Goal: Complete application form: Complete application form

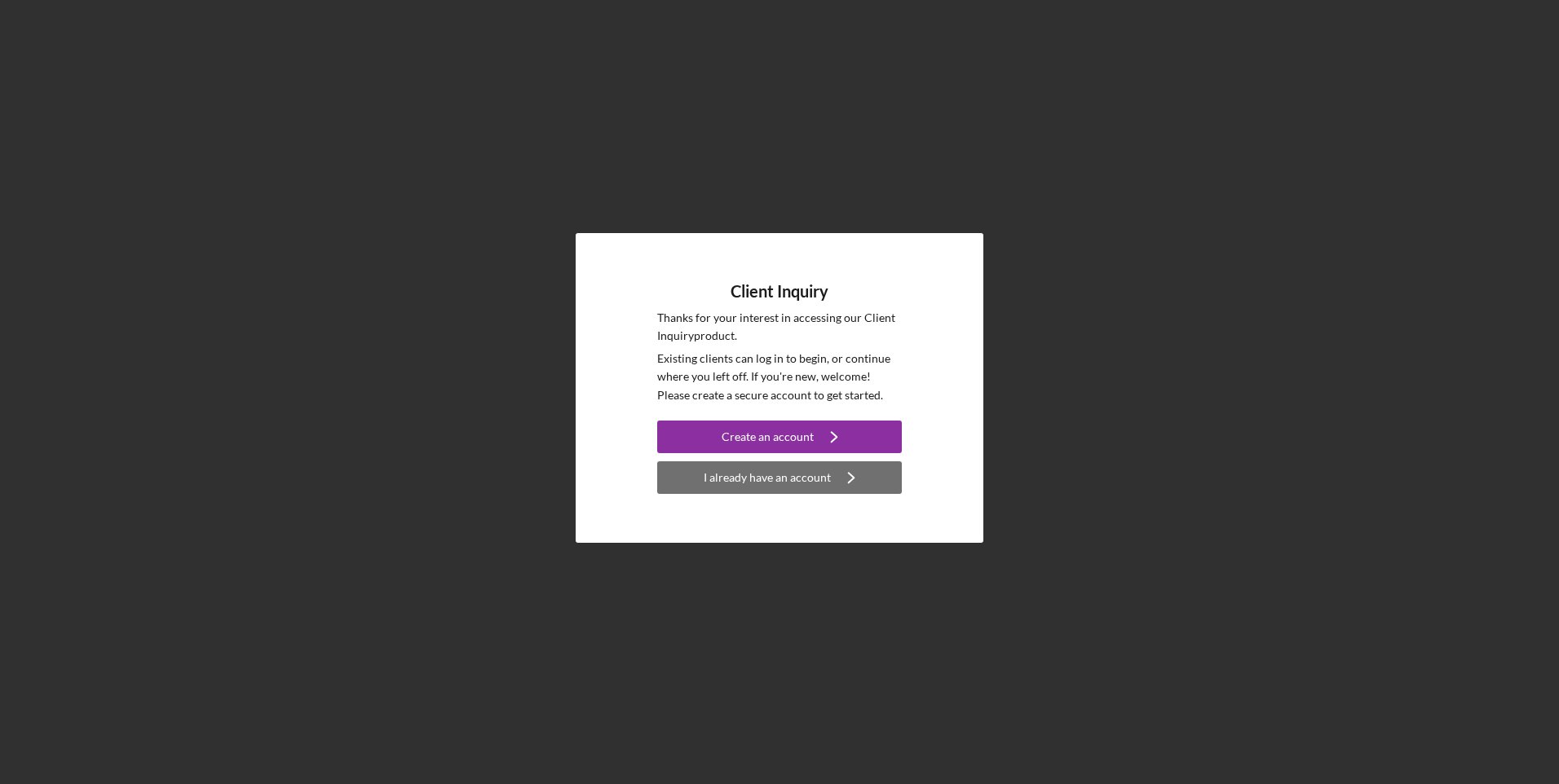
click at [831, 473] on icon "Icon/Navigate" at bounding box center [851, 478] width 41 height 41
click at [786, 473] on div "I already have an account" at bounding box center [768, 478] width 128 height 33
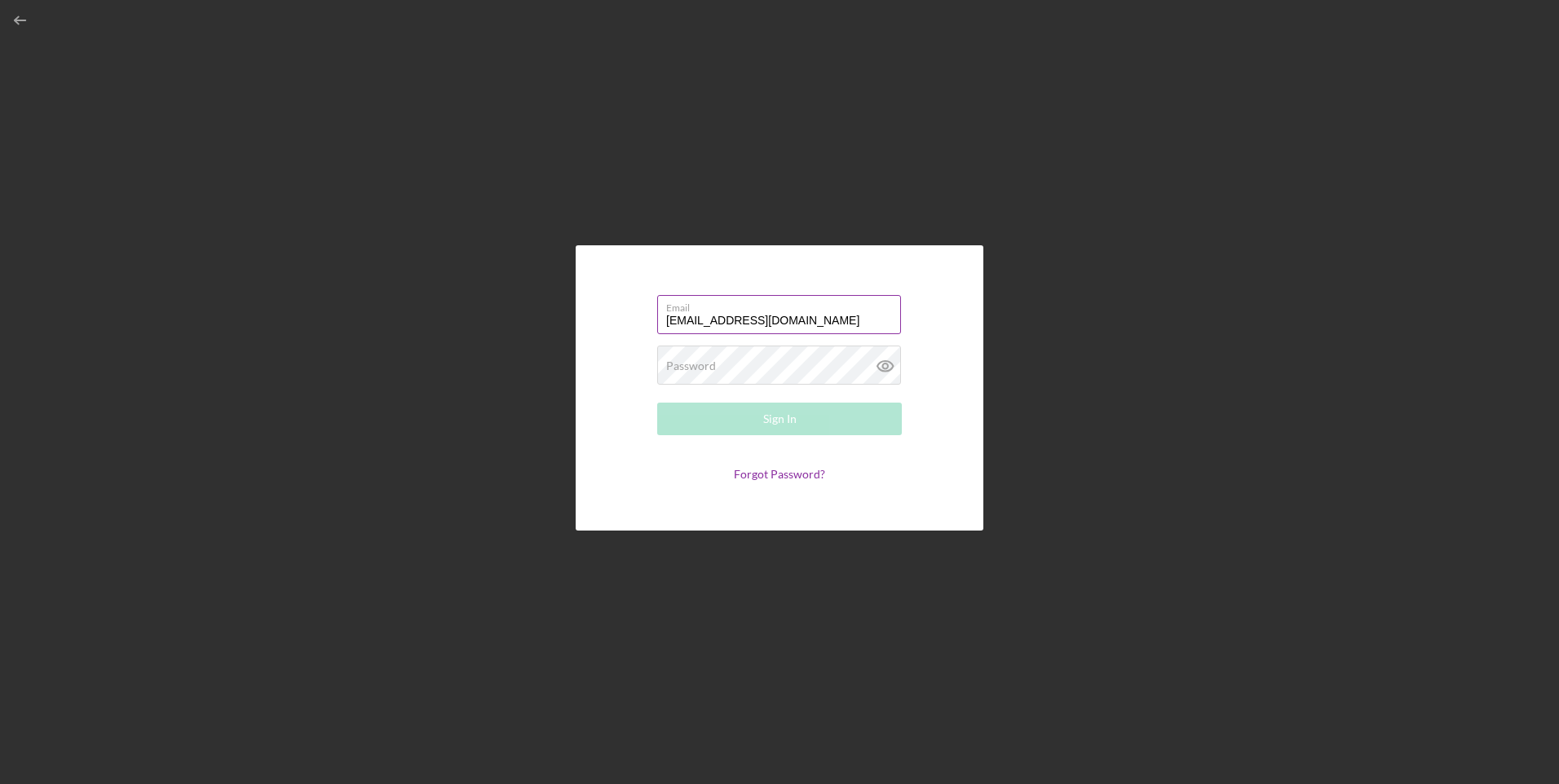
type input "[EMAIL_ADDRESS][DOMAIN_NAME]"
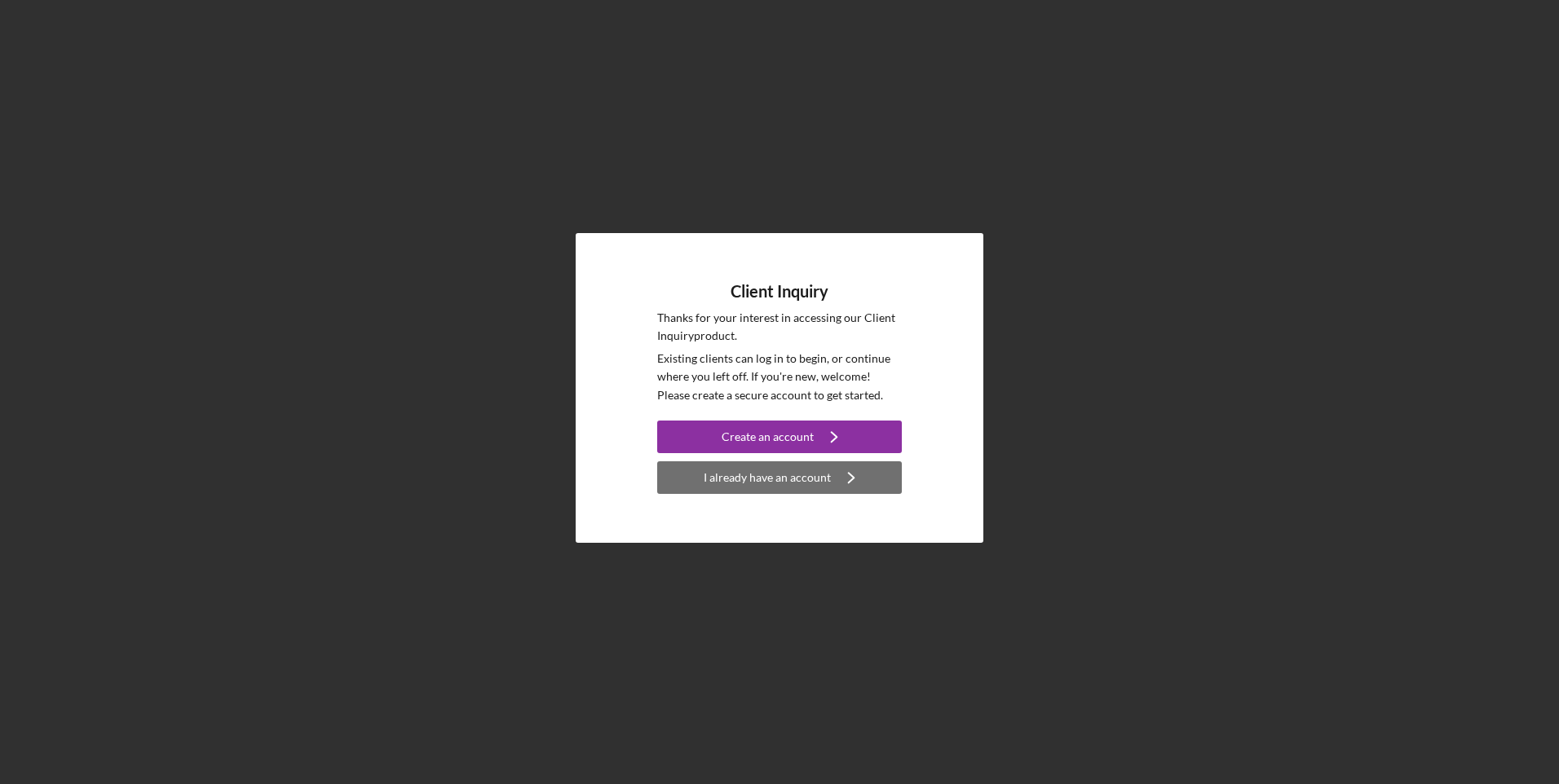
click at [810, 475] on div "I already have an account" at bounding box center [768, 478] width 128 height 33
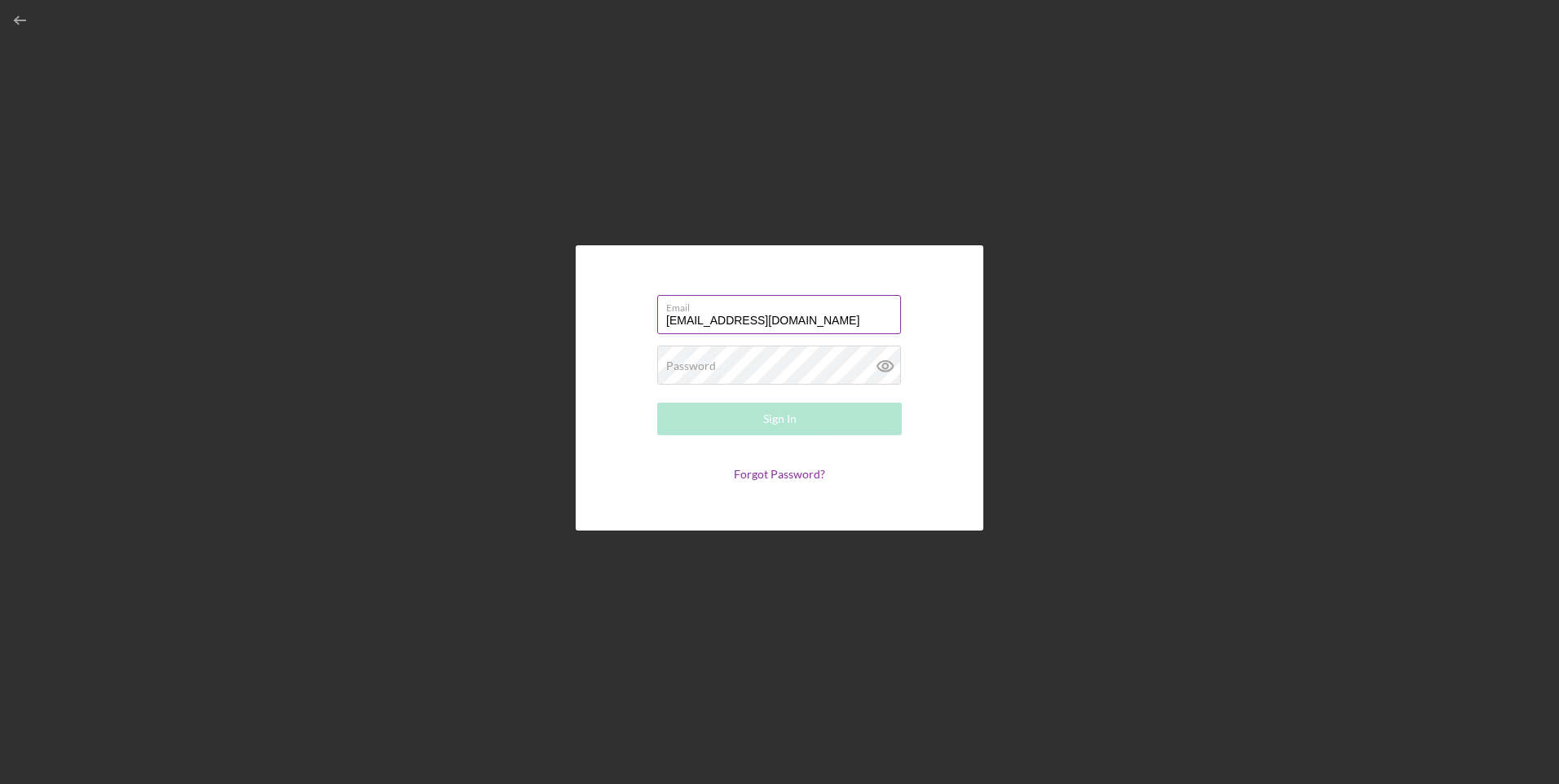
type input "michellegoodwin27@yahoo.com"
click at [804, 470] on form "Email michellegoodwin27@yahoo.com Password Required Sign In Forgot Password?" at bounding box center [779, 388] width 326 height 204
click at [771, 476] on link "Forgot Password?" at bounding box center [780, 478] width 91 height 14
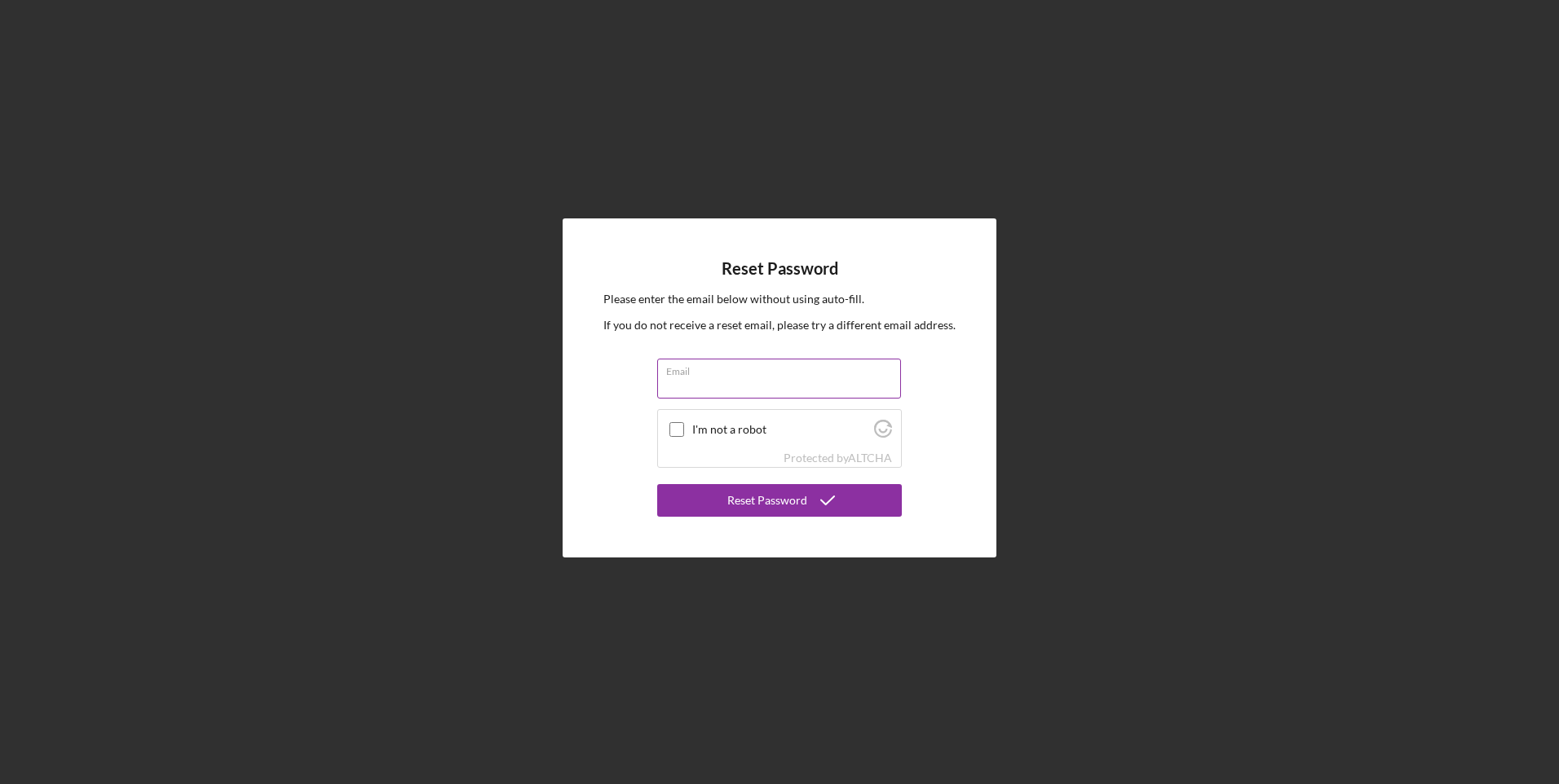
click at [777, 387] on input "Email" at bounding box center [780, 378] width 244 height 39
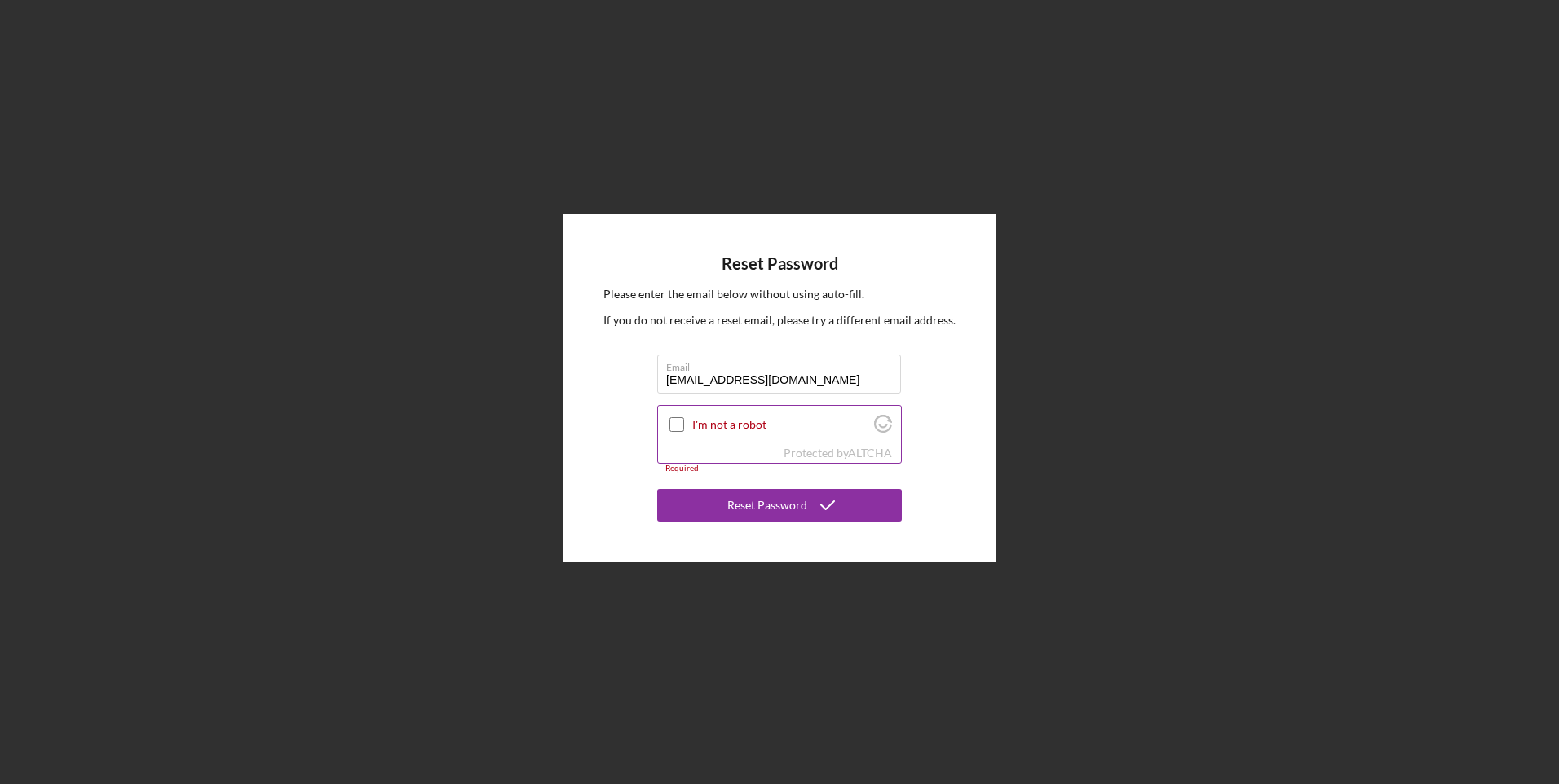
type input "michellegoodwin27@yahoo.com"
click at [677, 426] on input "I'm not a robot" at bounding box center [676, 424] width 15 height 15
checkbox input "true"
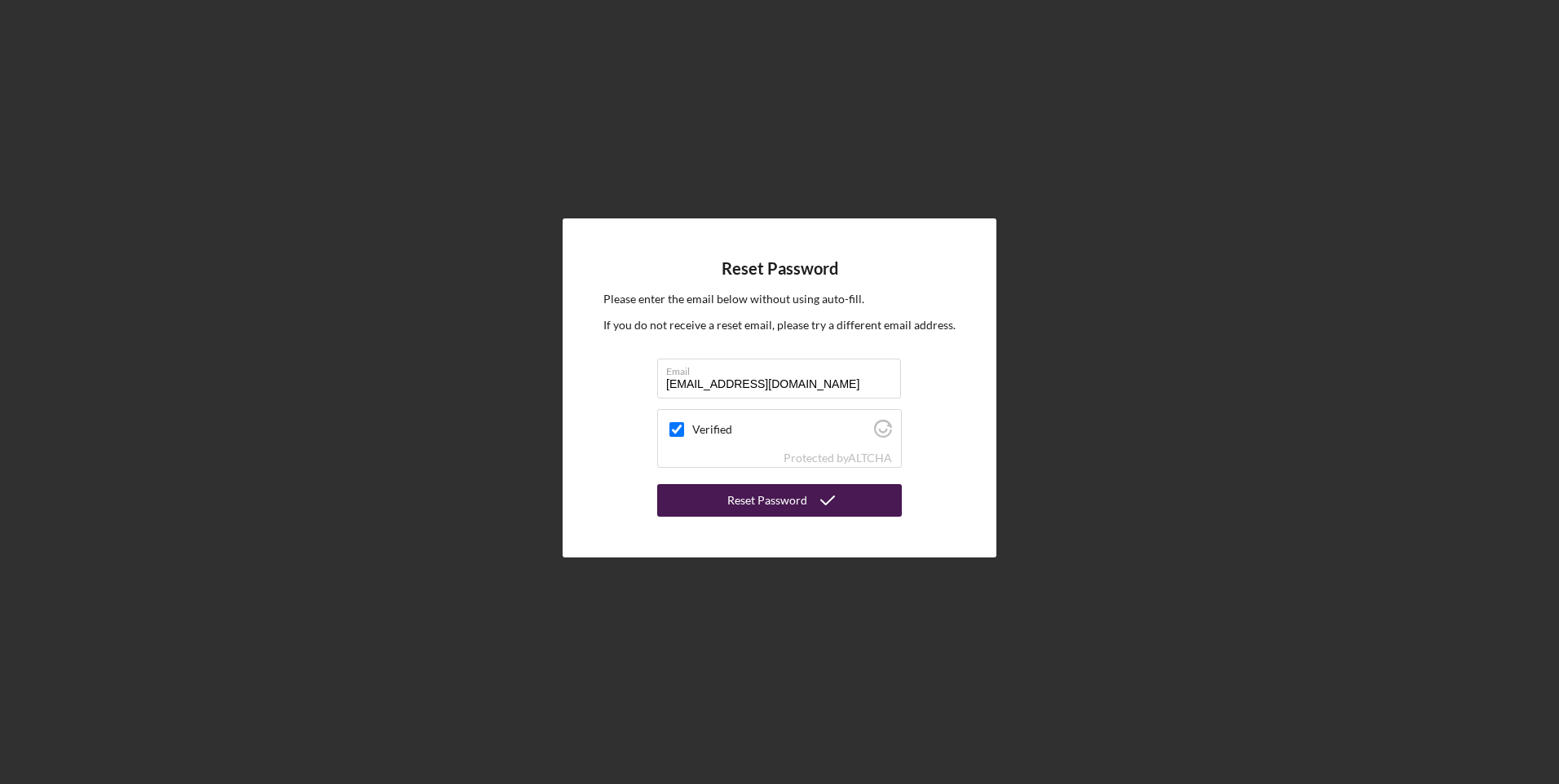
click at [750, 501] on div "Reset Password" at bounding box center [767, 501] width 80 height 33
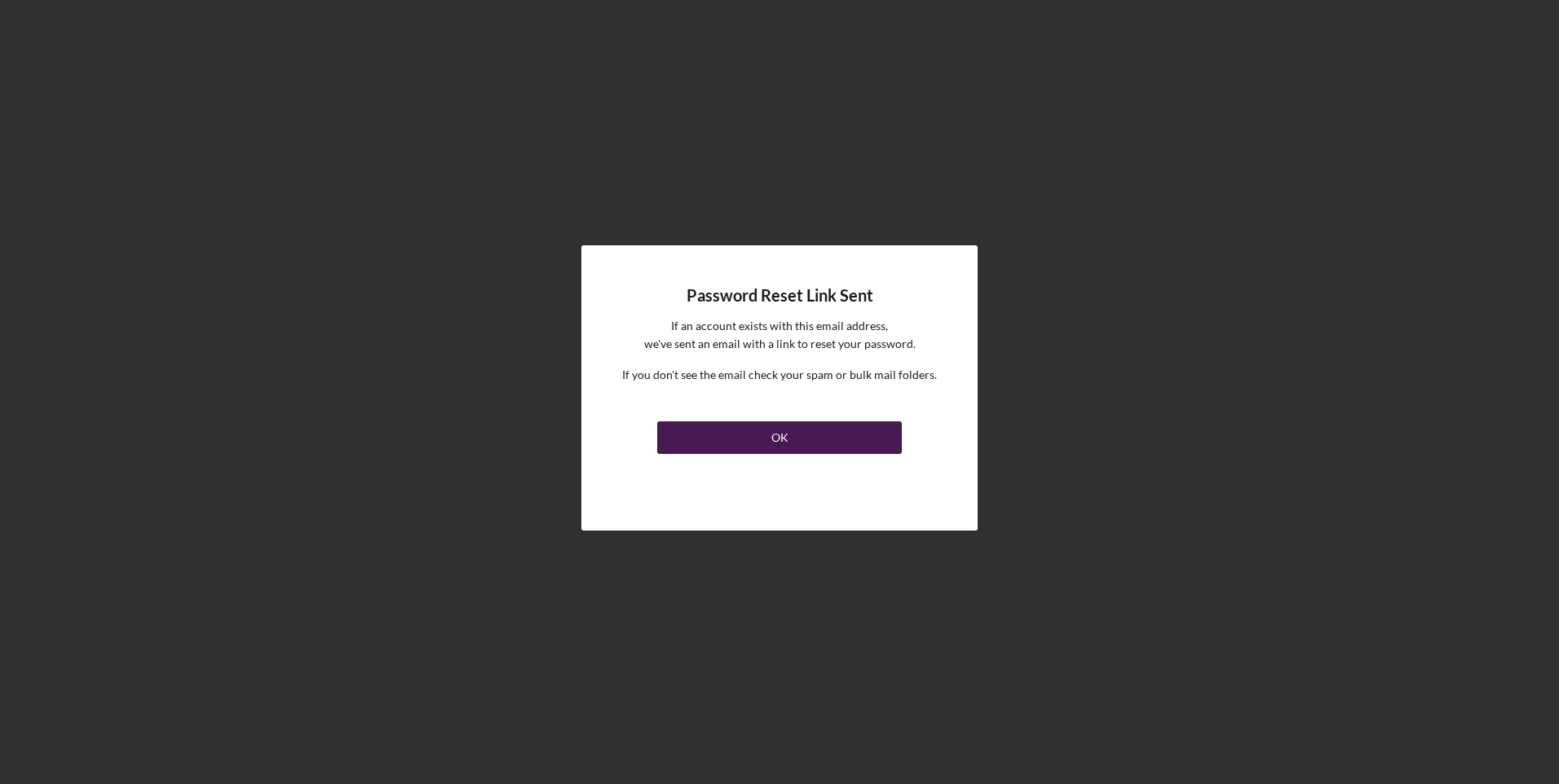
click at [843, 439] on button "OK" at bounding box center [780, 438] width 245 height 33
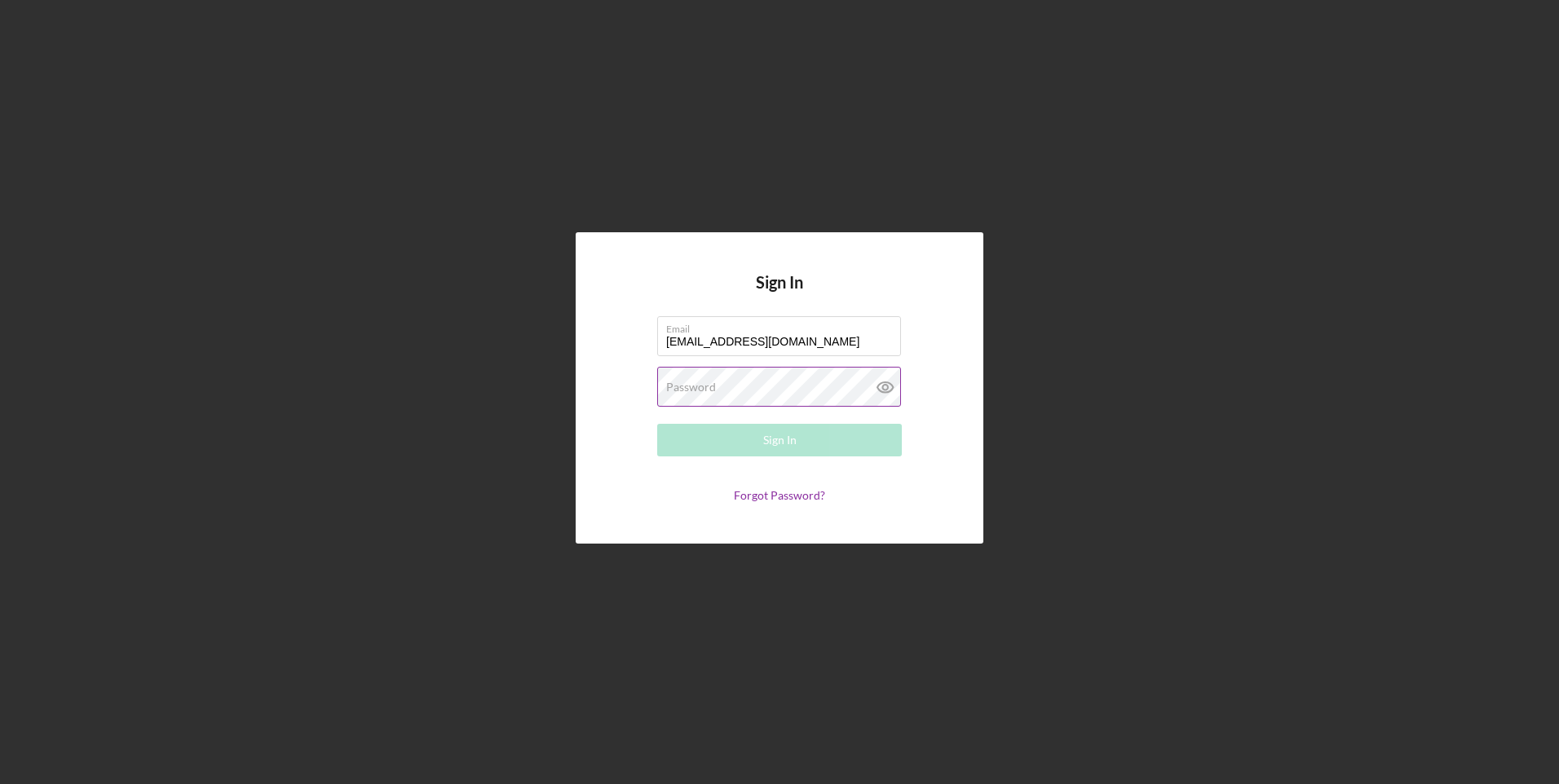
type input "[EMAIL_ADDRESS][DOMAIN_NAME]"
click at [658, 423] on button "Sign In" at bounding box center [780, 440] width 245 height 33
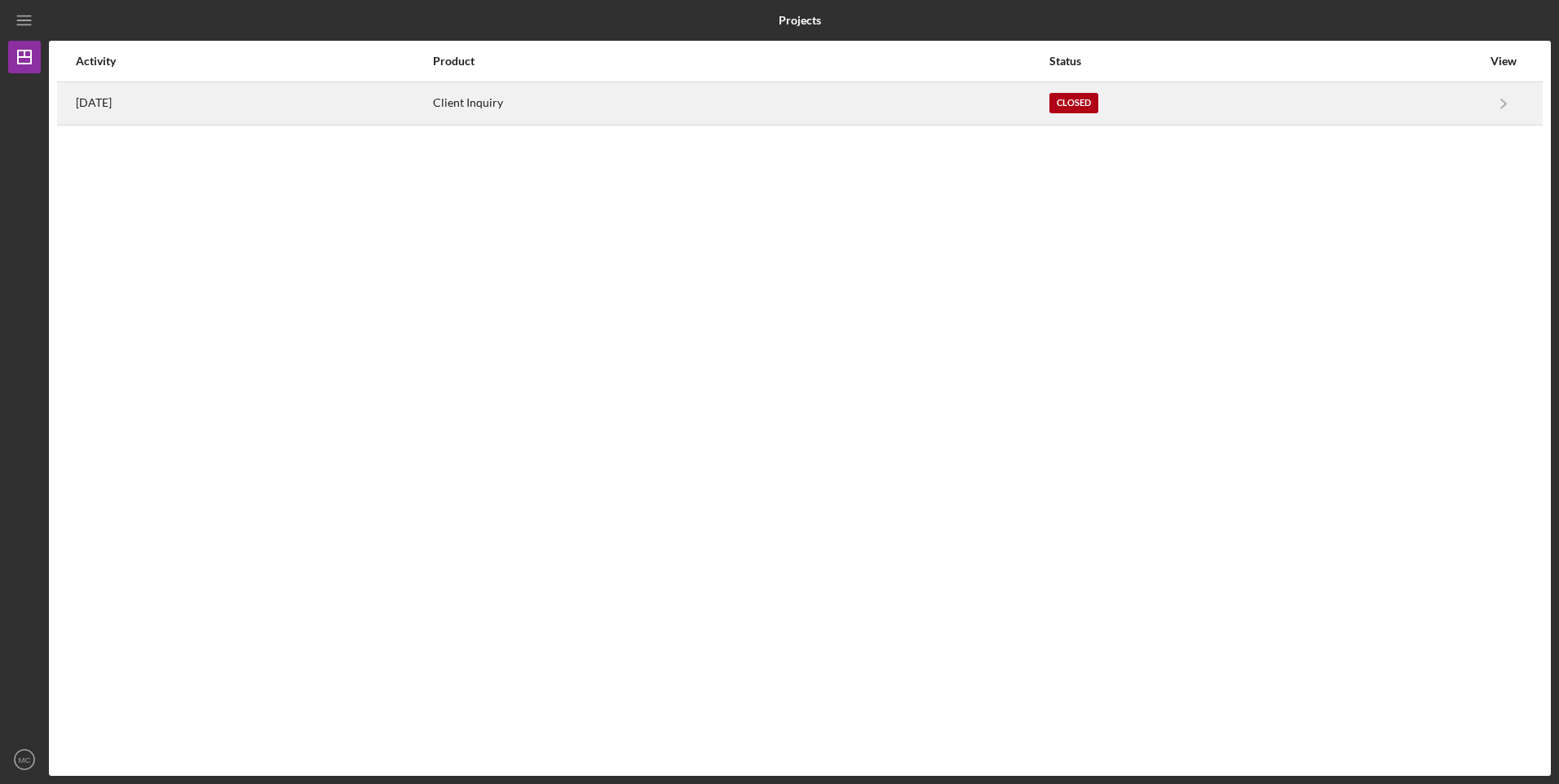
click at [693, 106] on div "Client Inquiry" at bounding box center [741, 103] width 615 height 41
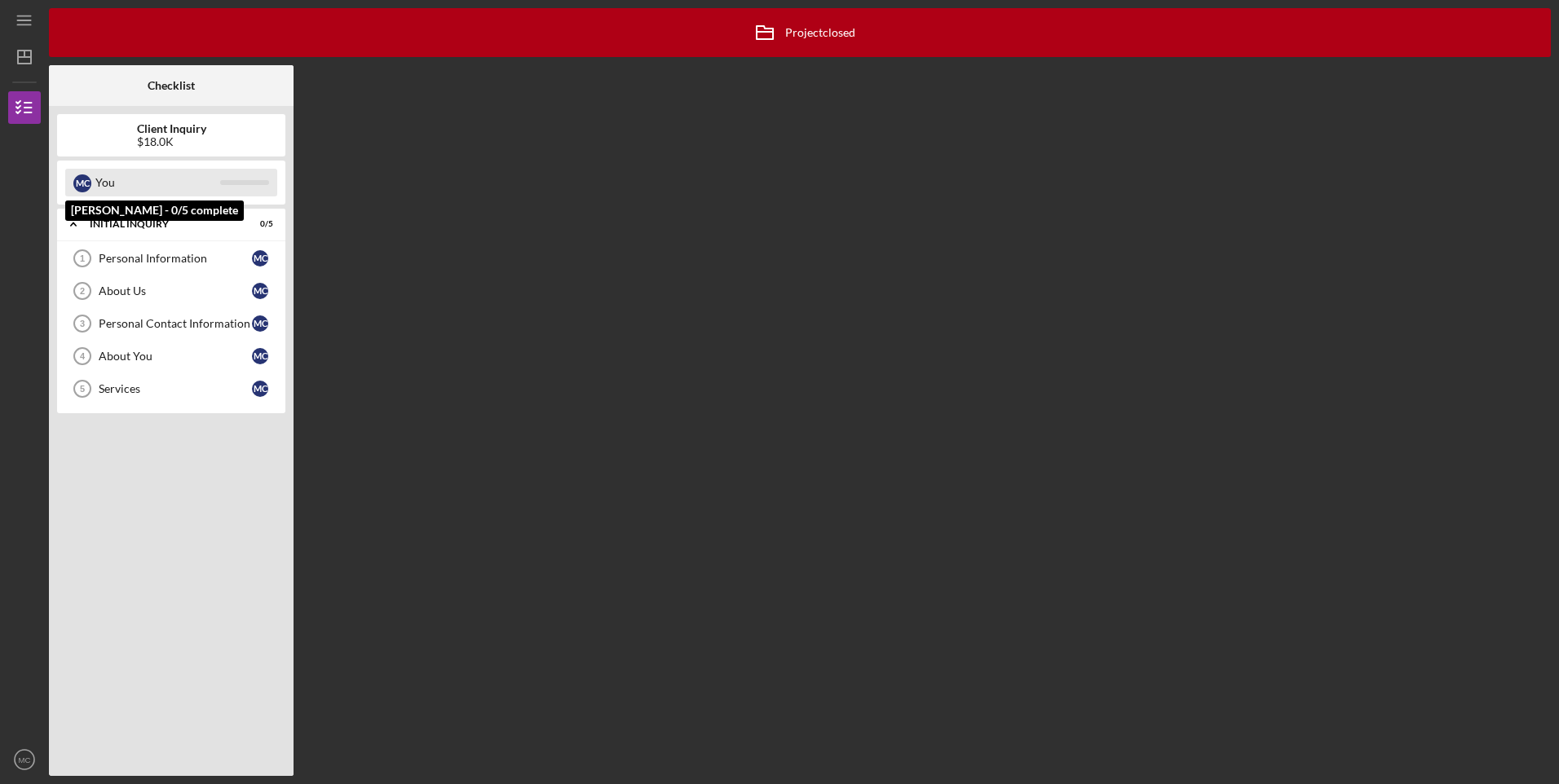
click at [174, 185] on div "You" at bounding box center [158, 183] width 125 height 28
click at [140, 252] on div "Personal Information" at bounding box center [175, 258] width 153 height 13
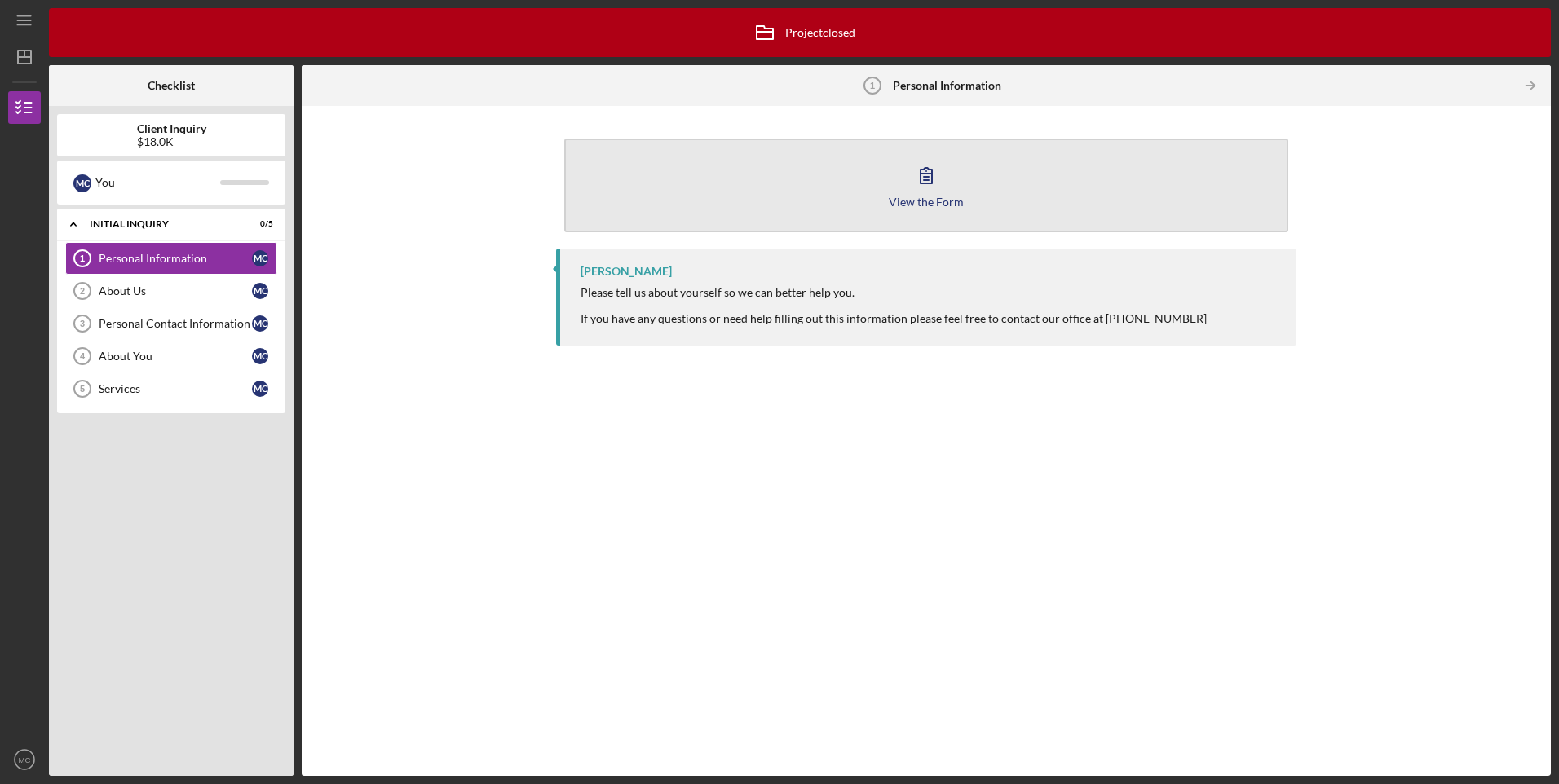
click at [944, 192] on icon "button" at bounding box center [927, 175] width 41 height 41
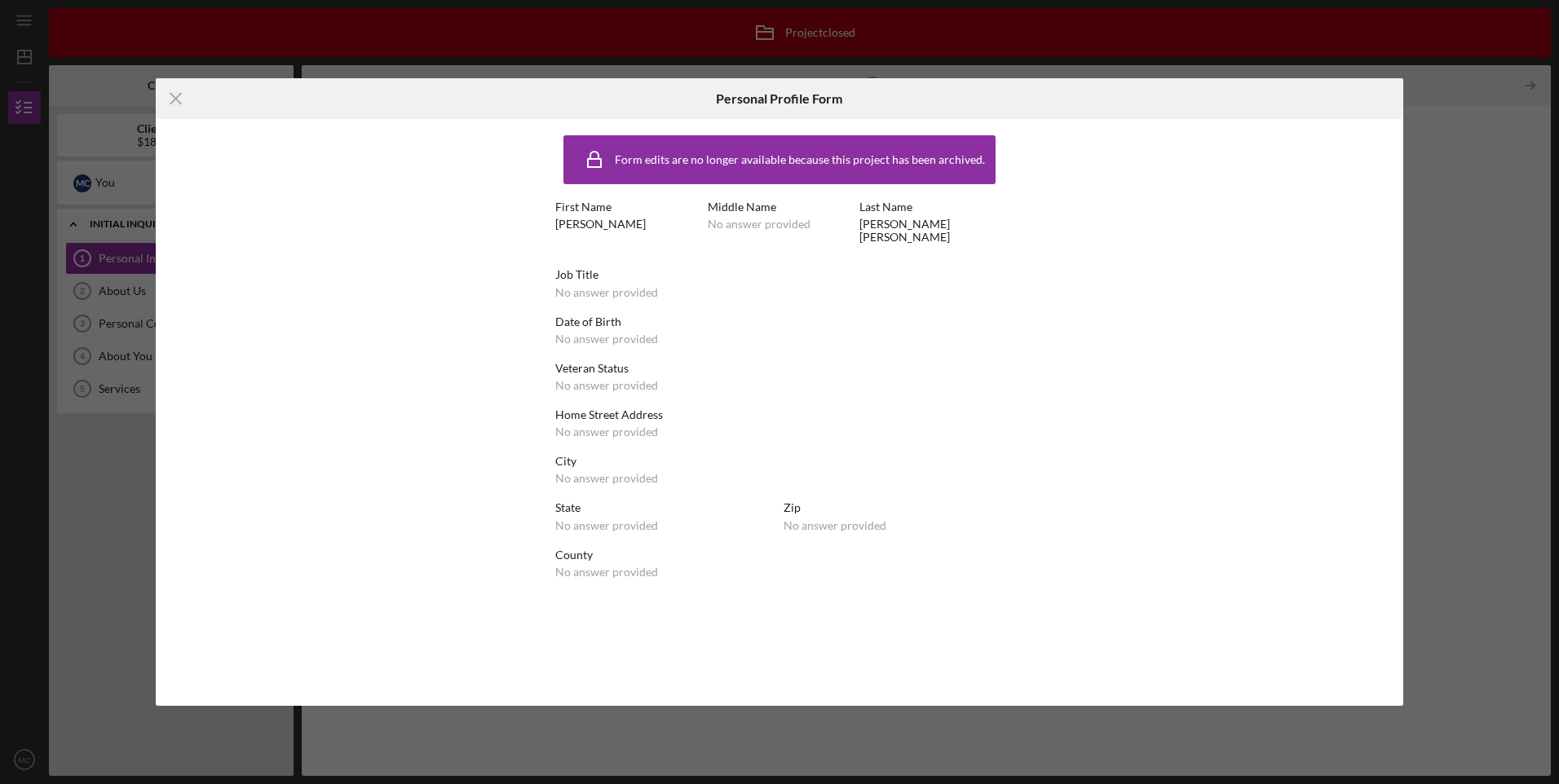
click at [1449, 220] on div "Icon/Menu Close Personal Profile Form Form edits are no longer available becaus…" at bounding box center [780, 392] width 1559 height 784
click at [601, 286] on div "No answer provided" at bounding box center [606, 292] width 103 height 13
click at [1512, 133] on div "Icon/Menu Close Personal Profile Form Form edits are no longer available becaus…" at bounding box center [780, 392] width 1559 height 784
click at [1487, 113] on div "Icon/Menu Close Personal Profile Form Form edits are no longer available becaus…" at bounding box center [780, 392] width 1559 height 784
click at [168, 94] on icon "Icon/Menu Close" at bounding box center [176, 99] width 41 height 41
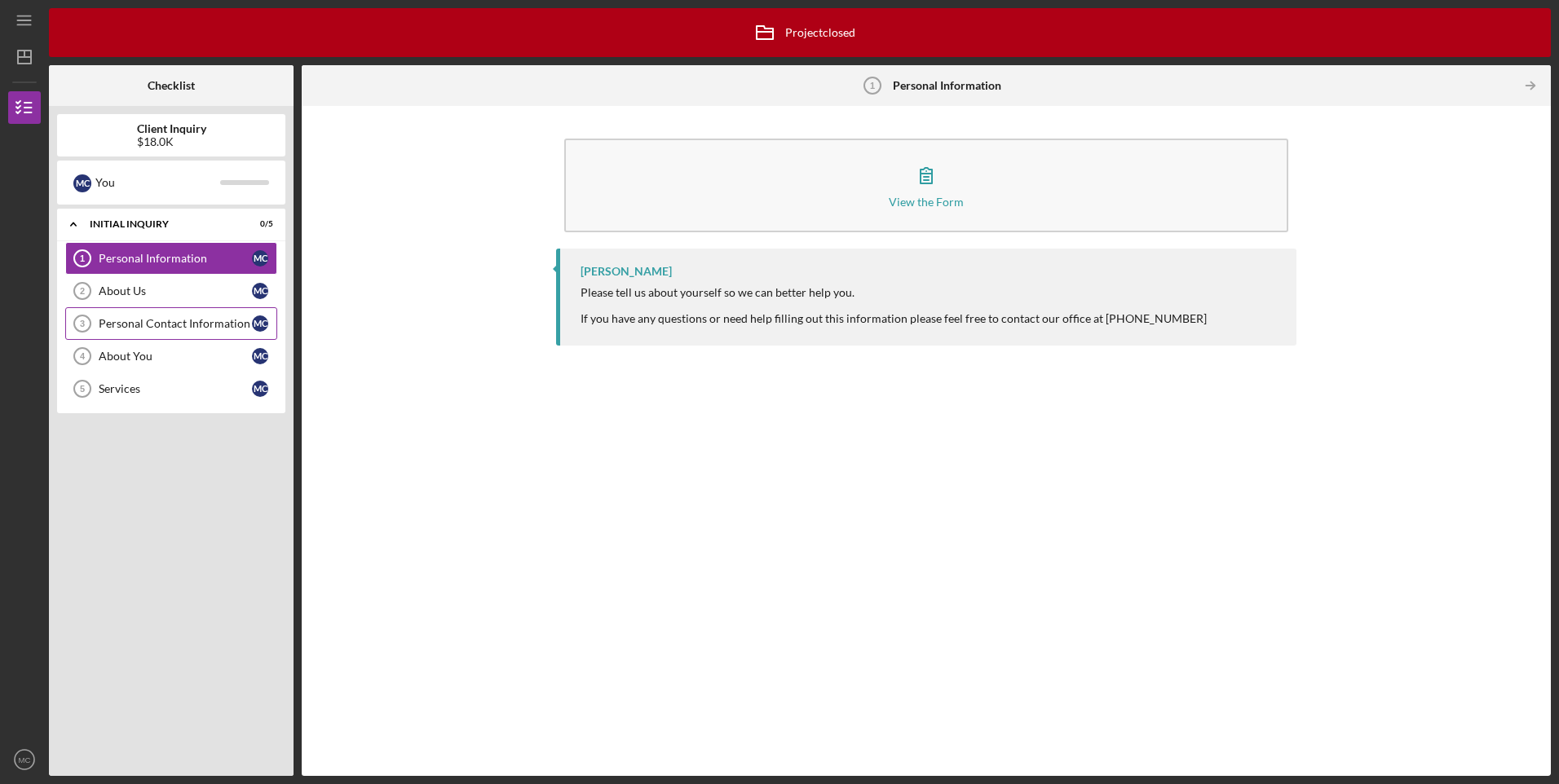
click at [204, 319] on div "Personal Contact Information" at bounding box center [175, 323] width 153 height 13
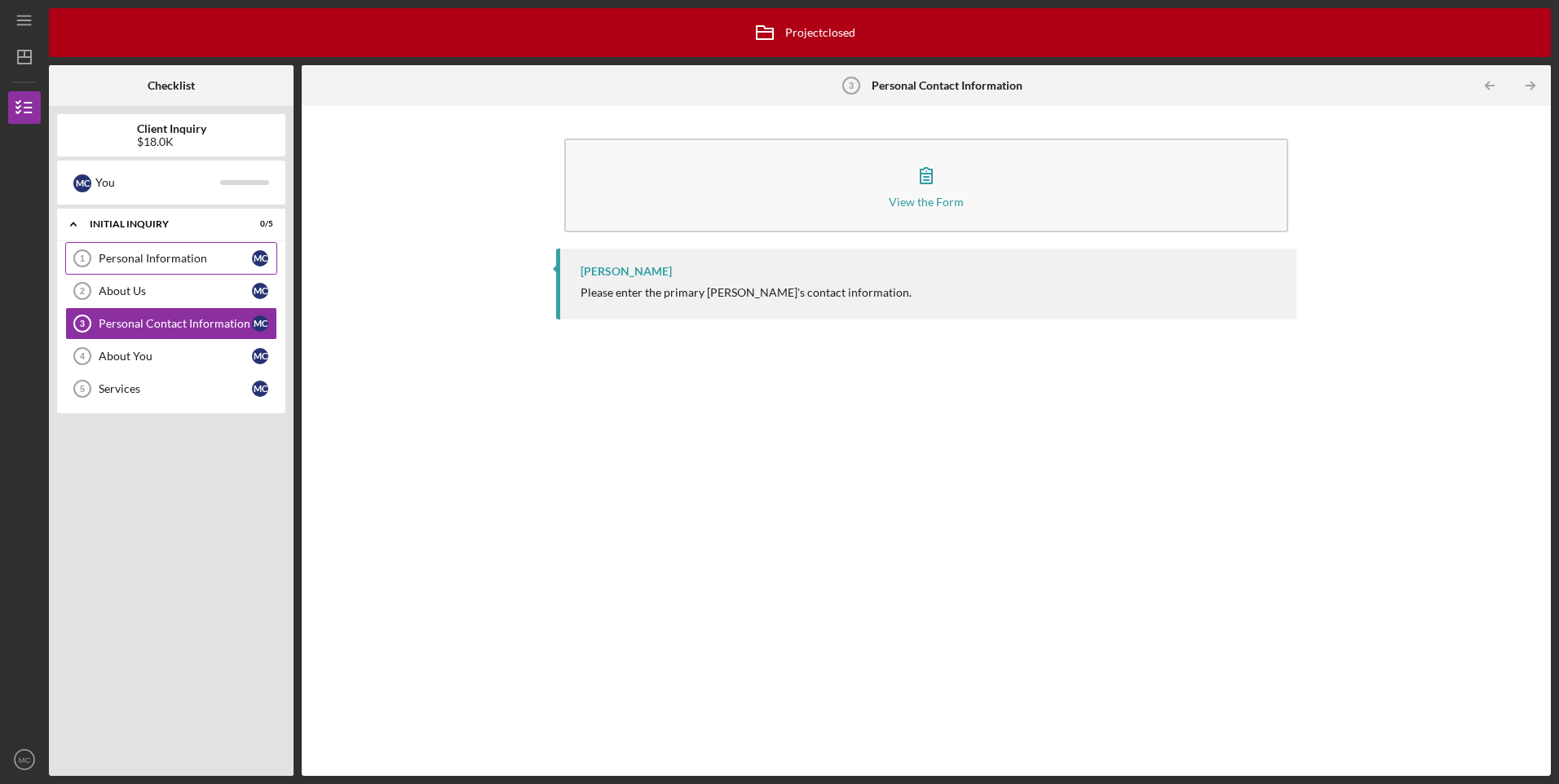
click at [133, 262] on div "Personal Information" at bounding box center [175, 258] width 153 height 13
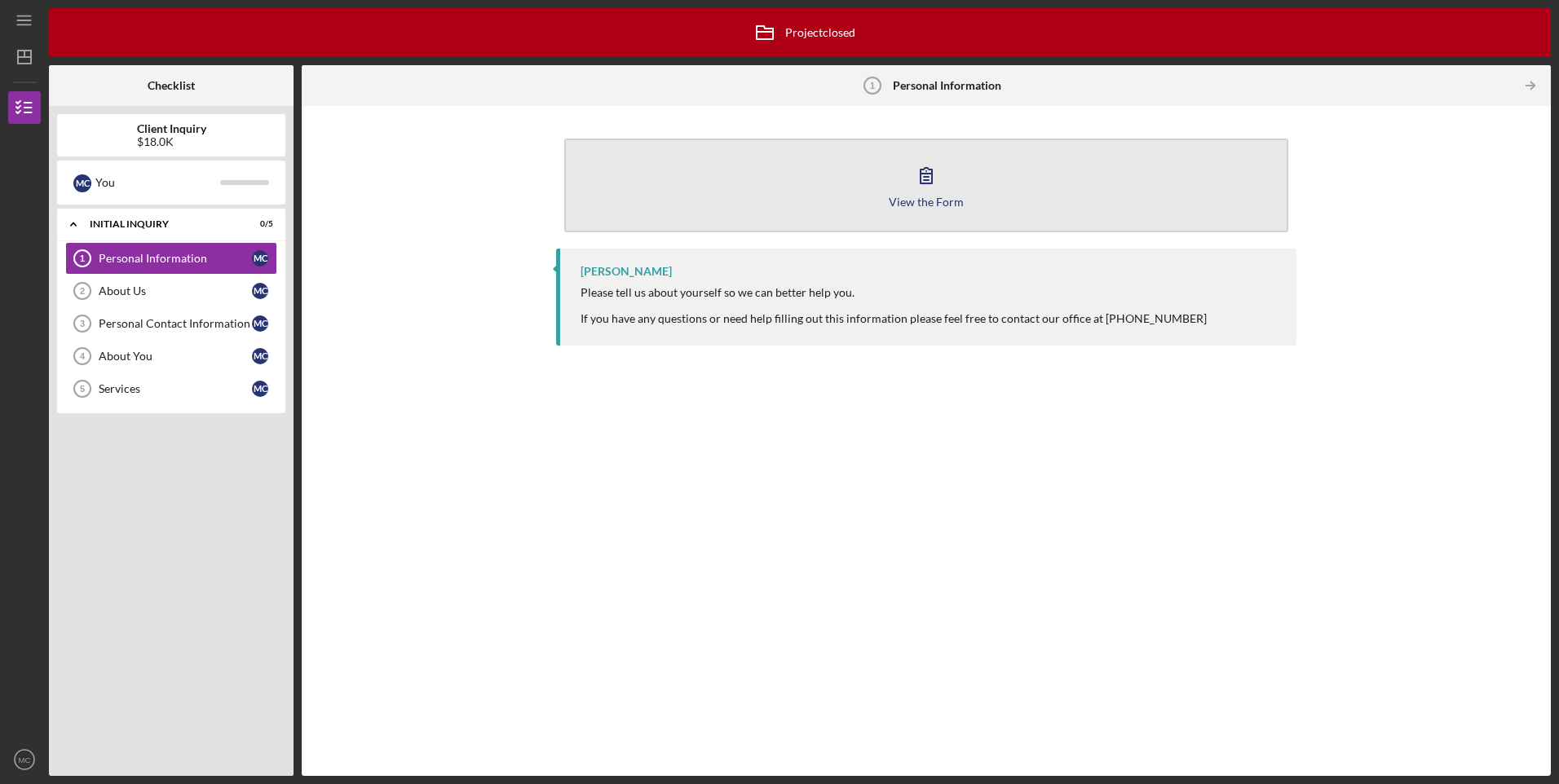
click at [922, 184] on icon "button" at bounding box center [927, 176] width 12 height 15
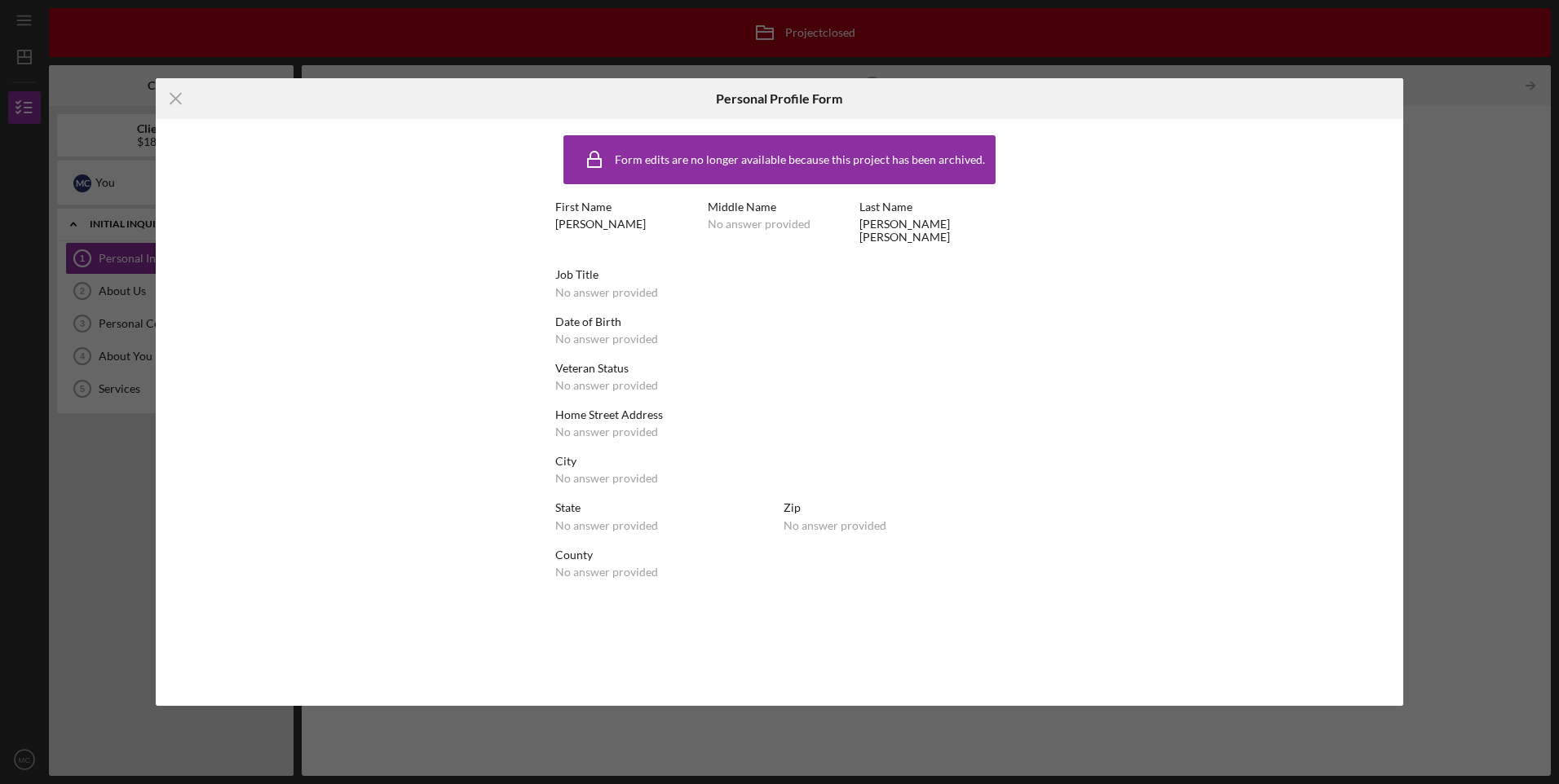
click at [1460, 154] on div "Icon/Menu Close Personal Profile Form Form edits are no longer available becaus…" at bounding box center [780, 392] width 1559 height 784
click at [171, 104] on line at bounding box center [175, 99] width 11 height 11
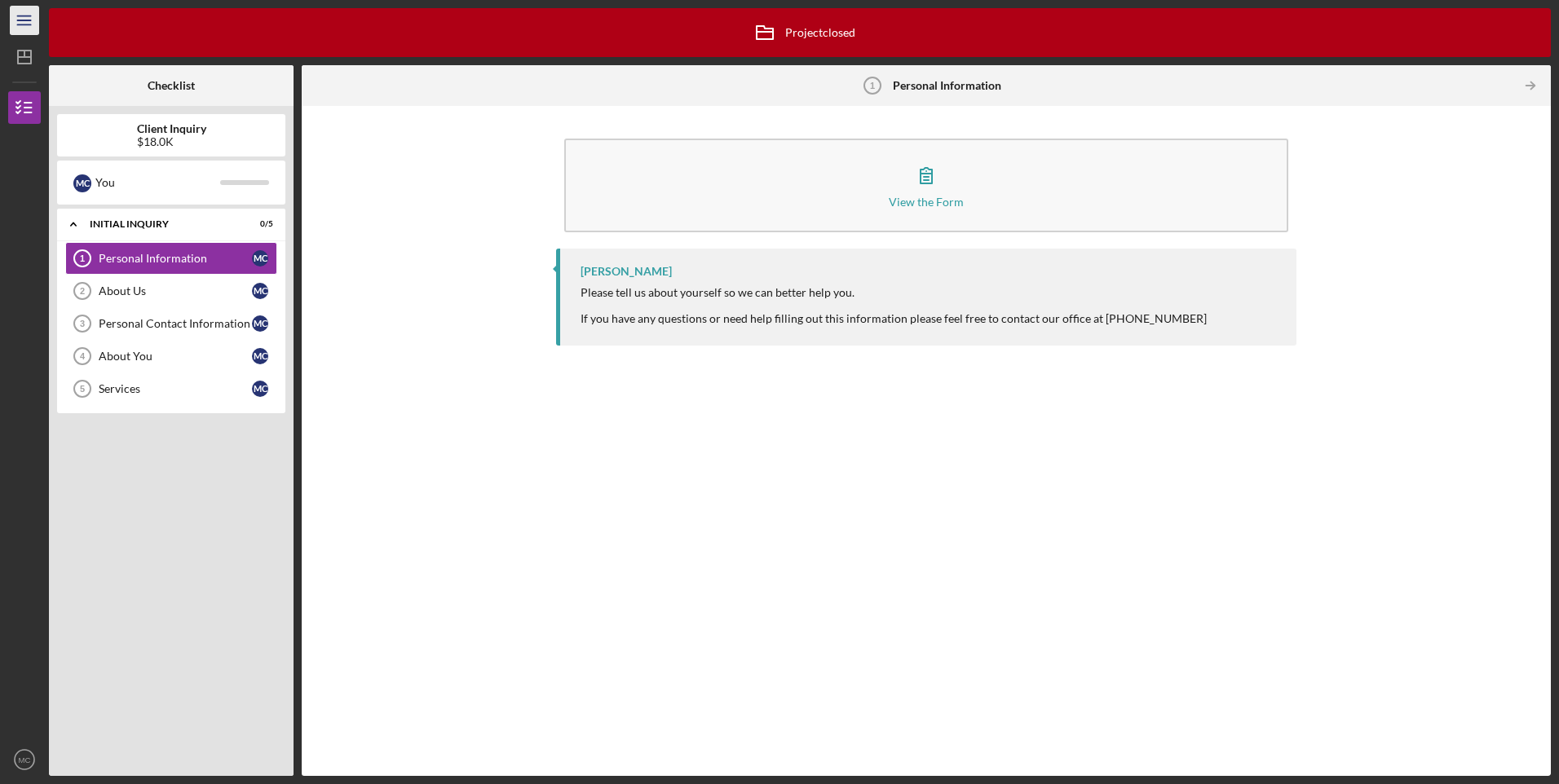
click at [21, 20] on line "button" at bounding box center [23, 20] width 13 height 0
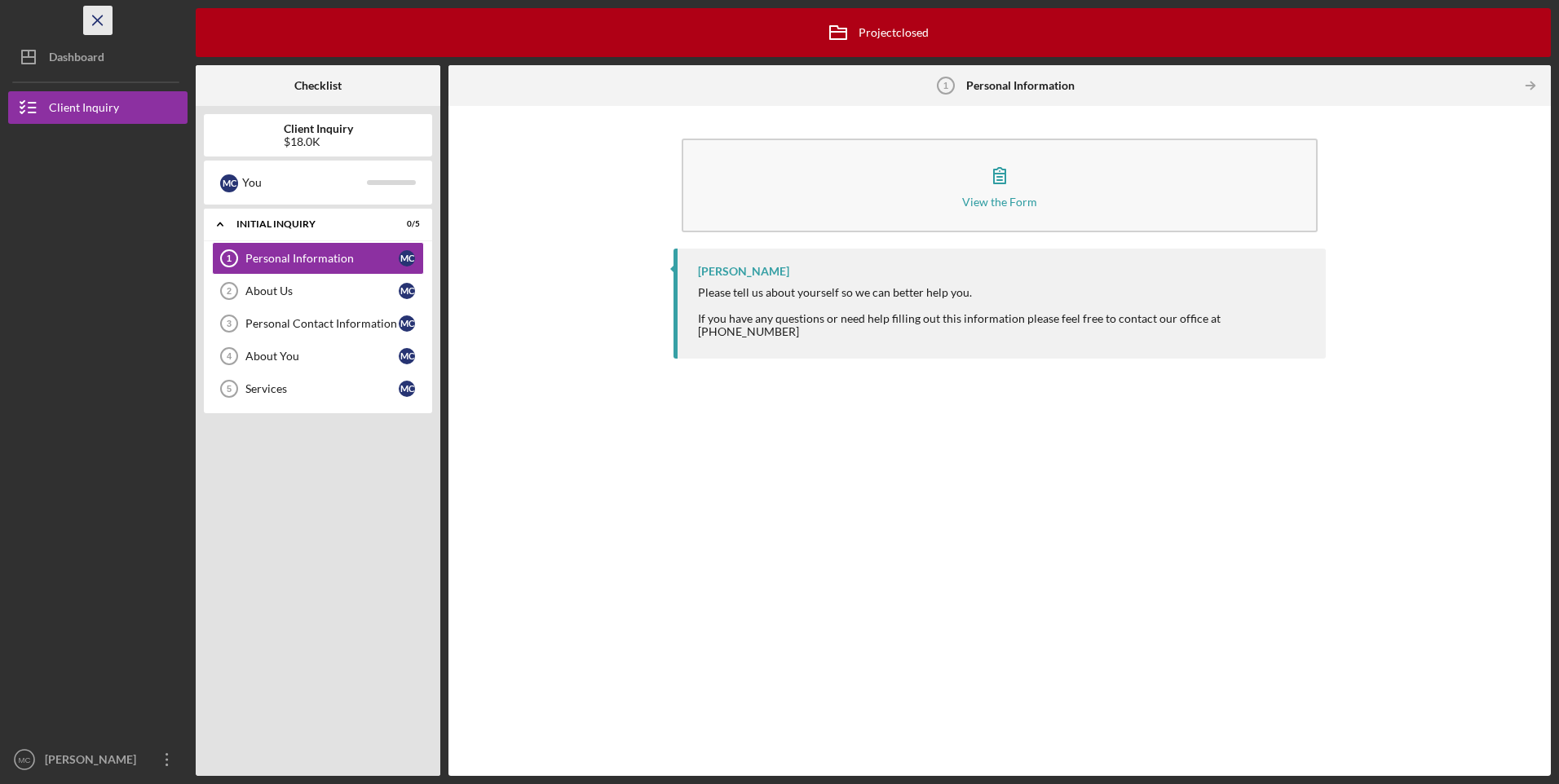
click at [96, 21] on line "button" at bounding box center [97, 19] width 9 height 9
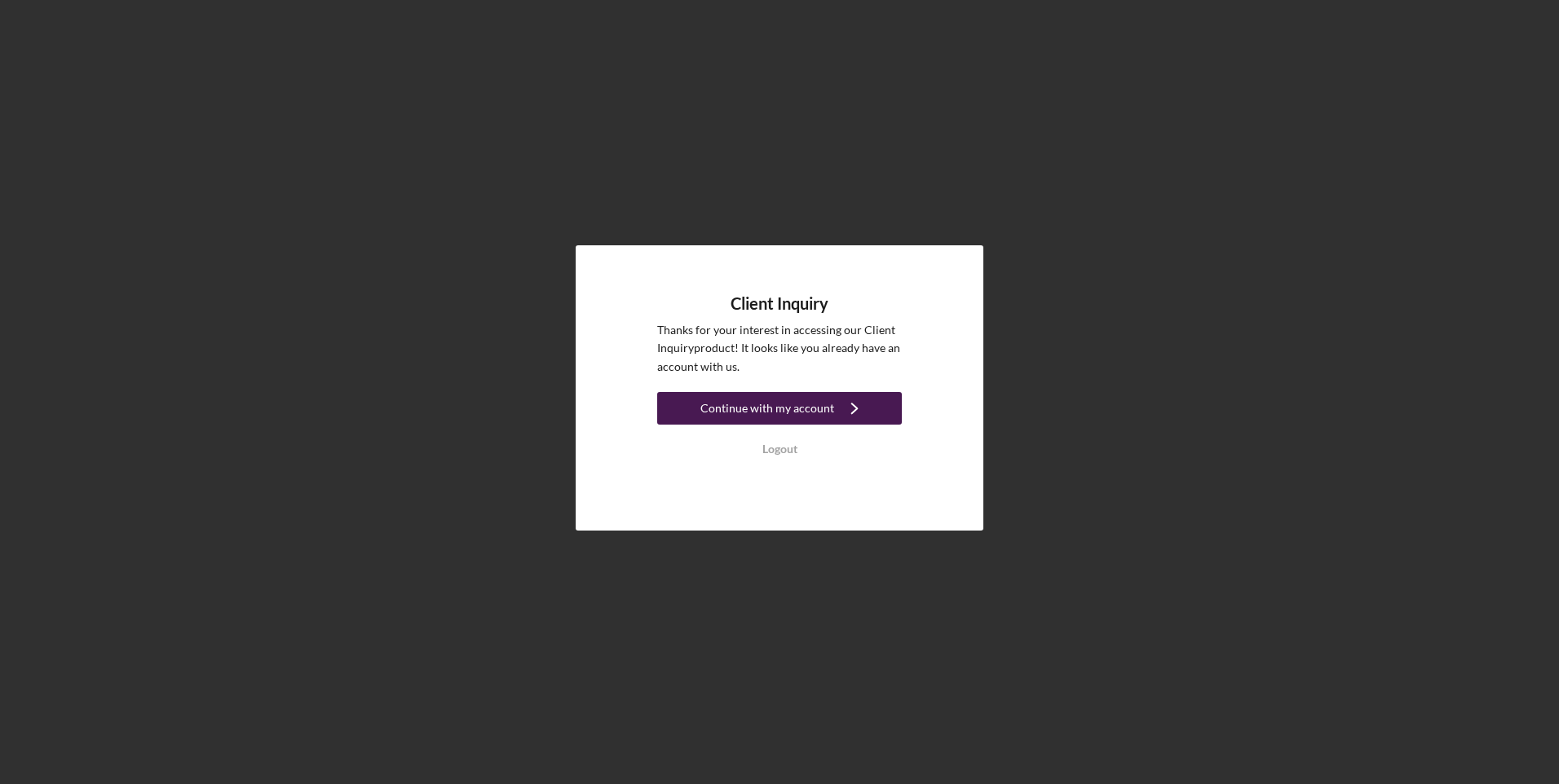
click at [808, 412] on div "Continue with my account" at bounding box center [767, 409] width 133 height 33
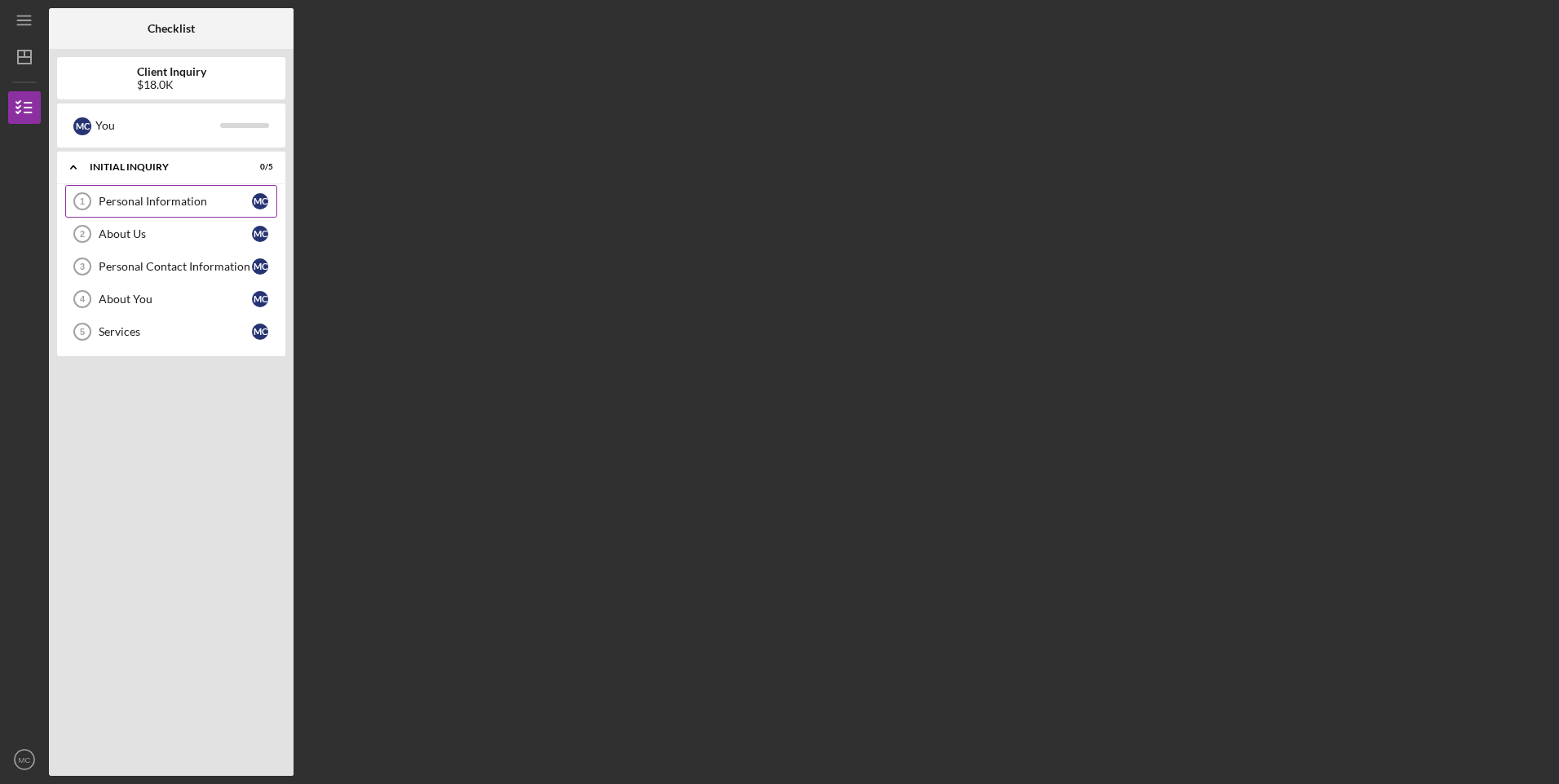
click at [157, 193] on link "Personal Information 1 Personal Information M C" at bounding box center [170, 201] width 212 height 33
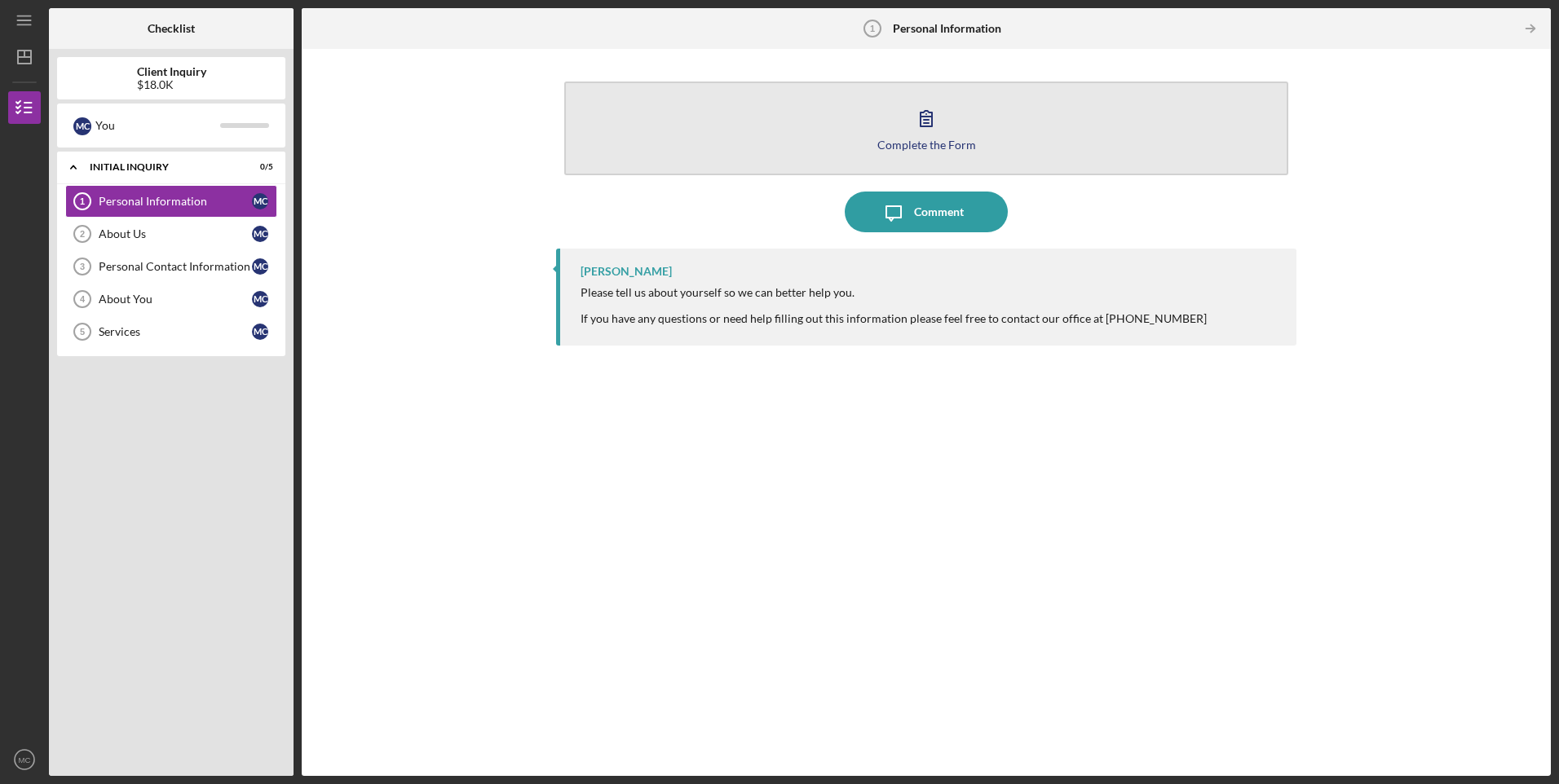
click at [952, 162] on button "Complete the Form Form" at bounding box center [926, 128] width 723 height 94
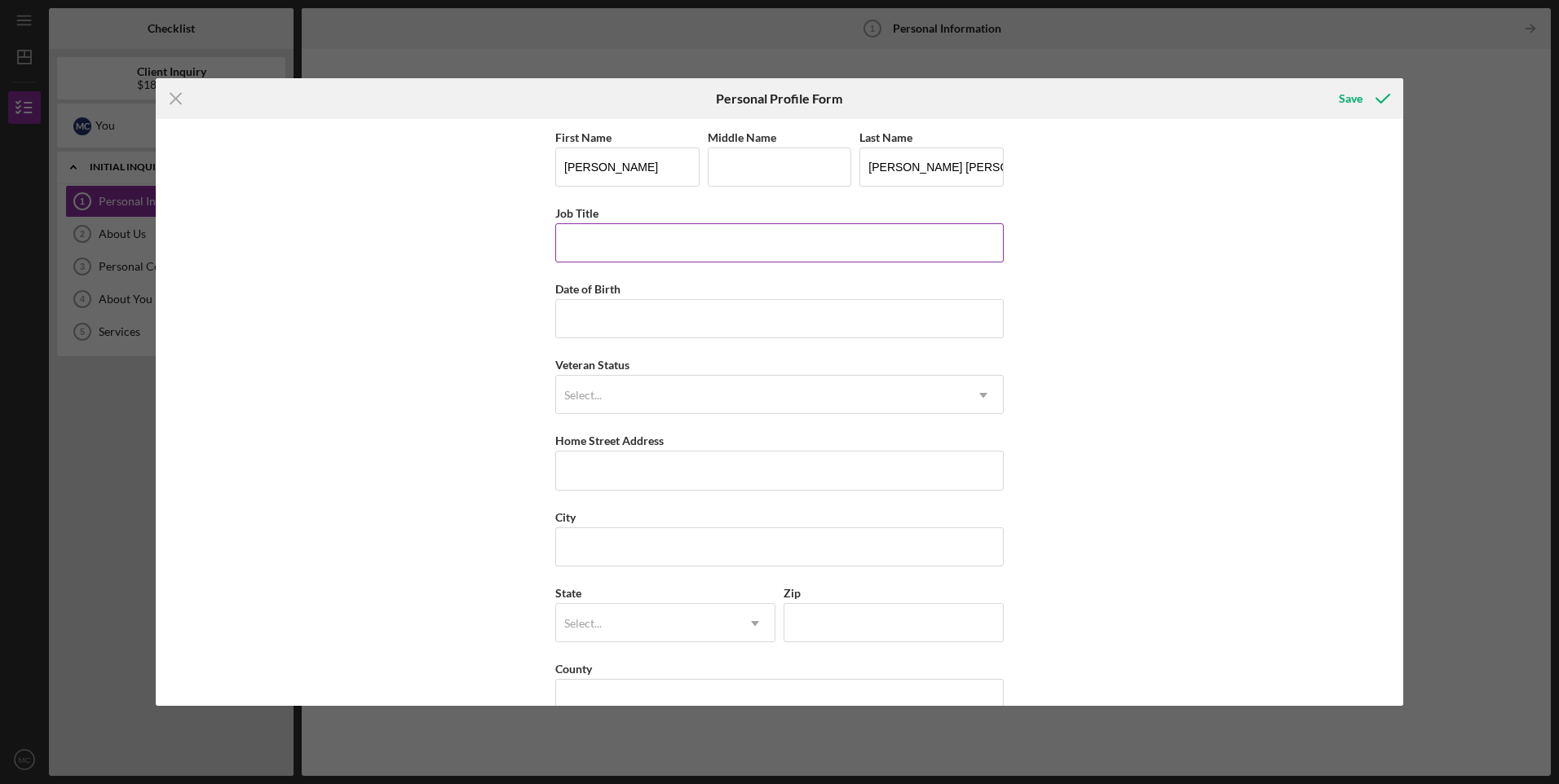
click at [657, 257] on input "Job Title" at bounding box center [780, 243] width 449 height 39
type input "D"
type input "Child Support Director"
click at [662, 325] on input "Date of Birth" at bounding box center [780, 318] width 449 height 39
type input "[DATE]"
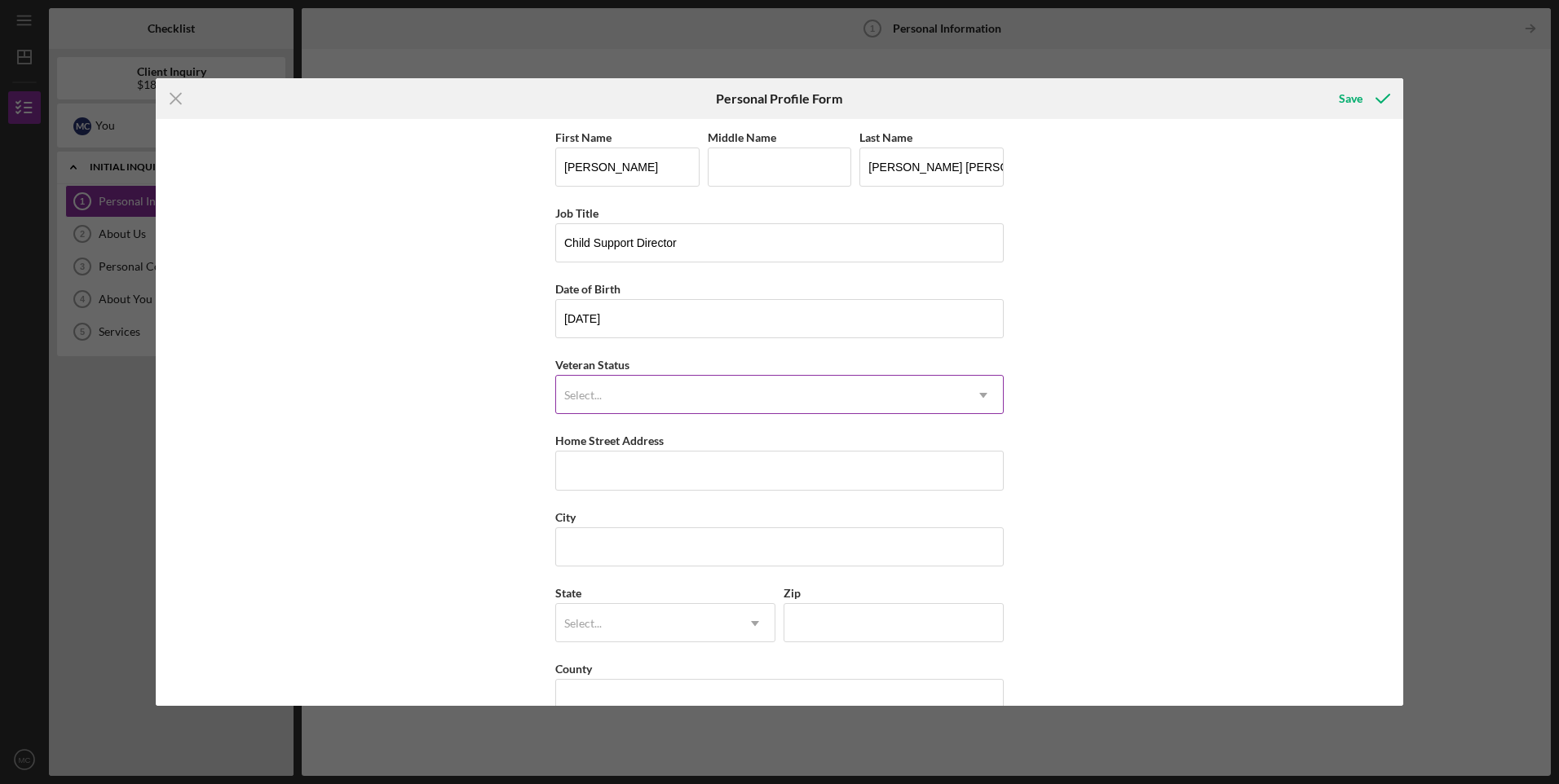
click at [742, 392] on div "Select..." at bounding box center [760, 395] width 408 height 38
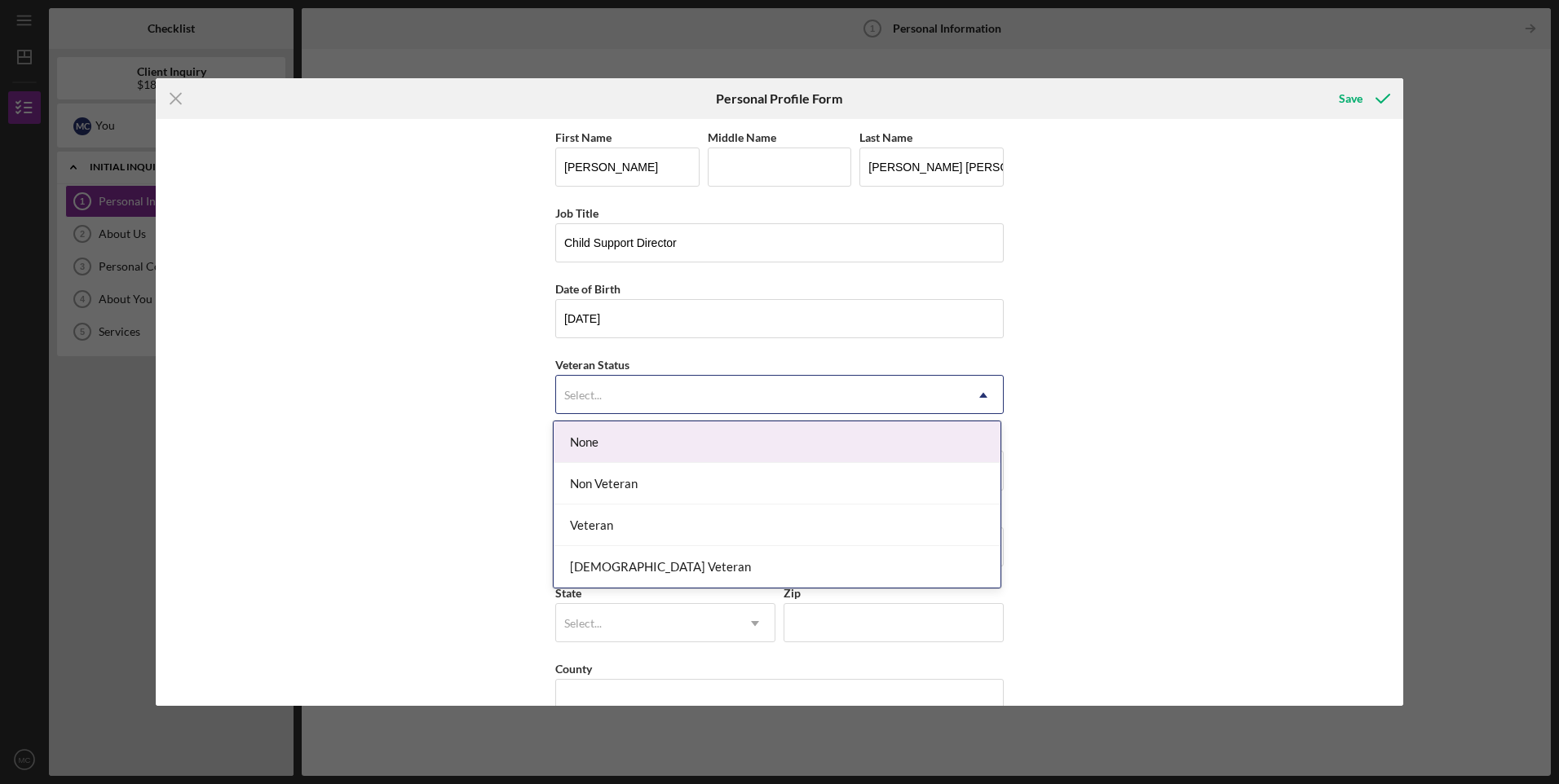
click at [699, 447] on div "None" at bounding box center [777, 442] width 447 height 42
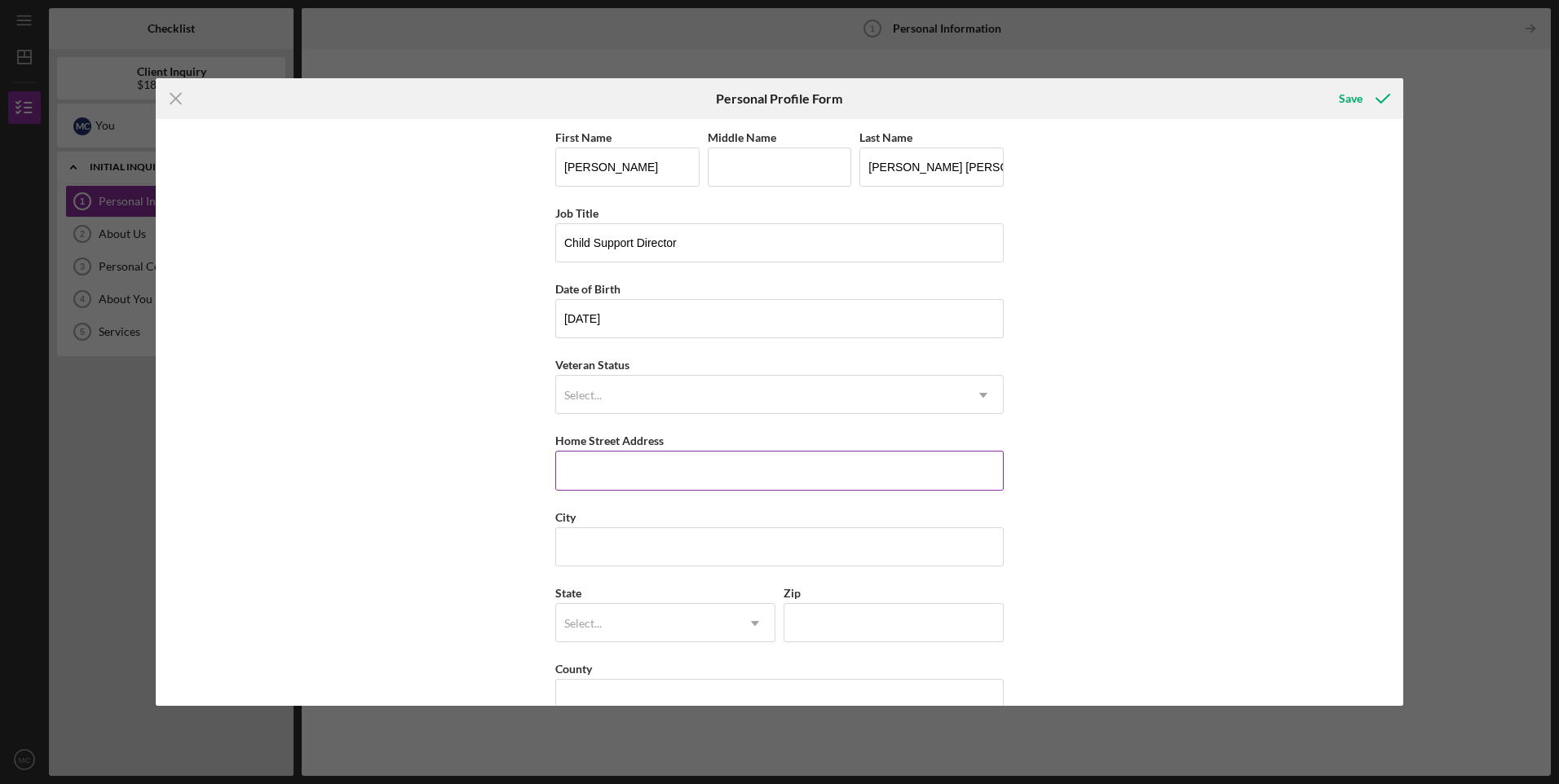
click at [684, 472] on input "Home Street Address" at bounding box center [780, 470] width 449 height 39
type input "[STREET_ADDRESS][PERSON_NAME]"
type input "Bayfield"
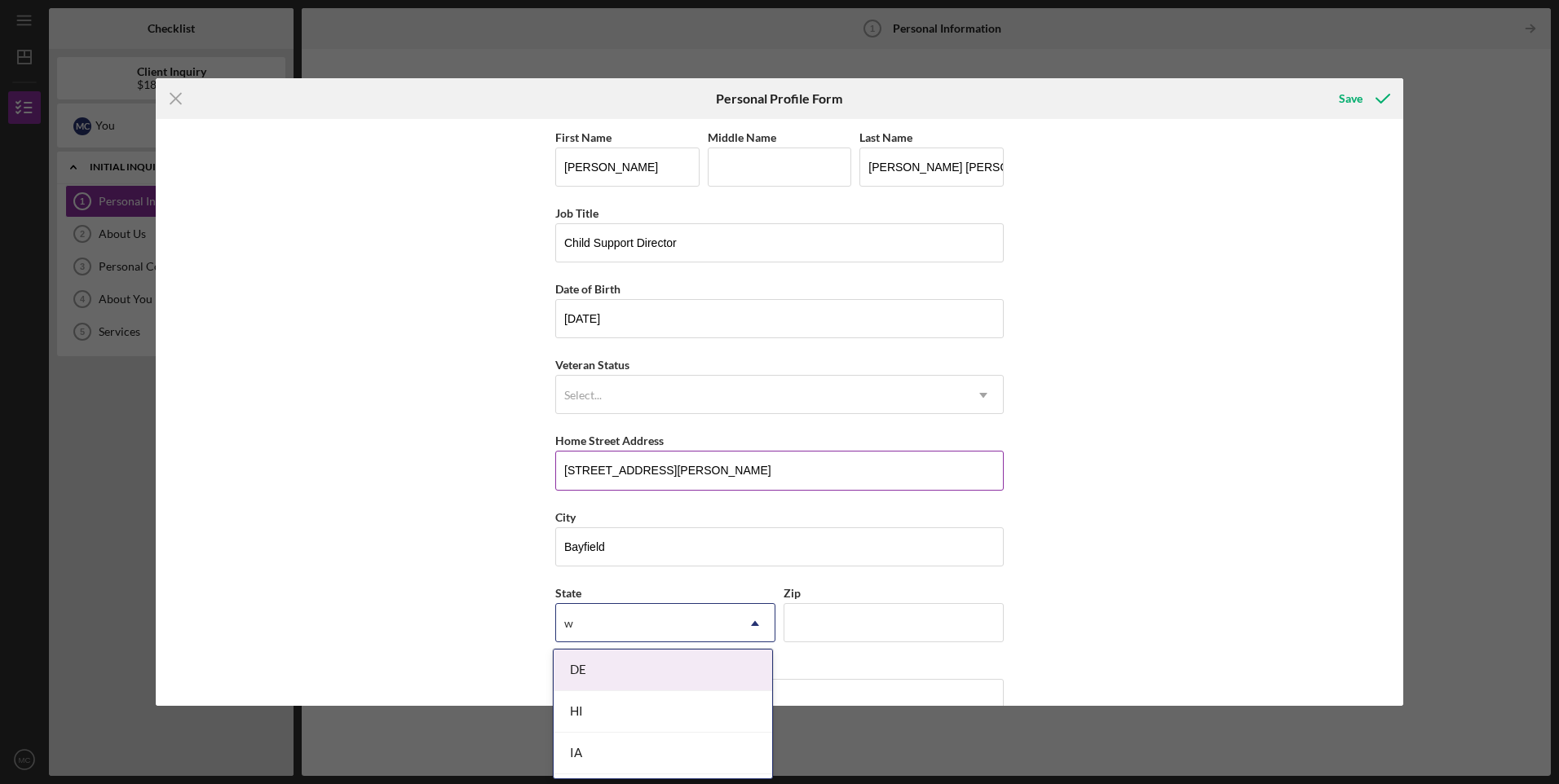
type input "wi"
click at [748, 621] on icon "Icon/Dropdown Arrow" at bounding box center [754, 624] width 39 height 39
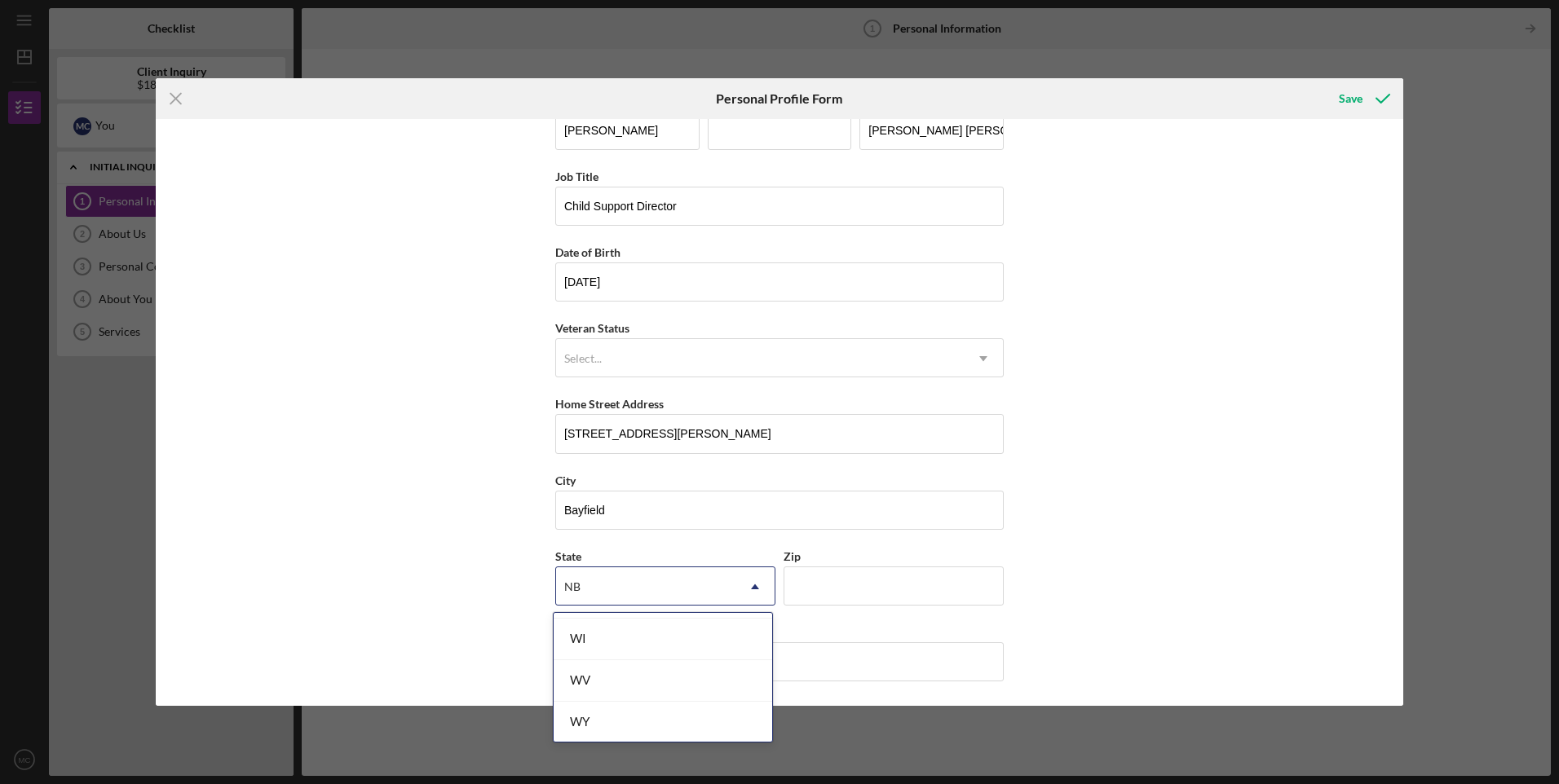
scroll to position [2989, 0]
click at [643, 639] on div "WI" at bounding box center [662, 637] width 219 height 42
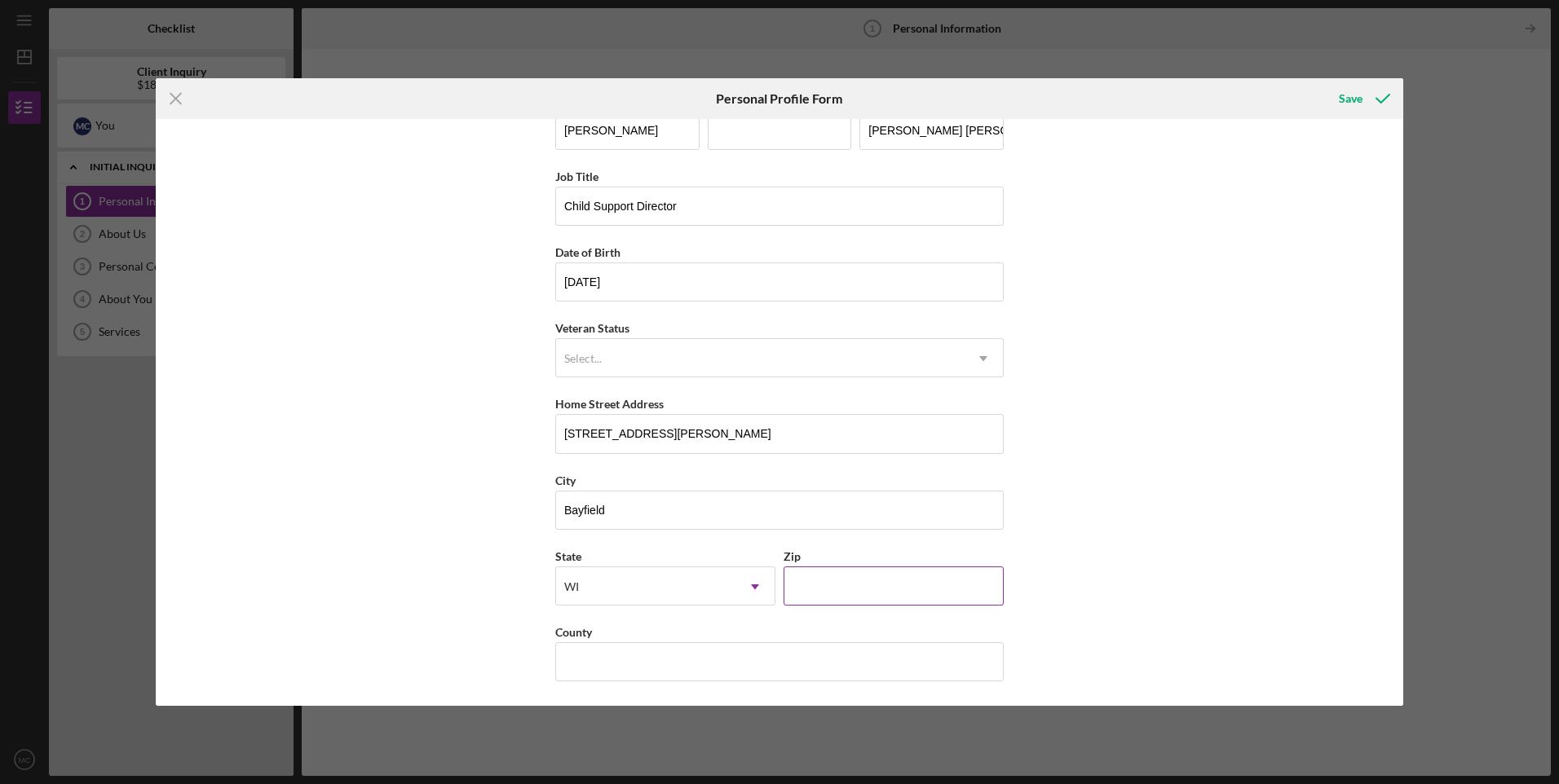
click at [830, 574] on input "Zip" at bounding box center [894, 586] width 221 height 39
type input "54814"
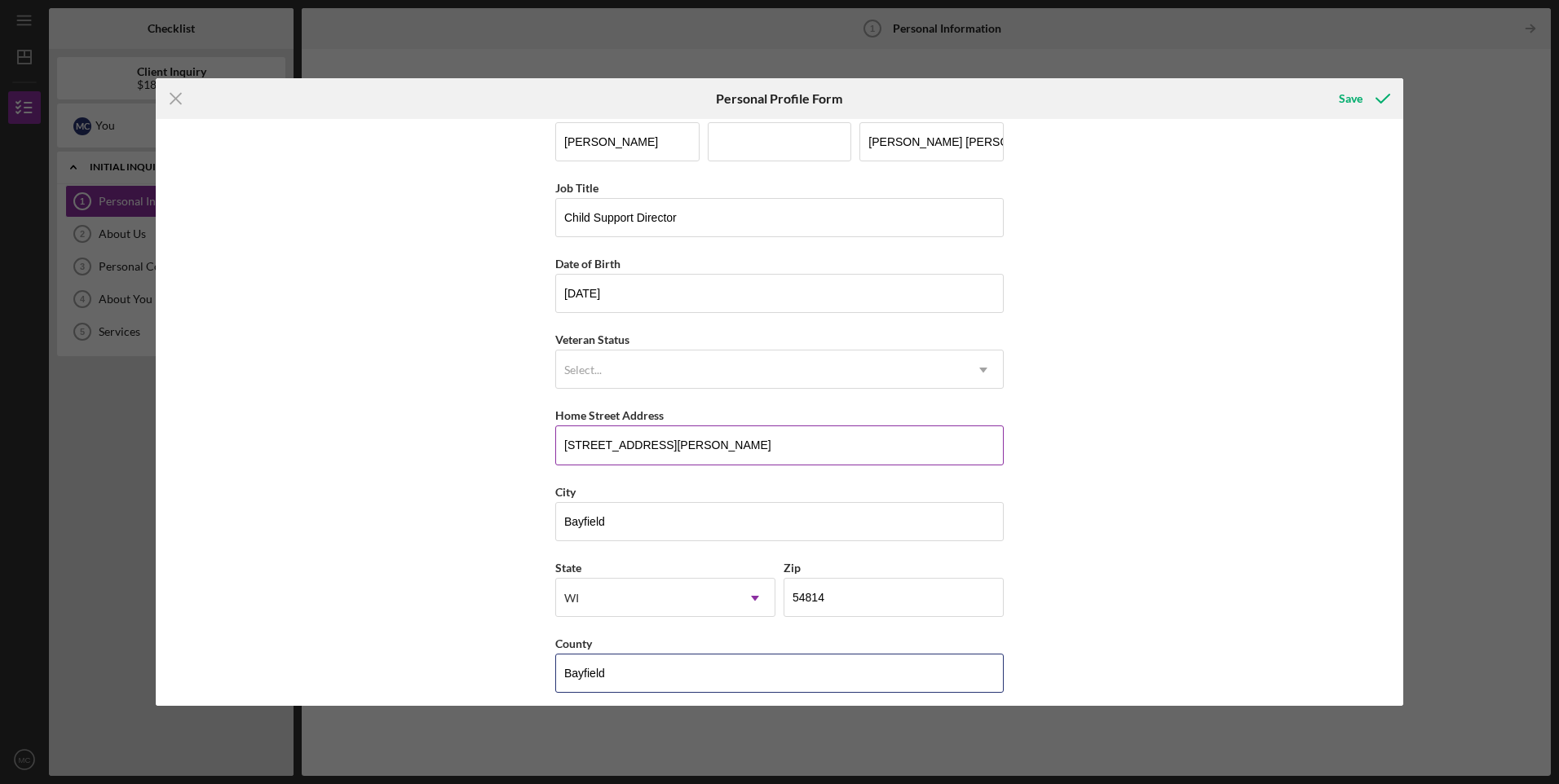
scroll to position [37, 0]
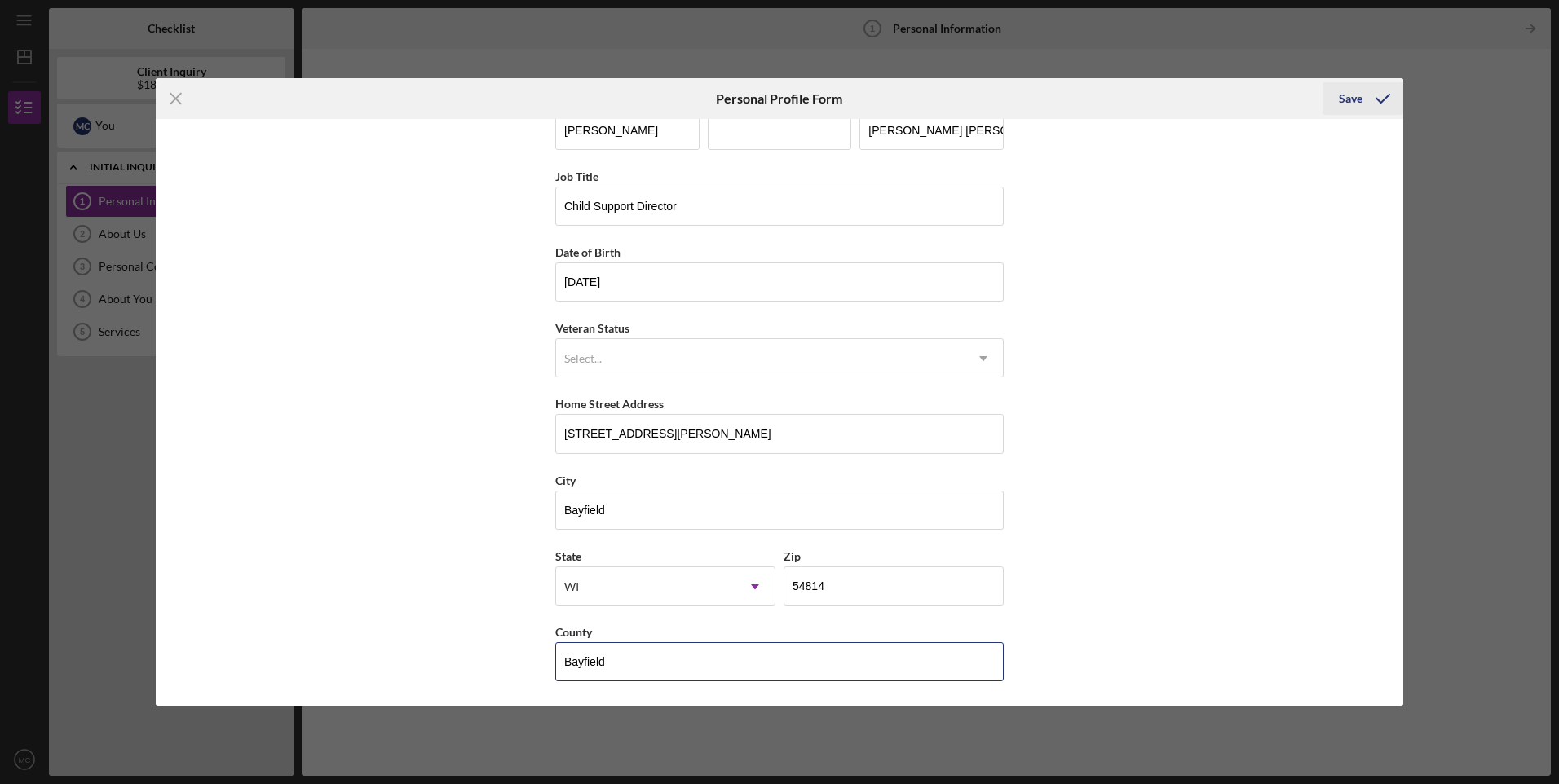
type input "Bayfield"
click at [1343, 102] on div "Save" at bounding box center [1350, 99] width 23 height 33
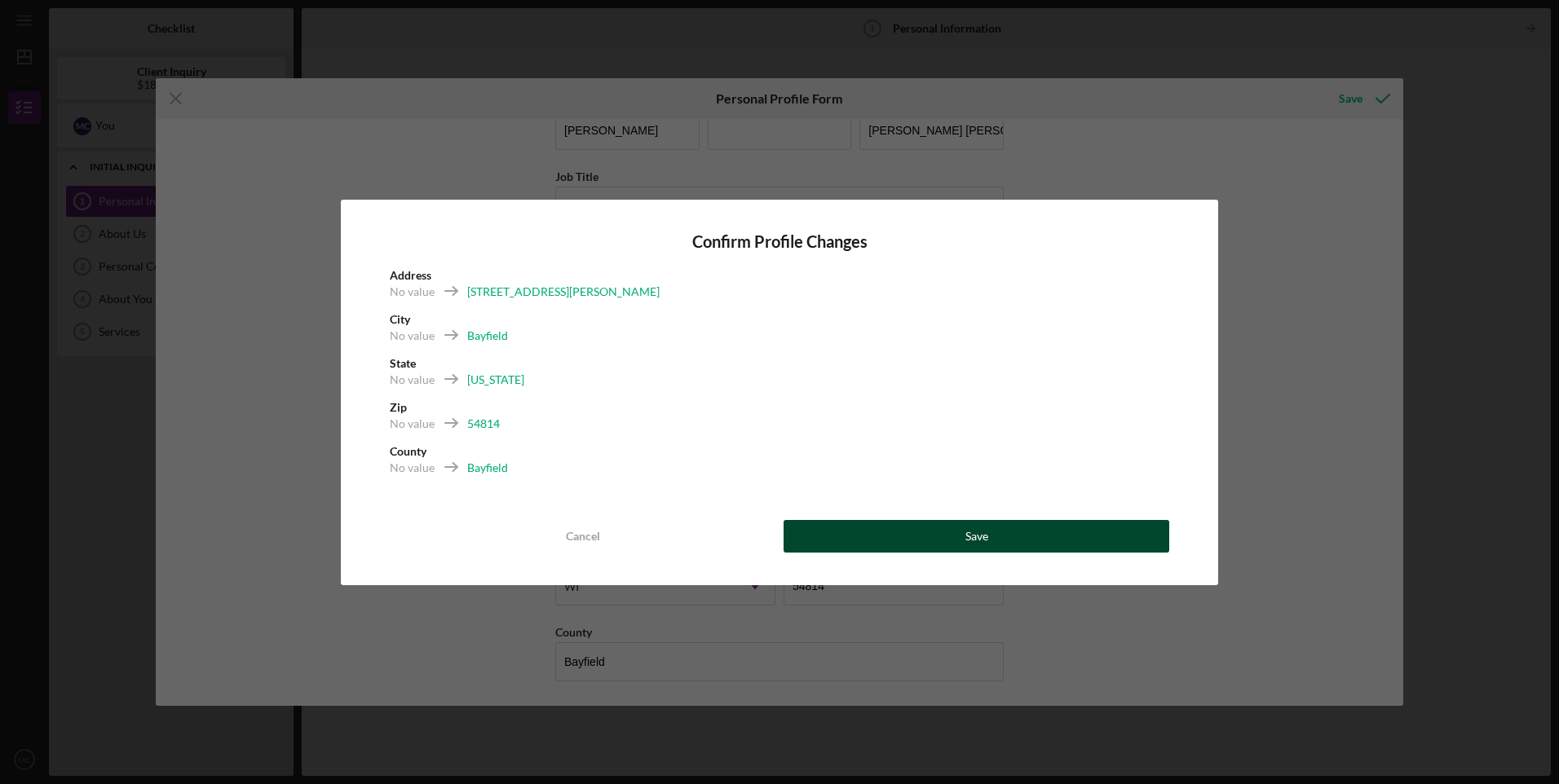
click at [894, 543] on button "Save" at bounding box center [976, 537] width 386 height 33
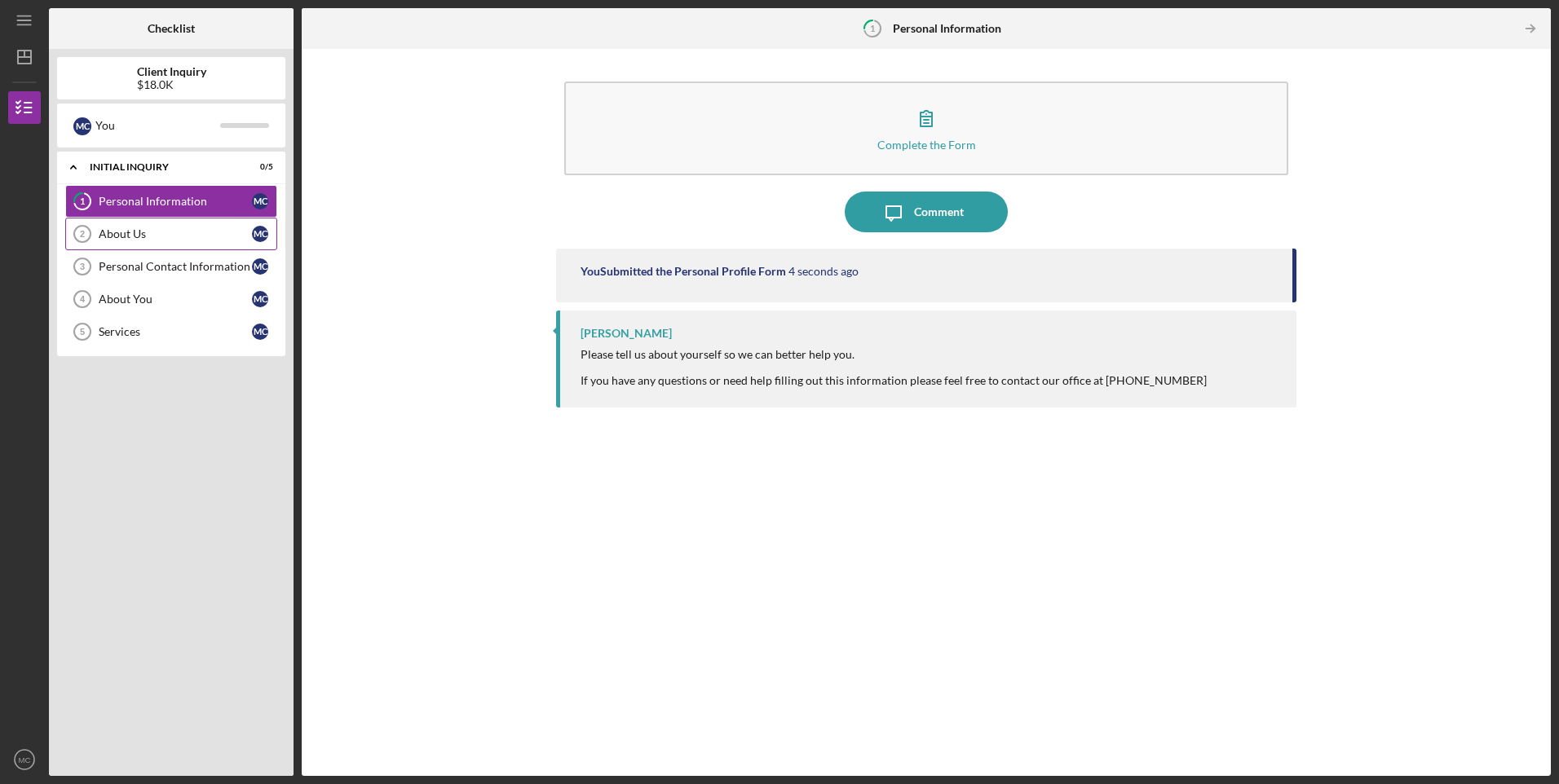
click at [156, 231] on div "About Us" at bounding box center [175, 233] width 153 height 13
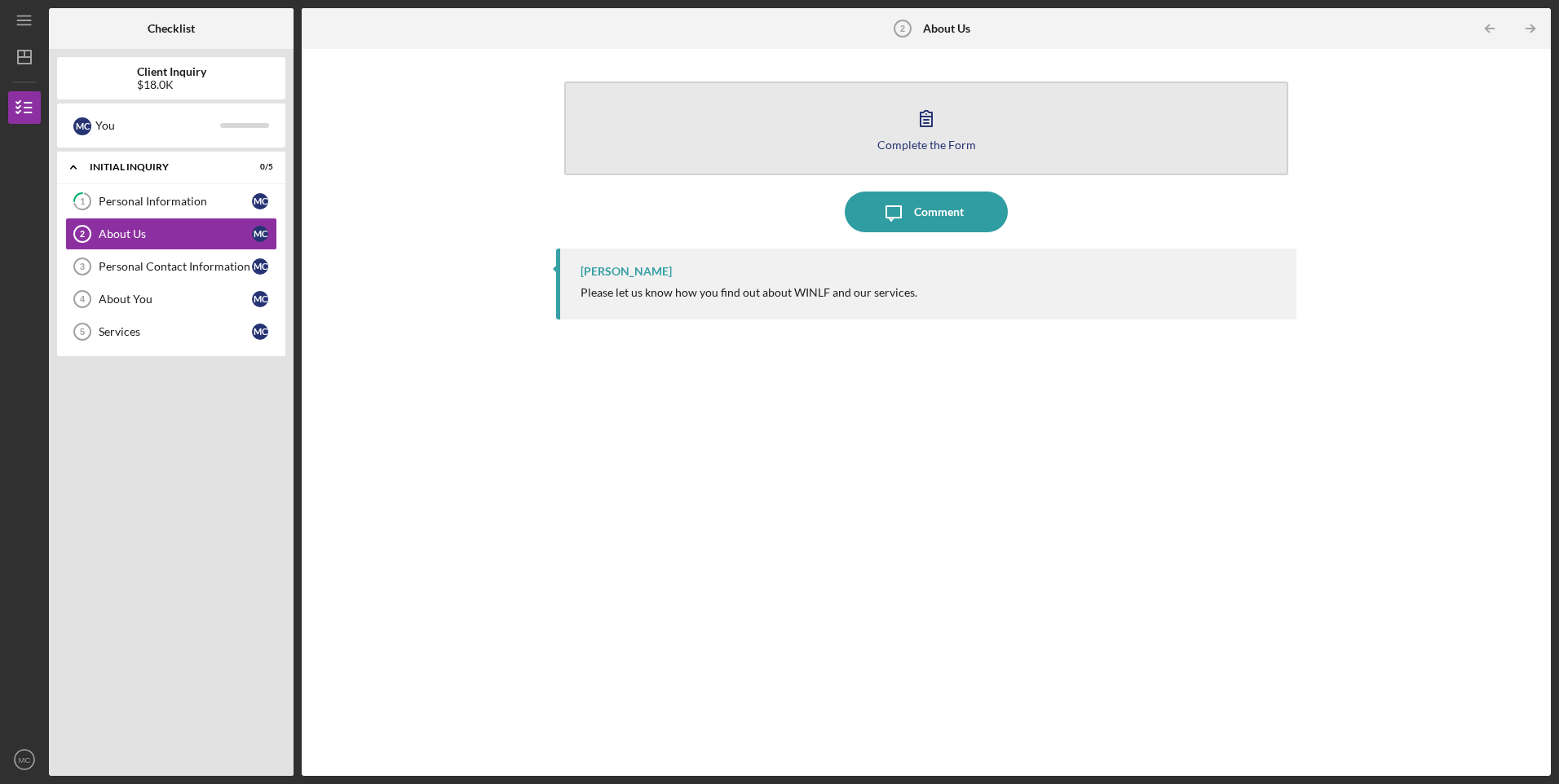
click at [941, 133] on icon "button" at bounding box center [927, 118] width 41 height 41
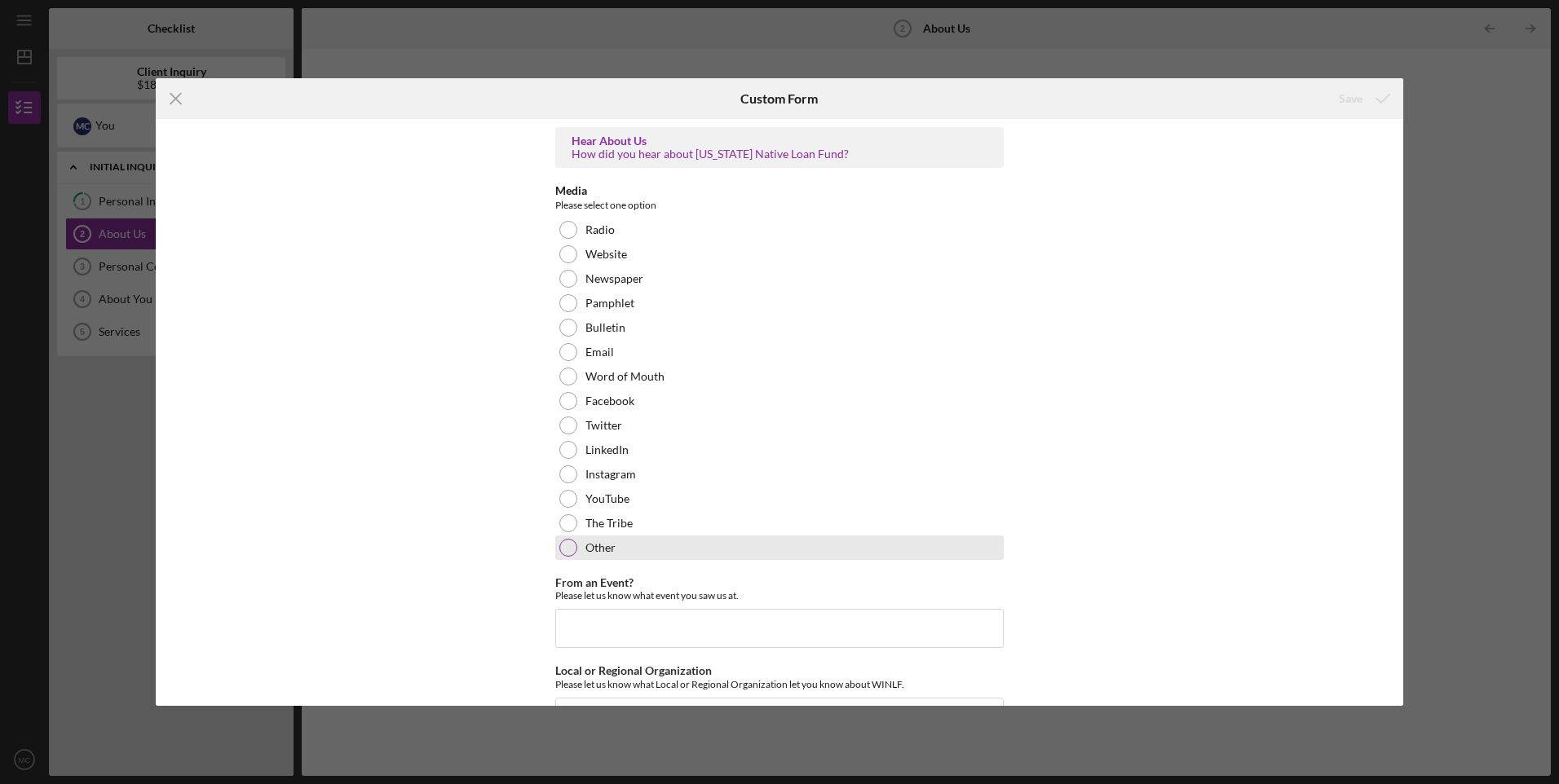
click at [602, 556] on div "Other" at bounding box center [780, 547] width 449 height 24
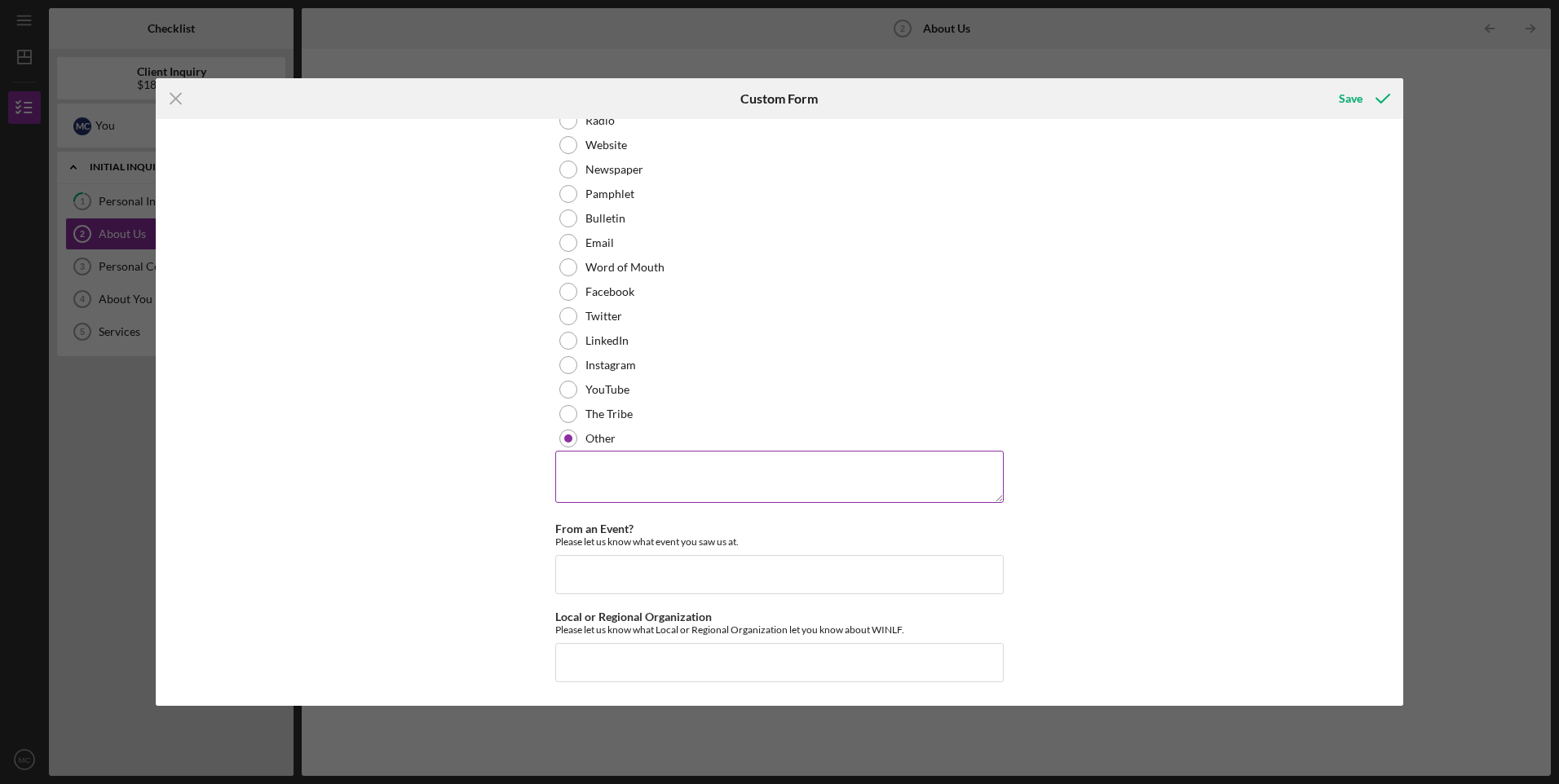
scroll to position [110, 0]
click at [652, 410] on div "The Tribe" at bounding box center [780, 413] width 449 height 24
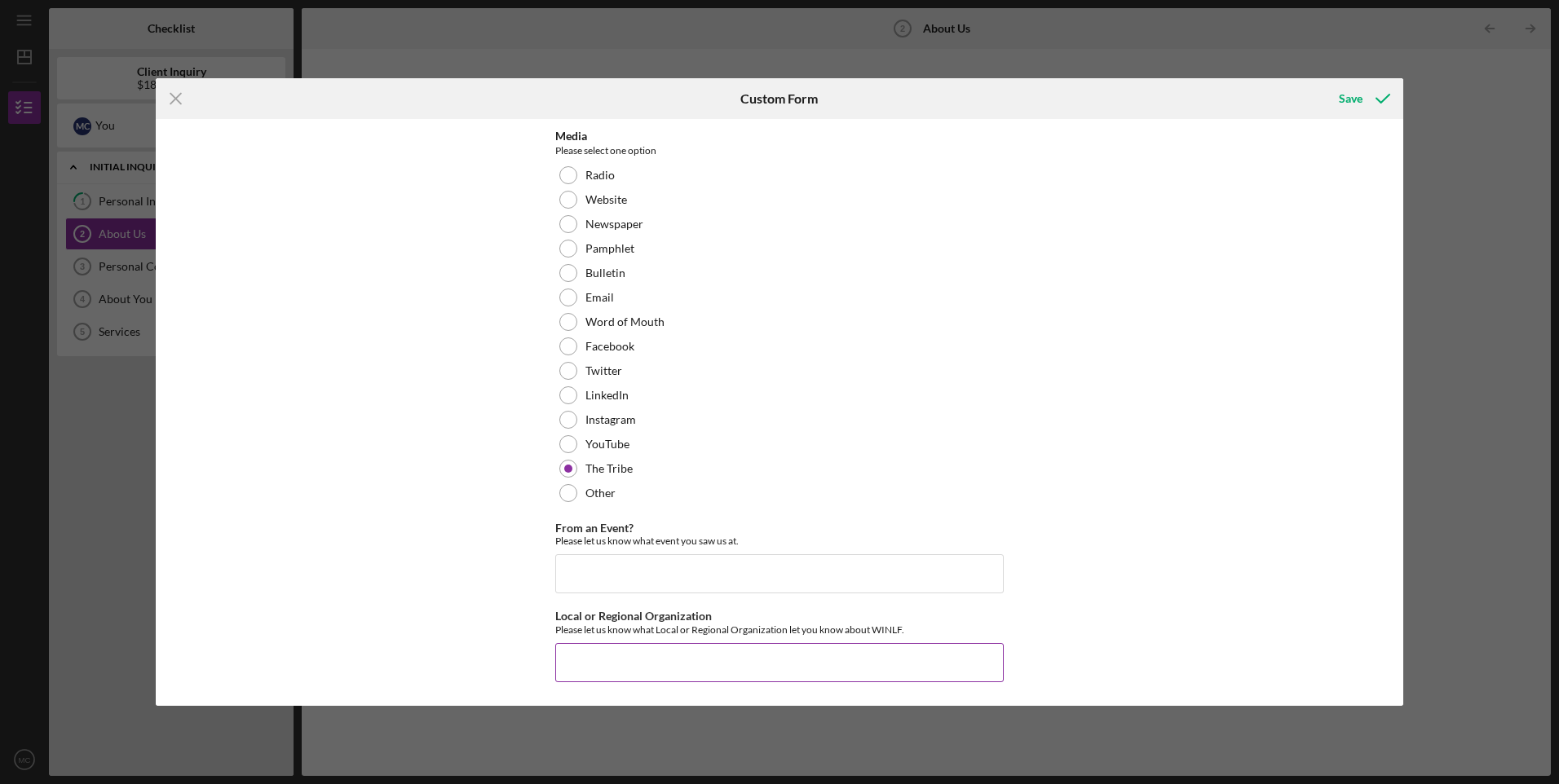
click at [652, 652] on input "Local or Regional Organization" at bounding box center [780, 662] width 449 height 39
click at [659, 326] on label "Word of Mouth" at bounding box center [625, 321] width 79 height 13
click at [1342, 98] on div "Save" at bounding box center [1350, 99] width 23 height 33
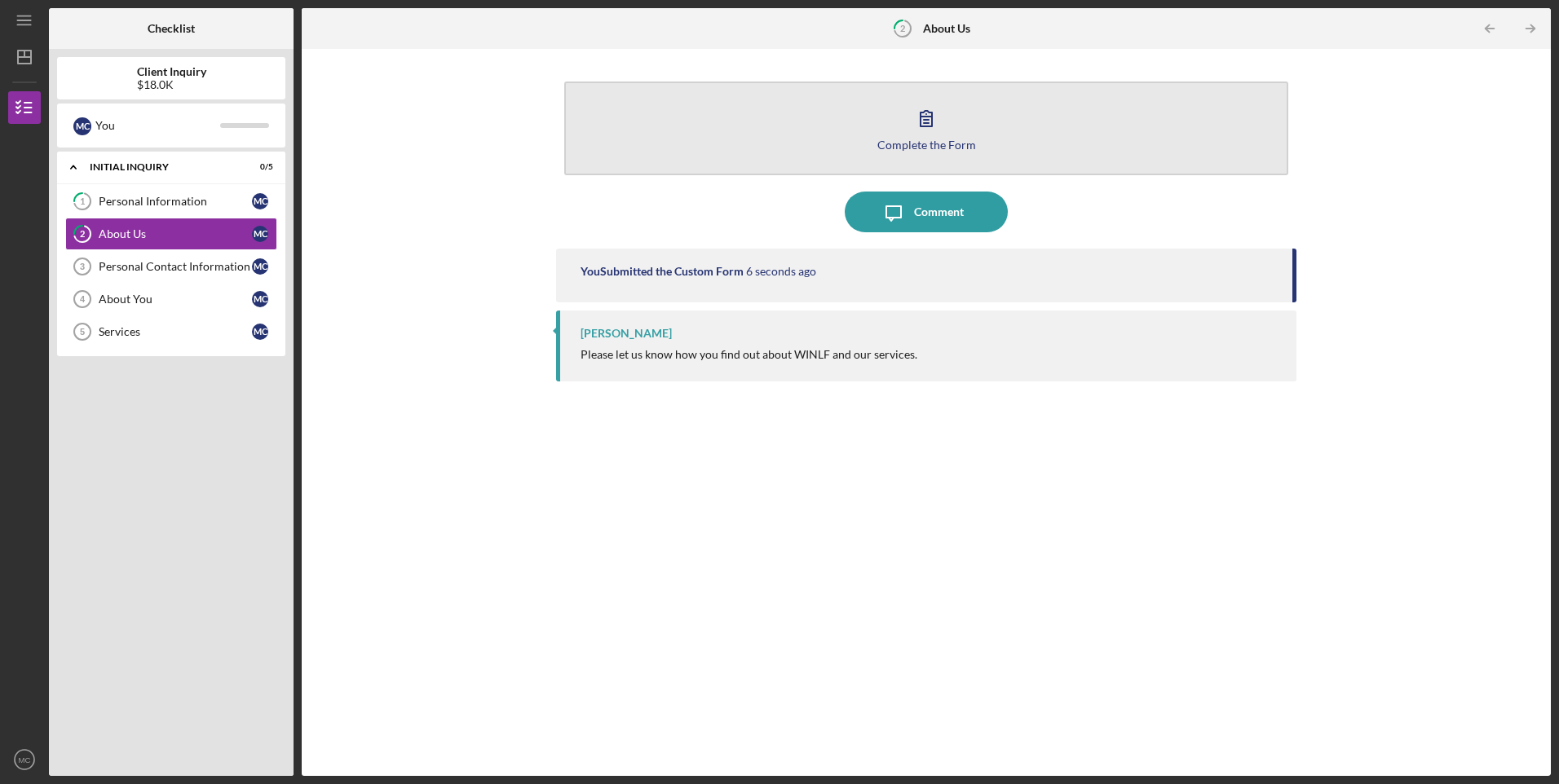
click at [938, 123] on icon "button" at bounding box center [927, 118] width 41 height 41
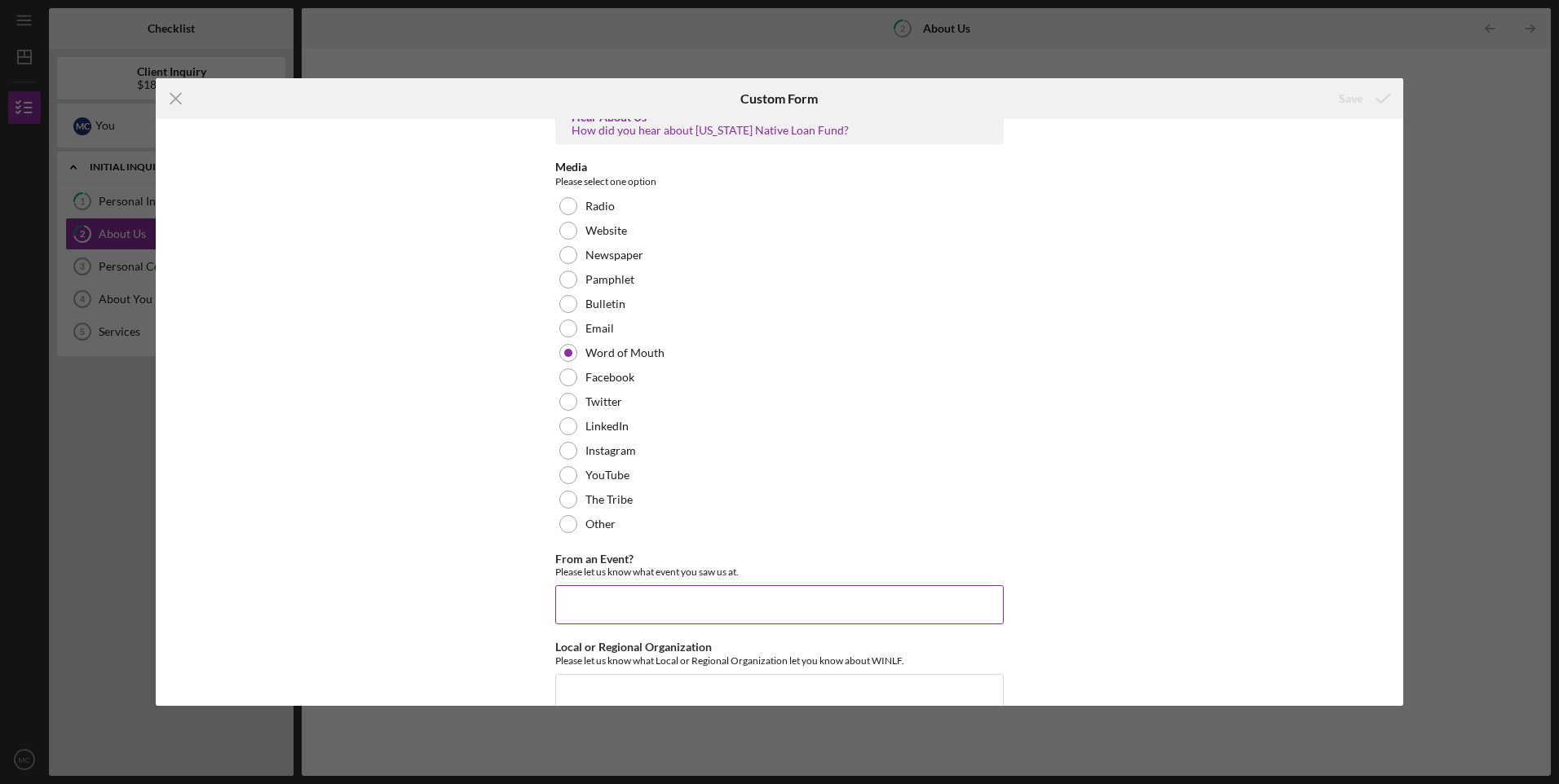
scroll to position [54, 0]
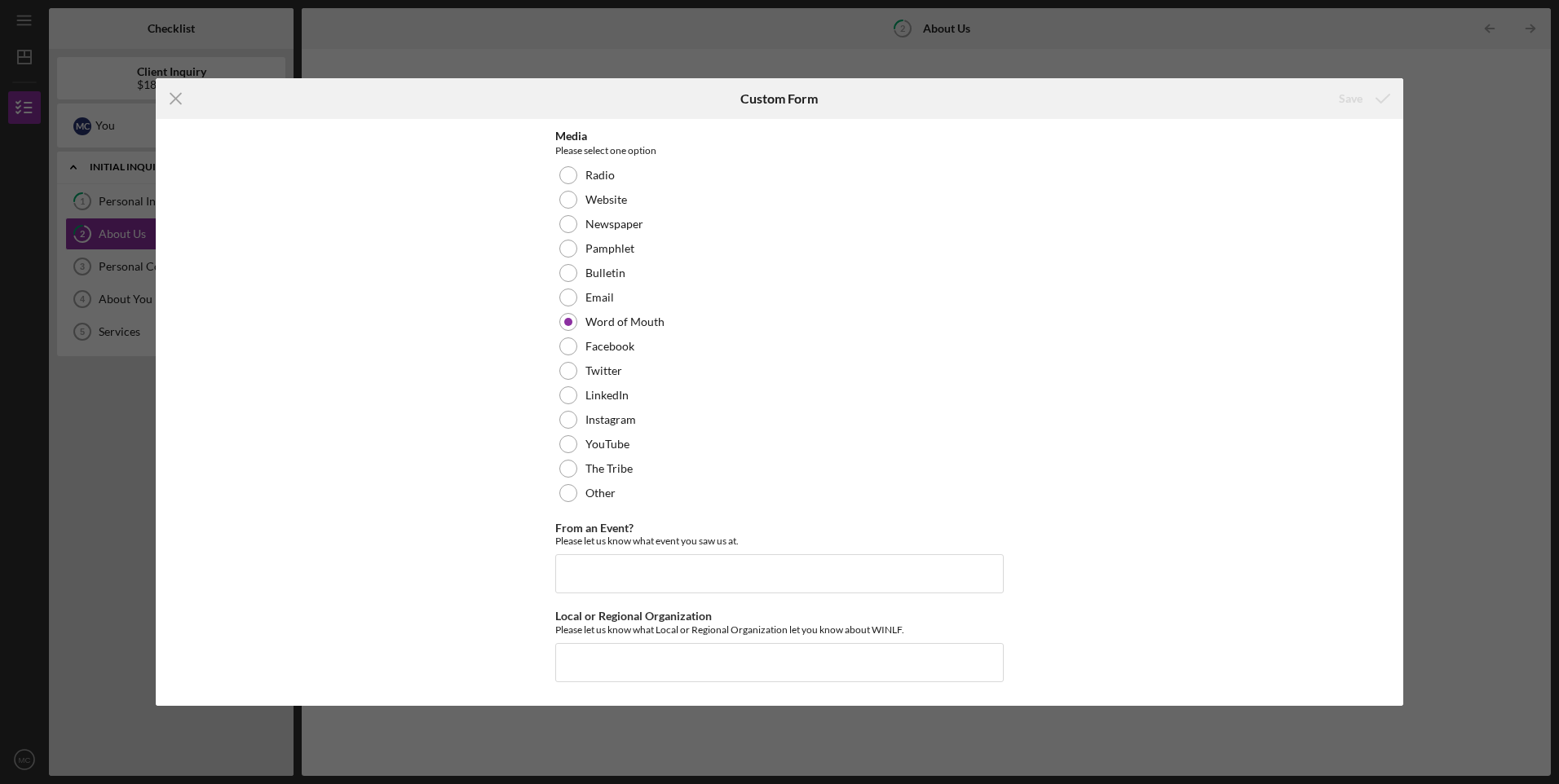
click at [1453, 108] on div "Icon/Menu Close Custom Form Save Hear About Us How did you hear about [US_STATE…" at bounding box center [780, 392] width 1559 height 784
click at [183, 99] on icon "Icon/Menu Close" at bounding box center [176, 99] width 41 height 41
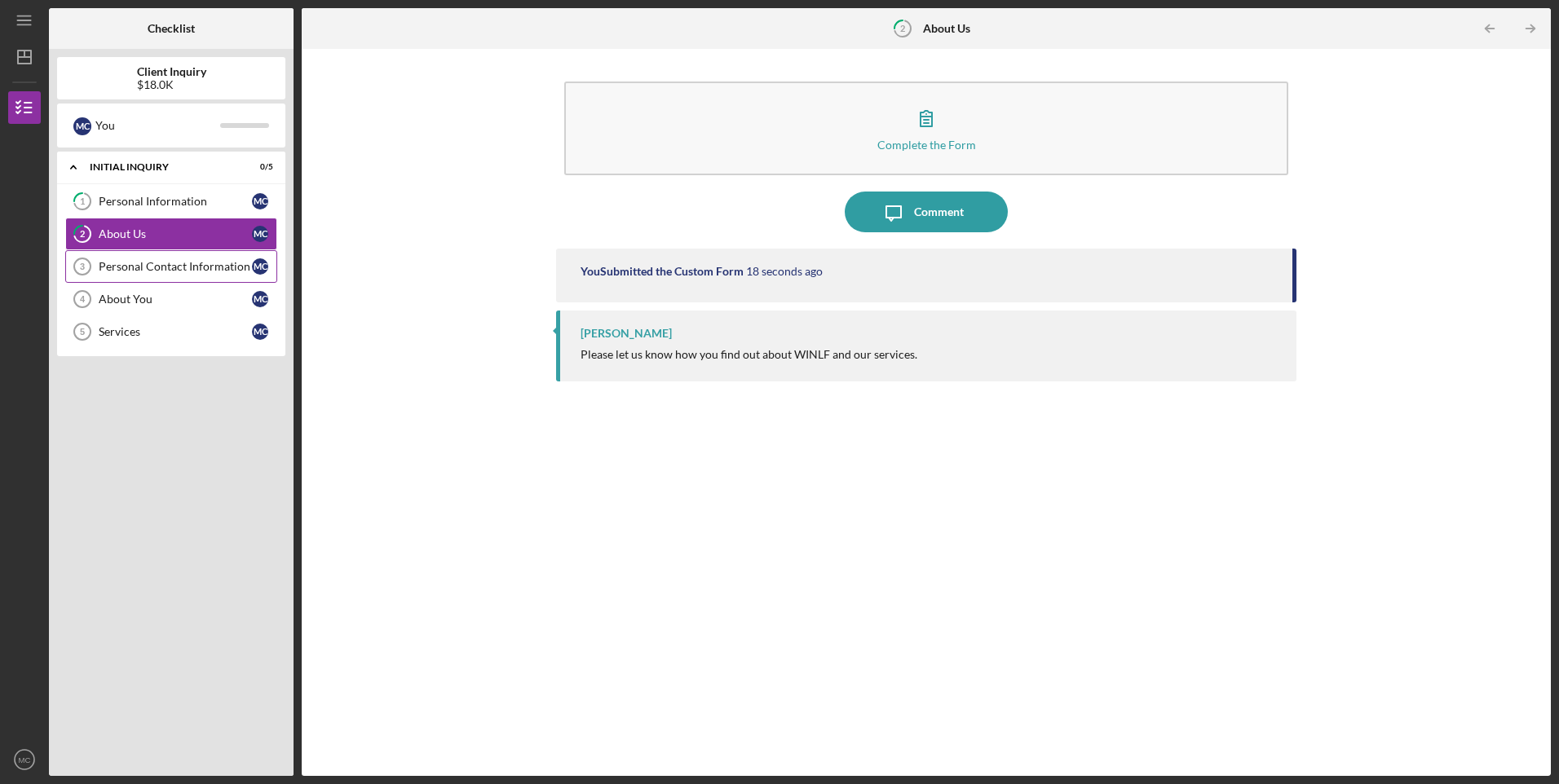
click at [138, 258] on link "Personal Contact Information 3 Personal Contact Information M C" at bounding box center [170, 267] width 212 height 33
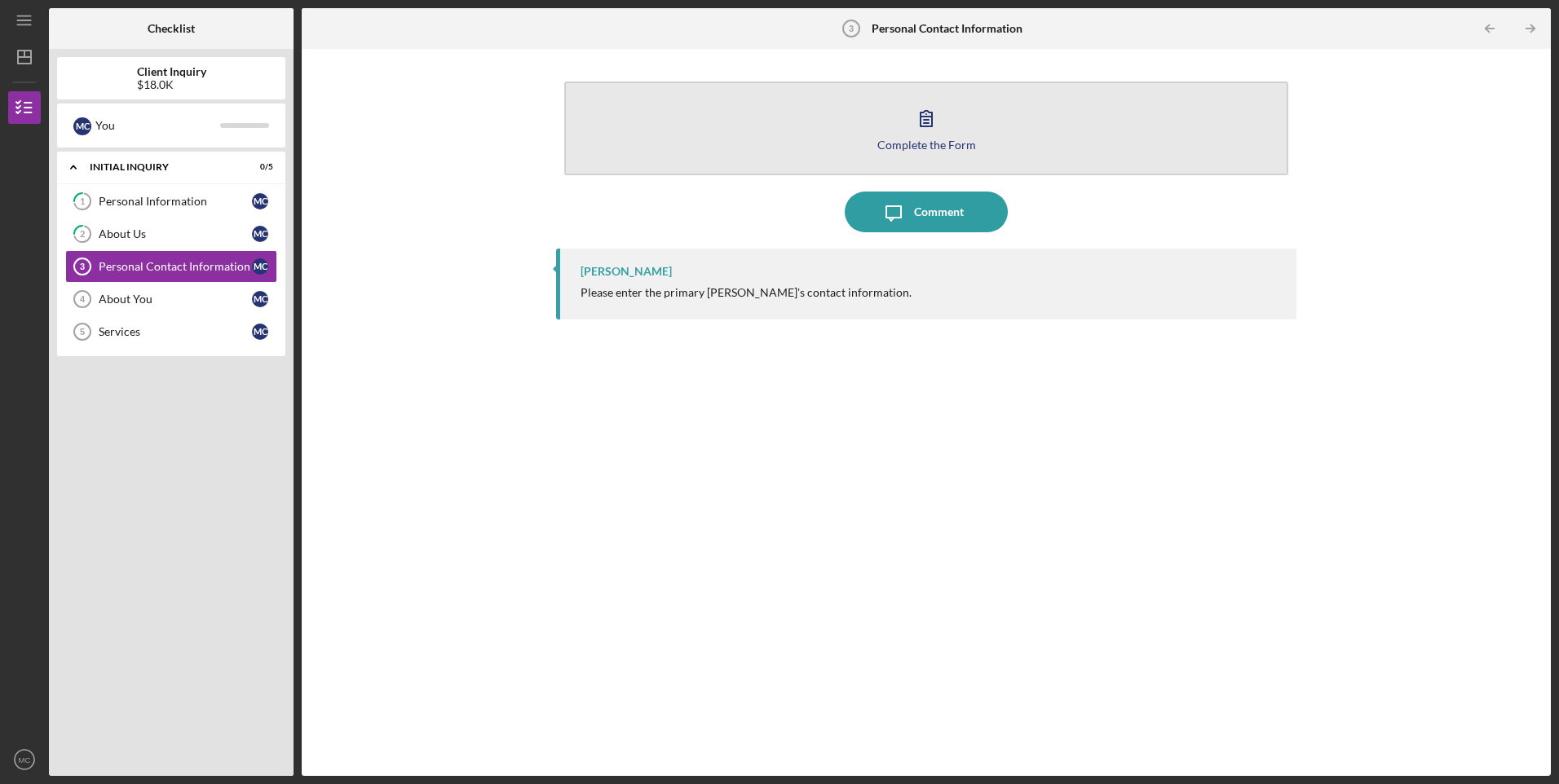
click at [950, 123] on button "Complete the Form Form" at bounding box center [926, 128] width 723 height 94
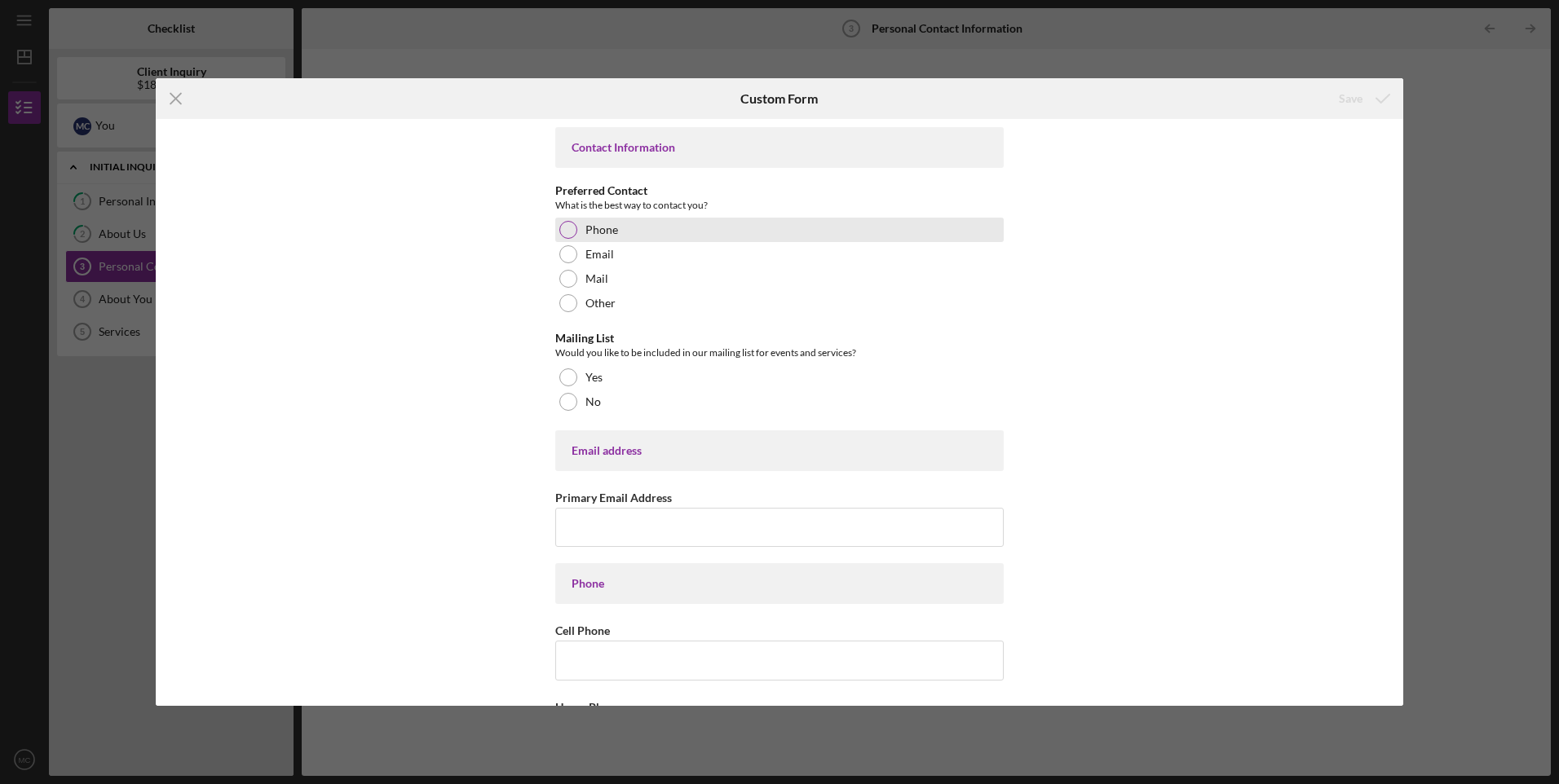
click at [649, 229] on div "Phone" at bounding box center [780, 229] width 449 height 24
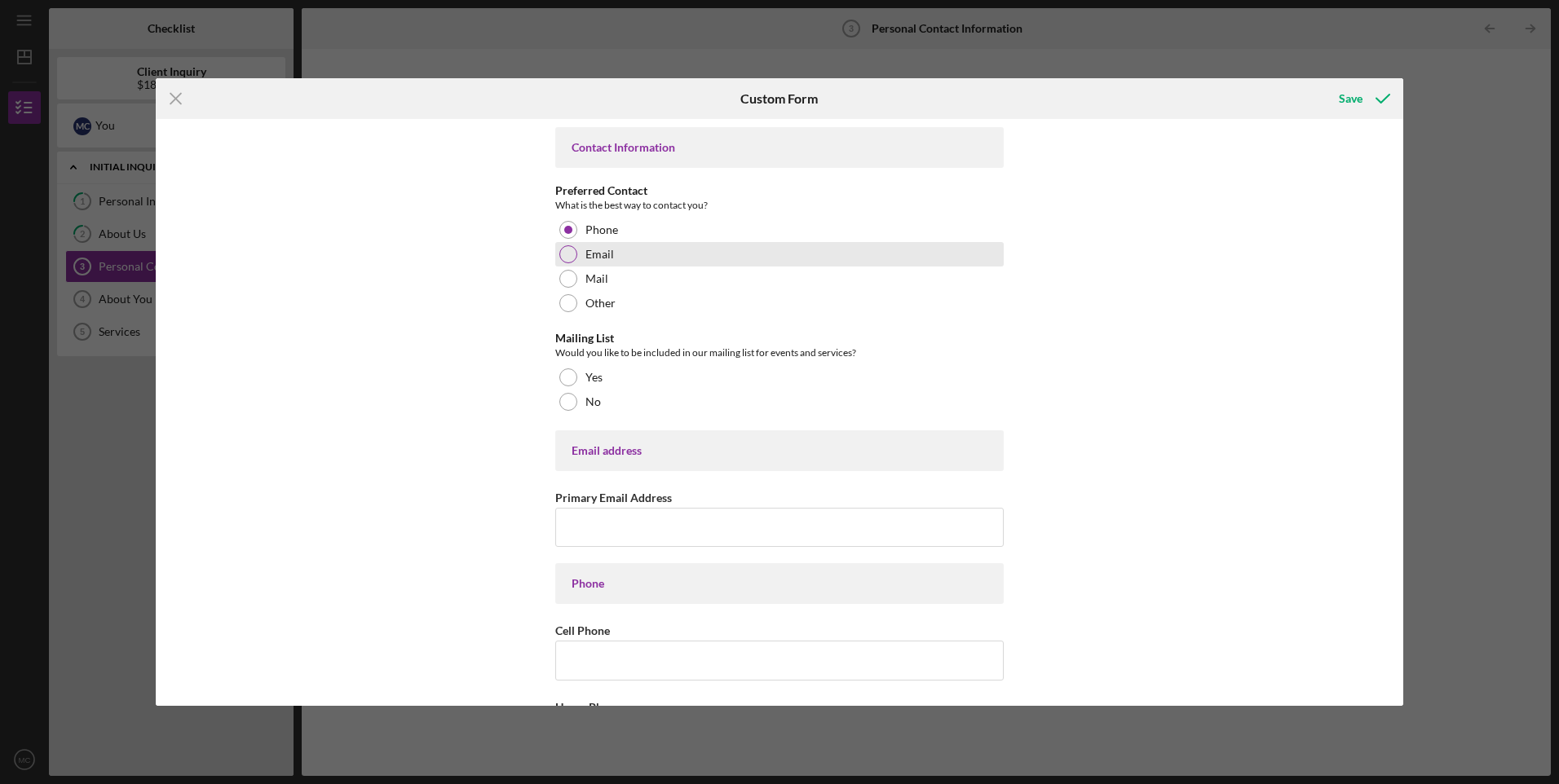
click at [628, 259] on div "Email" at bounding box center [780, 253] width 449 height 24
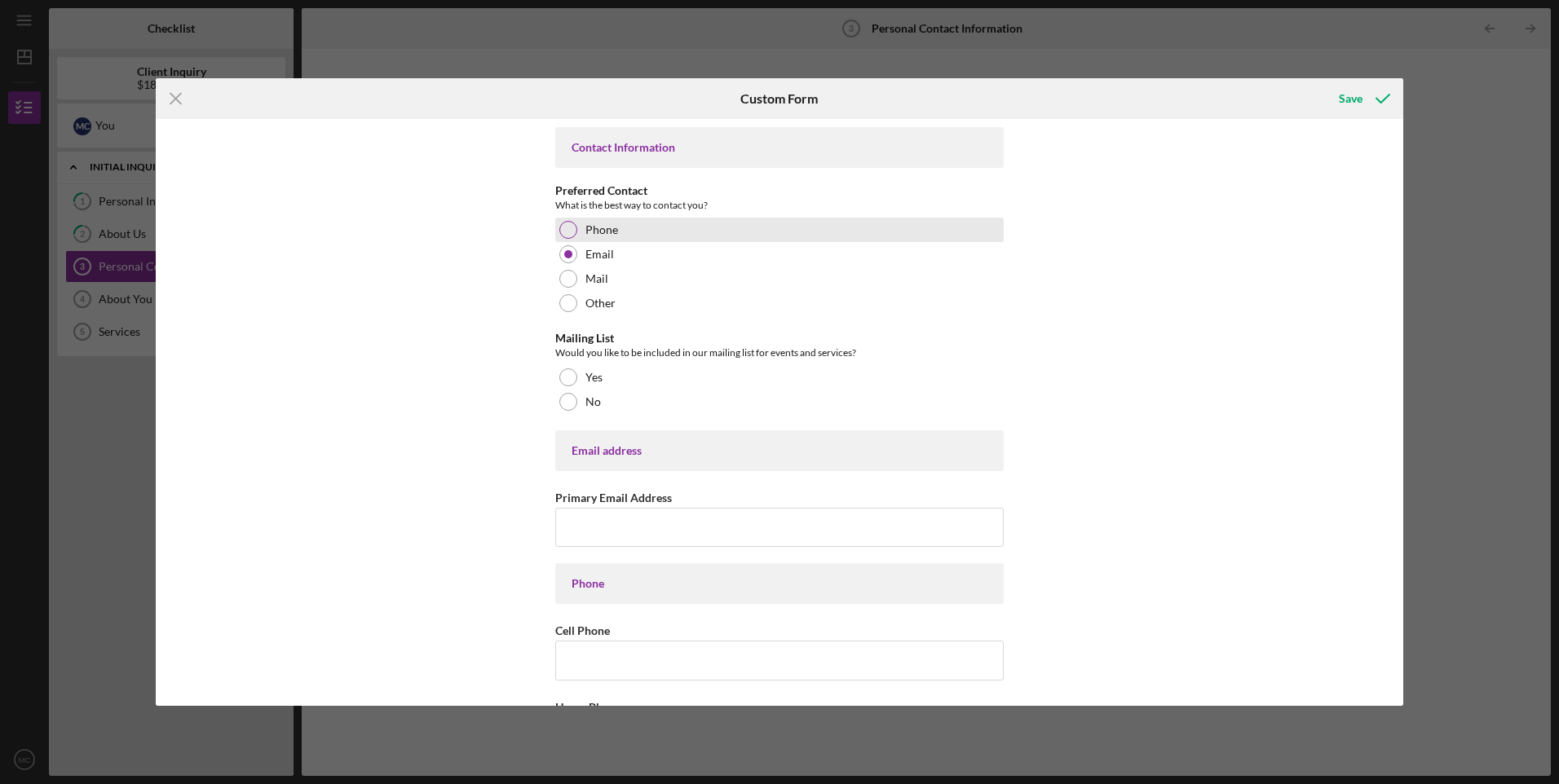
click at [651, 230] on div "Phone" at bounding box center [780, 229] width 449 height 24
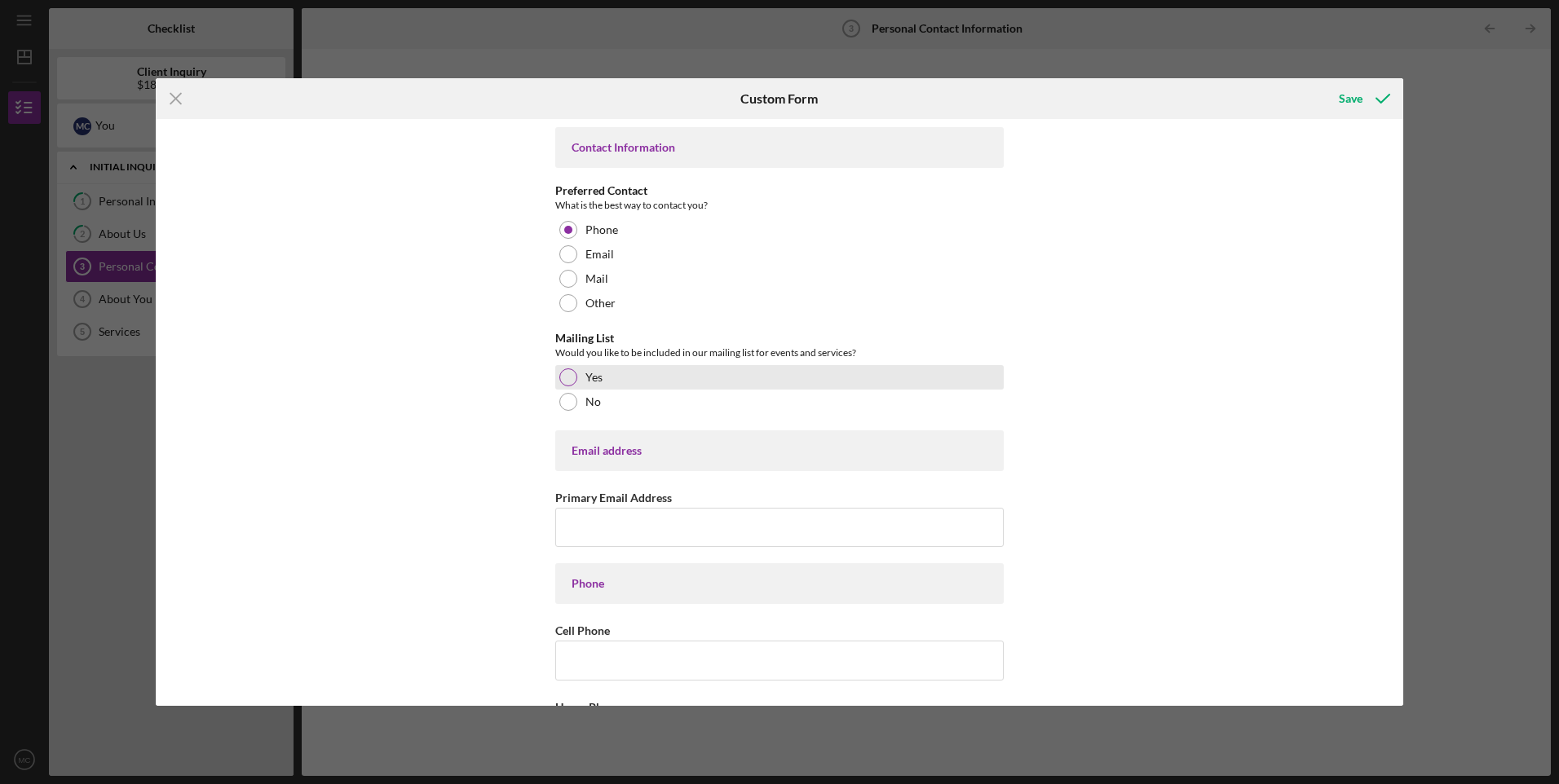
click at [691, 382] on div "Yes" at bounding box center [780, 377] width 449 height 24
click at [658, 518] on input "Primary Email Address" at bounding box center [780, 527] width 449 height 39
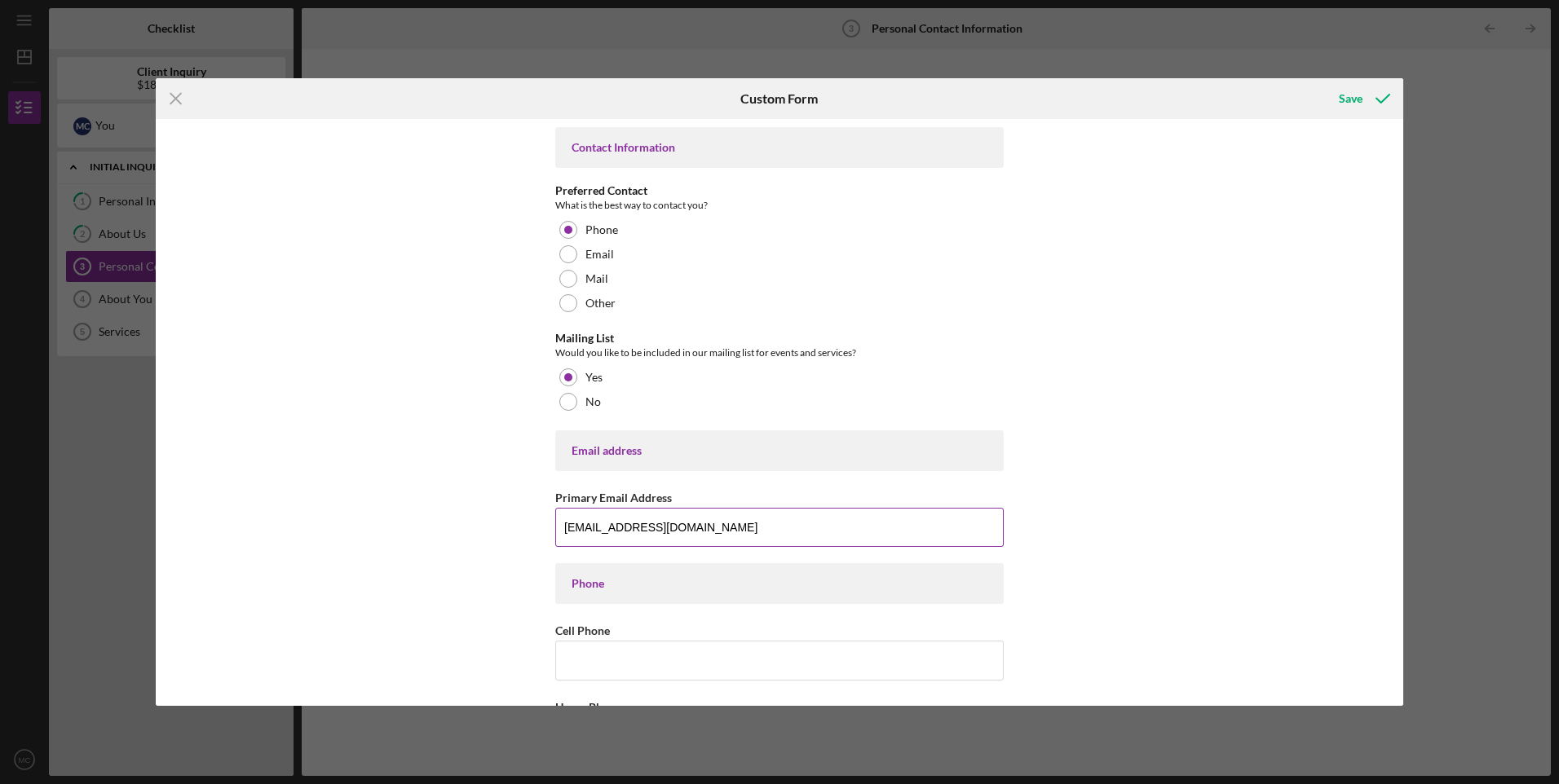
type input "[EMAIL_ADDRESS][DOMAIN_NAME]"
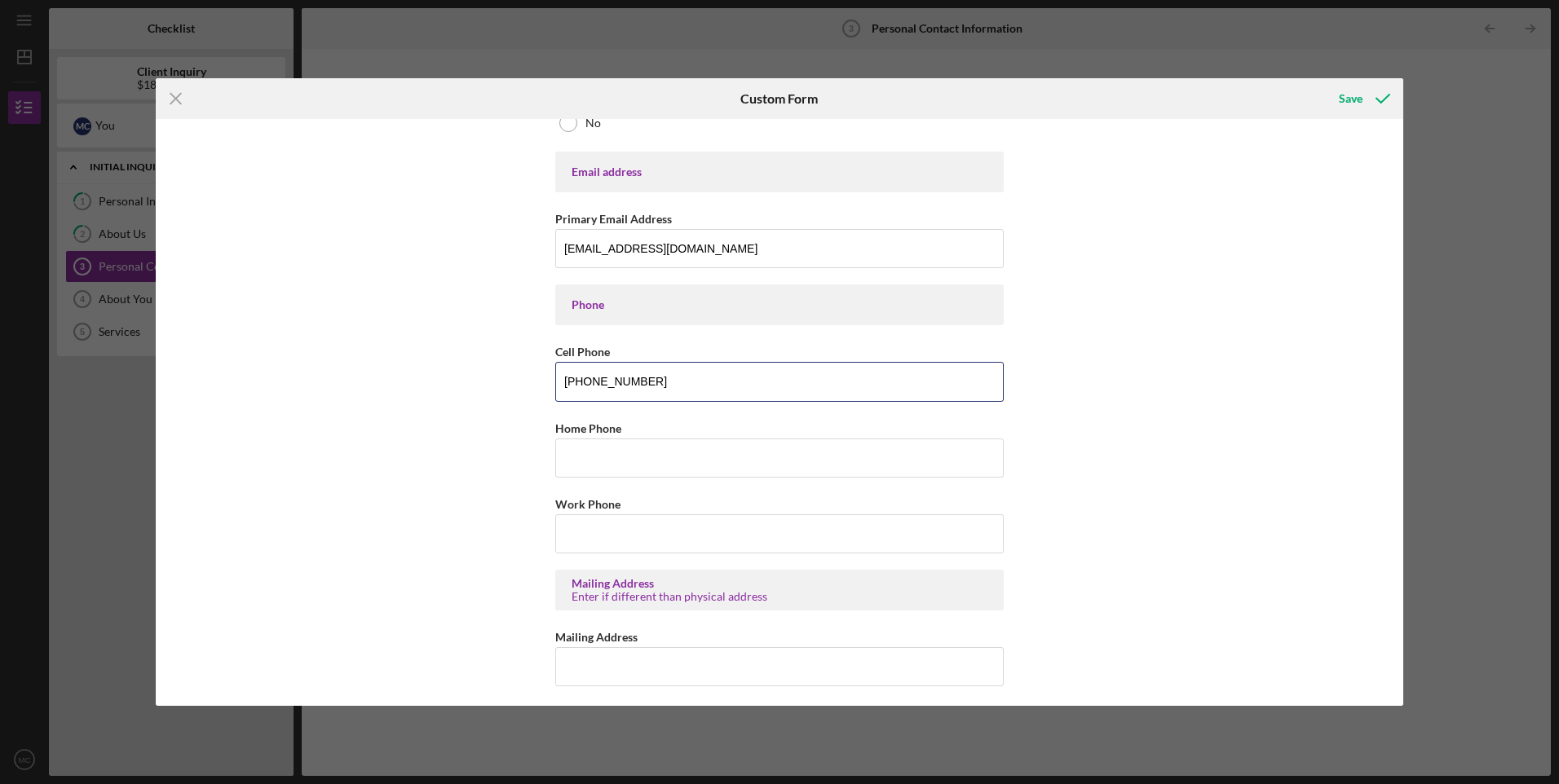
scroll to position [299, 0]
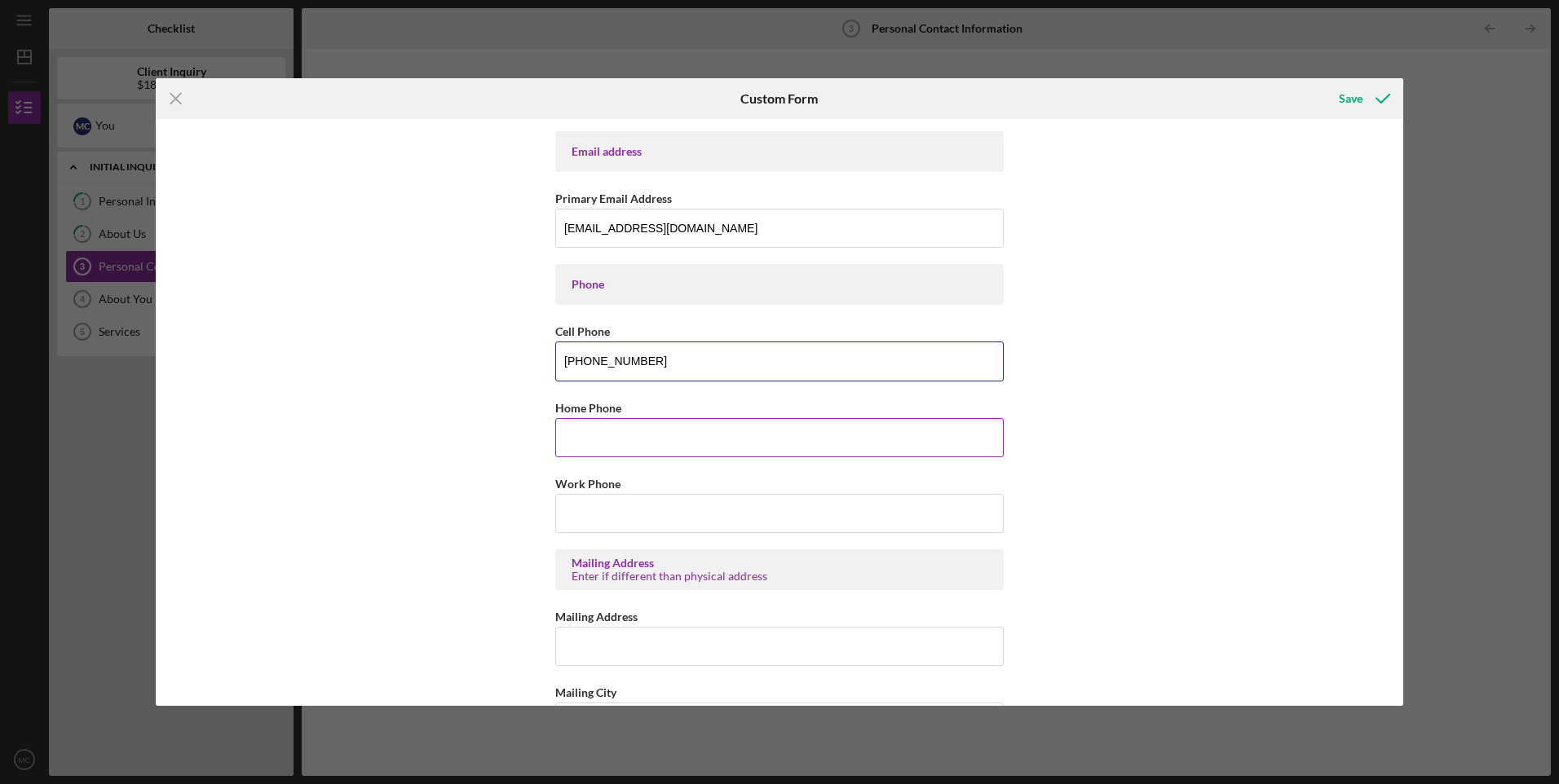
type input "[PHONE_NUMBER]"
click at [759, 433] on input "Home Phone" at bounding box center [780, 438] width 449 height 39
type input "[PHONE_NUMBER]"
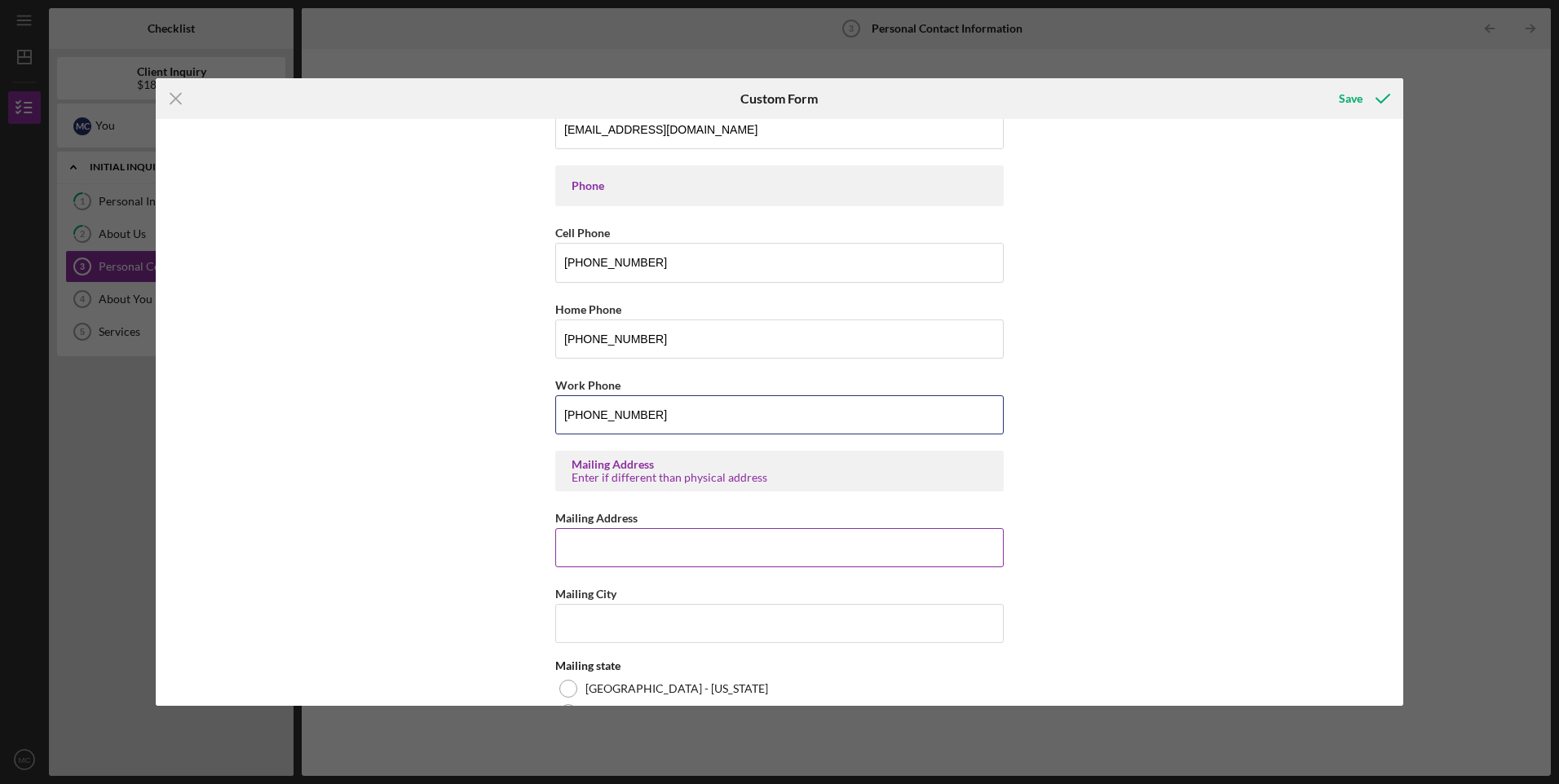
scroll to position [434, 0]
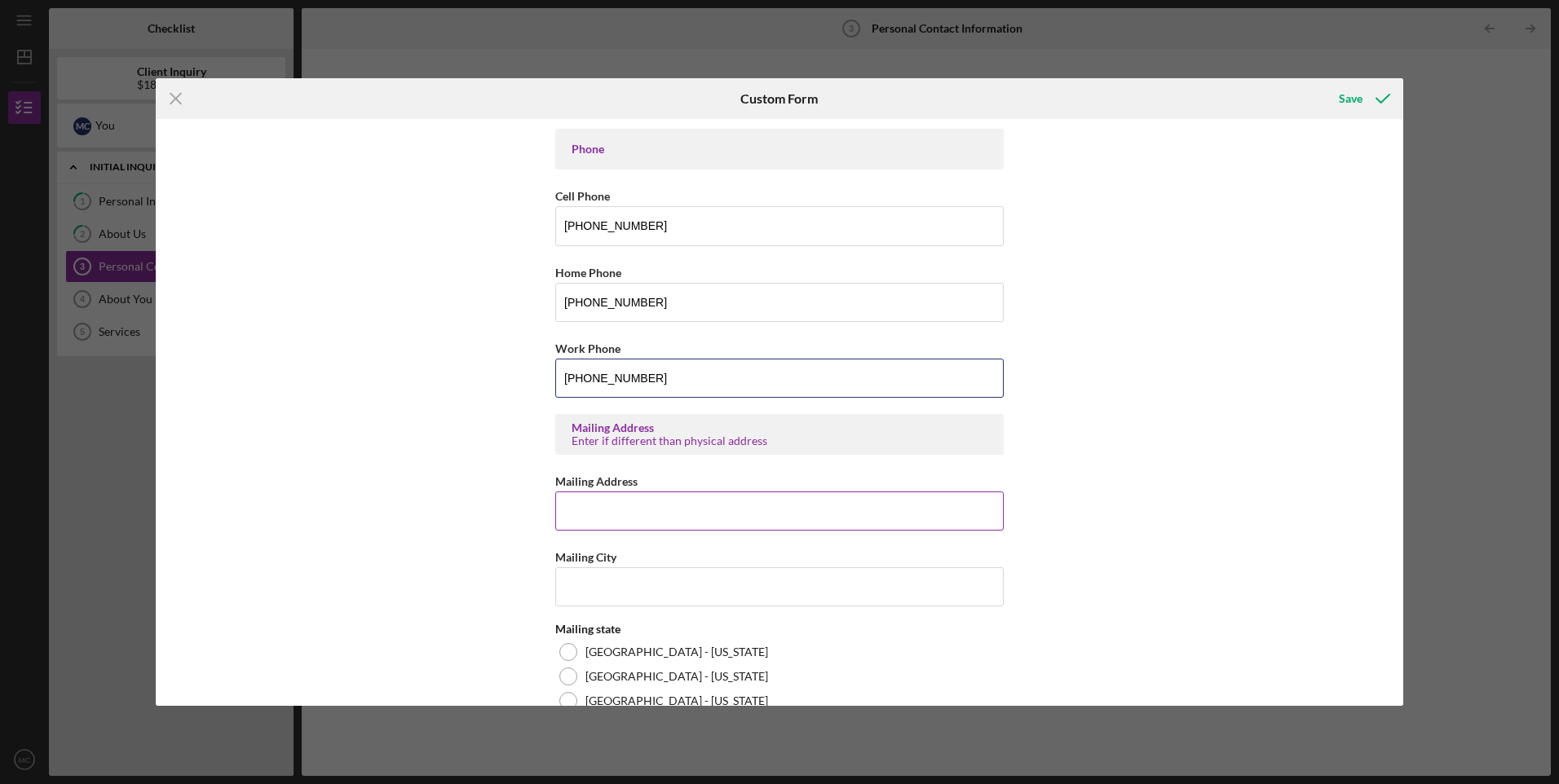
type input "[PHONE_NUMBER]"
click at [709, 496] on input "Mailing Address" at bounding box center [780, 510] width 449 height 39
type input "p"
type input "PO BOX 657"
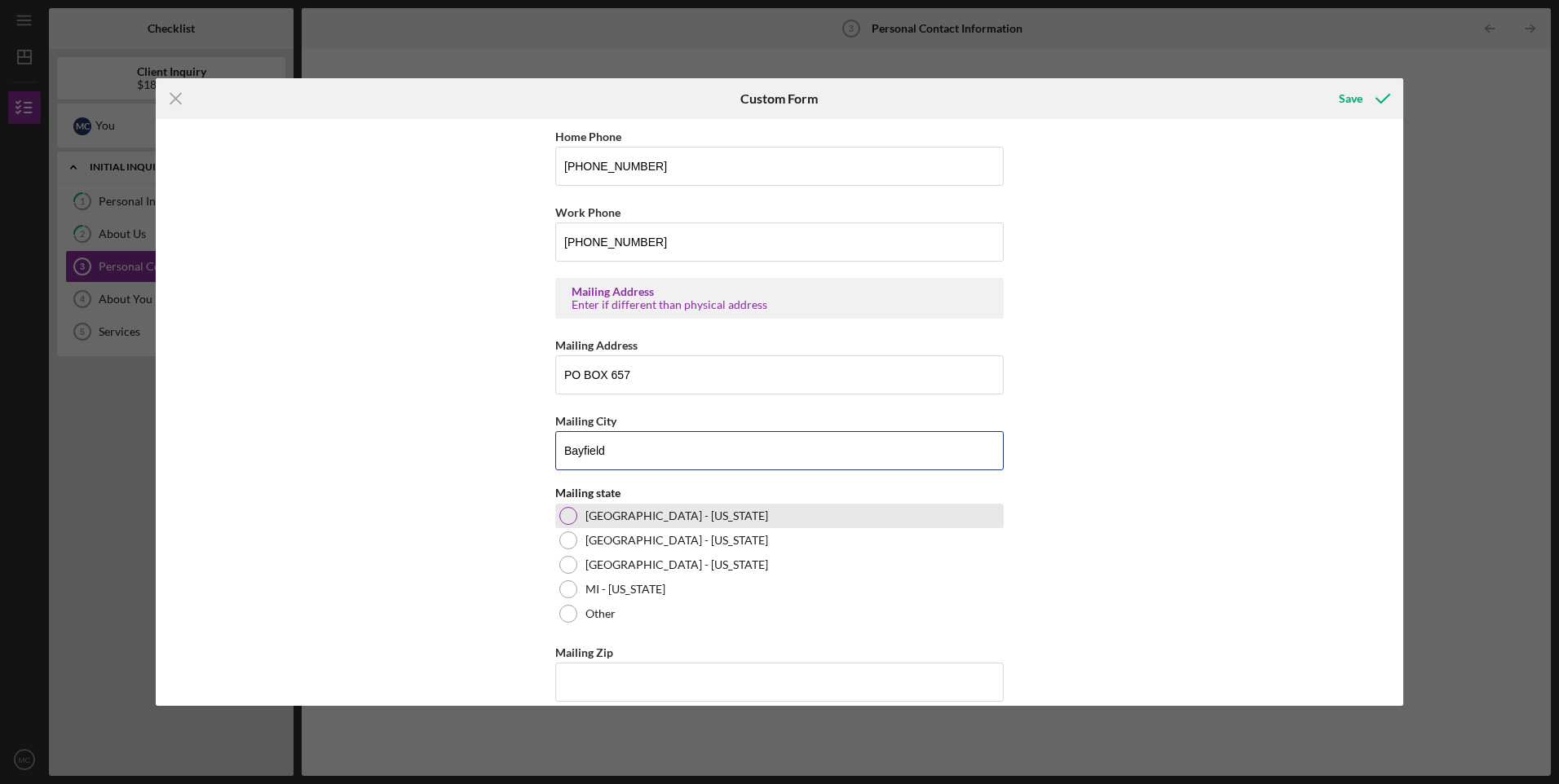
type input "Bayfield"
click at [661, 517] on div "[GEOGRAPHIC_DATA] - [US_STATE]" at bounding box center [780, 515] width 449 height 24
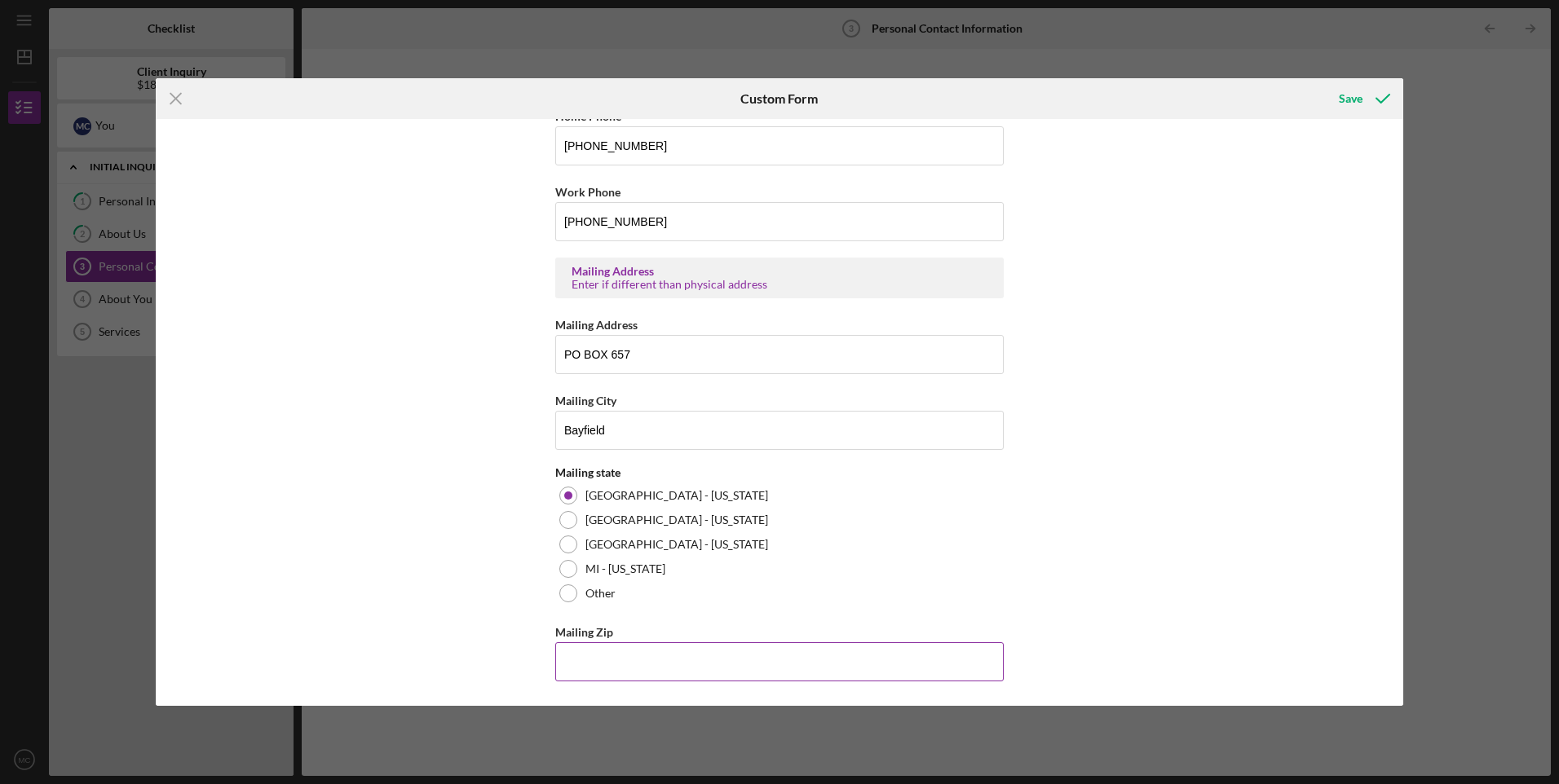
click at [758, 657] on input "Mailing Zip" at bounding box center [780, 661] width 449 height 39
type input "54,814"
click at [1350, 94] on div "Save" at bounding box center [1350, 99] width 23 height 33
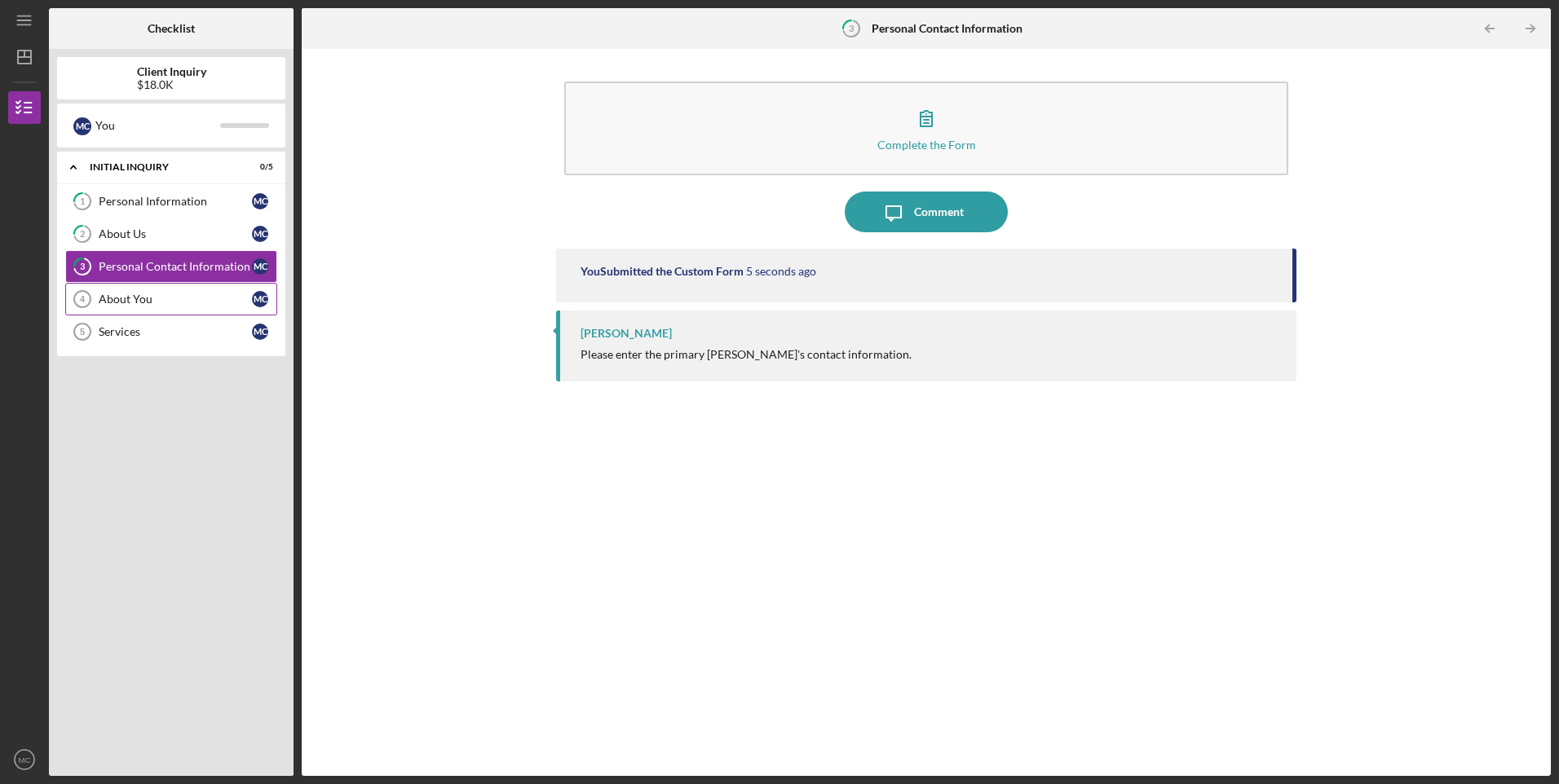
click at [125, 299] on div "About You" at bounding box center [175, 299] width 153 height 13
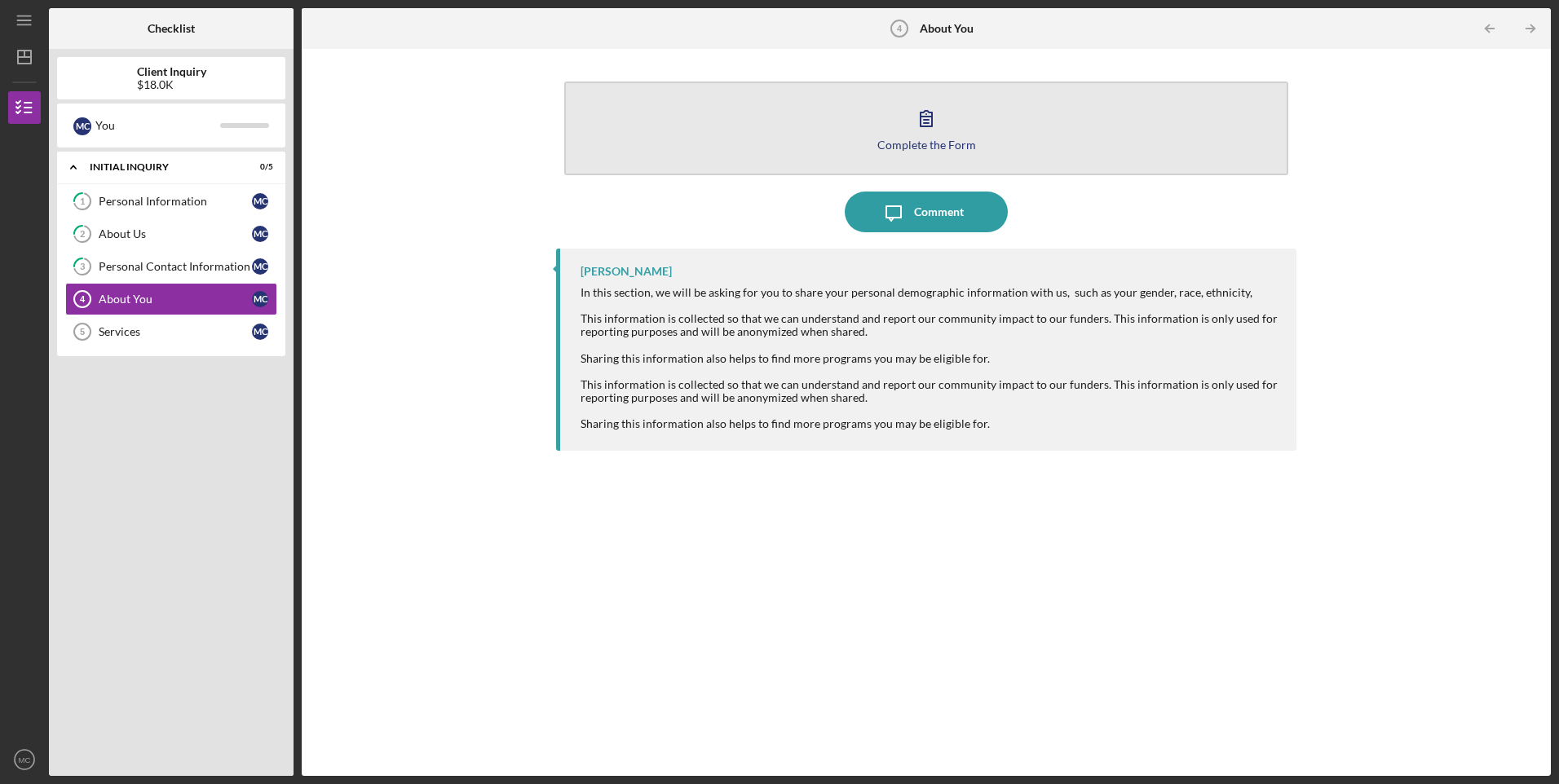
click at [948, 130] on button "Complete the Form Form" at bounding box center [926, 128] width 723 height 94
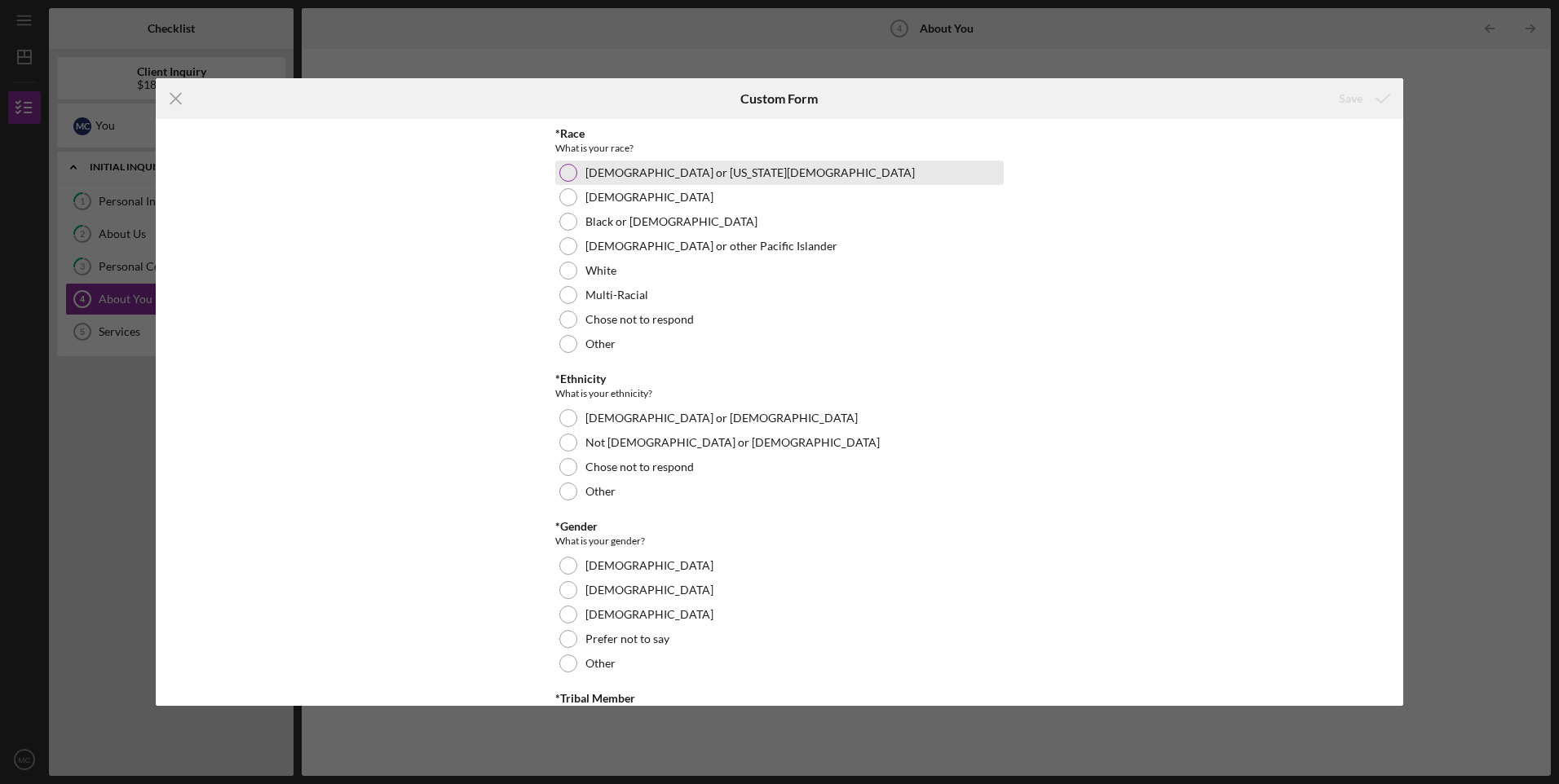
click at [585, 174] on label "[DEMOGRAPHIC_DATA] or [US_STATE][DEMOGRAPHIC_DATA]" at bounding box center [750, 172] width 330 height 13
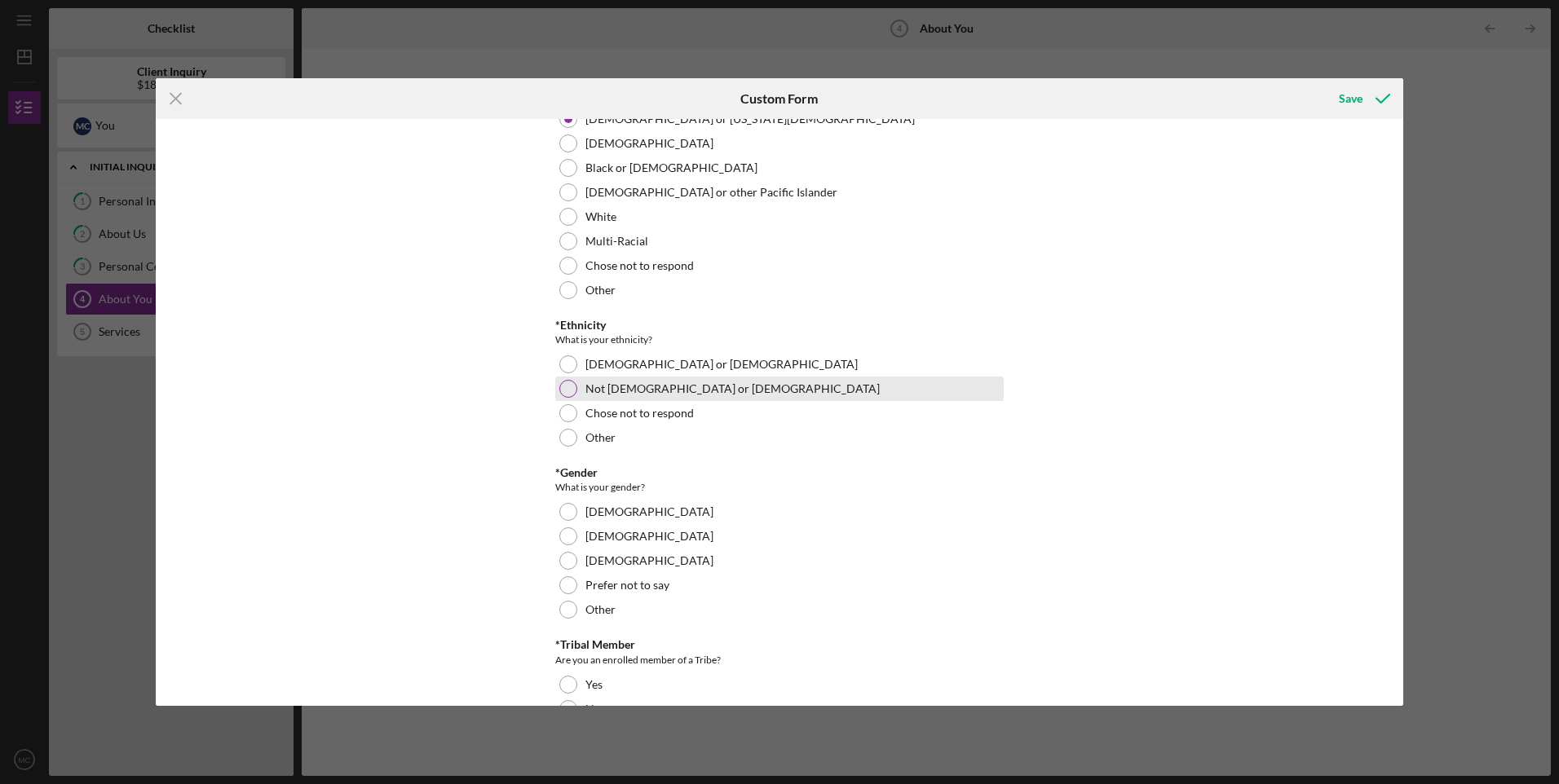
scroll to position [54, 0]
click at [641, 385] on label "Not [DEMOGRAPHIC_DATA] or [DEMOGRAPHIC_DATA]" at bounding box center [732, 388] width 294 height 13
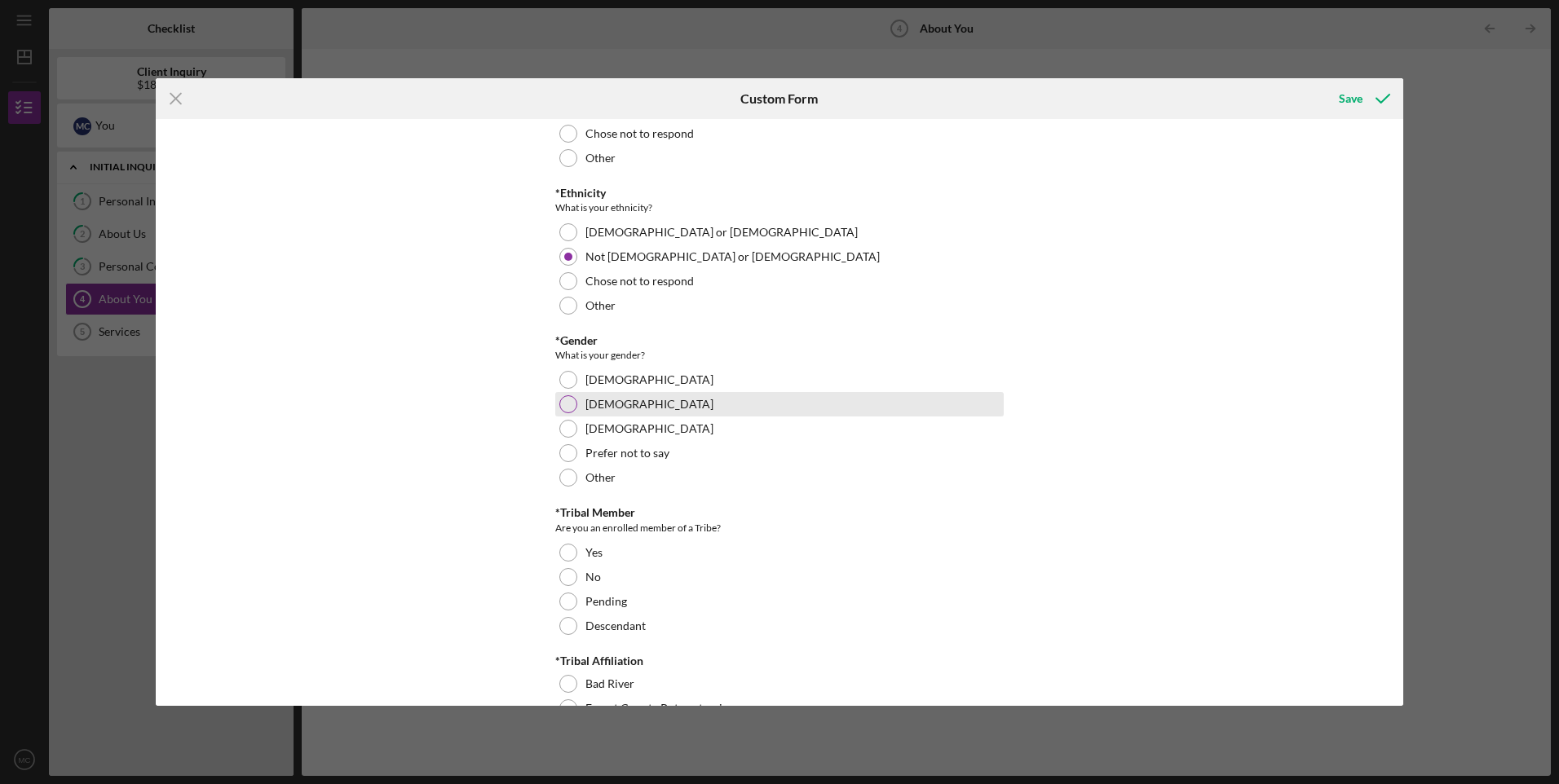
scroll to position [189, 0]
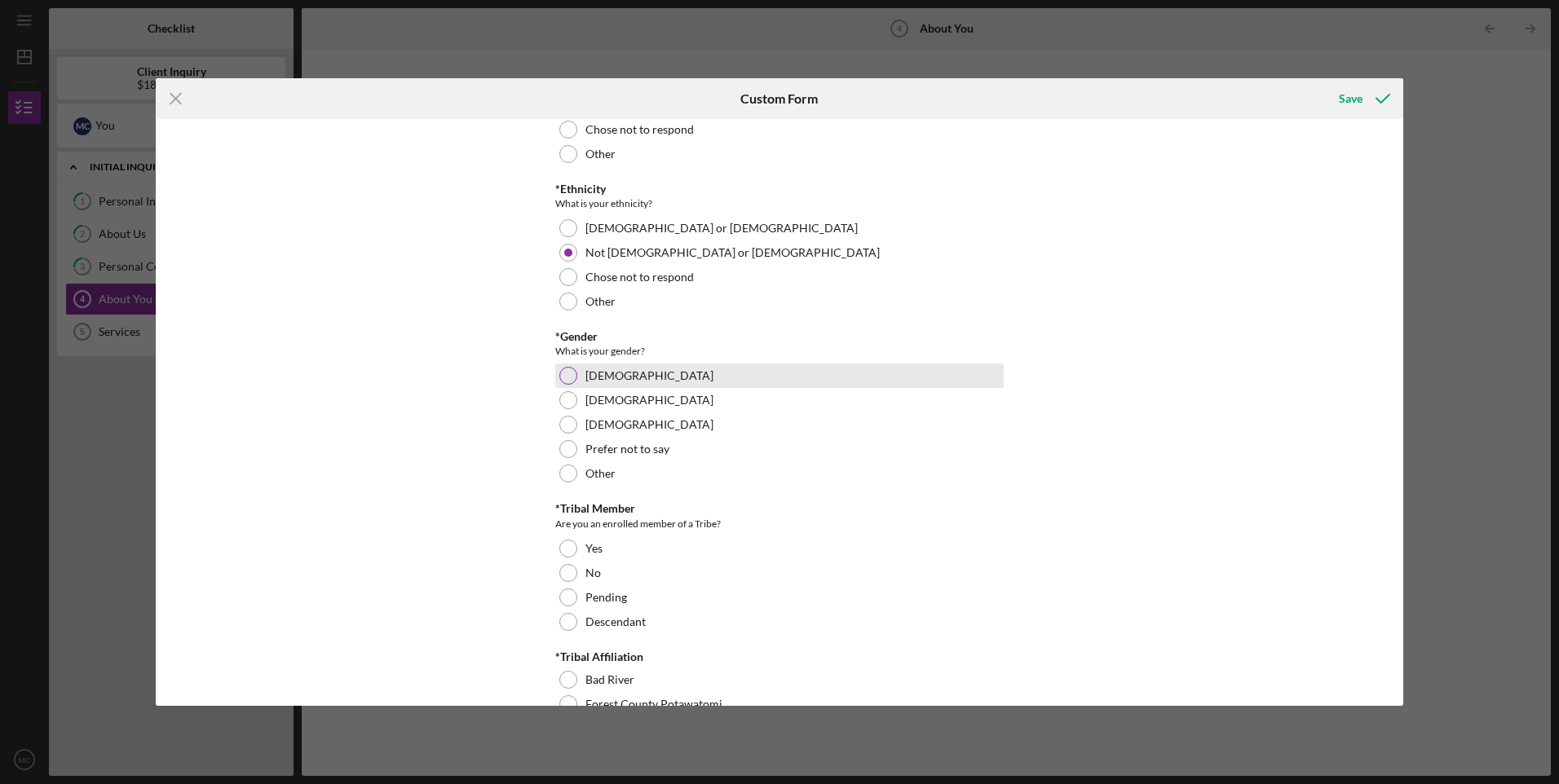
click at [662, 374] on div "[DEMOGRAPHIC_DATA]" at bounding box center [780, 375] width 449 height 24
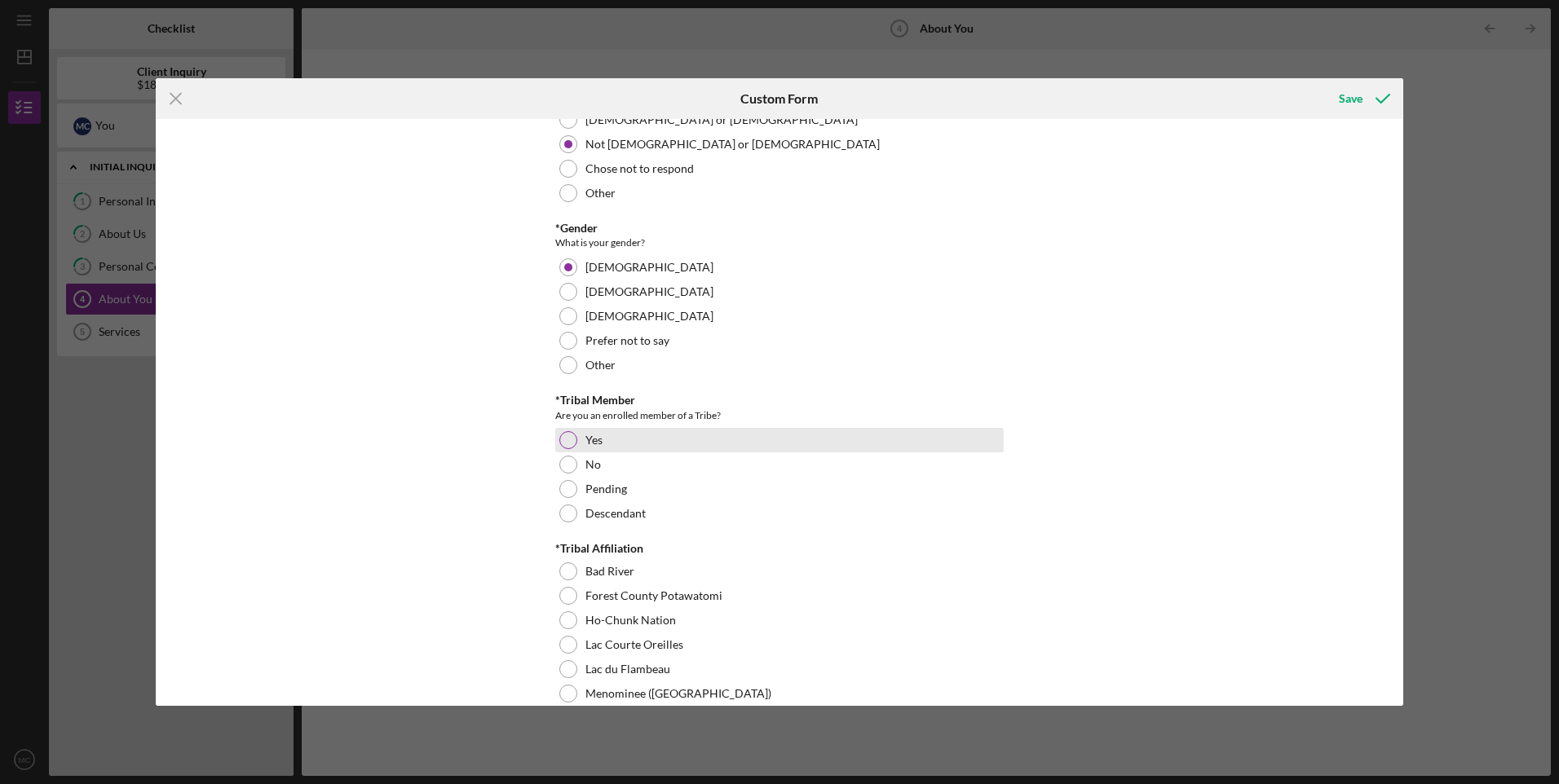
scroll to position [299, 0]
click at [710, 434] on div "Yes" at bounding box center [780, 439] width 449 height 24
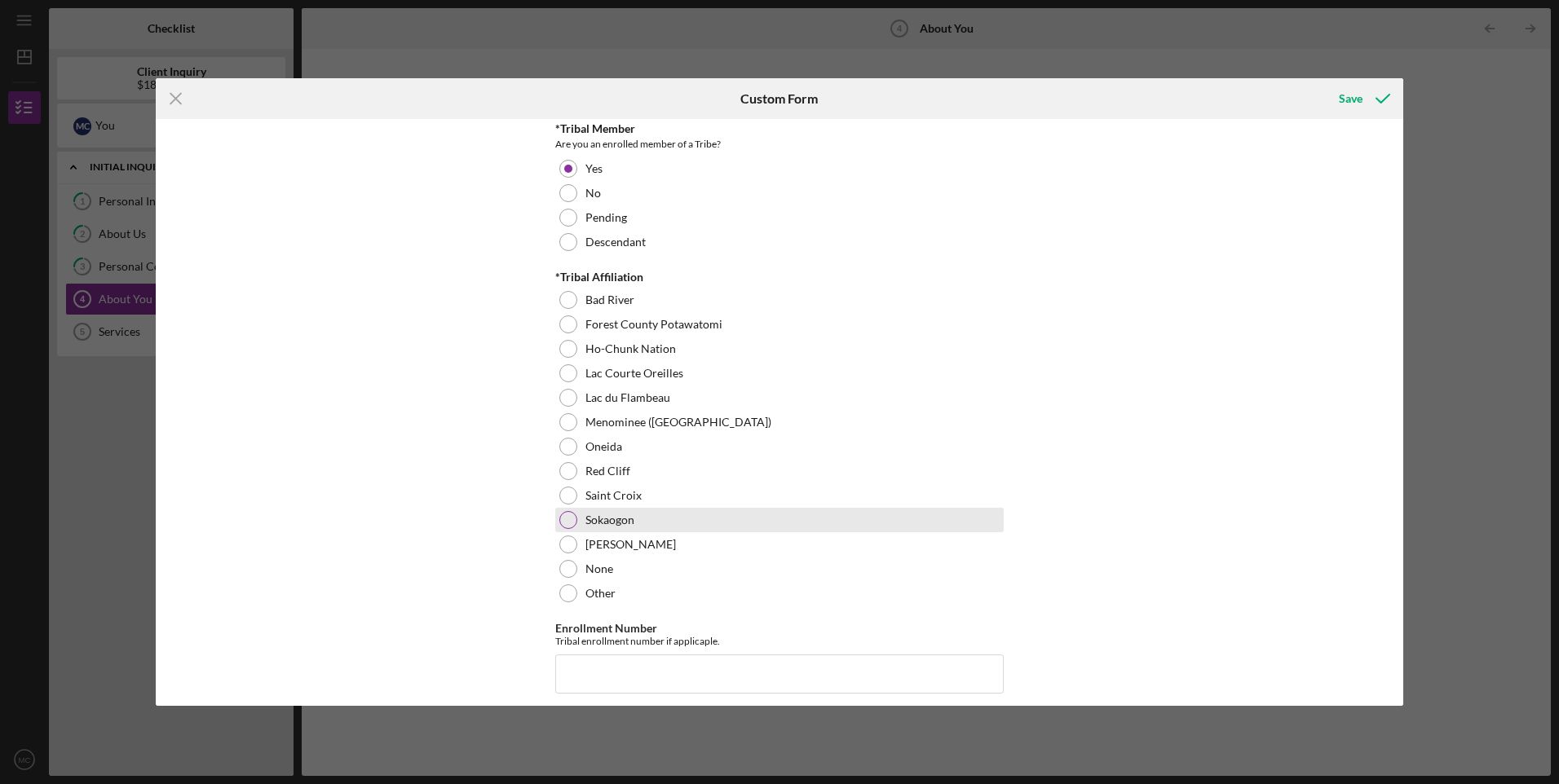
scroll to position [570, 0]
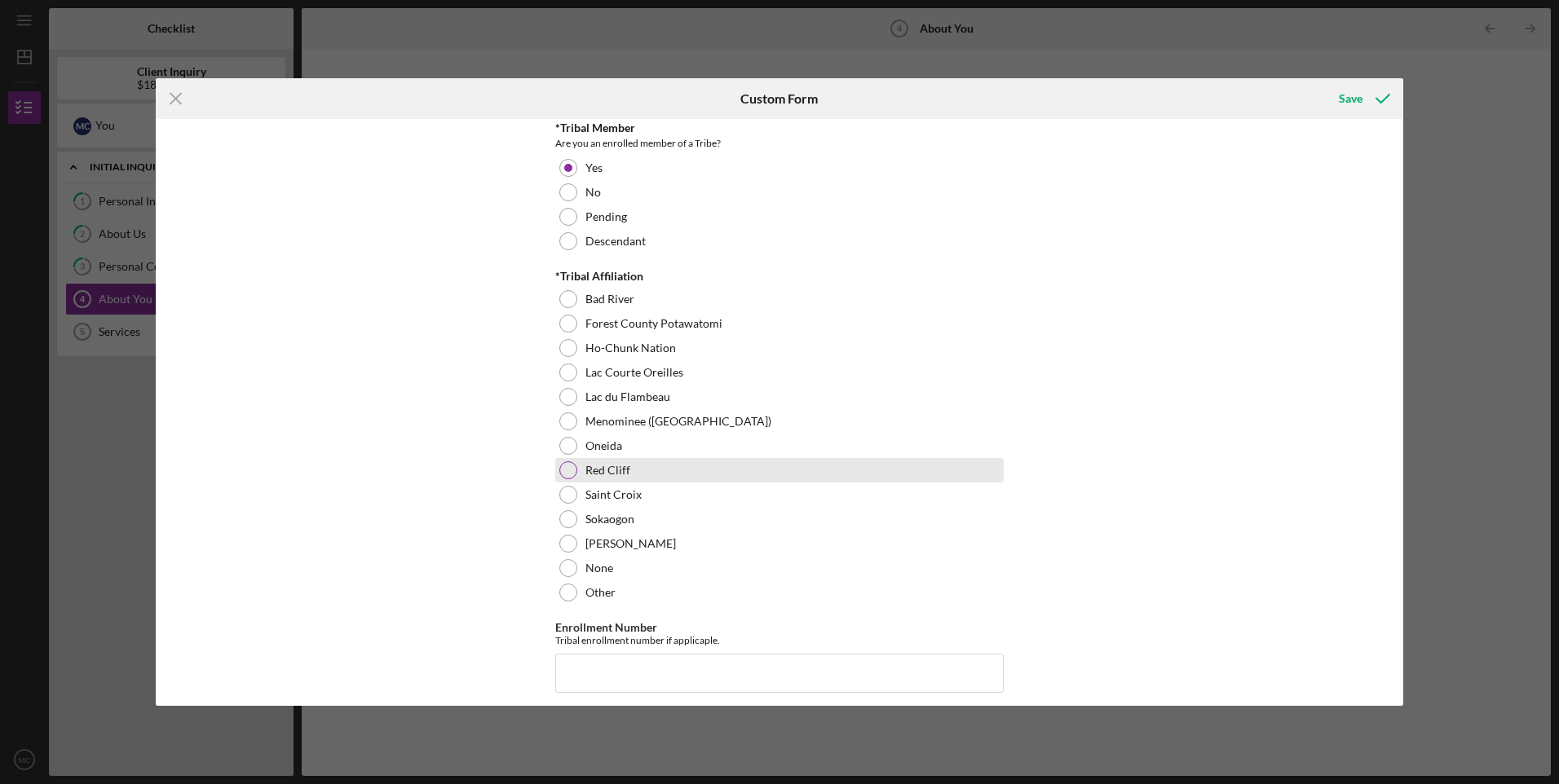
click at [595, 471] on label "Red Cliff" at bounding box center [607, 470] width 44 height 13
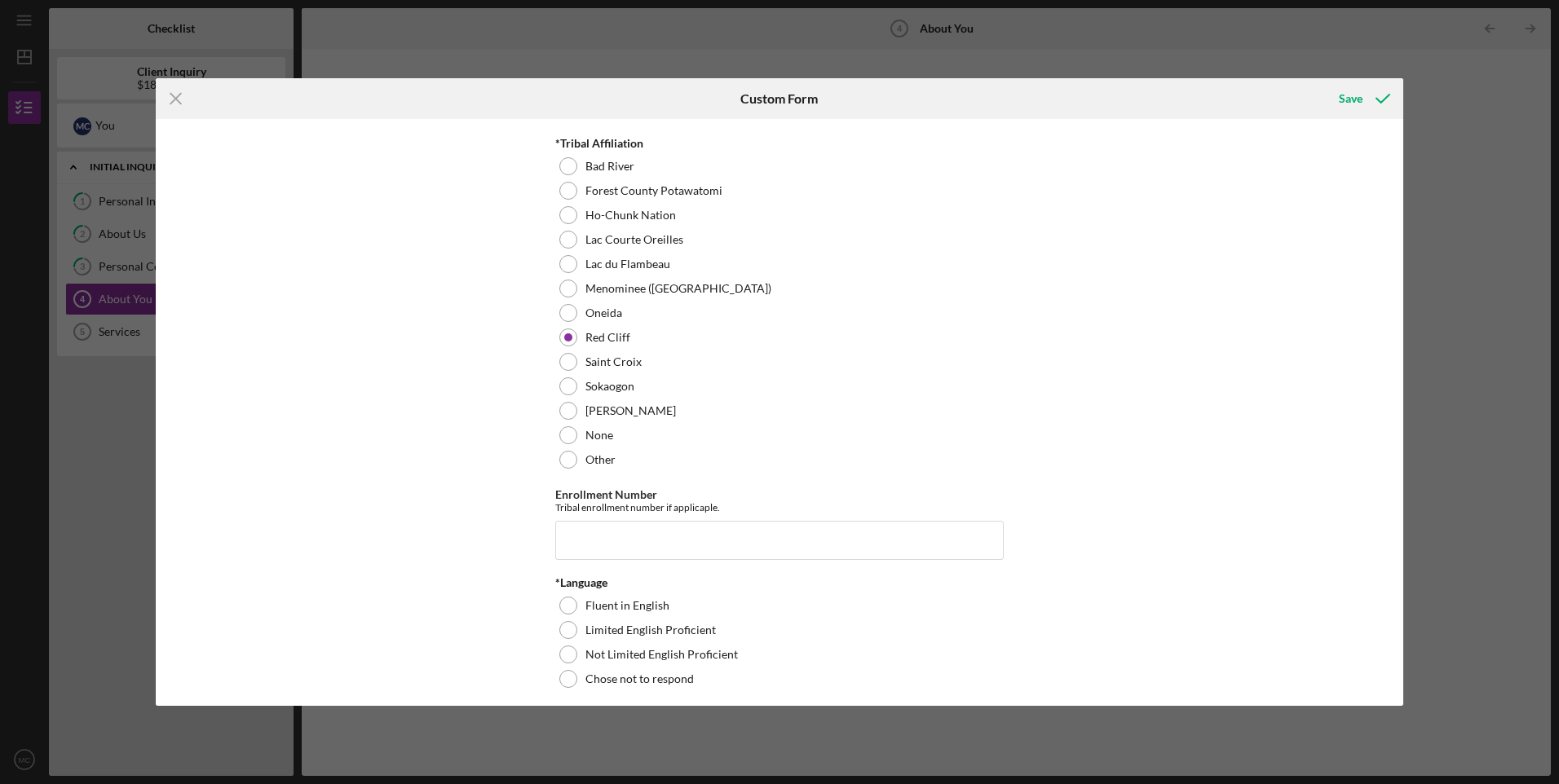
scroll to position [707, 0]
click at [814, 535] on input "Enrollment Number" at bounding box center [780, 537] width 449 height 39
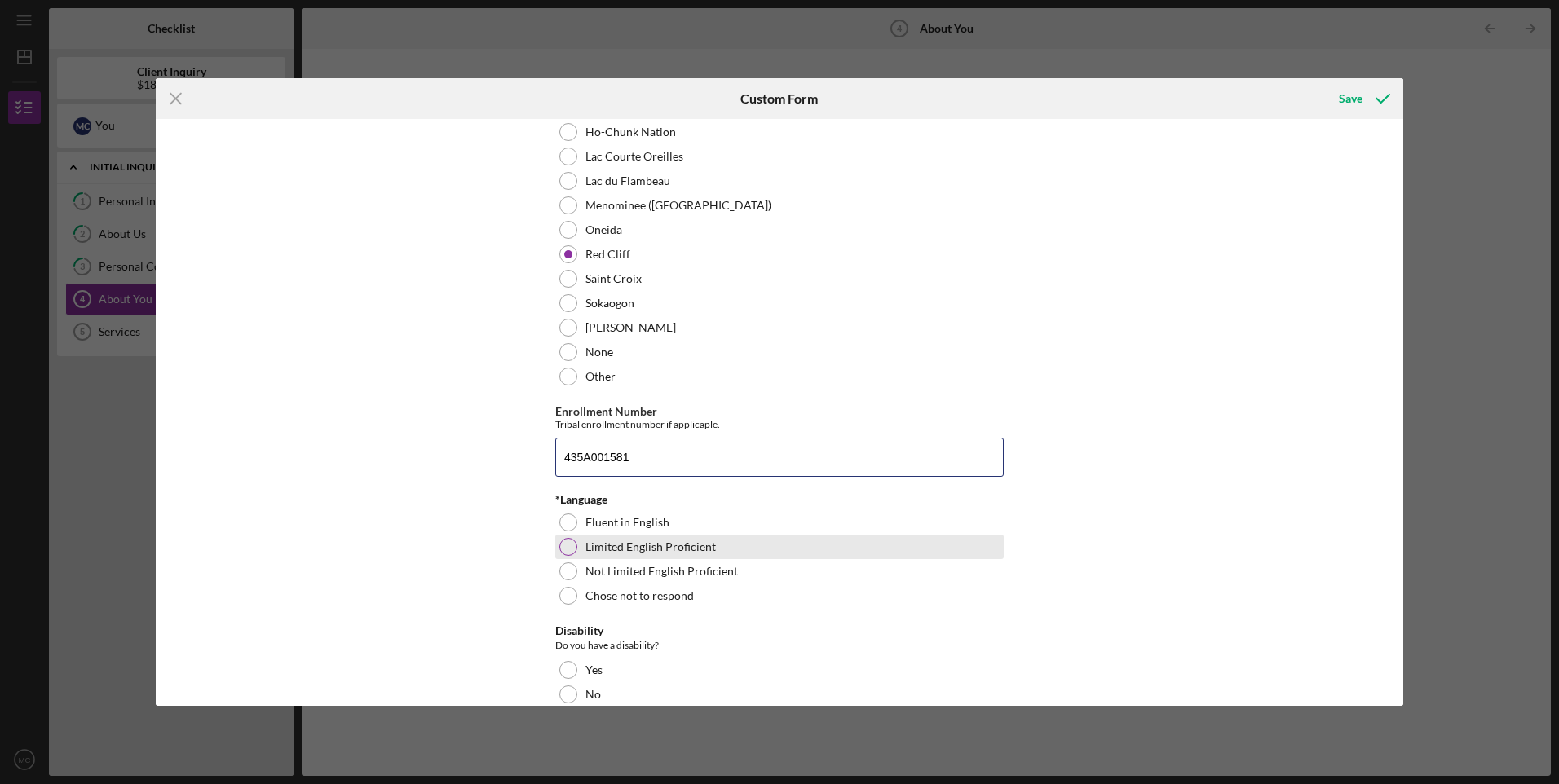
scroll to position [788, 0]
type input "435A001581"
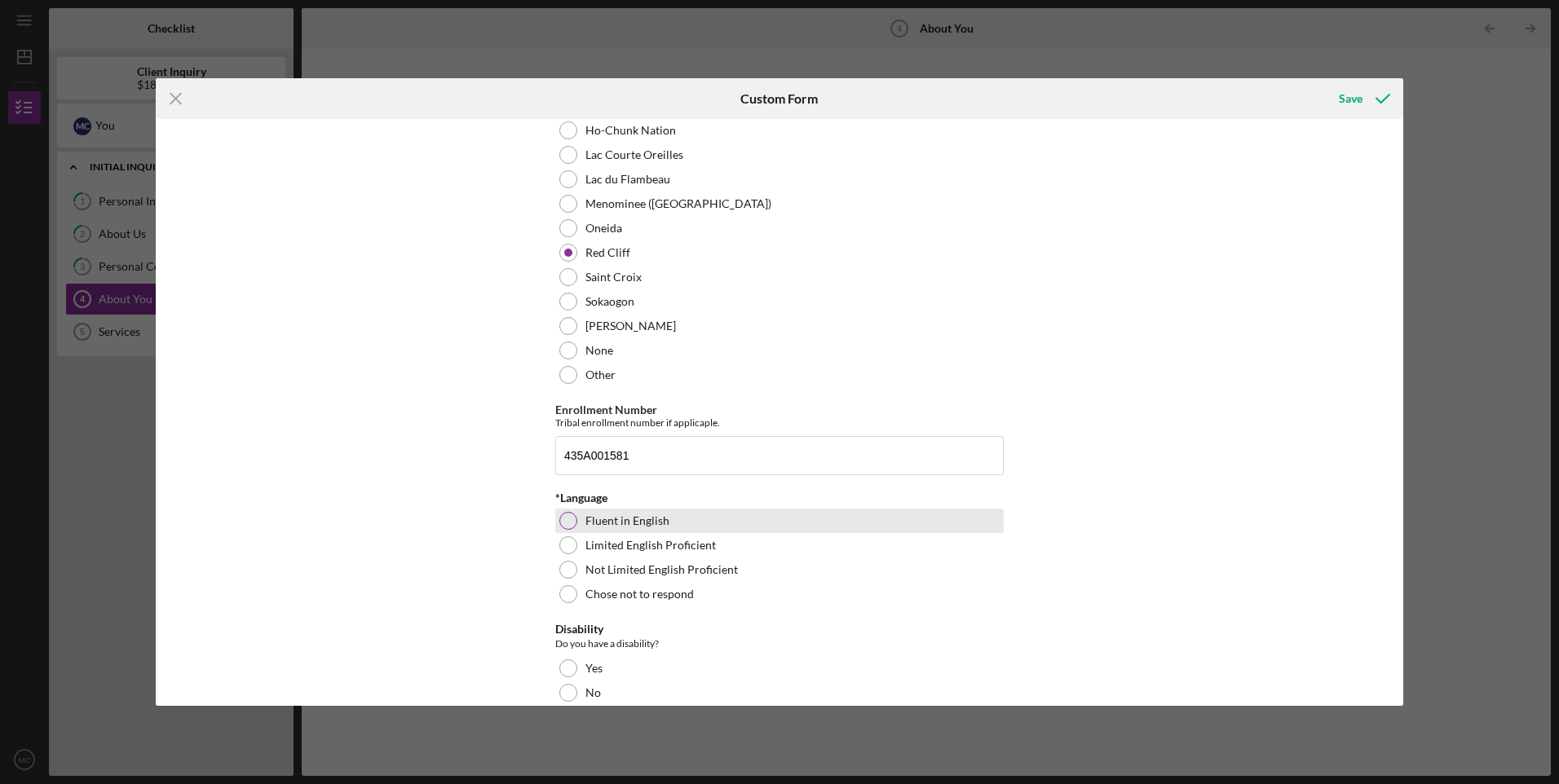
click at [682, 521] on div "Fluent in English" at bounding box center [780, 520] width 449 height 24
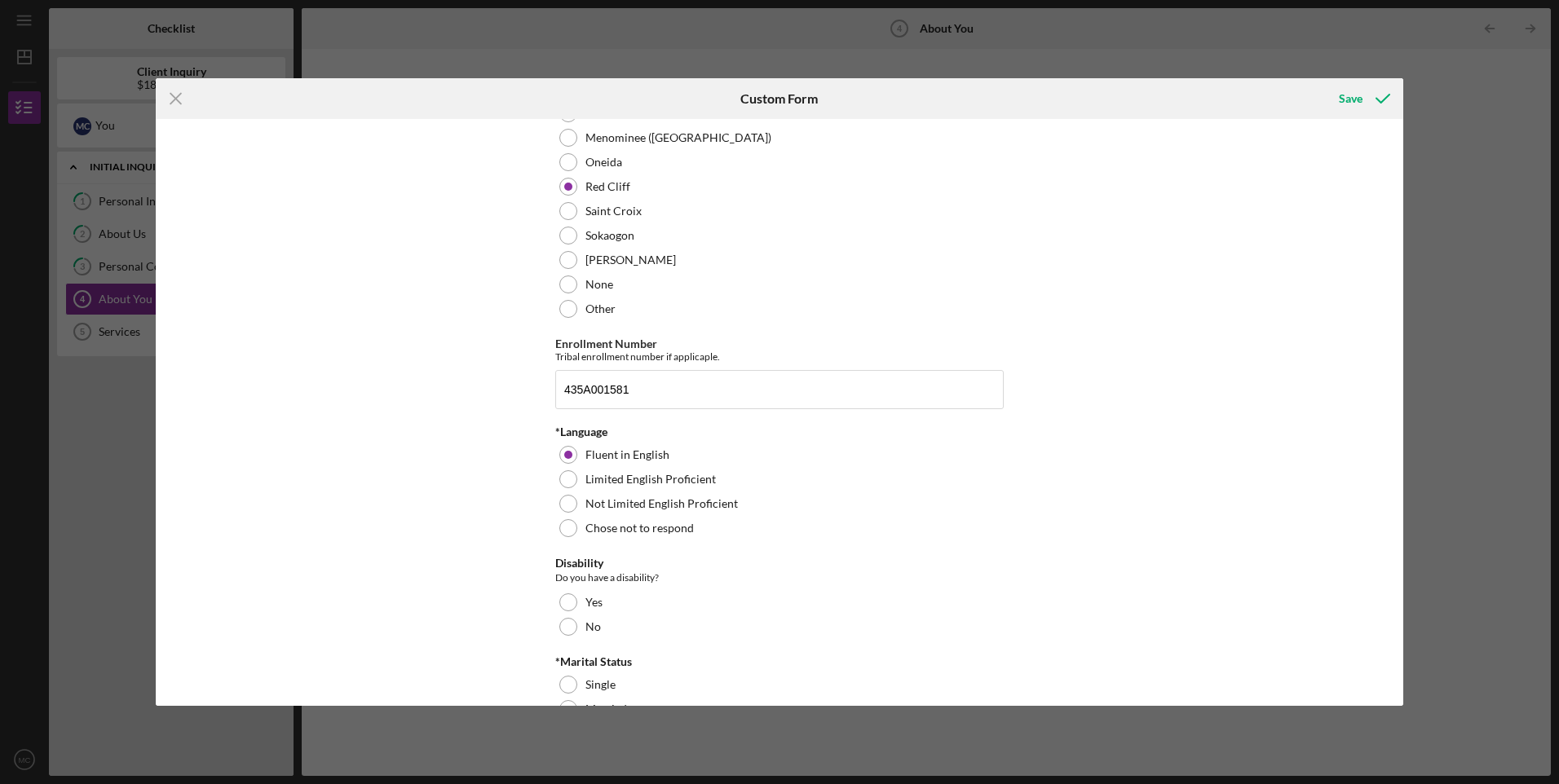
scroll to position [923, 0]
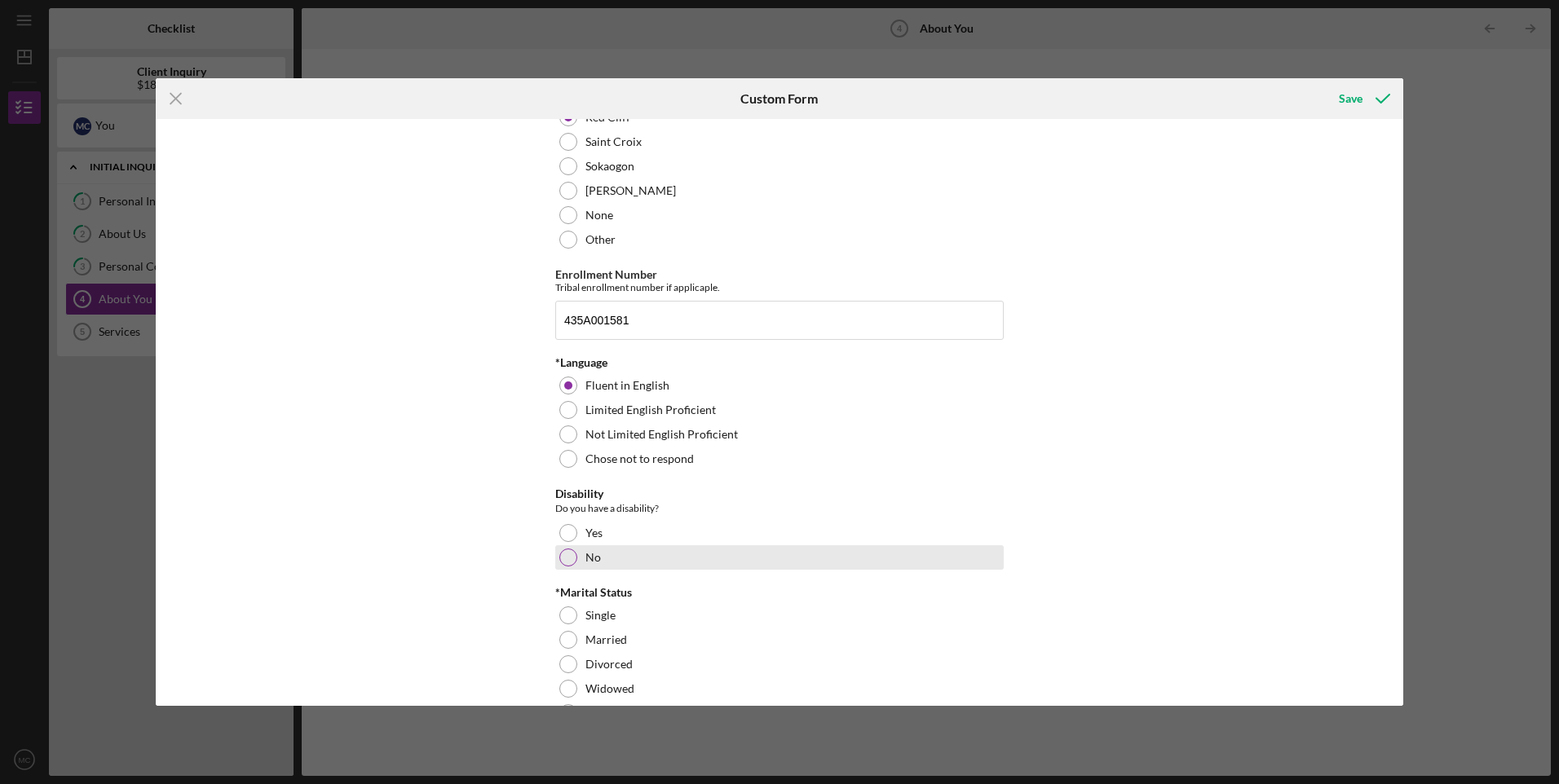
click at [704, 559] on div "No" at bounding box center [780, 557] width 449 height 24
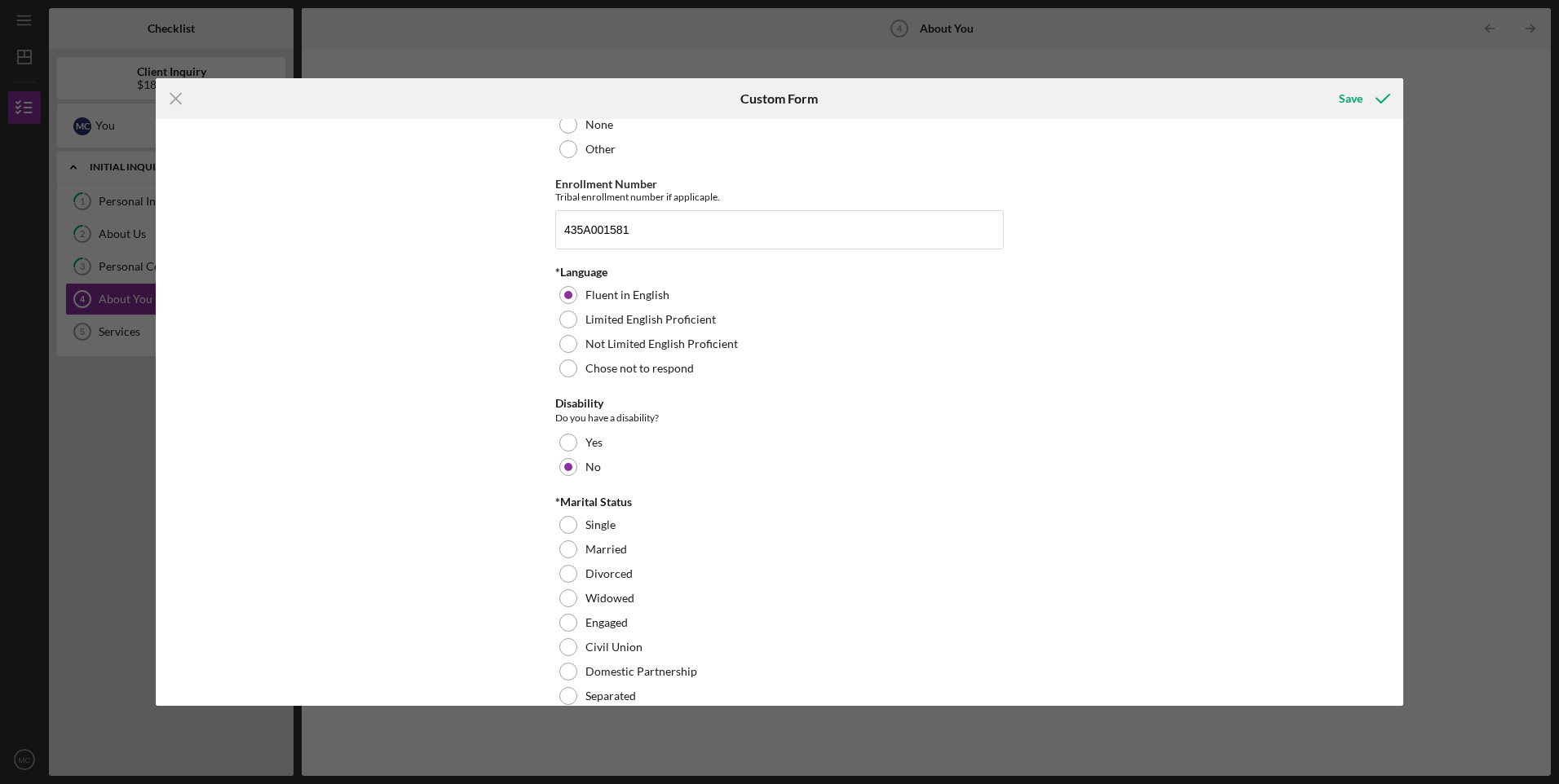
scroll to position [1060, 0]
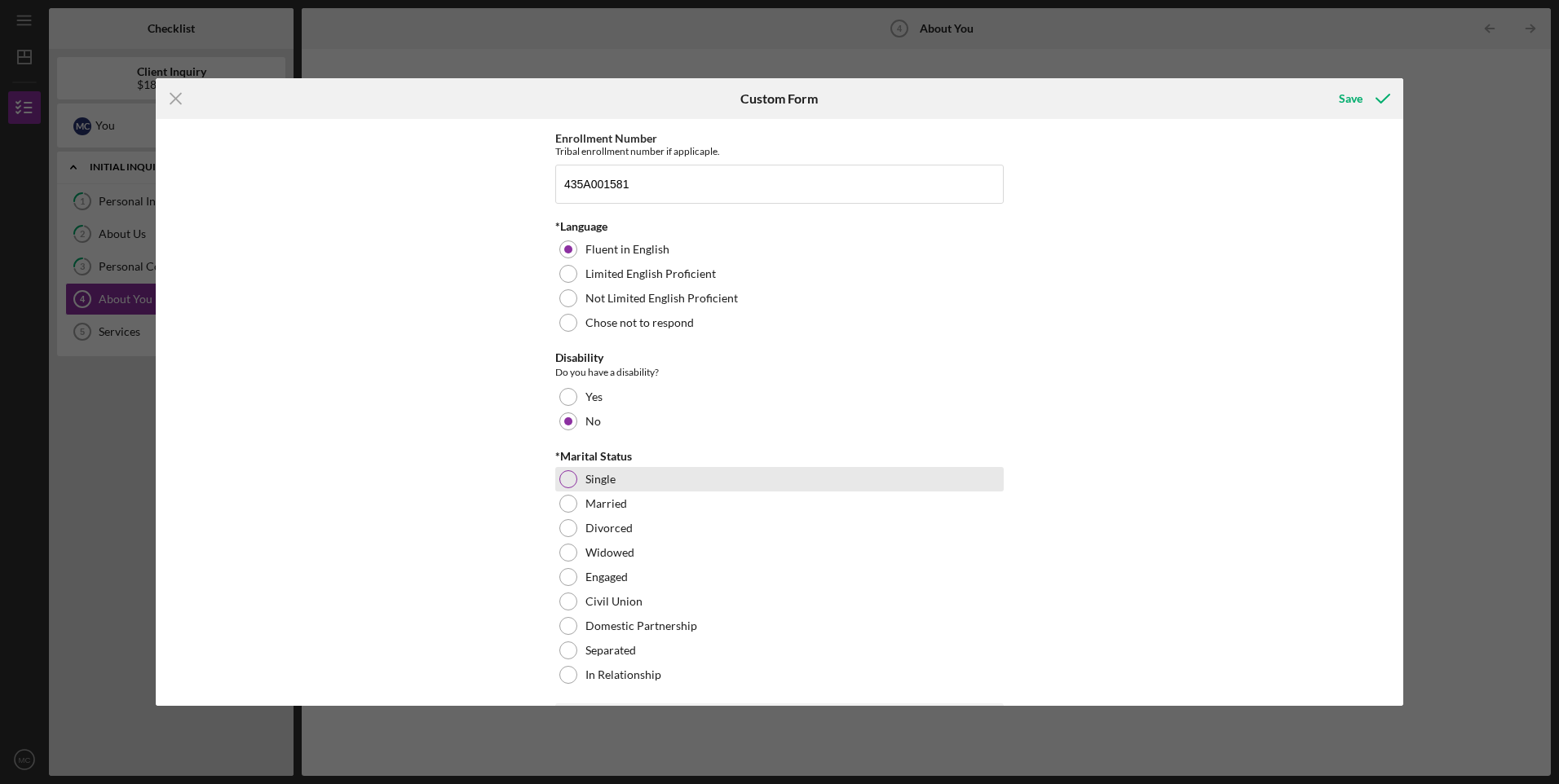
click at [668, 481] on div "Single" at bounding box center [780, 479] width 449 height 24
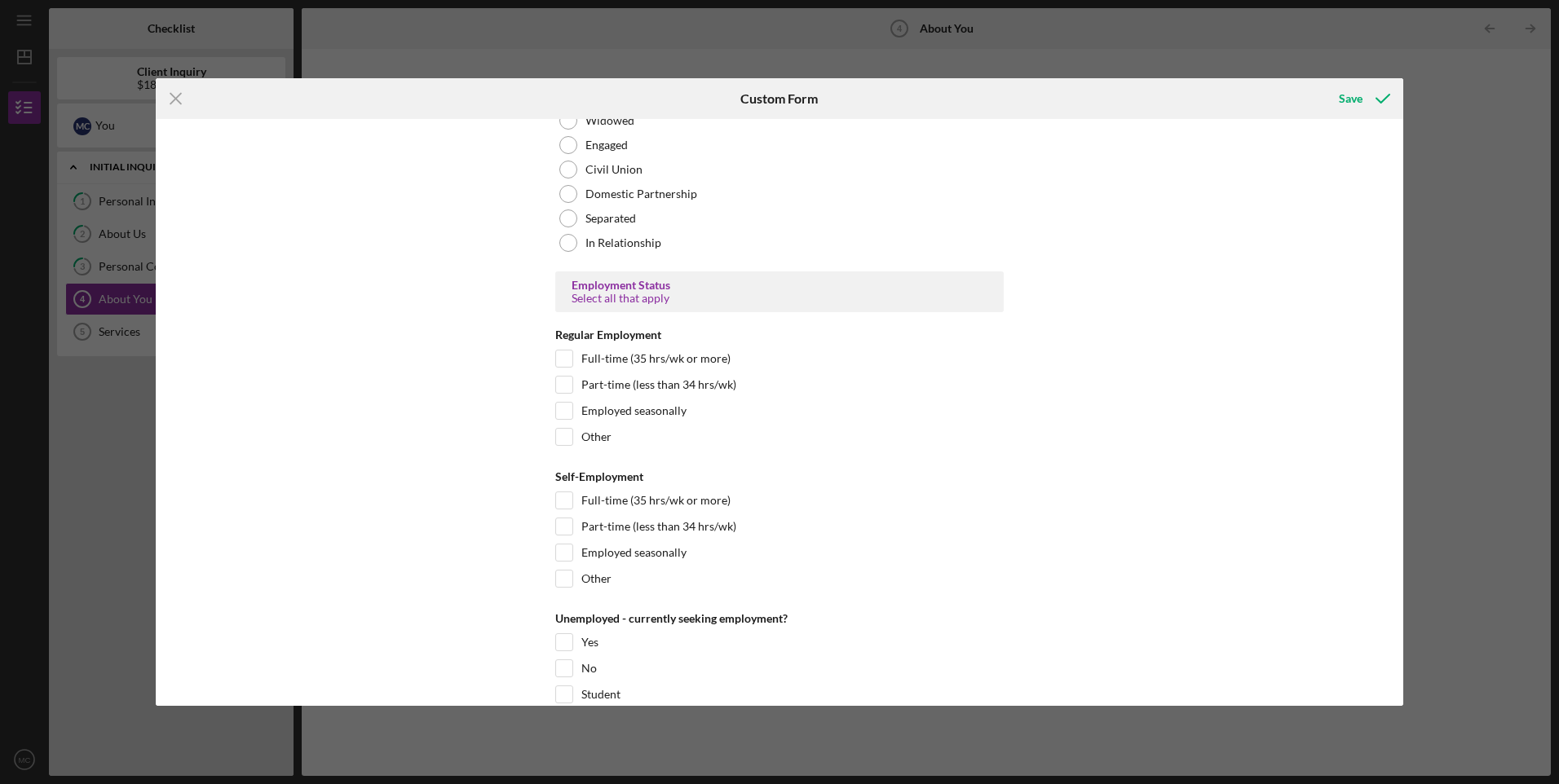
scroll to position [1494, 0]
click at [709, 368] on div "Full-time (35 hrs/wk or more)" at bounding box center [780, 360] width 449 height 26
click at [568, 350] on input "Full-time (35 hrs/wk or more)" at bounding box center [564, 356] width 16 height 16
checkbox input "true"
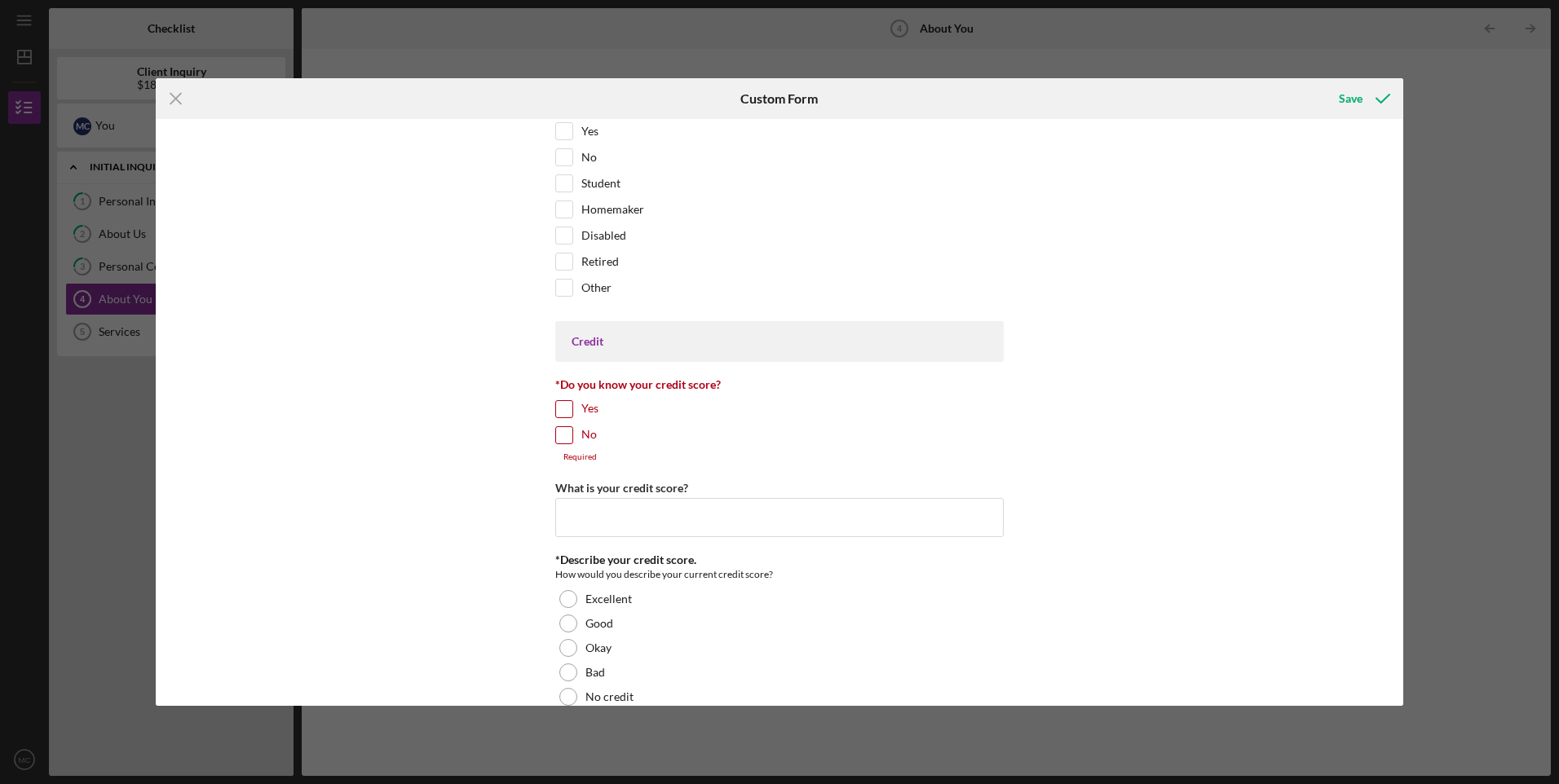
scroll to position [2038, 0]
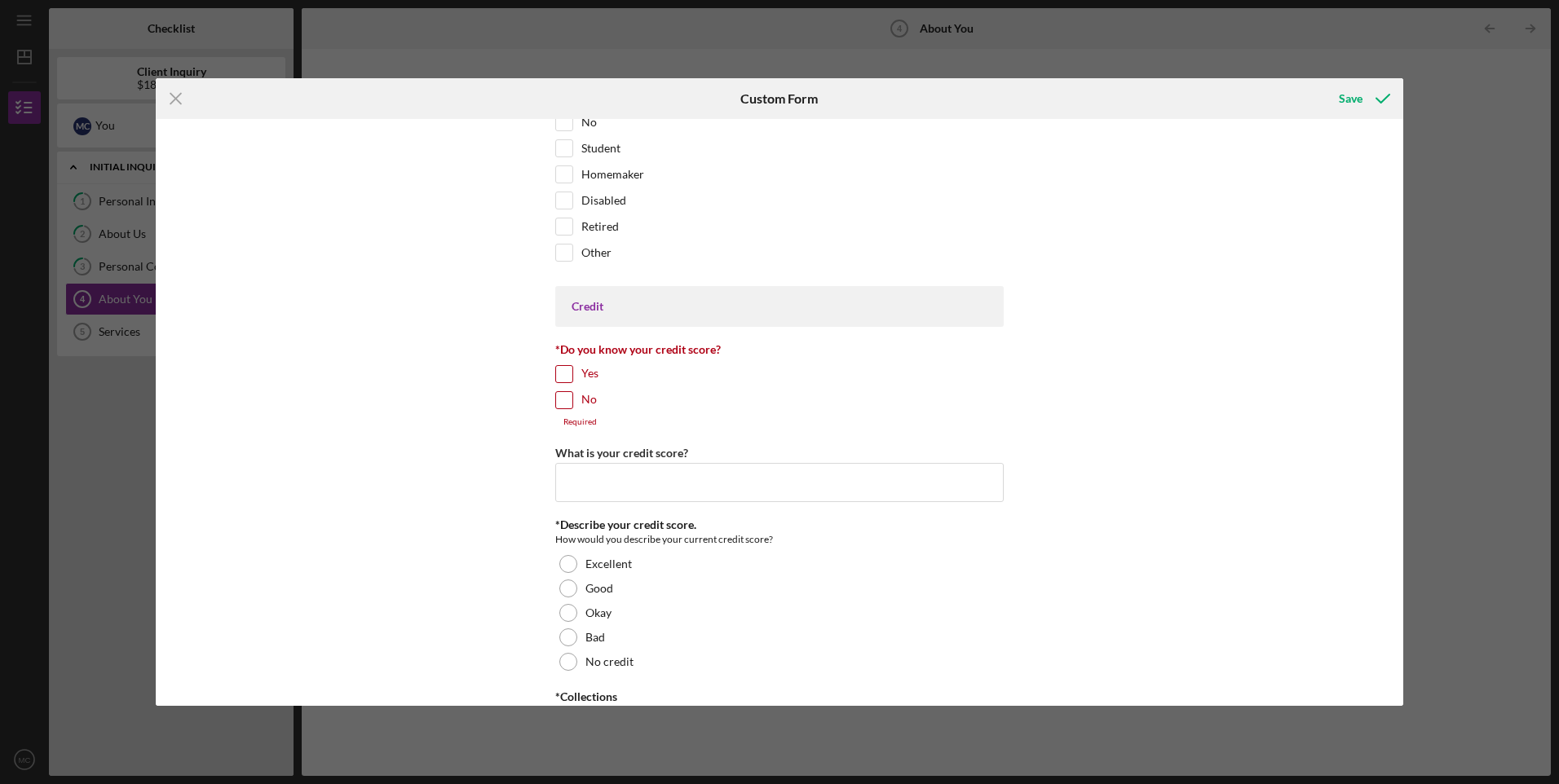
click at [581, 401] on label "No" at bounding box center [589, 400] width 15 height 16
click at [573, 401] on input "No" at bounding box center [564, 400] width 16 height 16
checkbox input "true"
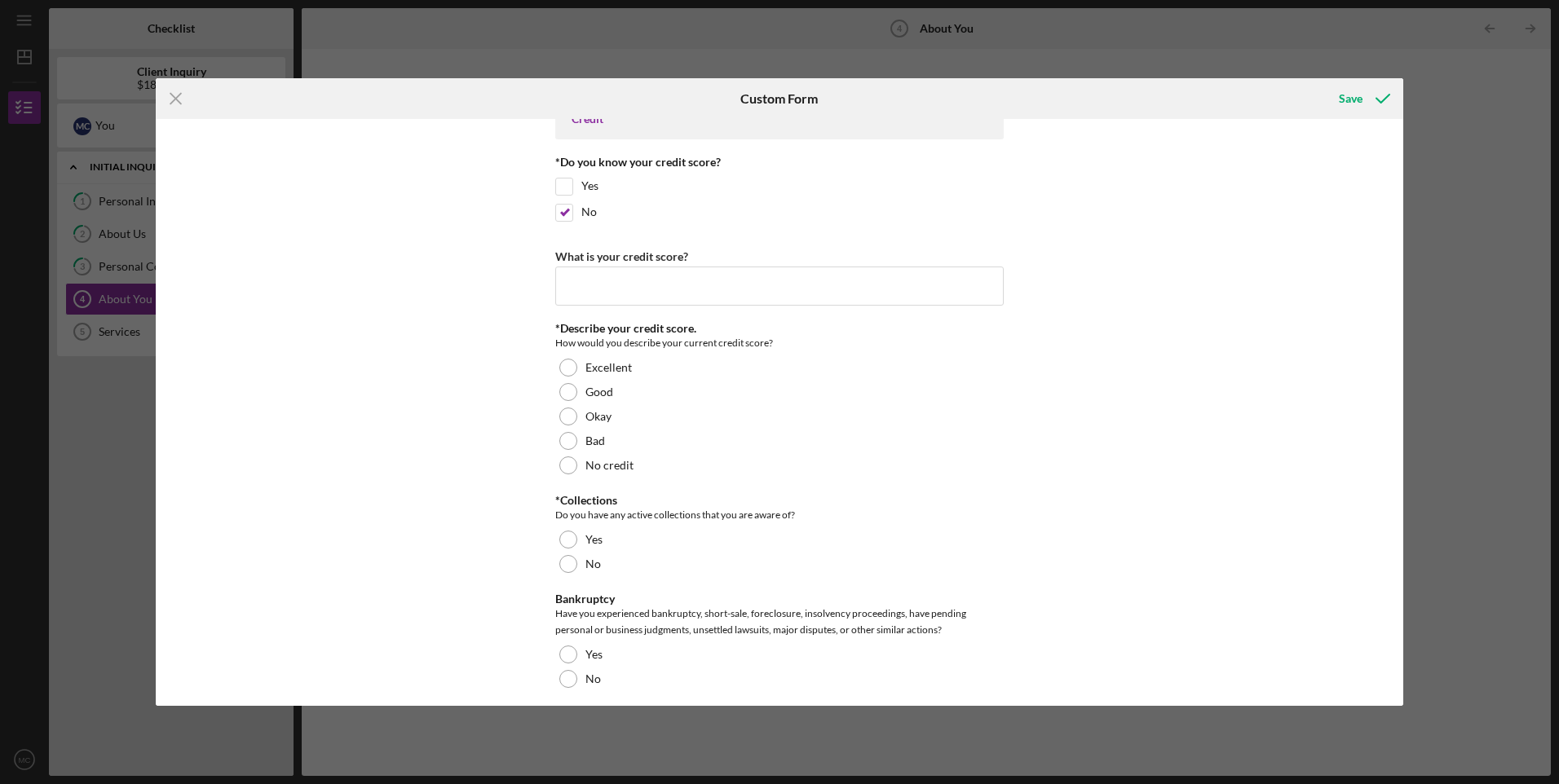
scroll to position [2227, 0]
click at [615, 382] on div "Good" at bounding box center [780, 389] width 449 height 24
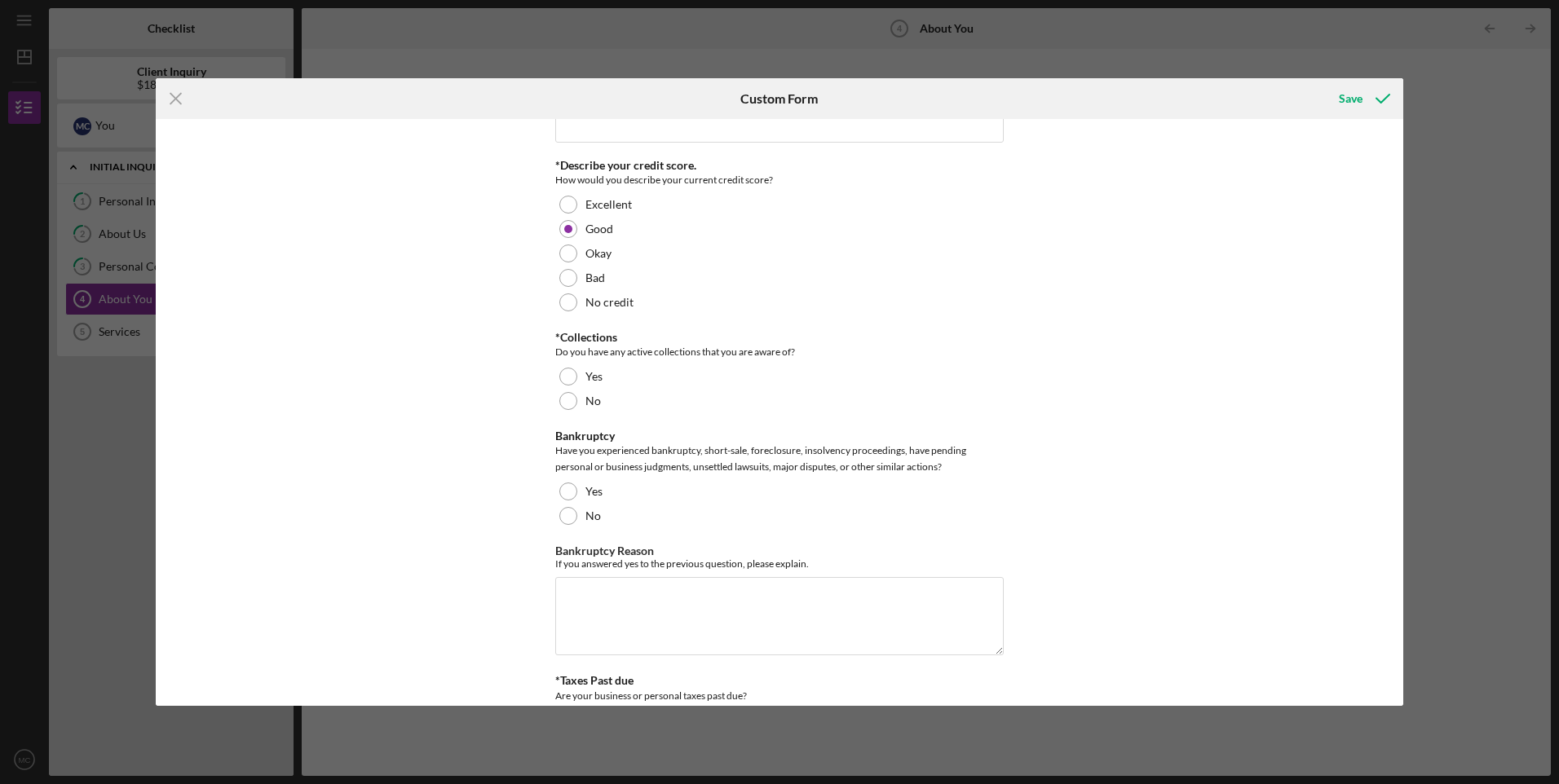
scroll to position [2418, 0]
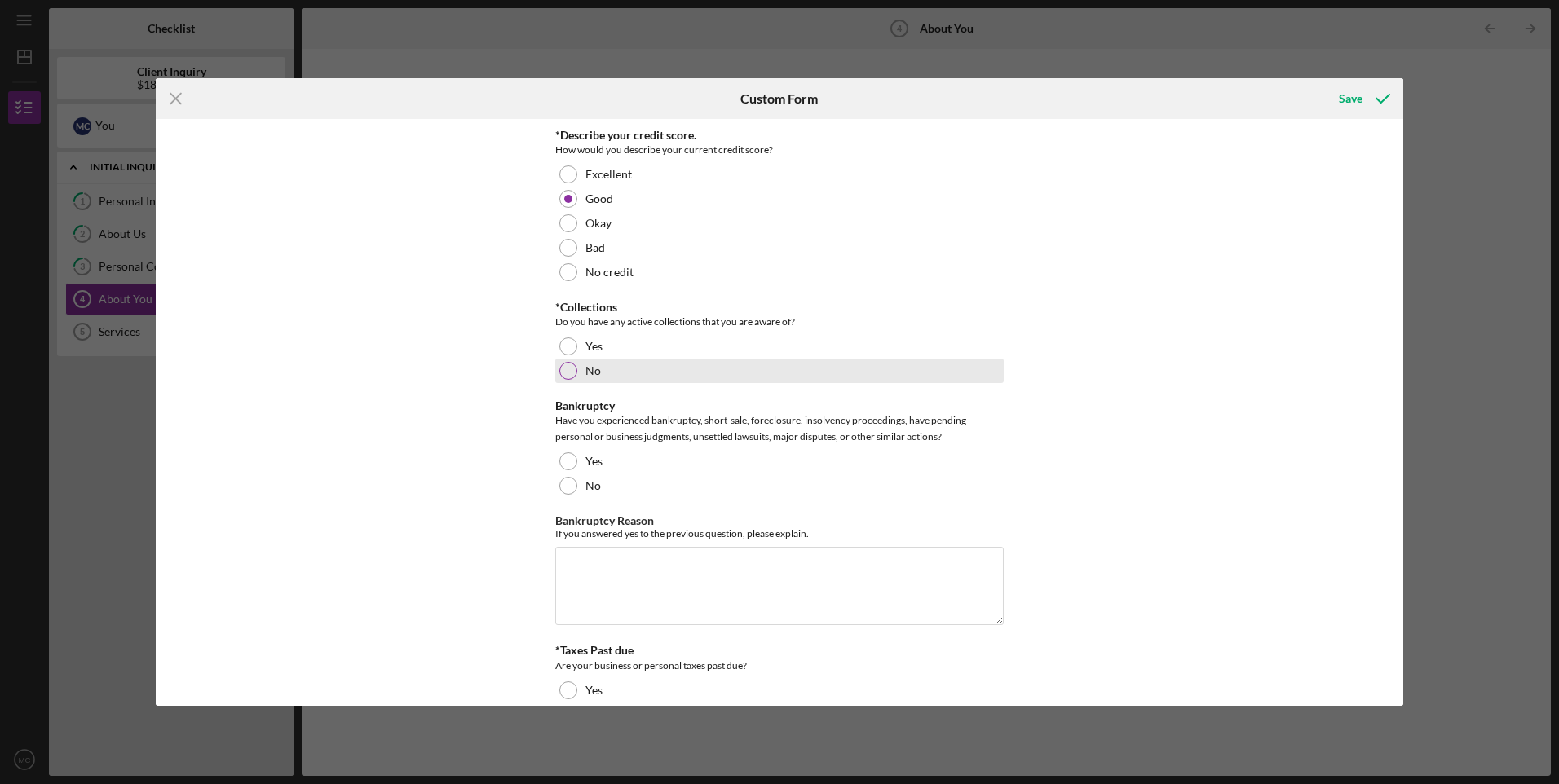
click at [590, 375] on label "No" at bounding box center [593, 370] width 15 height 13
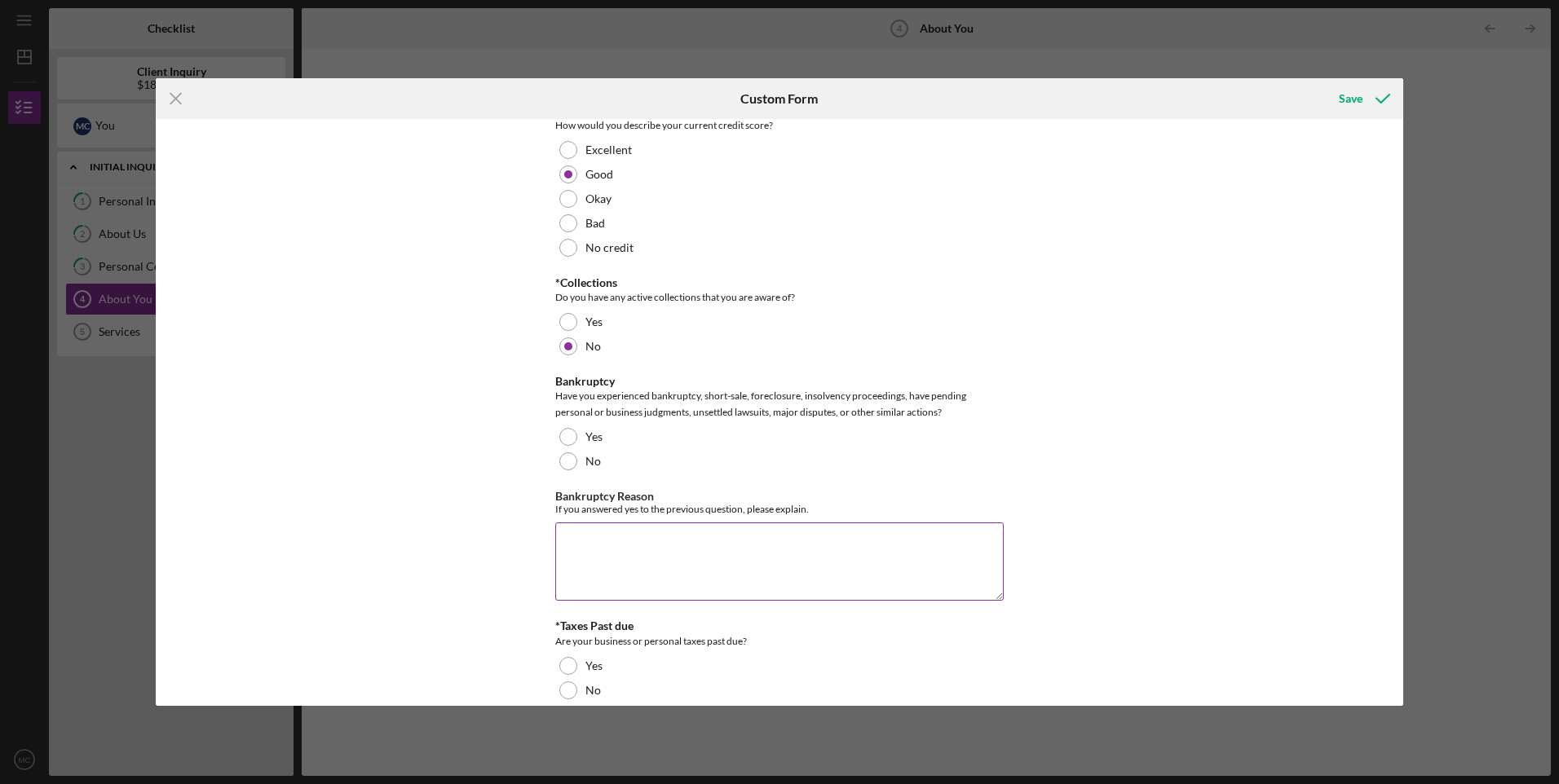
scroll to position [2500, 0]
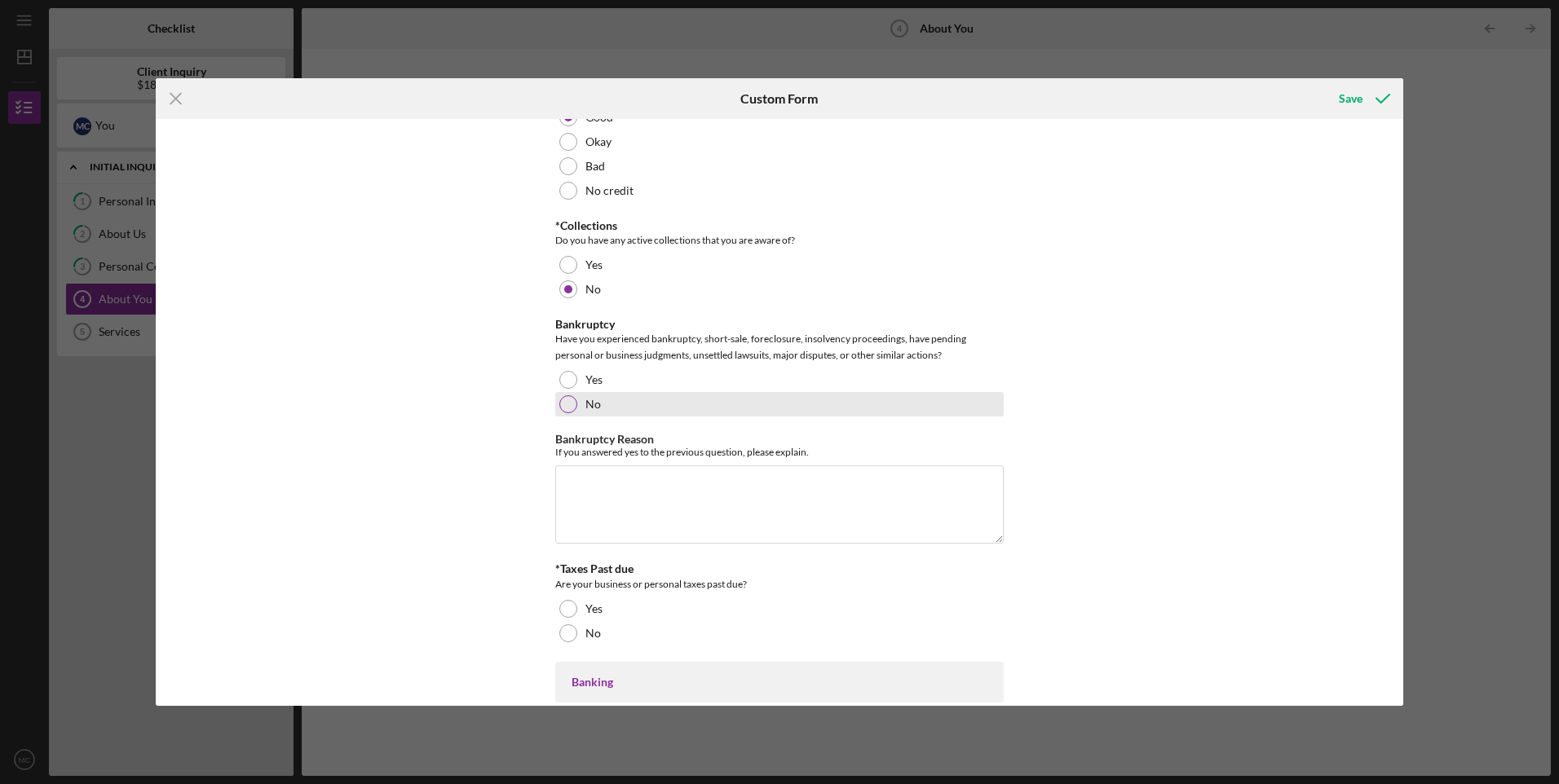
click at [596, 407] on label "No" at bounding box center [593, 403] width 15 height 13
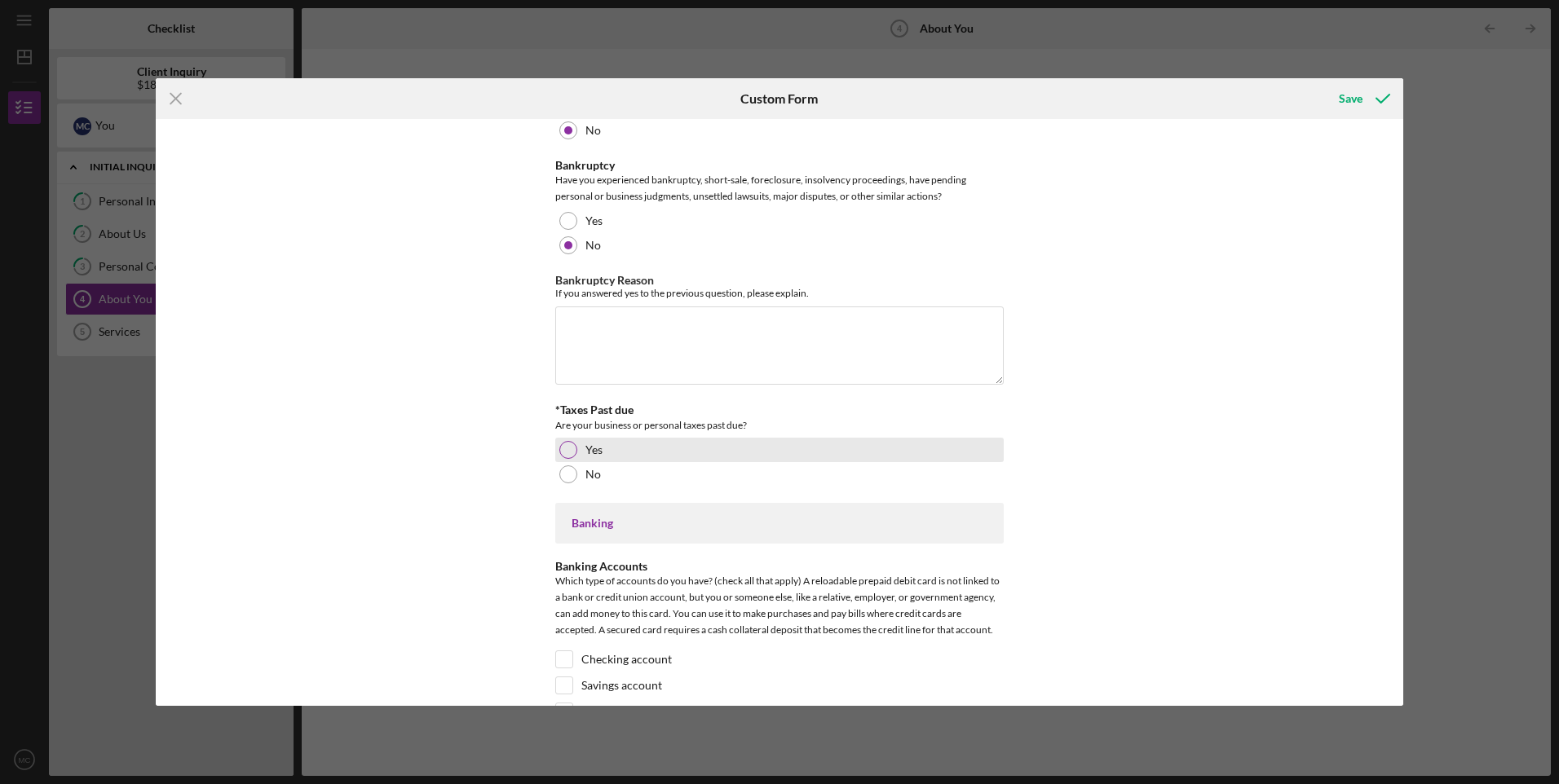
scroll to position [2662, 0]
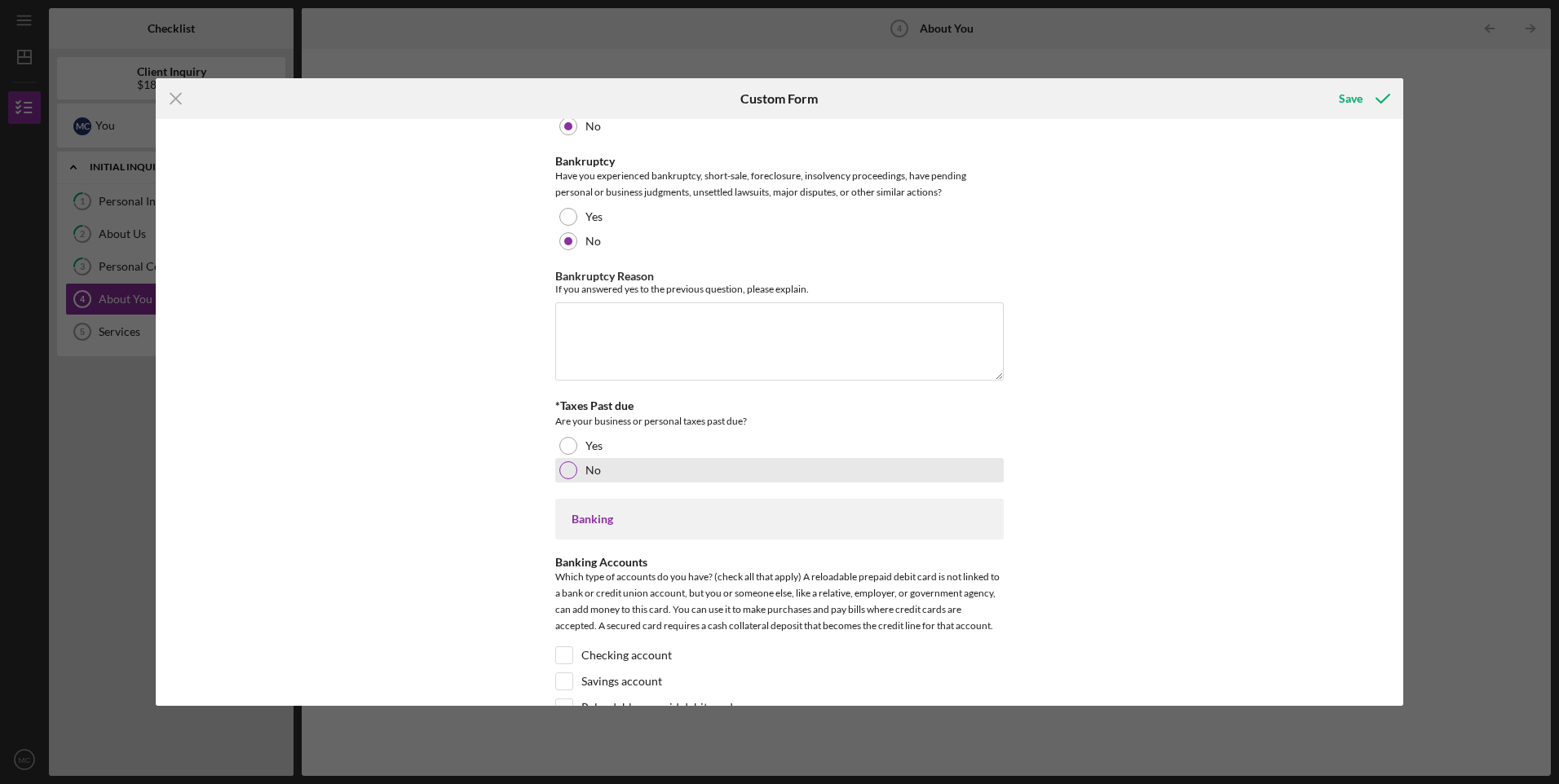
click at [689, 470] on div "No" at bounding box center [780, 470] width 449 height 24
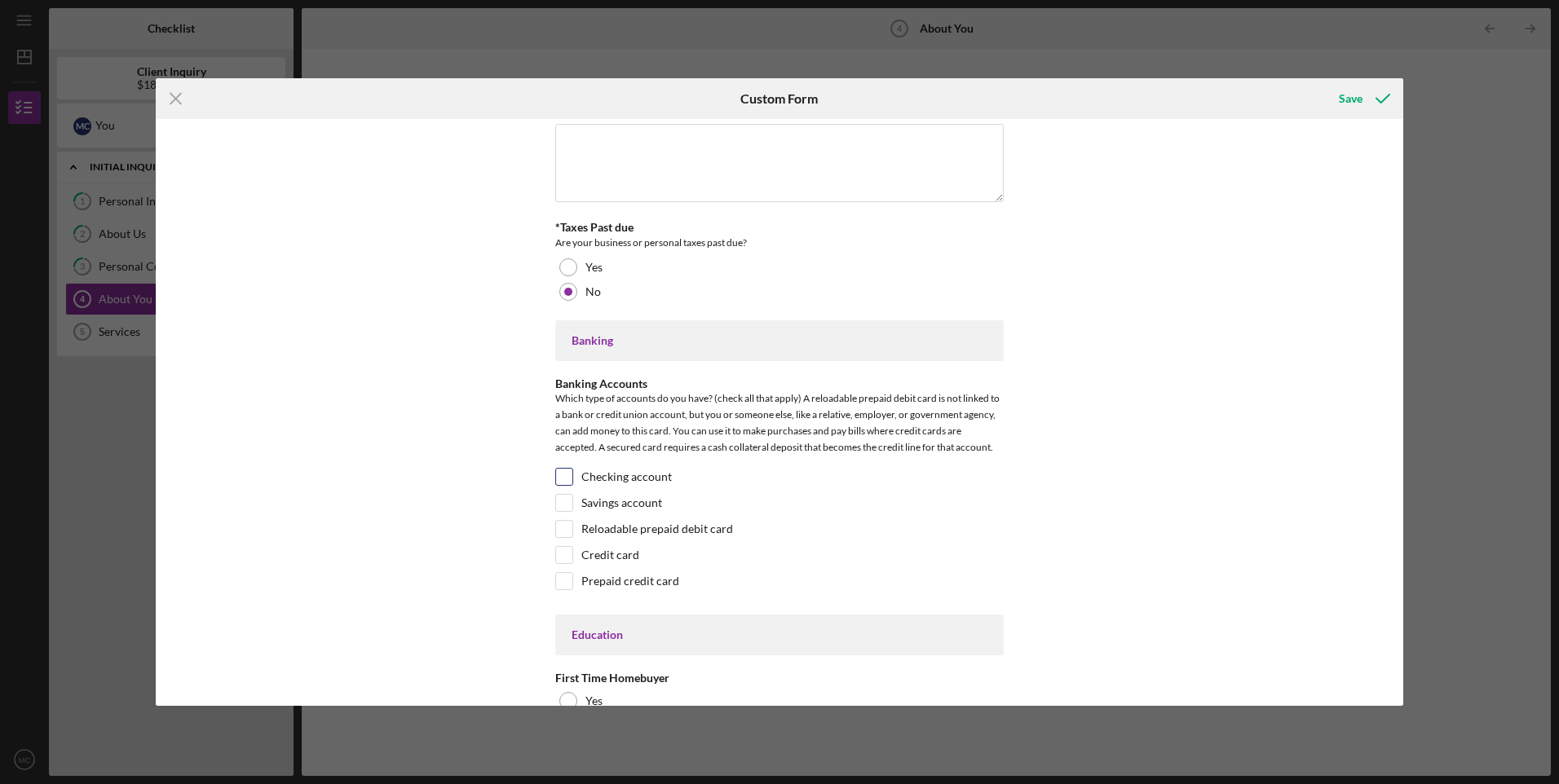
scroll to position [2853, 0]
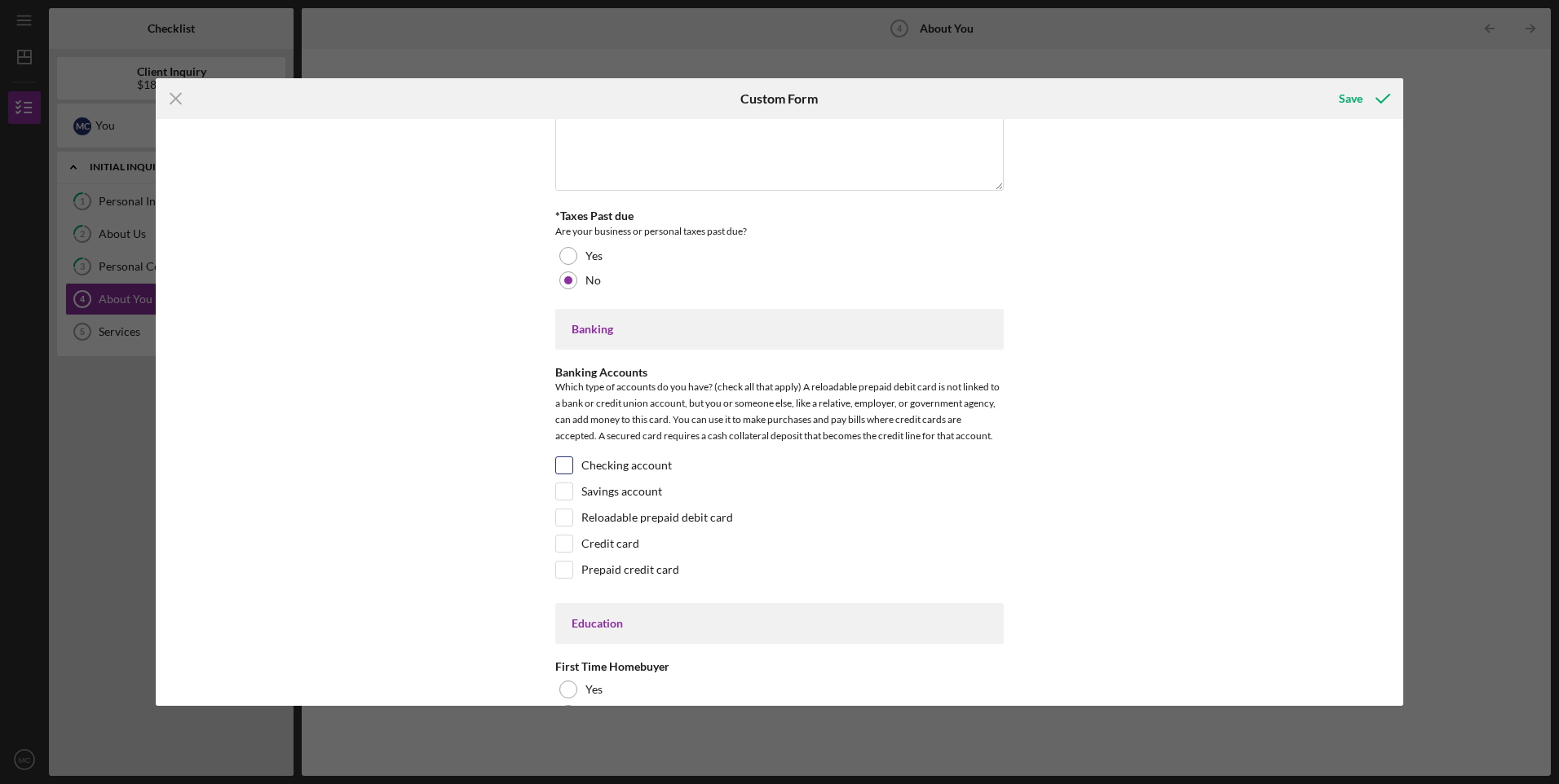
click at [679, 462] on div "Checking account" at bounding box center [780, 469] width 449 height 26
click at [556, 459] on input "Checking account" at bounding box center [564, 465] width 16 height 16
checkbox input "true"
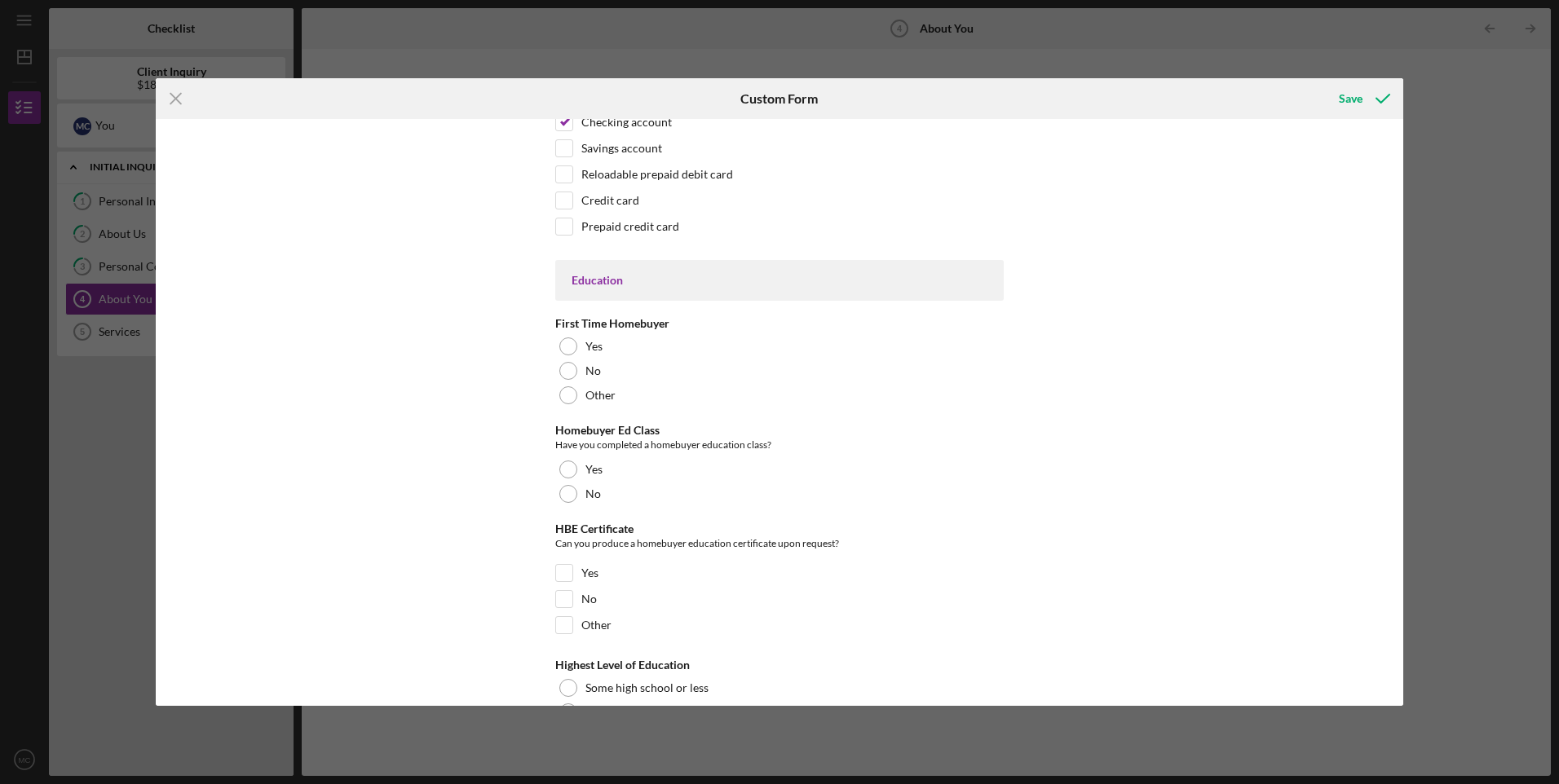
scroll to position [3206, 0]
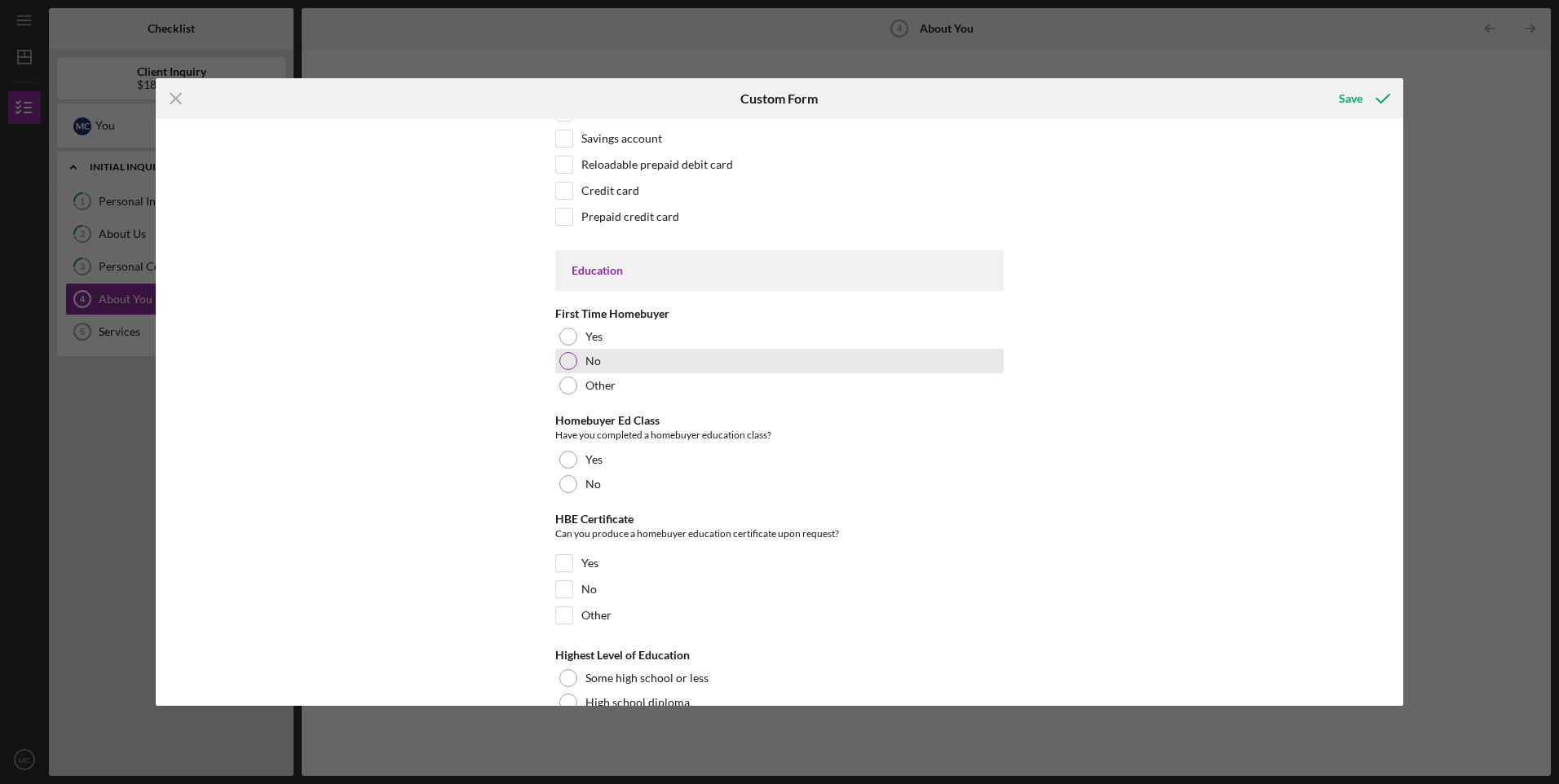
click at [636, 356] on div "No" at bounding box center [780, 361] width 449 height 24
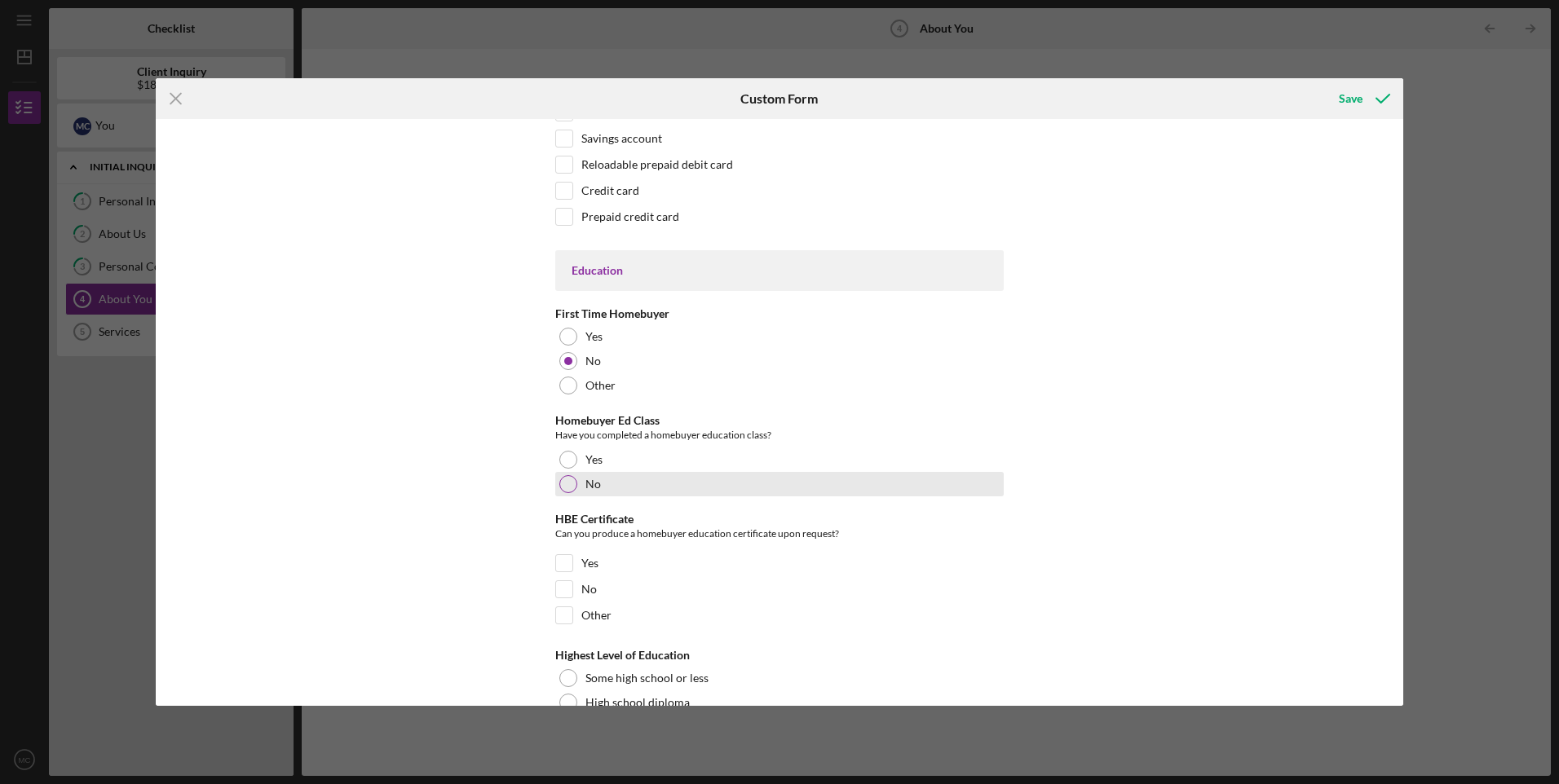
click at [617, 479] on div "No" at bounding box center [780, 483] width 449 height 24
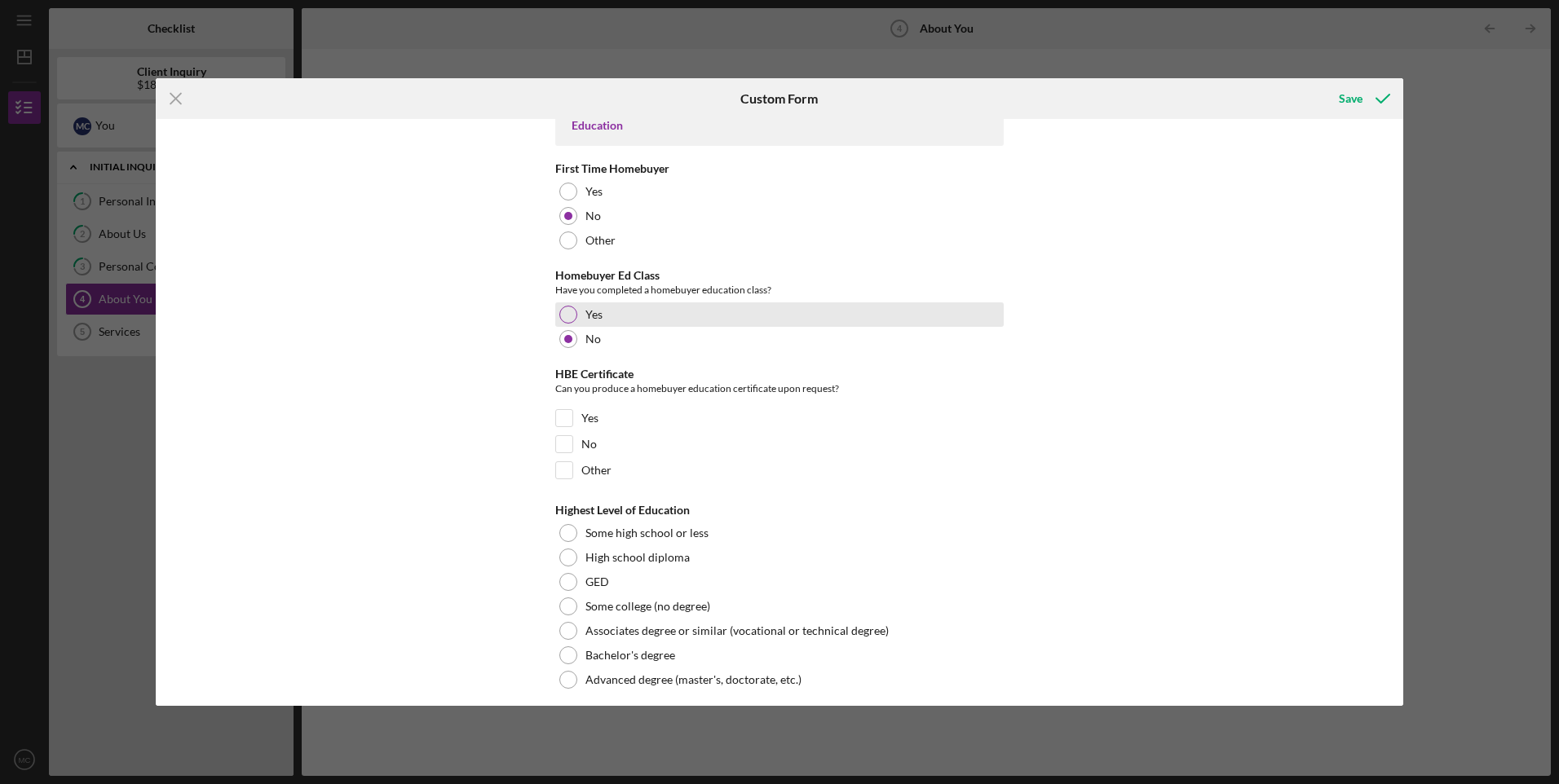
scroll to position [3361, 0]
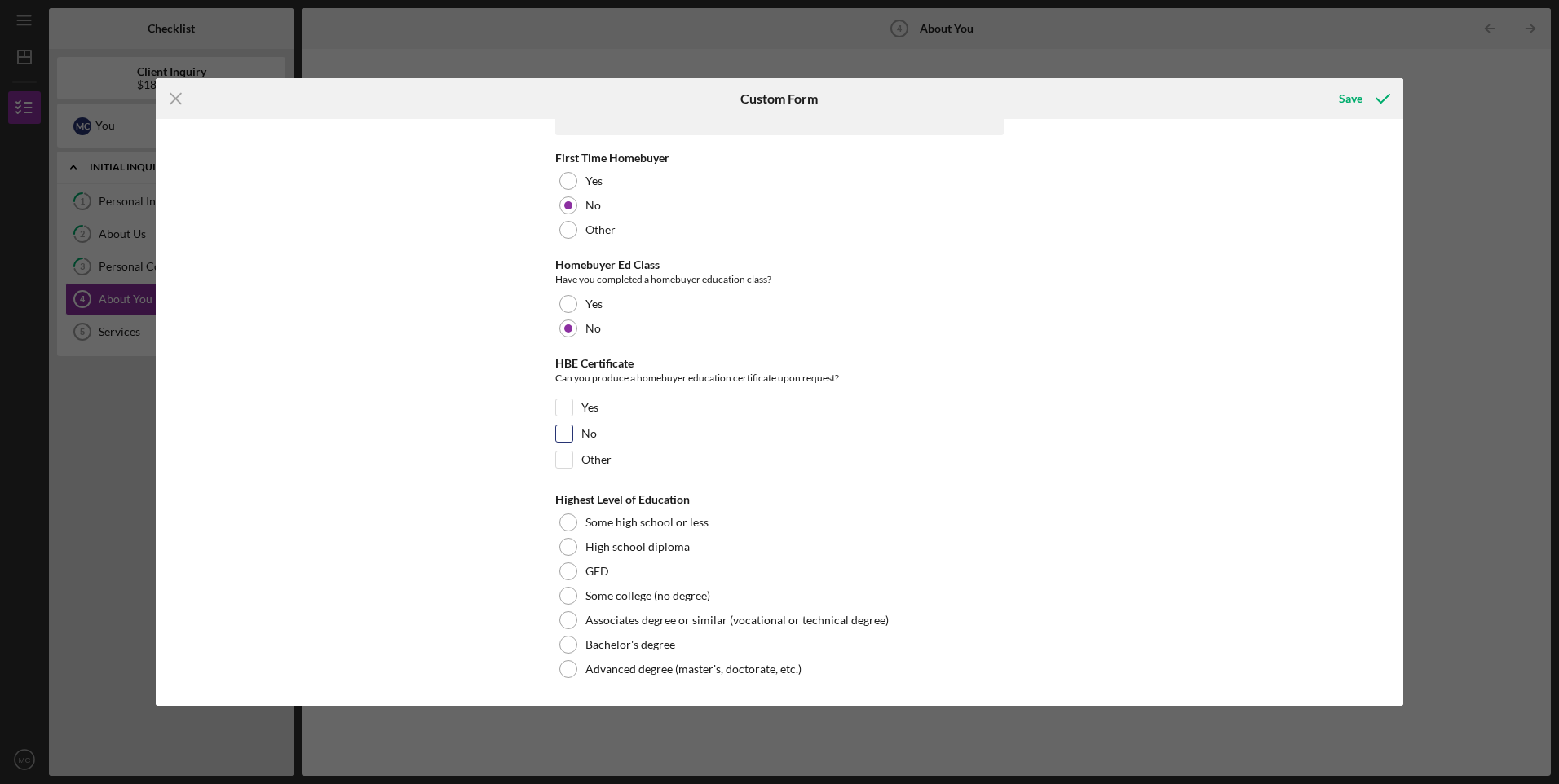
click at [598, 441] on div "No" at bounding box center [780, 437] width 449 height 26
click at [558, 432] on input "No" at bounding box center [564, 433] width 16 height 16
checkbox input "true"
click at [626, 621] on label "Associates degree or similar (vocational or technical degree)" at bounding box center [737, 620] width 304 height 13
click at [1357, 102] on div "Save" at bounding box center [1350, 99] width 23 height 33
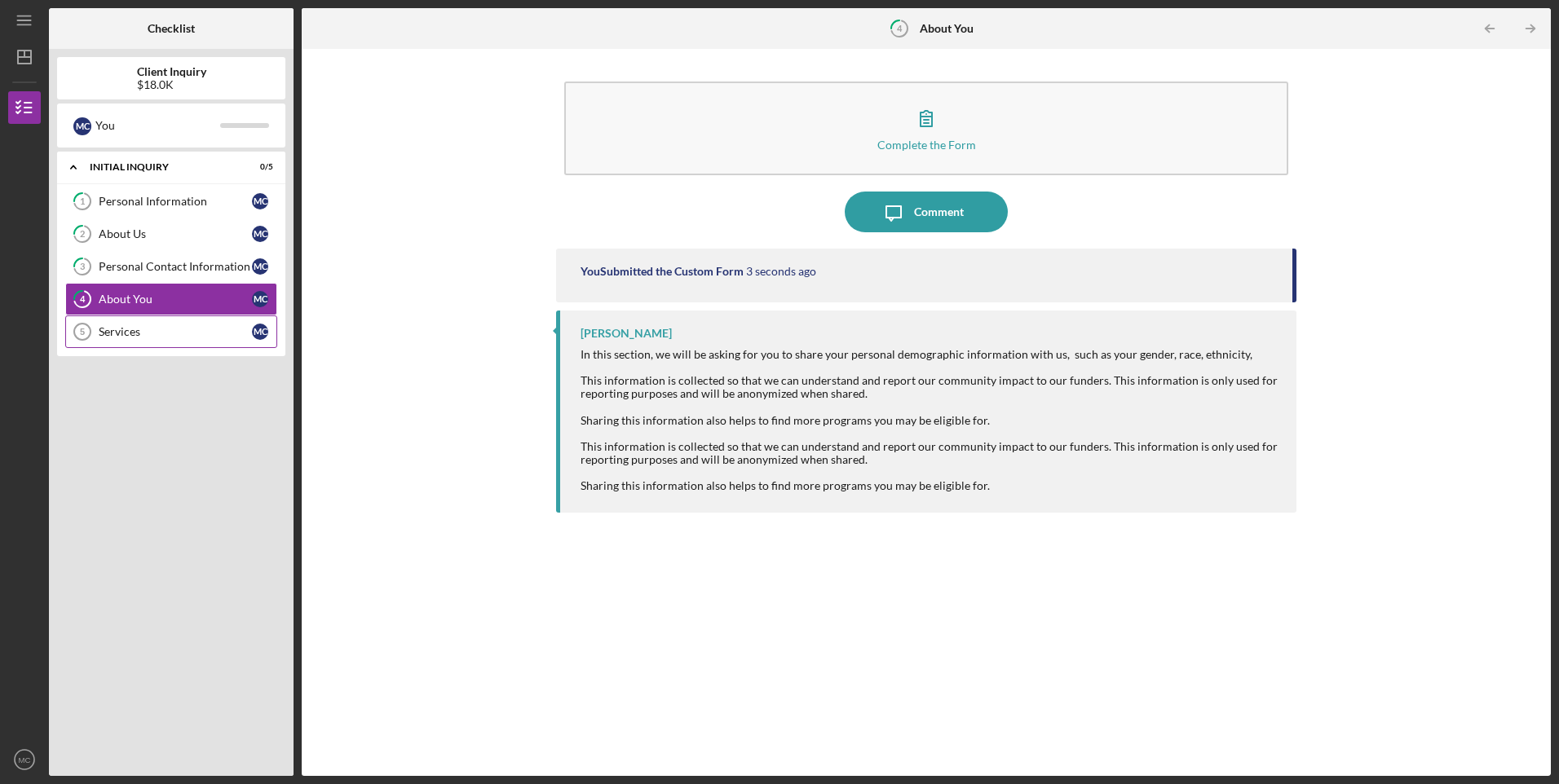
click at [130, 331] on div "Services" at bounding box center [175, 331] width 153 height 13
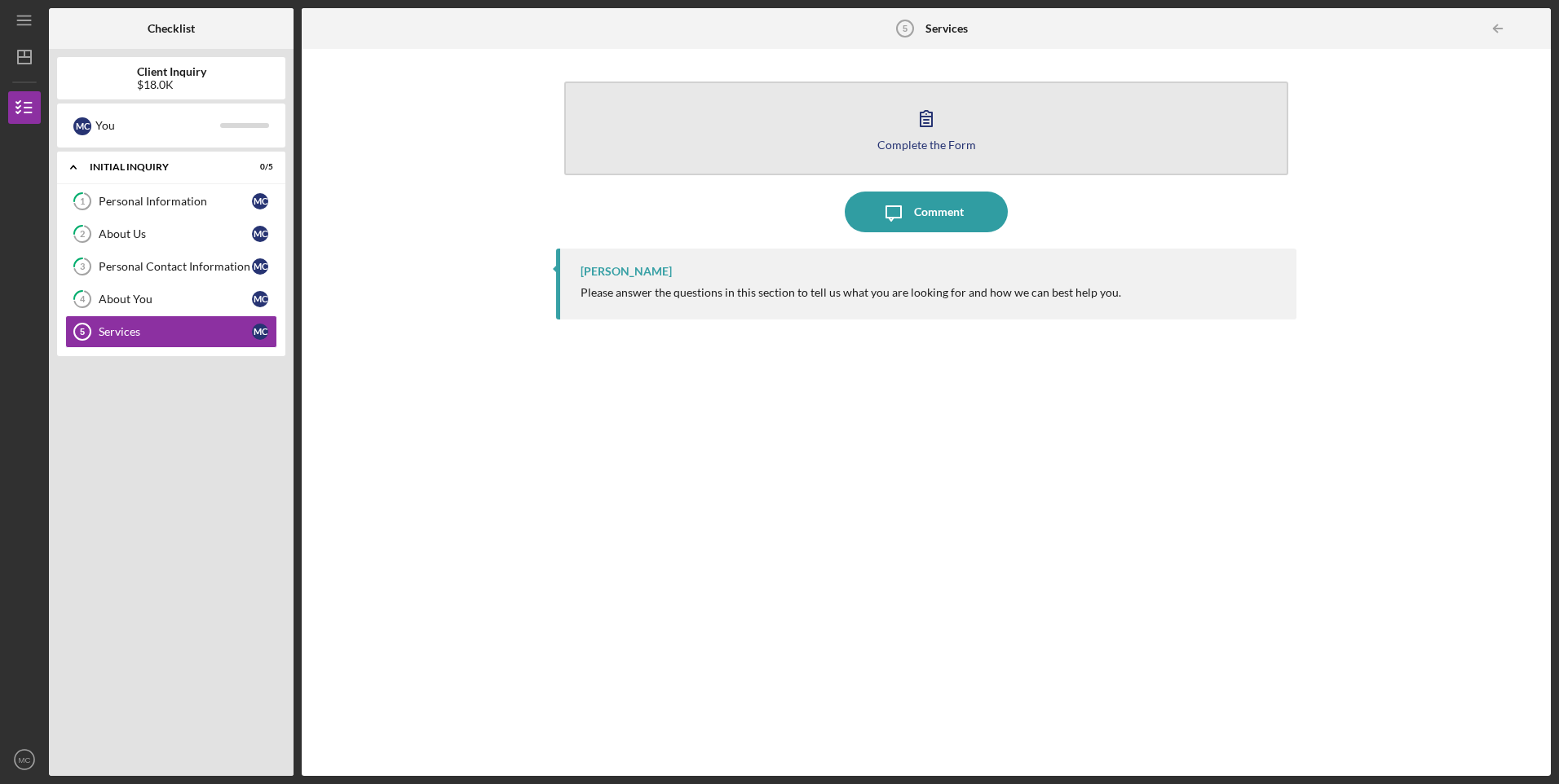
click at [923, 137] on button "Complete the Form Form" at bounding box center [926, 128] width 723 height 94
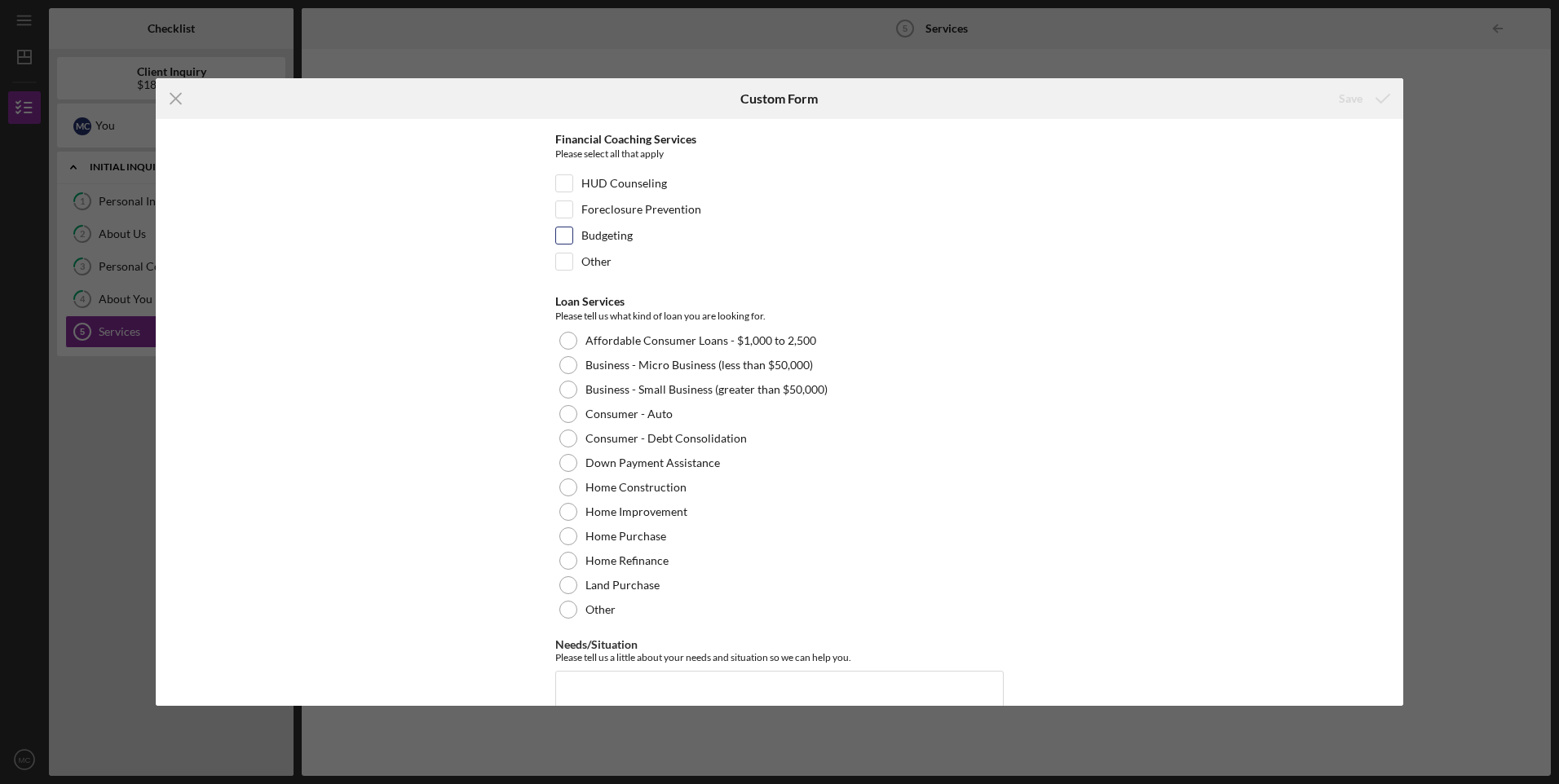
scroll to position [54, 0]
click at [685, 334] on label "Affordable Consumer Loans - $1,000 to 2,500" at bounding box center [700, 336] width 231 height 13
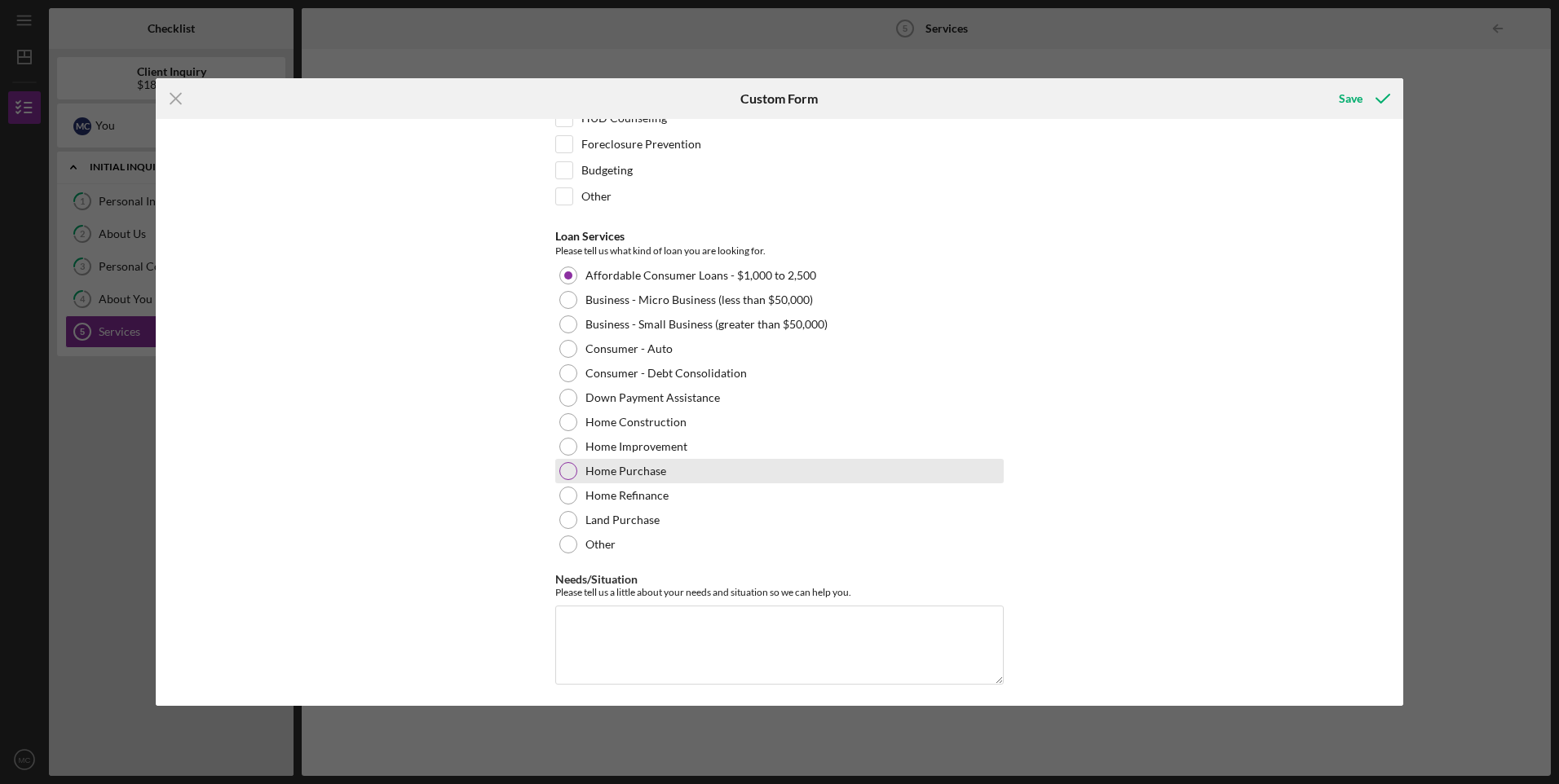
scroll to position [122, 0]
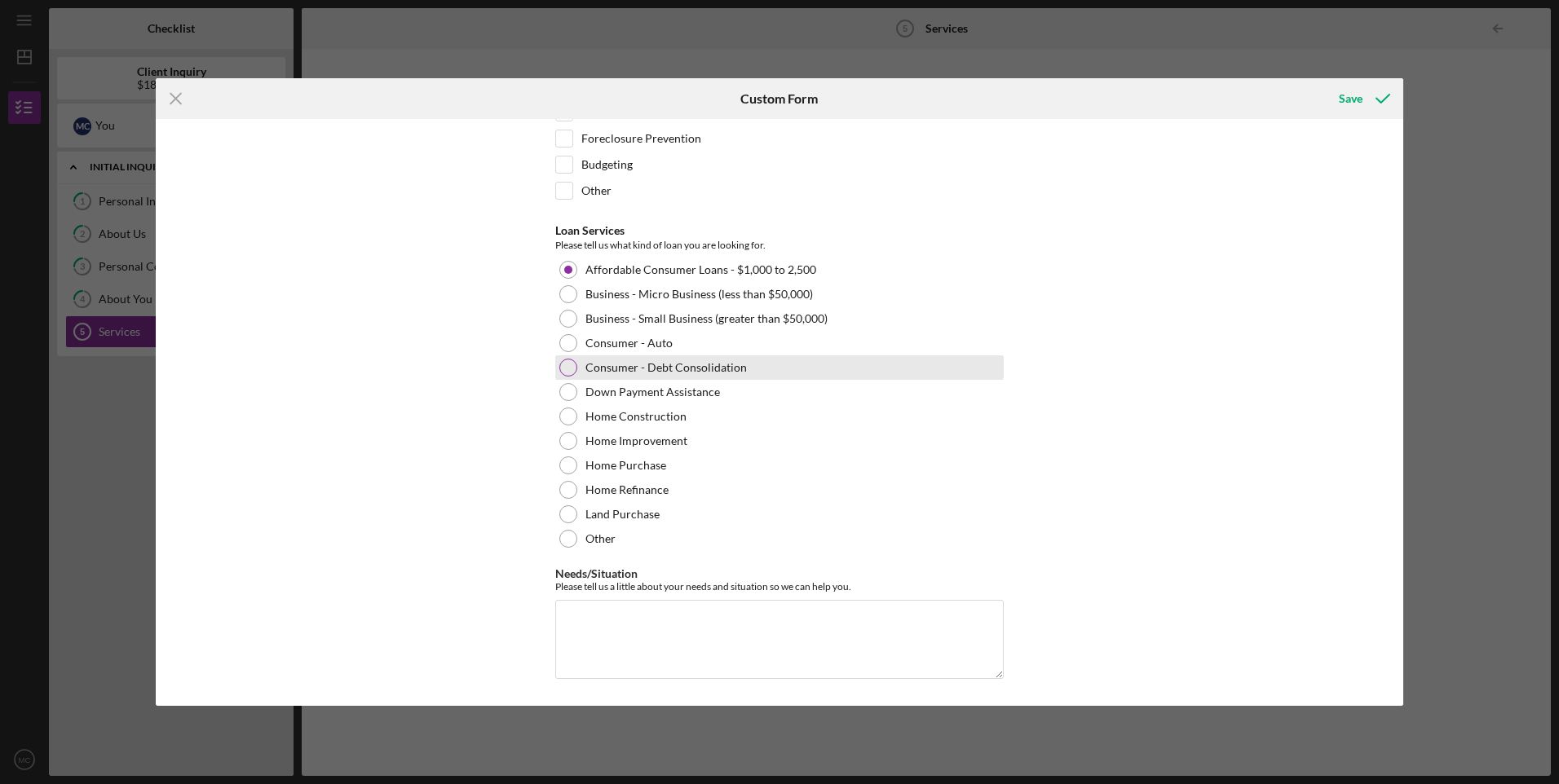
click at [664, 364] on label "Consumer - Debt Consolidation" at bounding box center [665, 366] width 162 height 13
click at [789, 622] on textarea "Needs/Situation" at bounding box center [780, 639] width 449 height 78
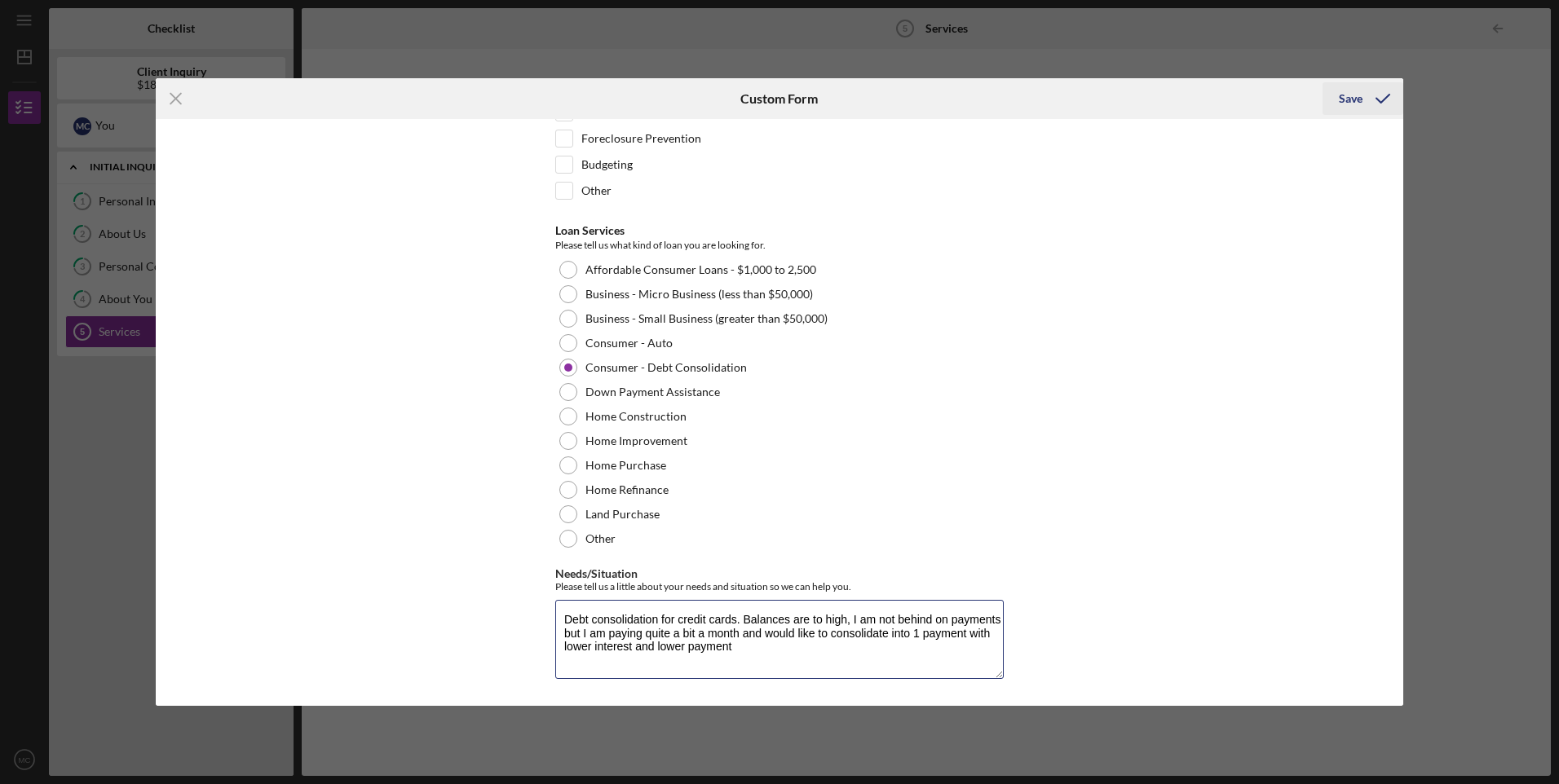
type textarea "Debt consolidation for credit cards. Balances are to high, I am not behind on p…"
click at [1350, 105] on div "Save" at bounding box center [1350, 99] width 23 height 33
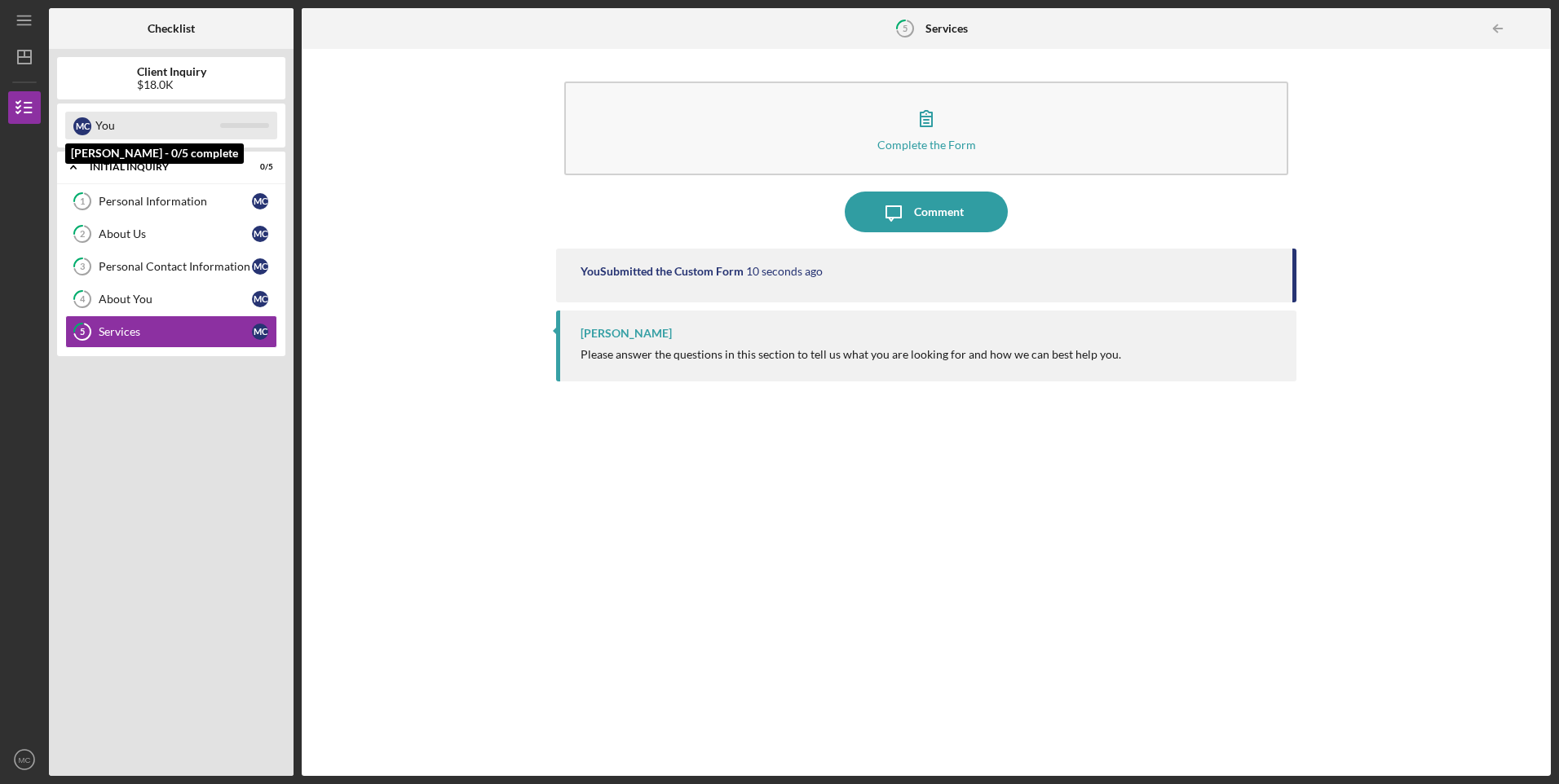
click at [93, 134] on div "M C You" at bounding box center [170, 126] width 212 height 28
click at [120, 192] on link "1 Personal Information M C" at bounding box center [170, 201] width 212 height 33
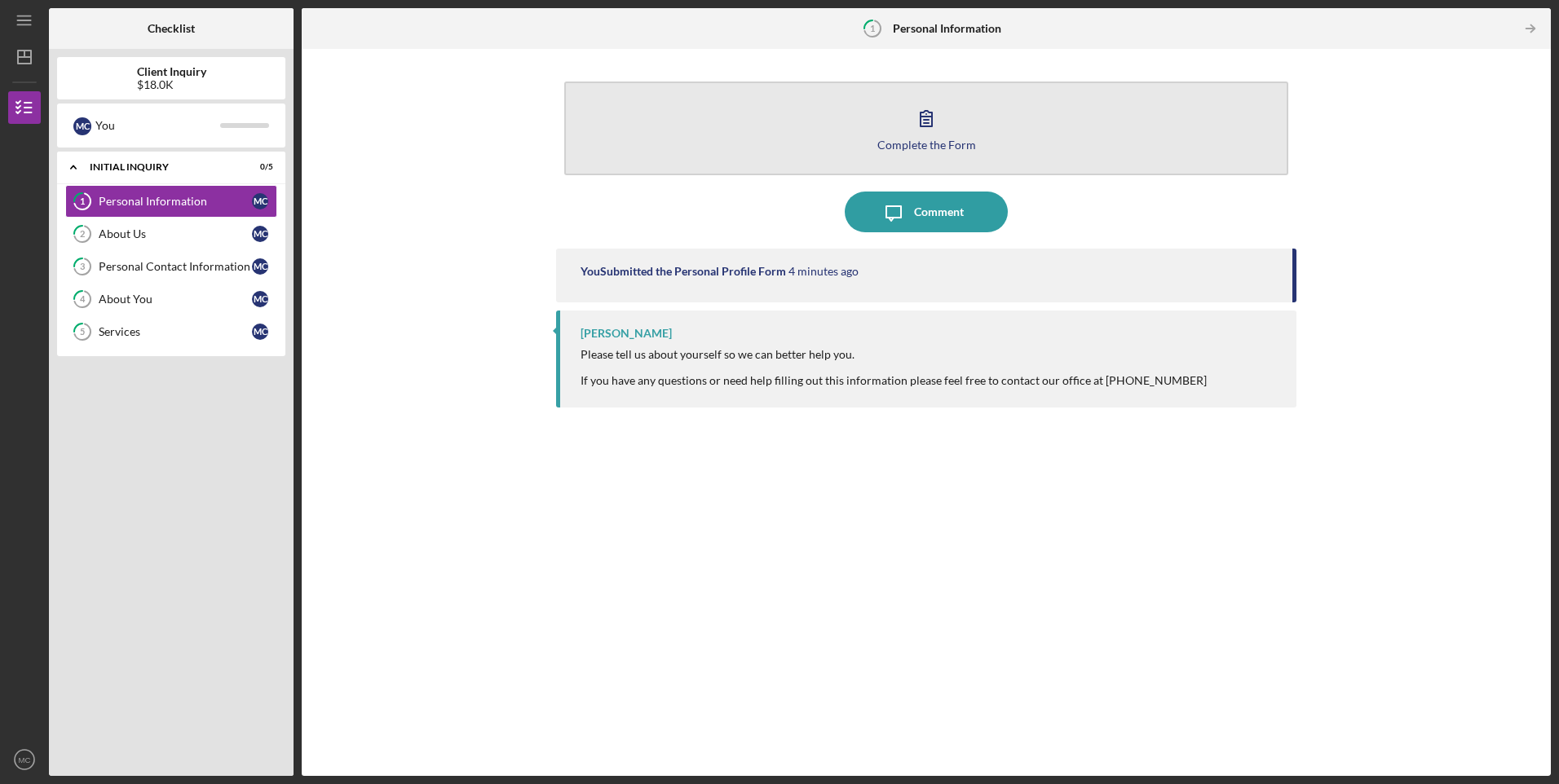
click at [958, 135] on button "Complete the Form Form" at bounding box center [926, 128] width 723 height 94
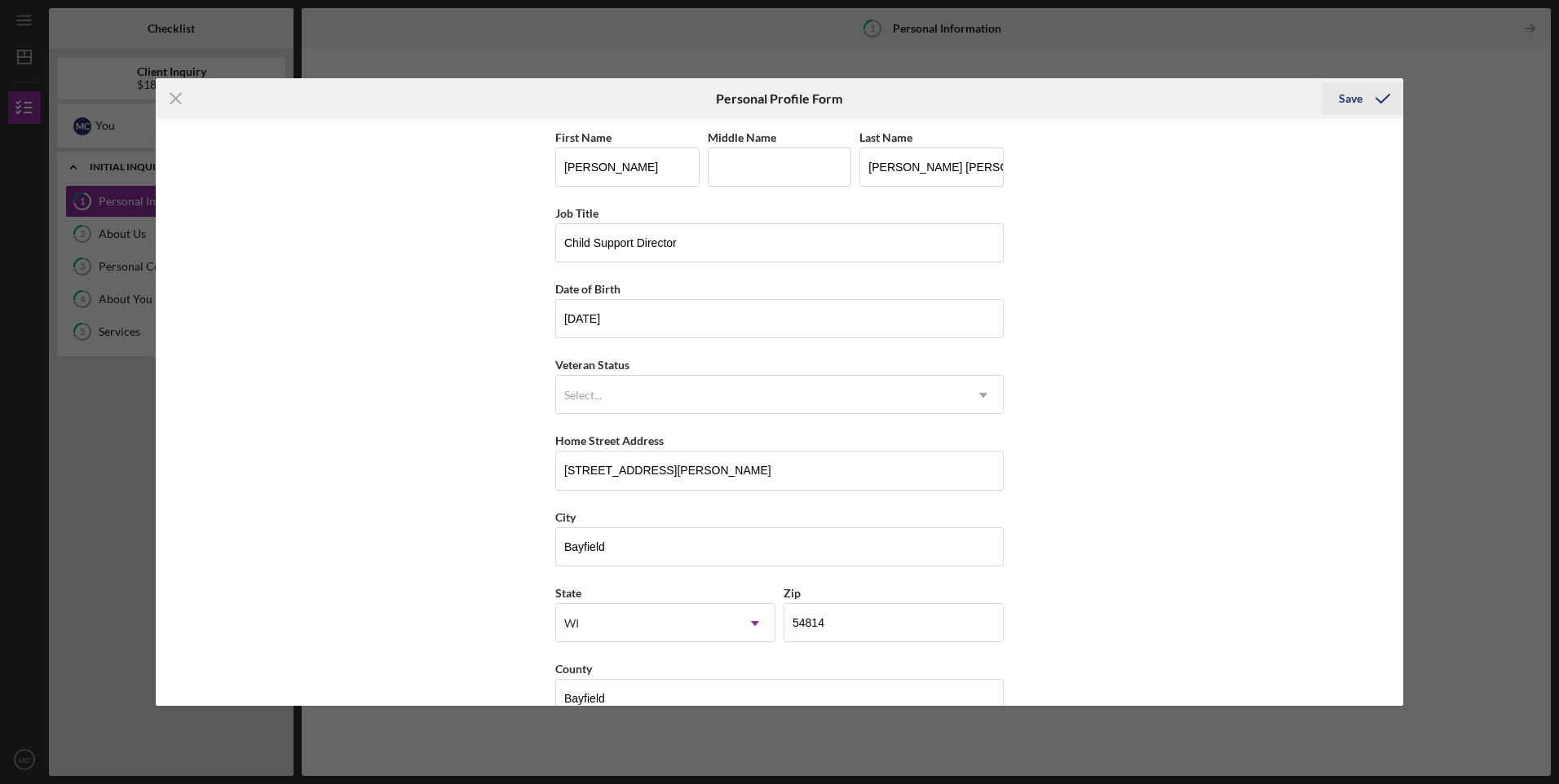
click at [1356, 102] on div "Save" at bounding box center [1350, 99] width 23 height 33
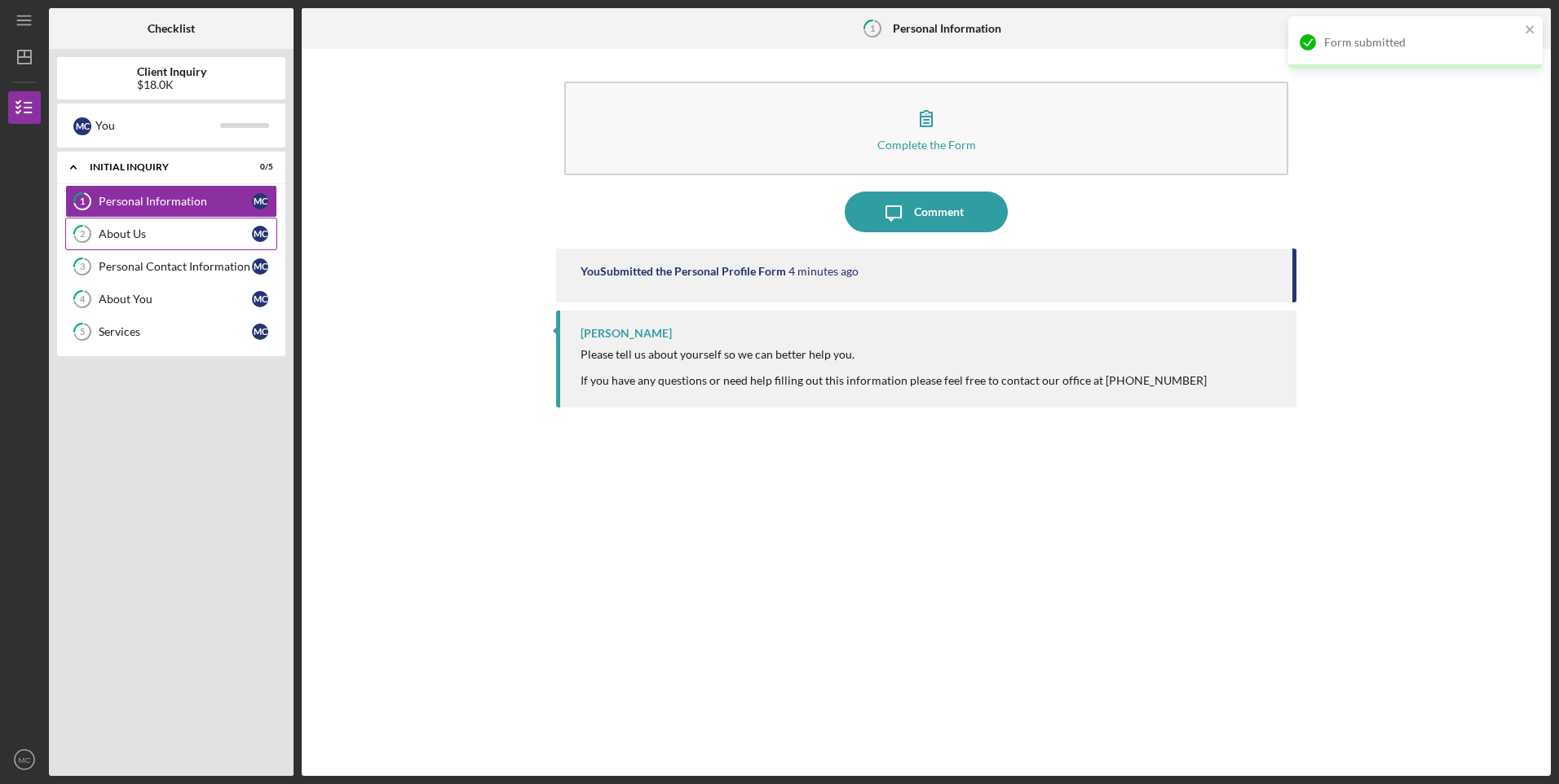
click at [147, 226] on link "2 About Us M C" at bounding box center [170, 234] width 212 height 33
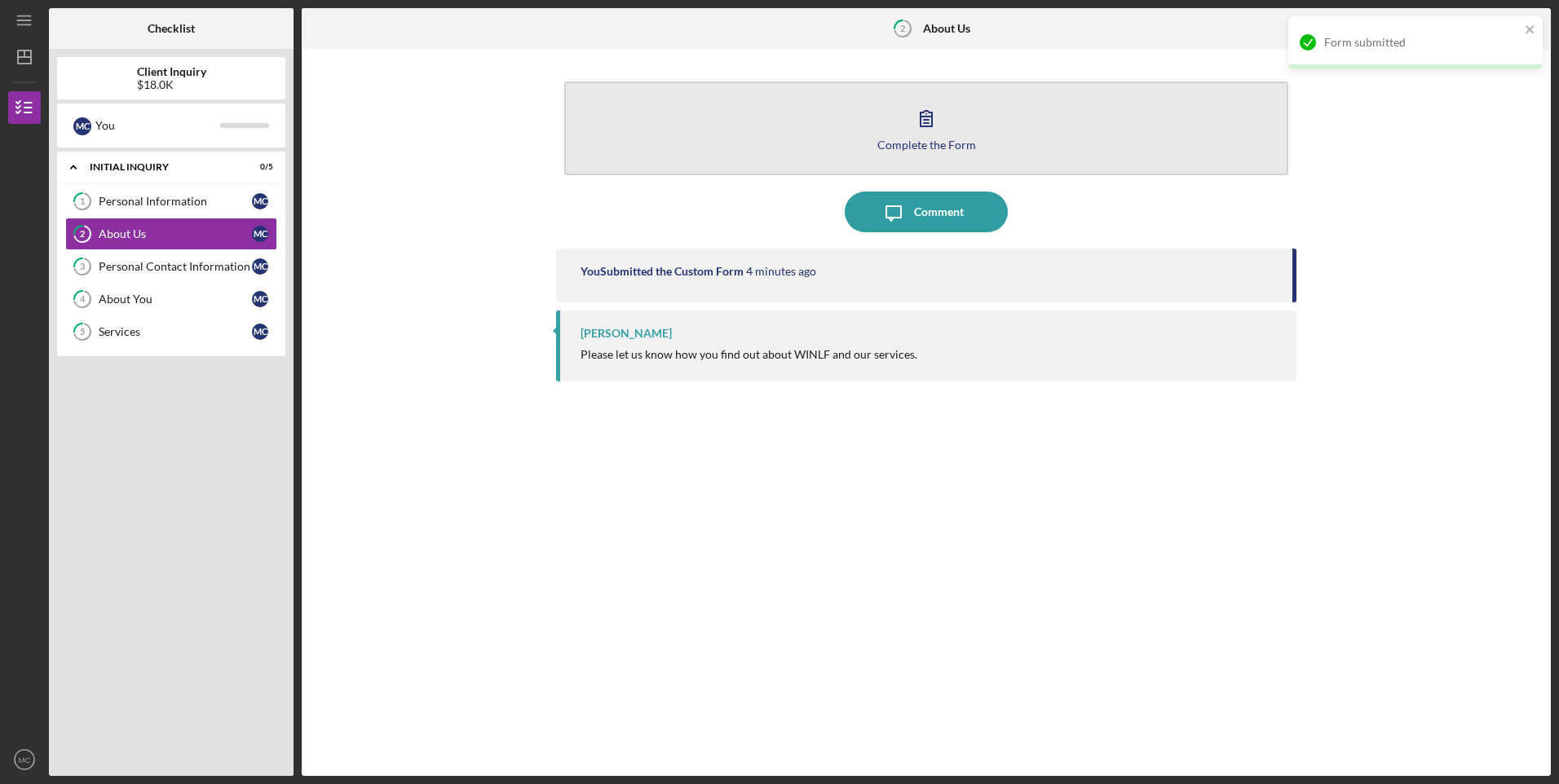
click at [910, 133] on icon "button" at bounding box center [927, 118] width 41 height 41
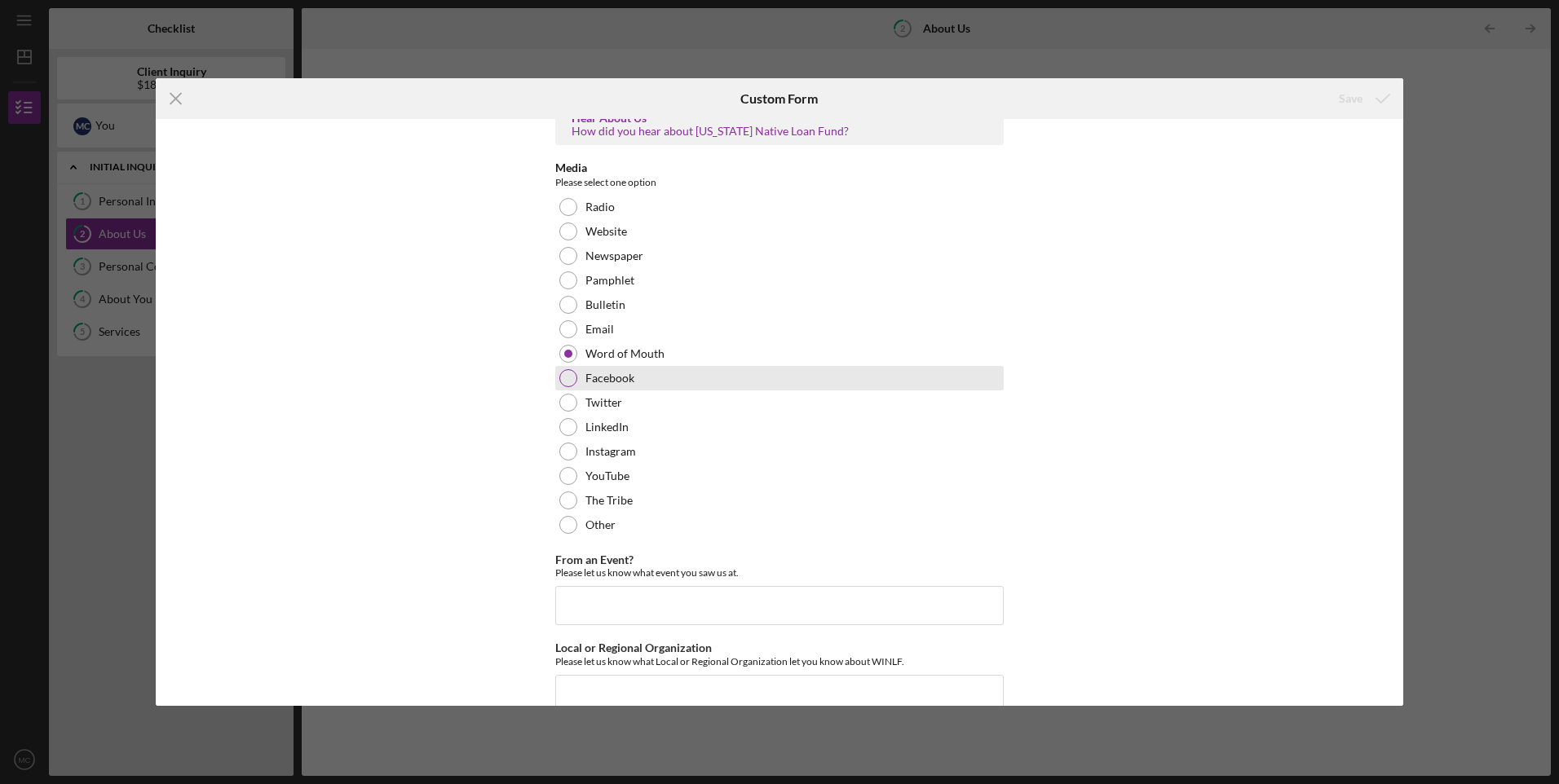
scroll to position [54, 0]
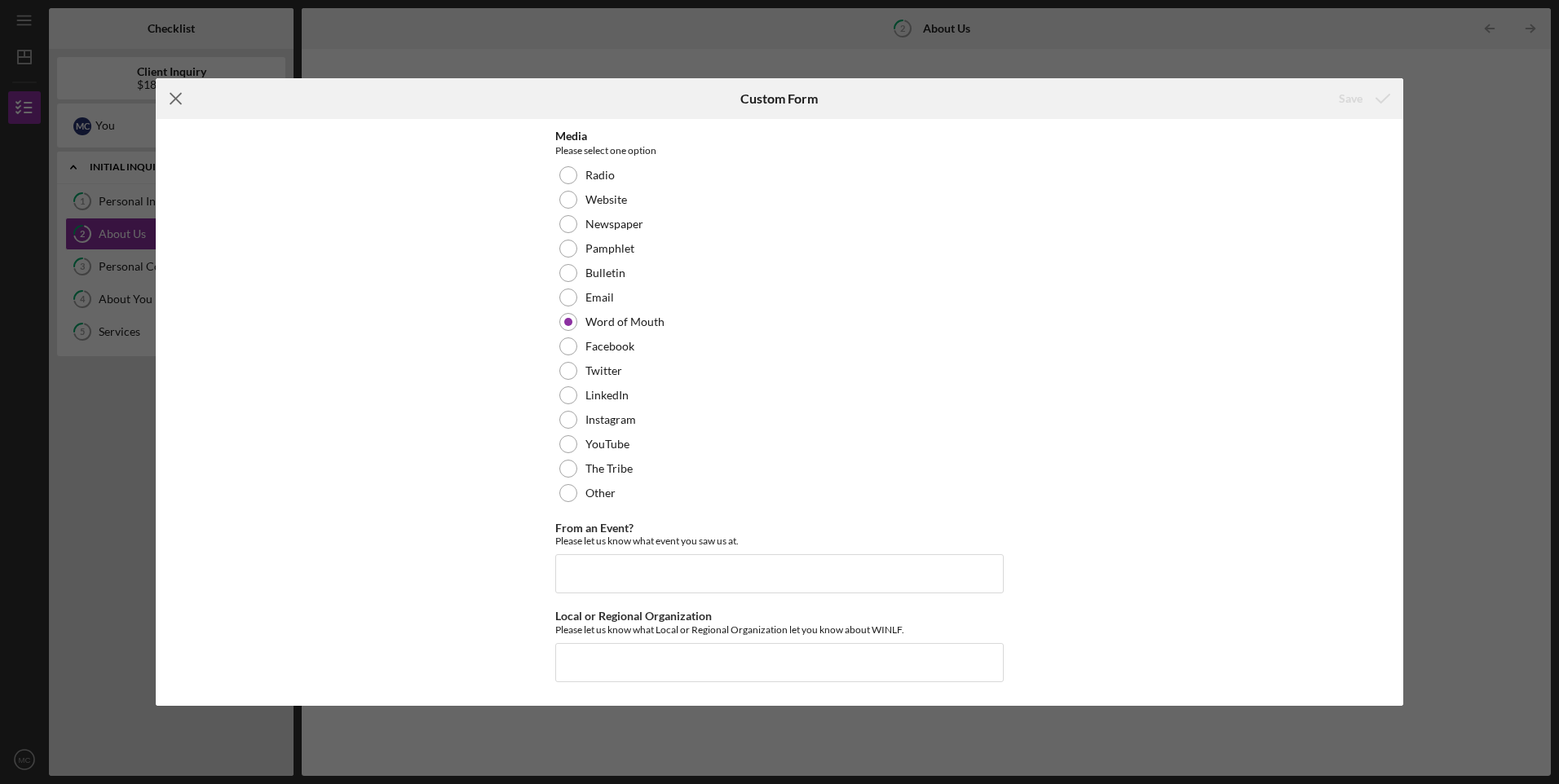
click at [181, 100] on icon "Icon/Menu Close" at bounding box center [176, 99] width 41 height 41
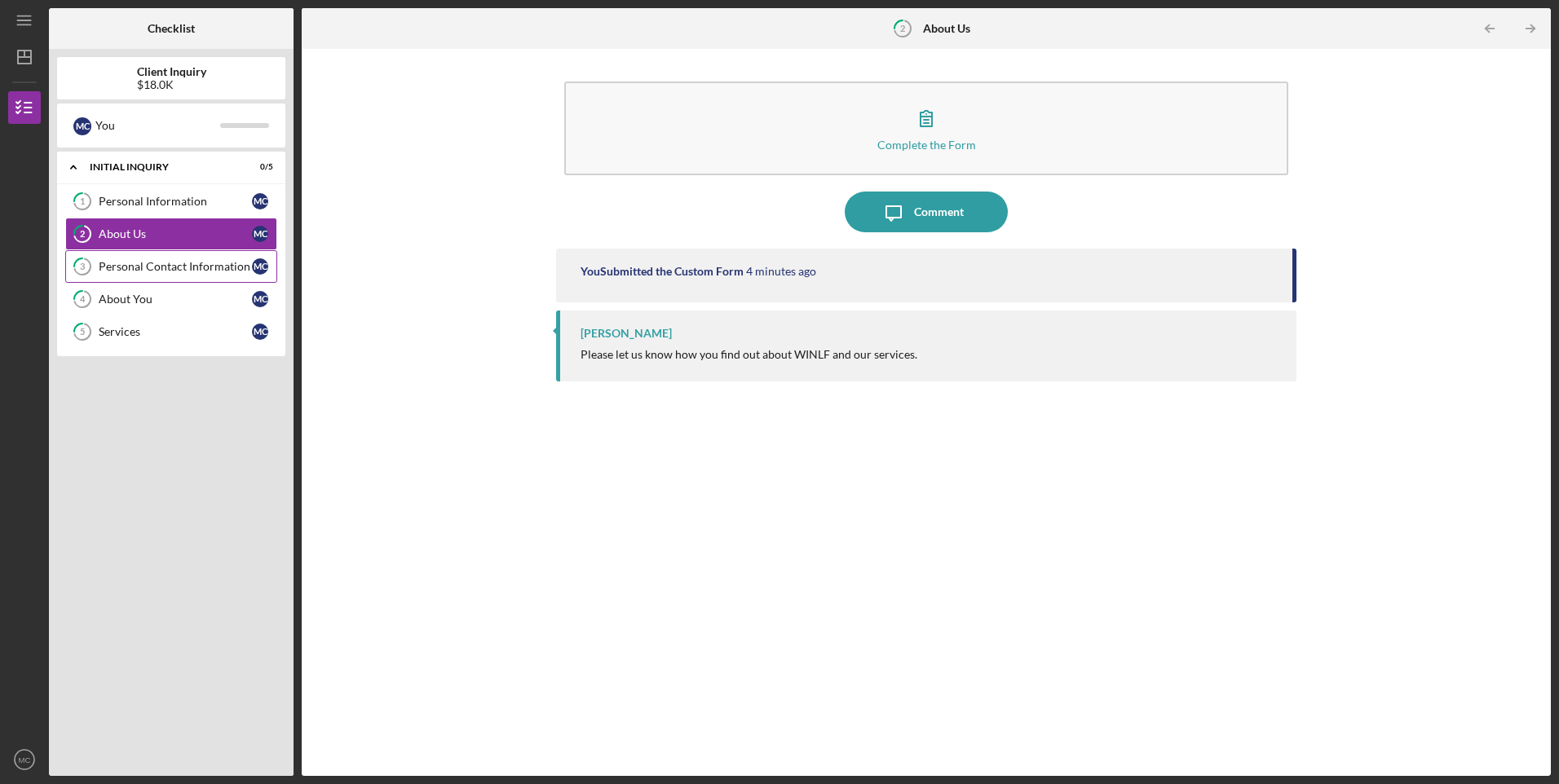
click at [149, 258] on link "3 Personal Contact Information M C" at bounding box center [170, 267] width 212 height 33
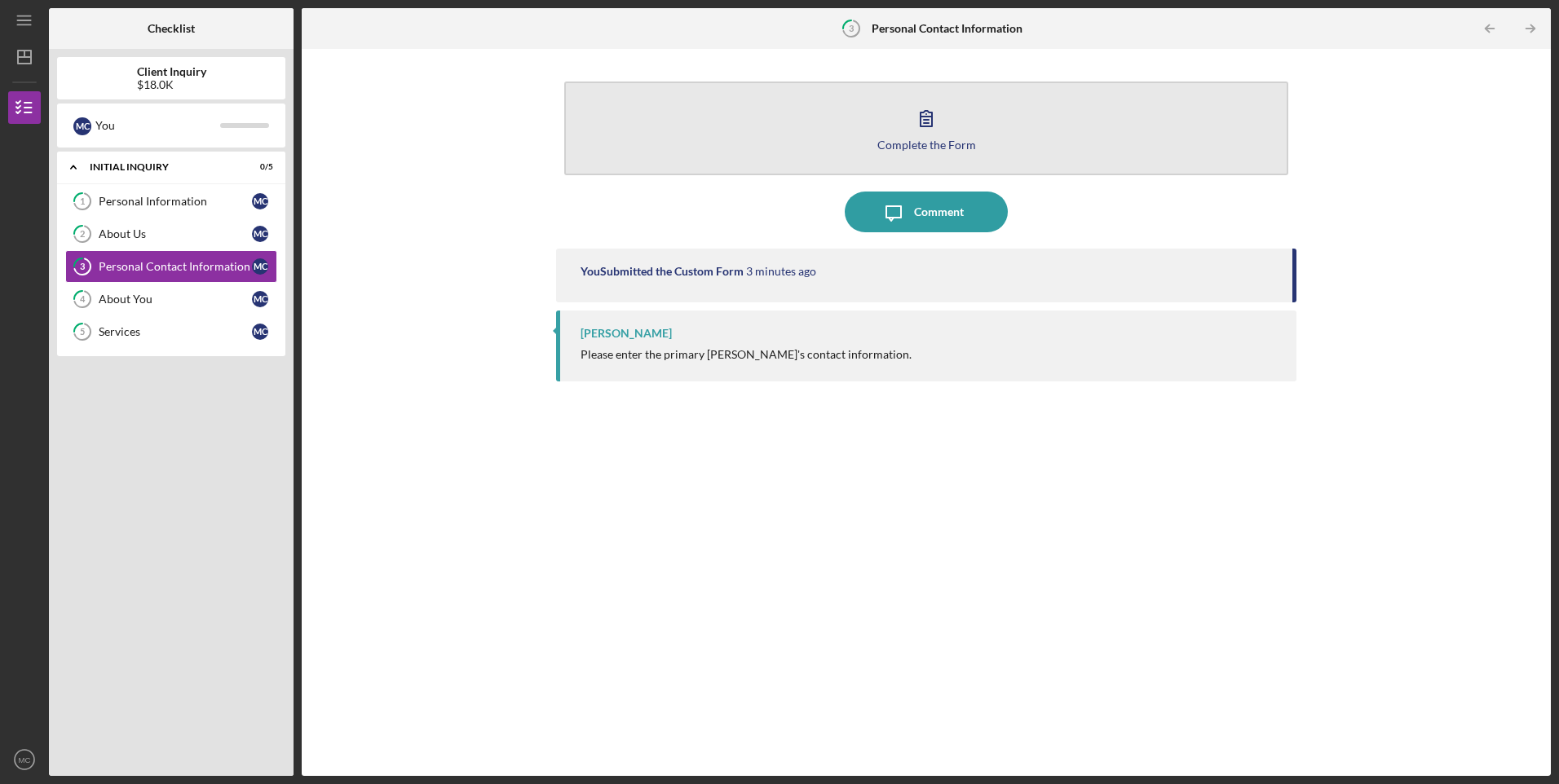
click at [936, 125] on icon "button" at bounding box center [927, 118] width 41 height 41
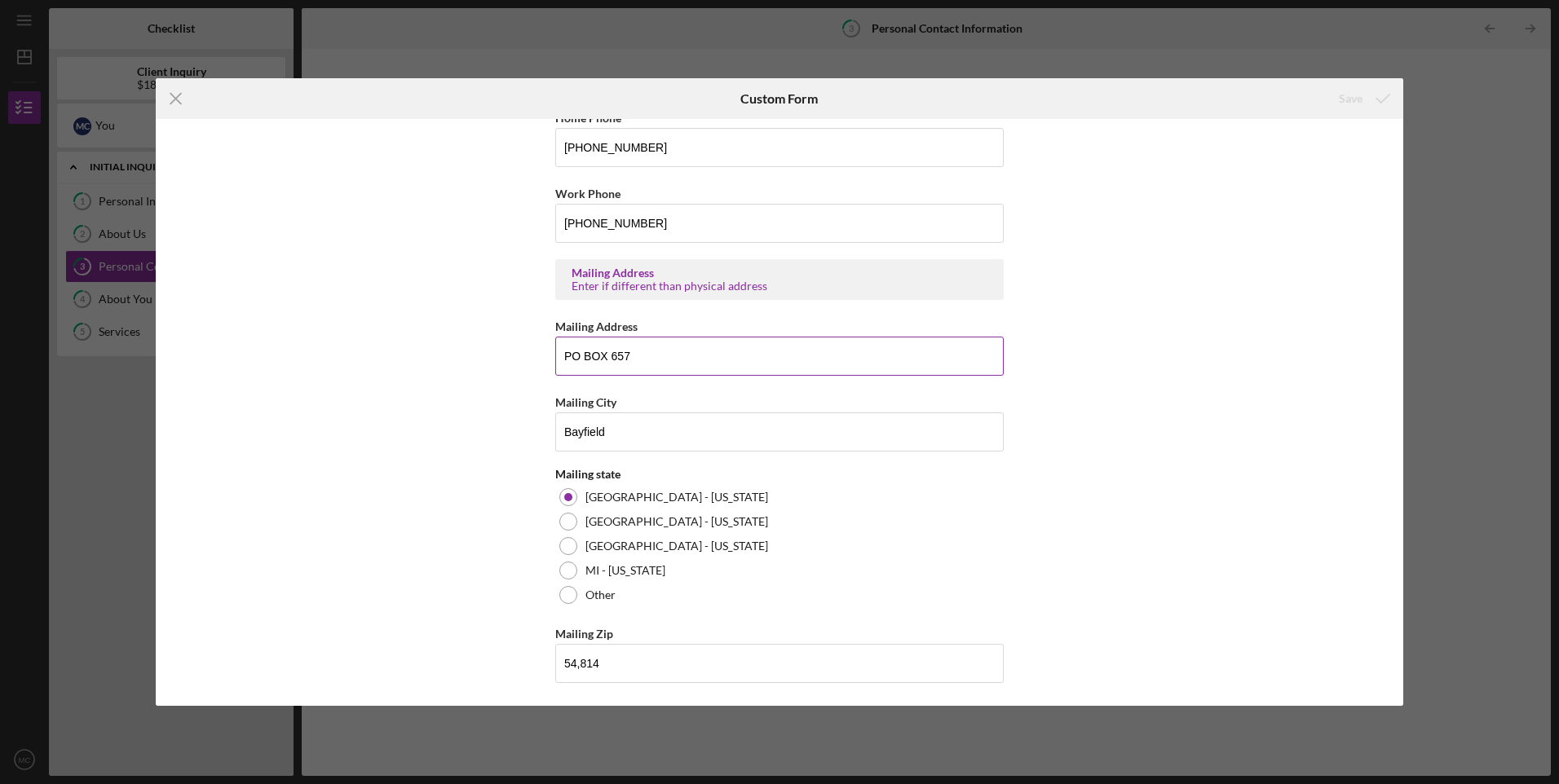
scroll to position [591, 0]
click at [177, 99] on line at bounding box center [175, 99] width 11 height 11
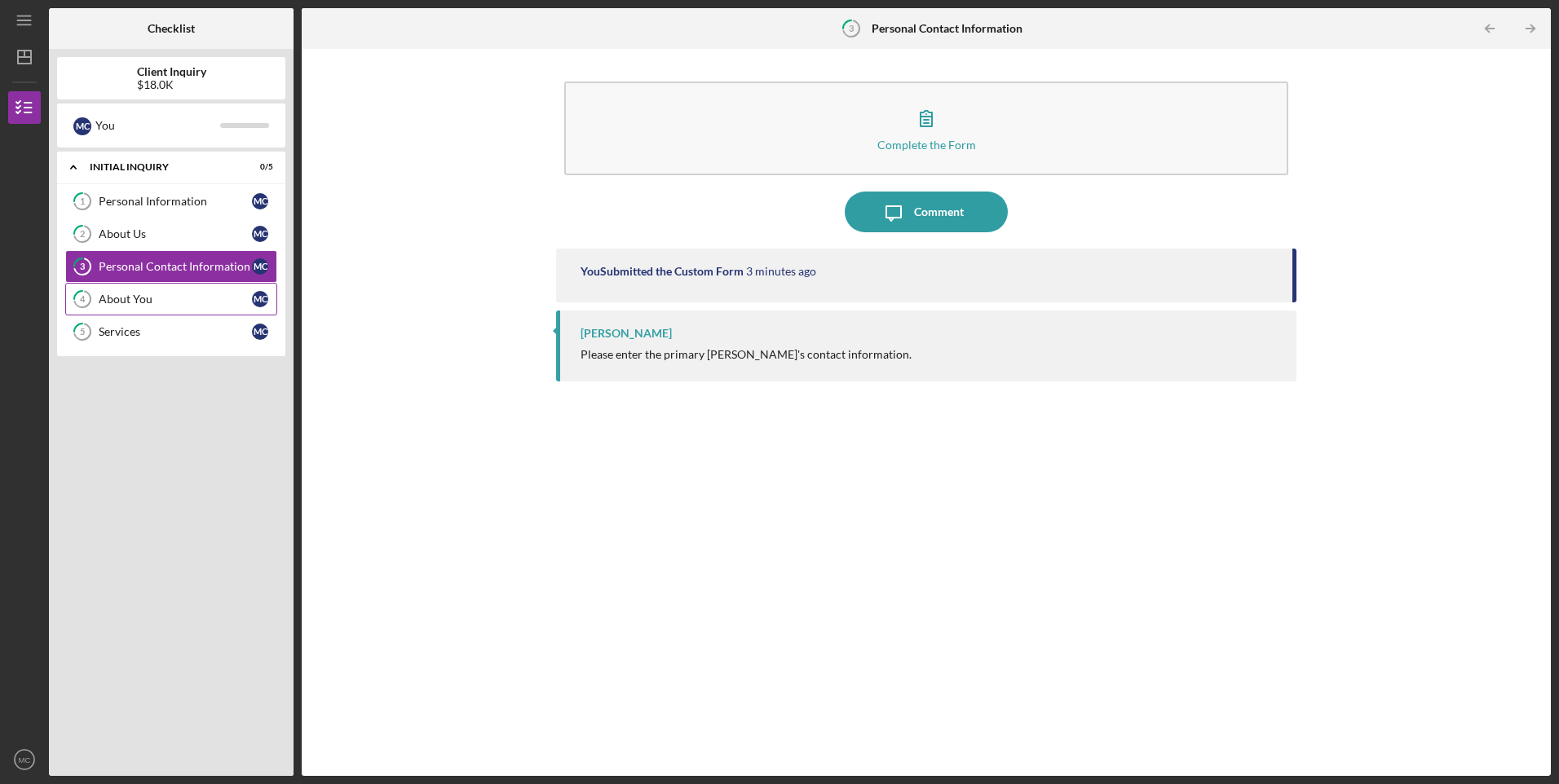
click at [153, 301] on div "About You" at bounding box center [175, 299] width 153 height 13
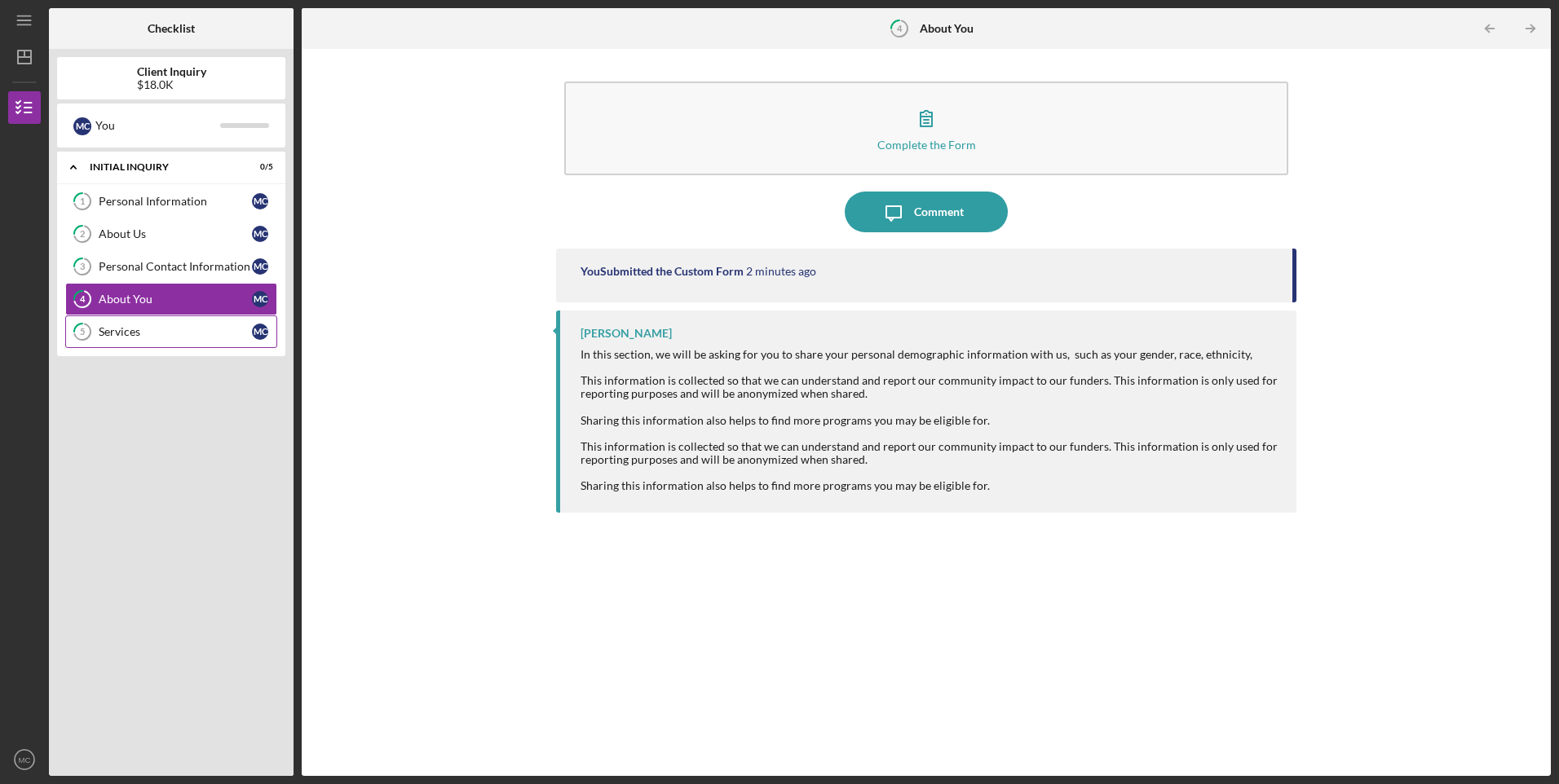
click at [118, 337] on div "Services" at bounding box center [175, 331] width 153 height 13
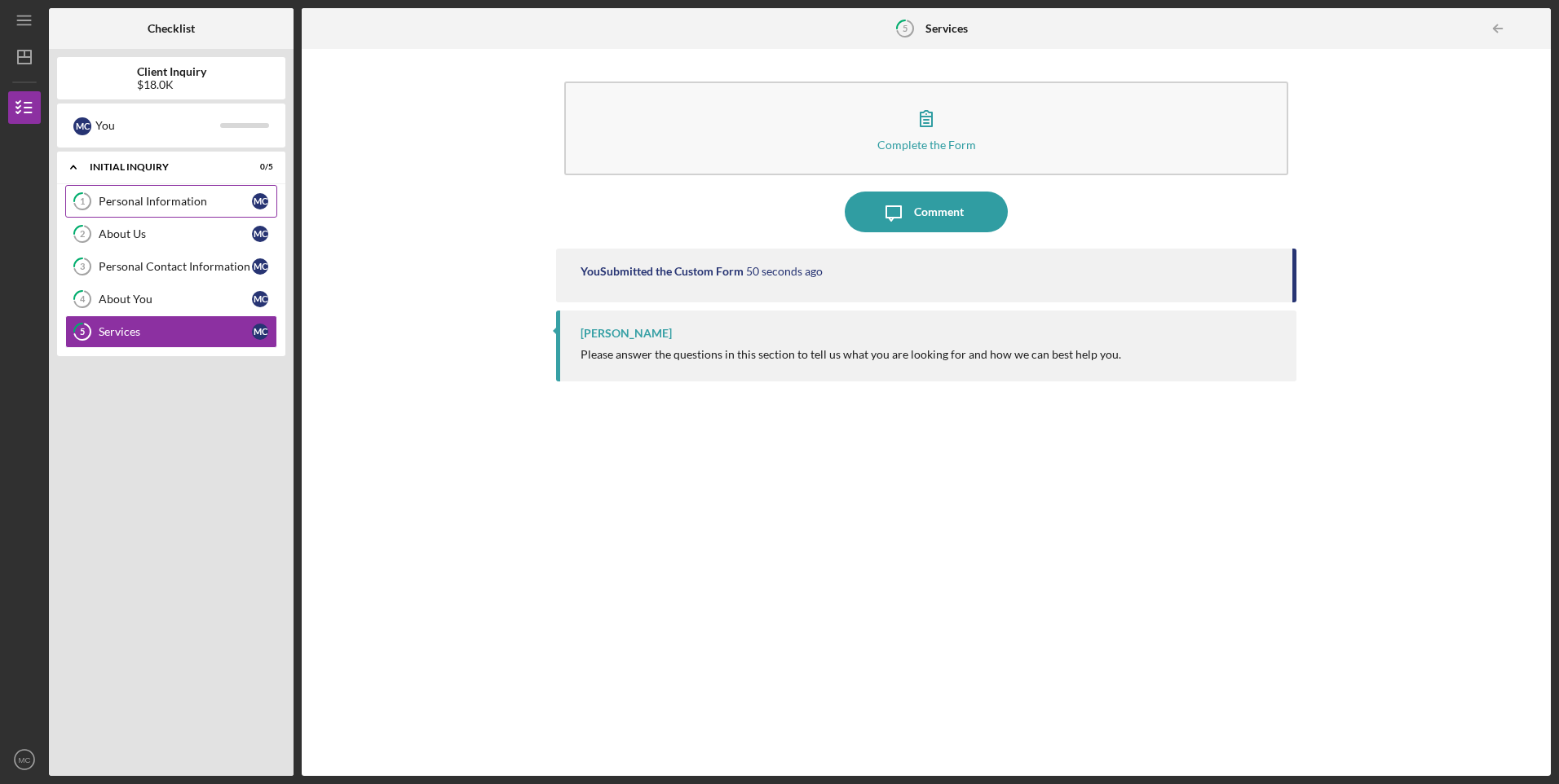
click at [153, 204] on div "Personal Information" at bounding box center [175, 200] width 153 height 13
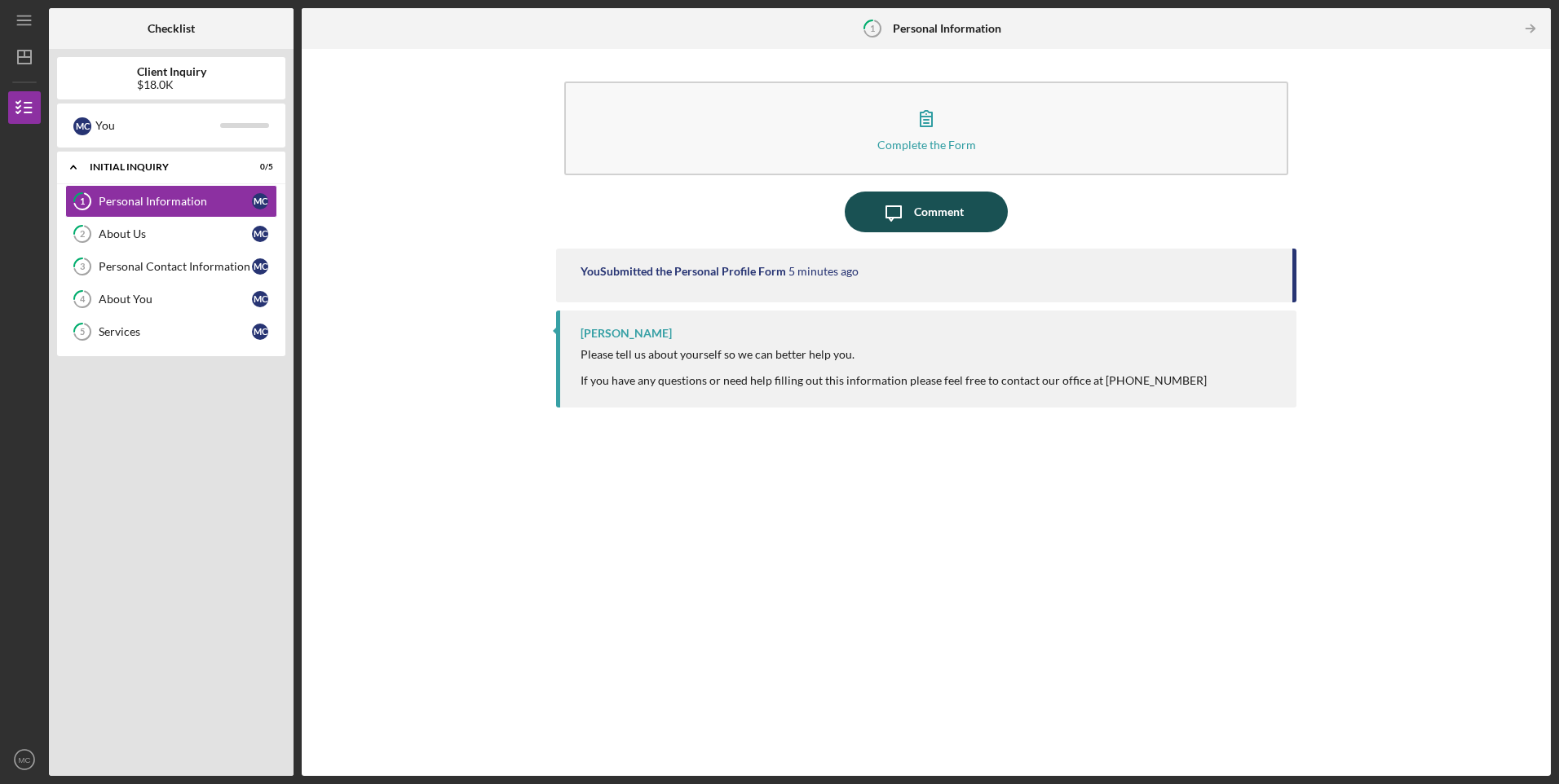
click at [915, 216] on div "Comment" at bounding box center [938, 212] width 49 height 41
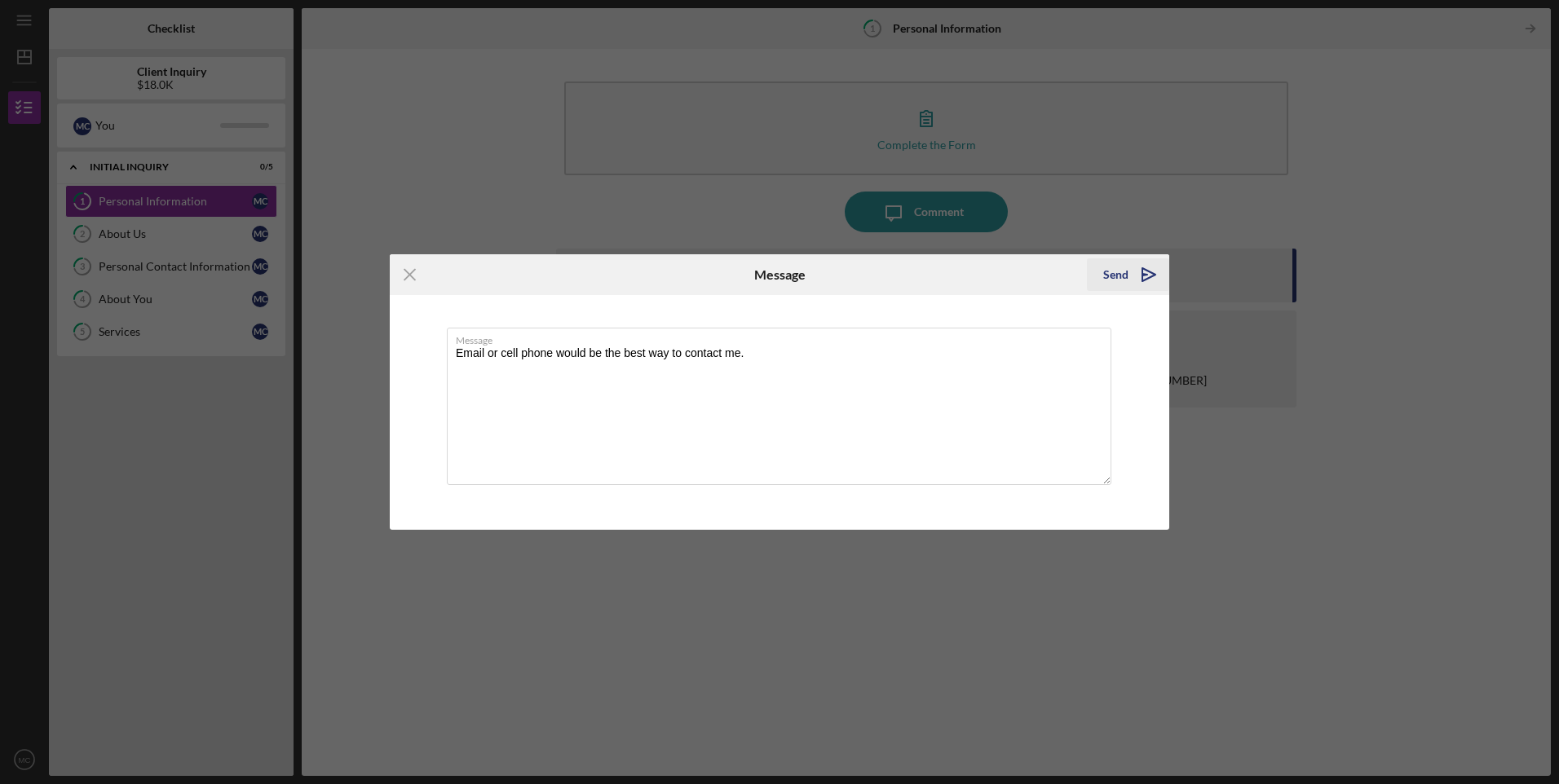
type textarea "Email or cell phone would be the best way to contact me."
click at [1107, 267] on div "Send" at bounding box center [1116, 275] width 25 height 33
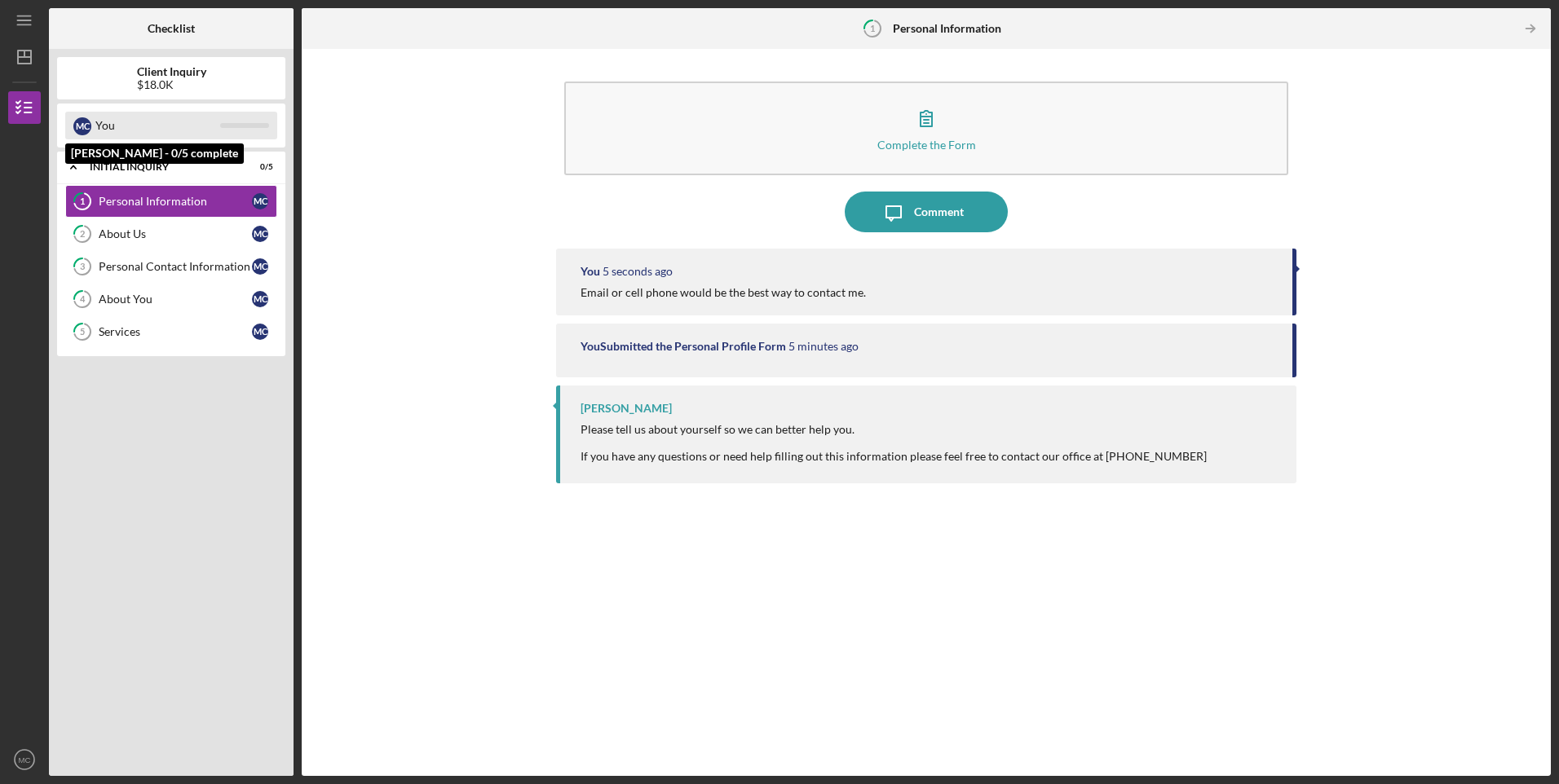
click at [95, 122] on div "M C You" at bounding box center [170, 126] width 212 height 28
click at [85, 128] on div "M C" at bounding box center [82, 126] width 18 height 18
click at [252, 126] on div at bounding box center [245, 125] width 49 height 5
click at [211, 174] on div "Icon/Expander Initial Inquiry 0 / 5" at bounding box center [171, 167] width 228 height 34
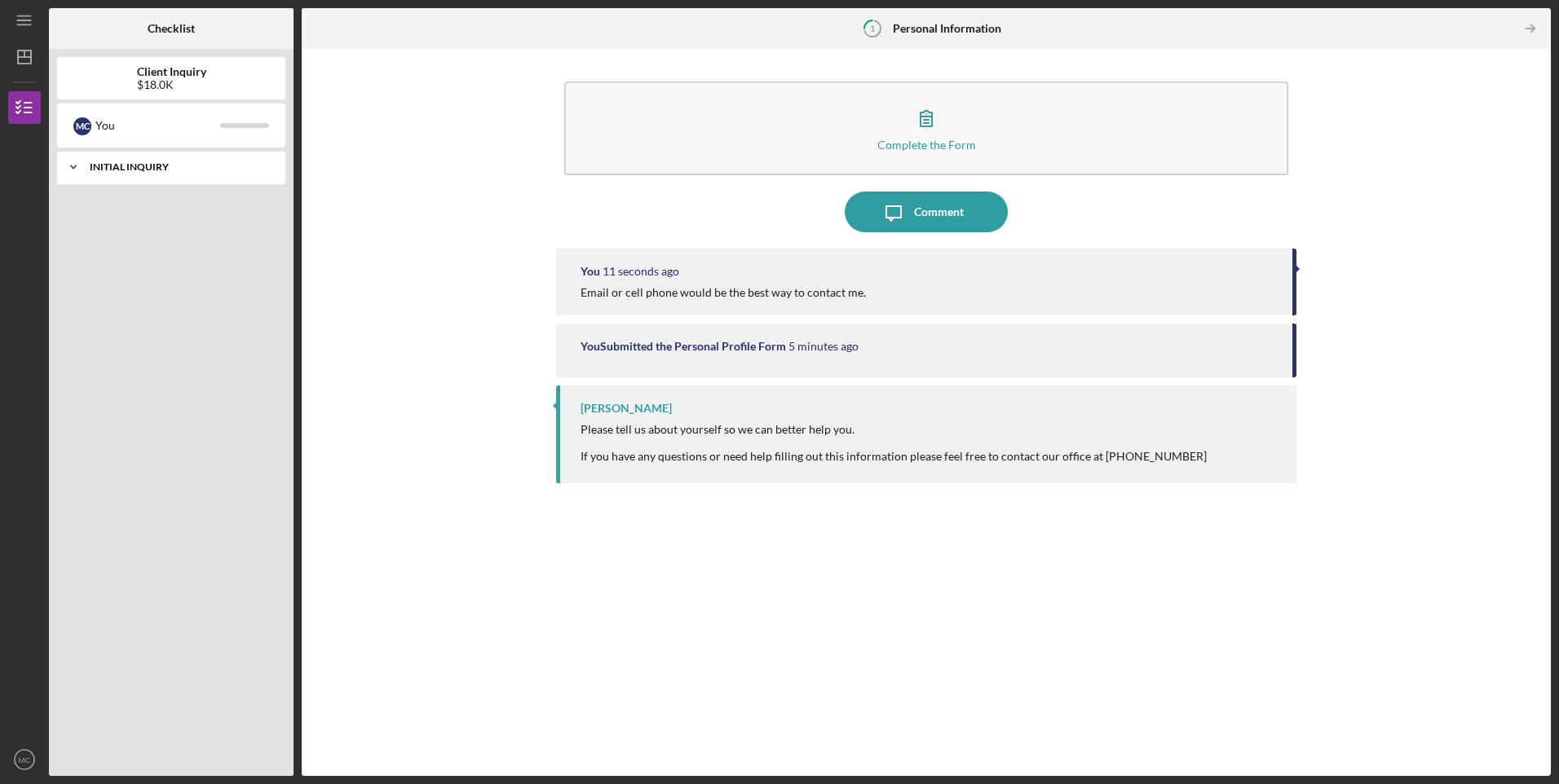
click at [211, 174] on div "Icon/Expander Initial Inquiry 0 / 5" at bounding box center [171, 167] width 228 height 33
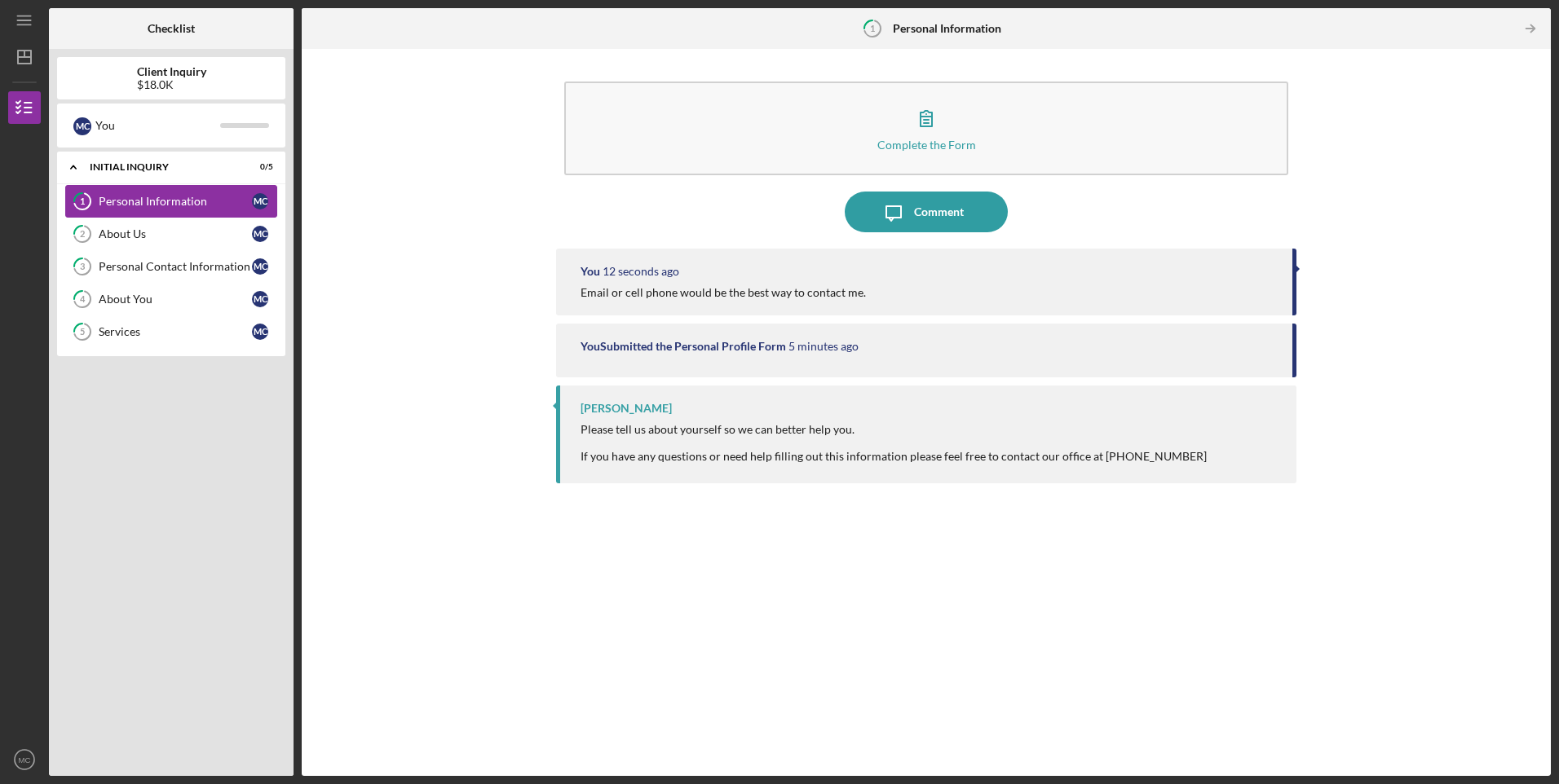
click at [168, 199] on div "Personal Information" at bounding box center [175, 200] width 153 height 13
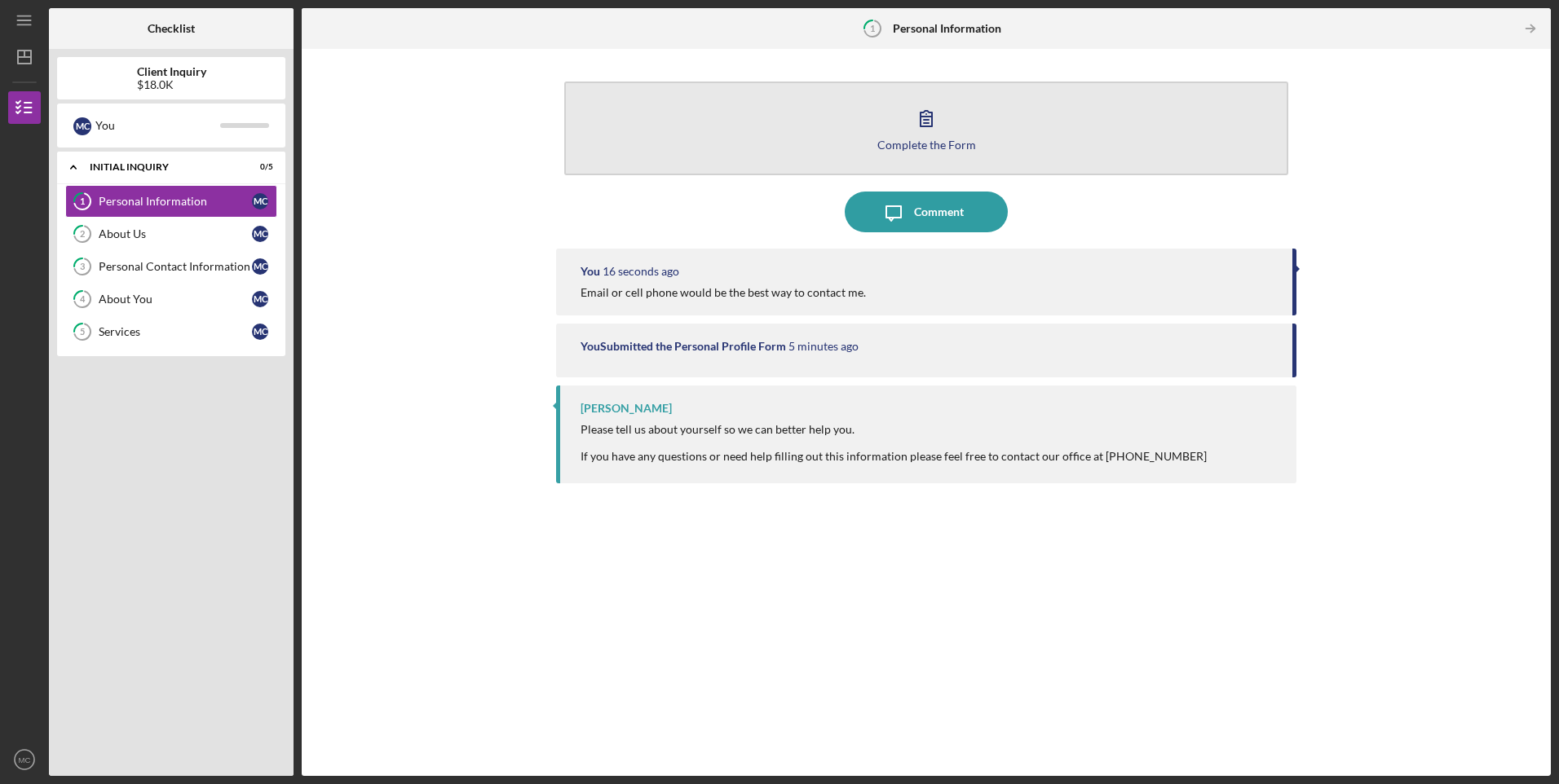
click at [910, 125] on icon "button" at bounding box center [927, 118] width 41 height 41
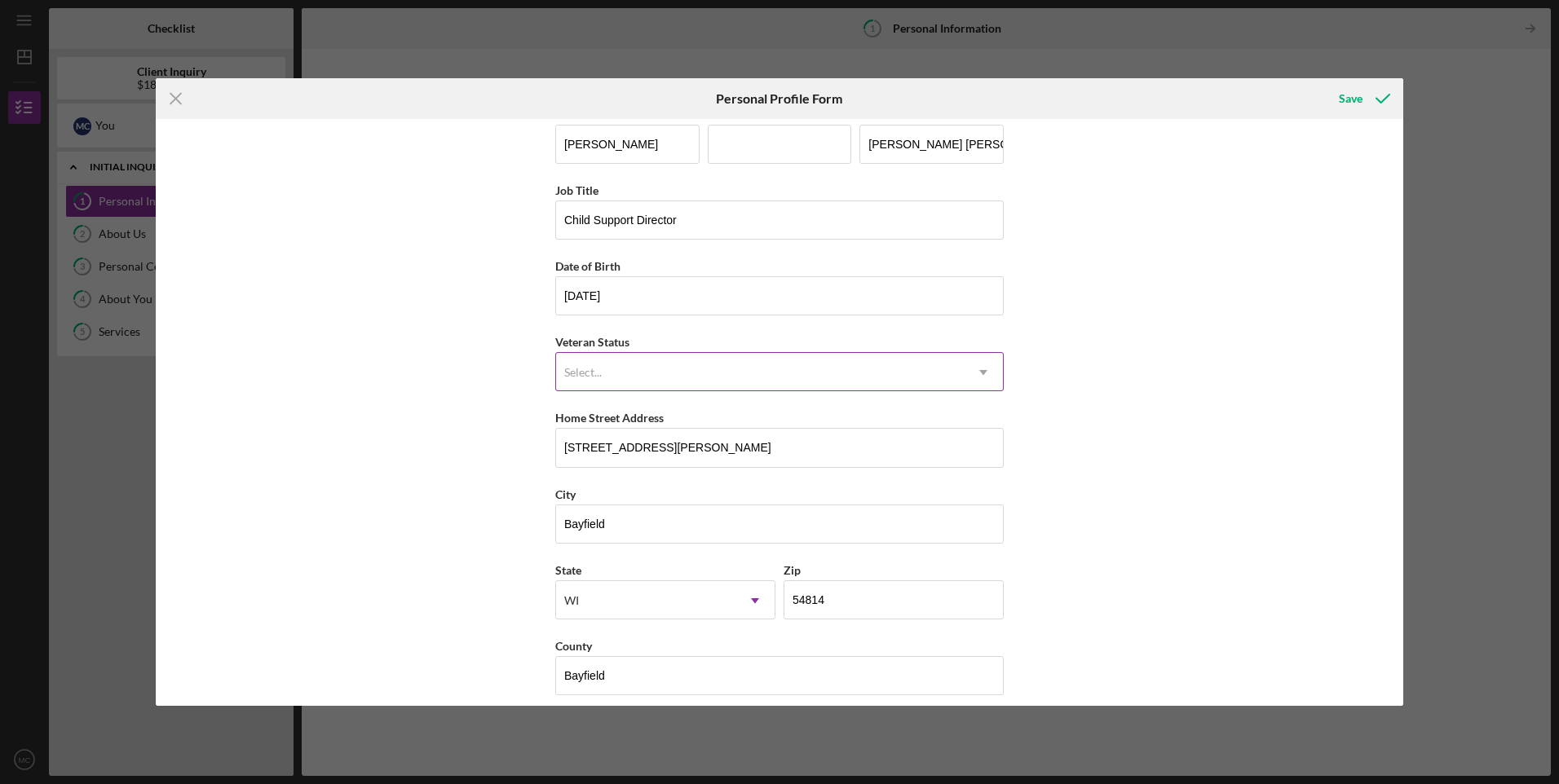
scroll to position [37, 0]
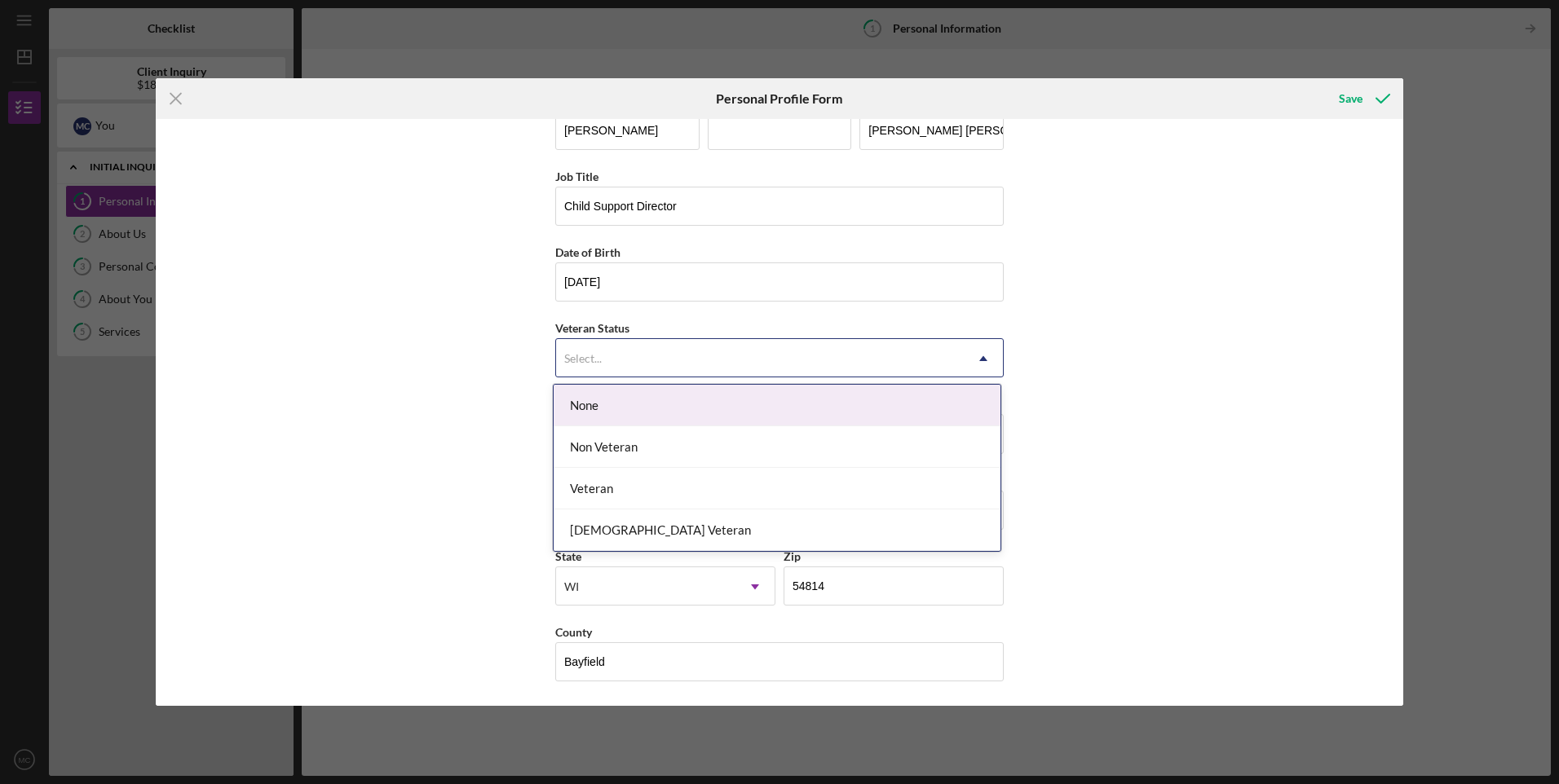
click at [772, 361] on div "Select..." at bounding box center [760, 359] width 408 height 38
click at [735, 406] on div "None" at bounding box center [777, 405] width 447 height 42
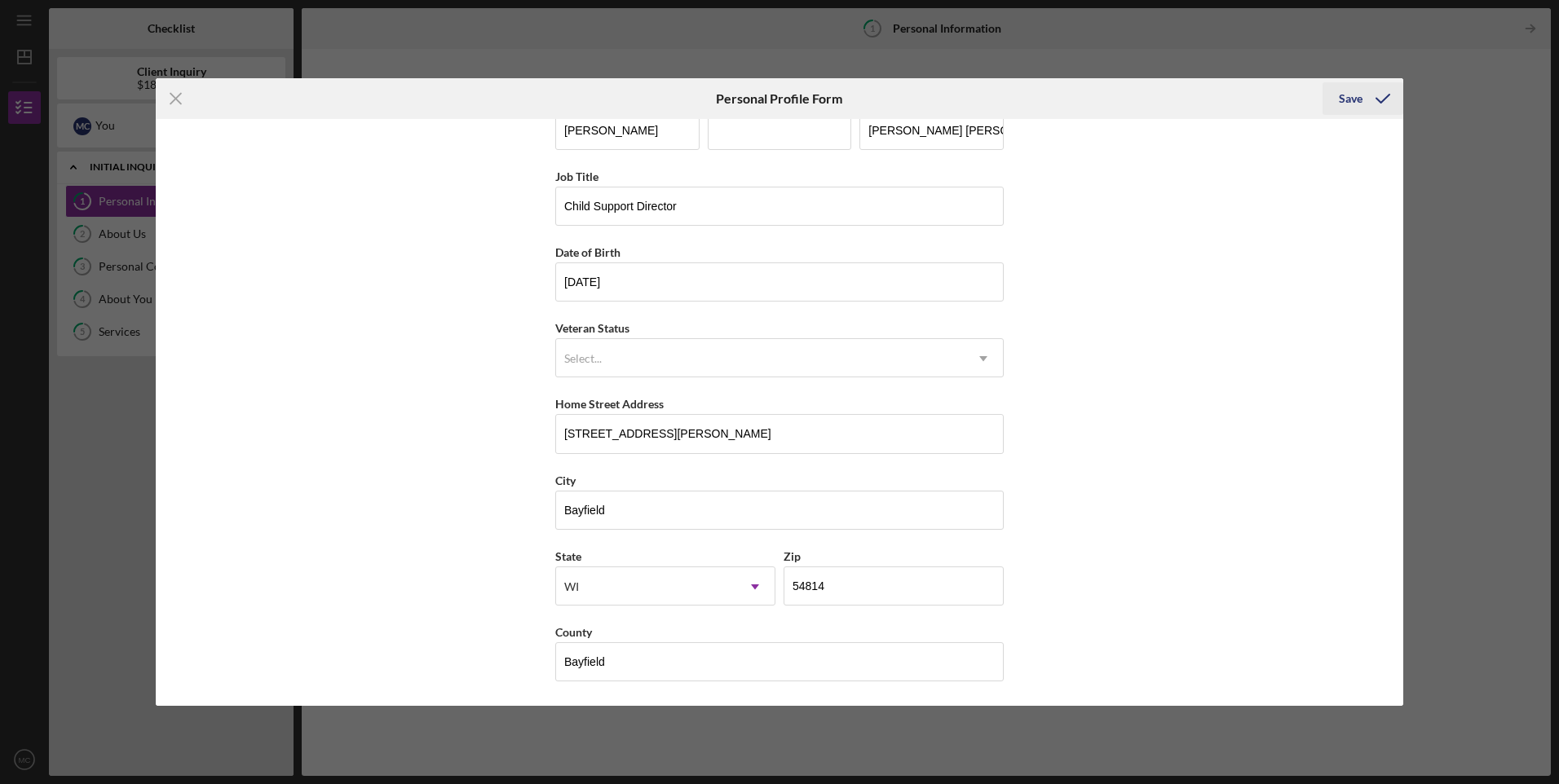
click at [1360, 106] on div "Save" at bounding box center [1350, 99] width 23 height 33
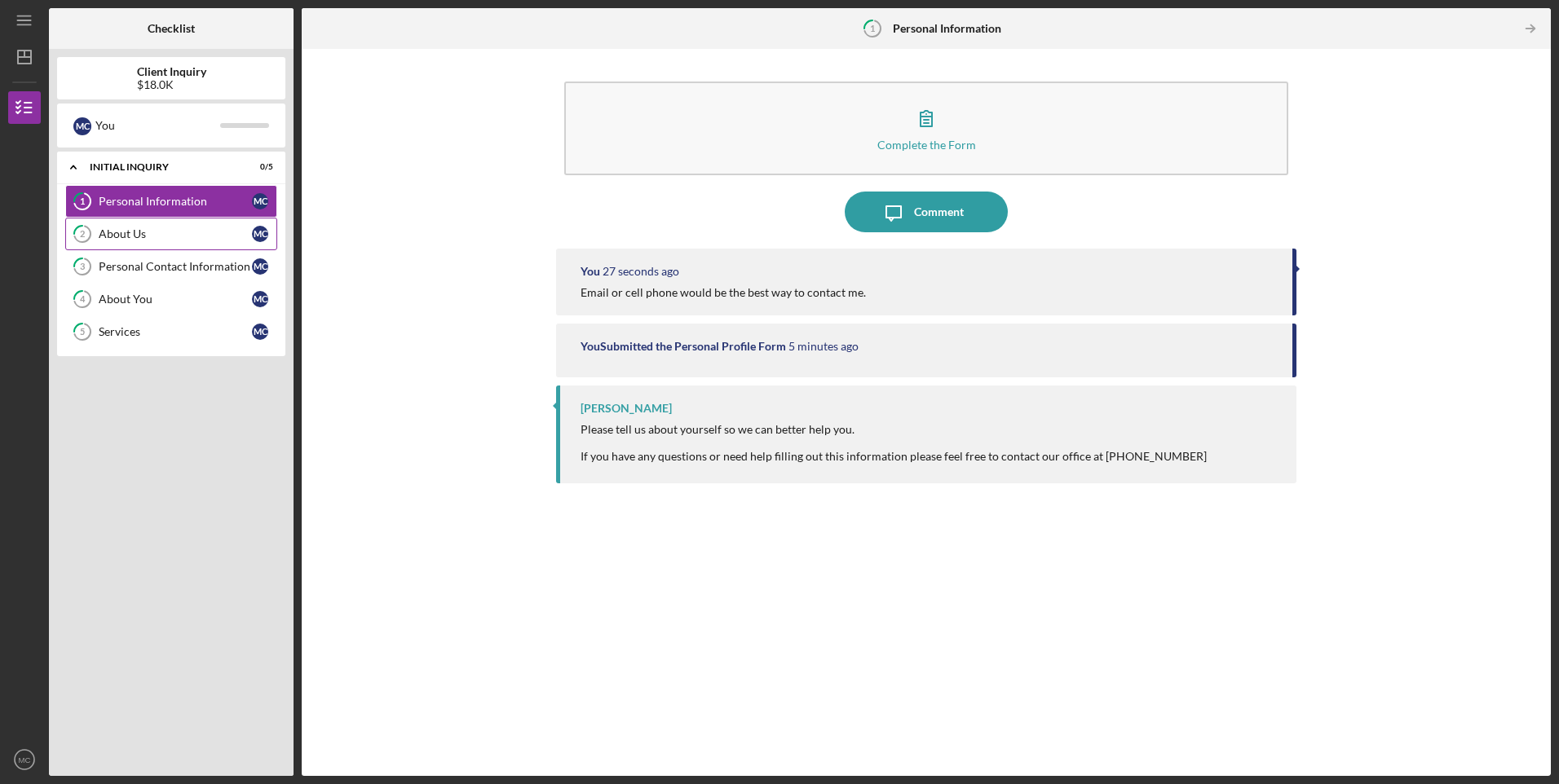
click at [147, 247] on link "2 About Us M C" at bounding box center [170, 234] width 212 height 33
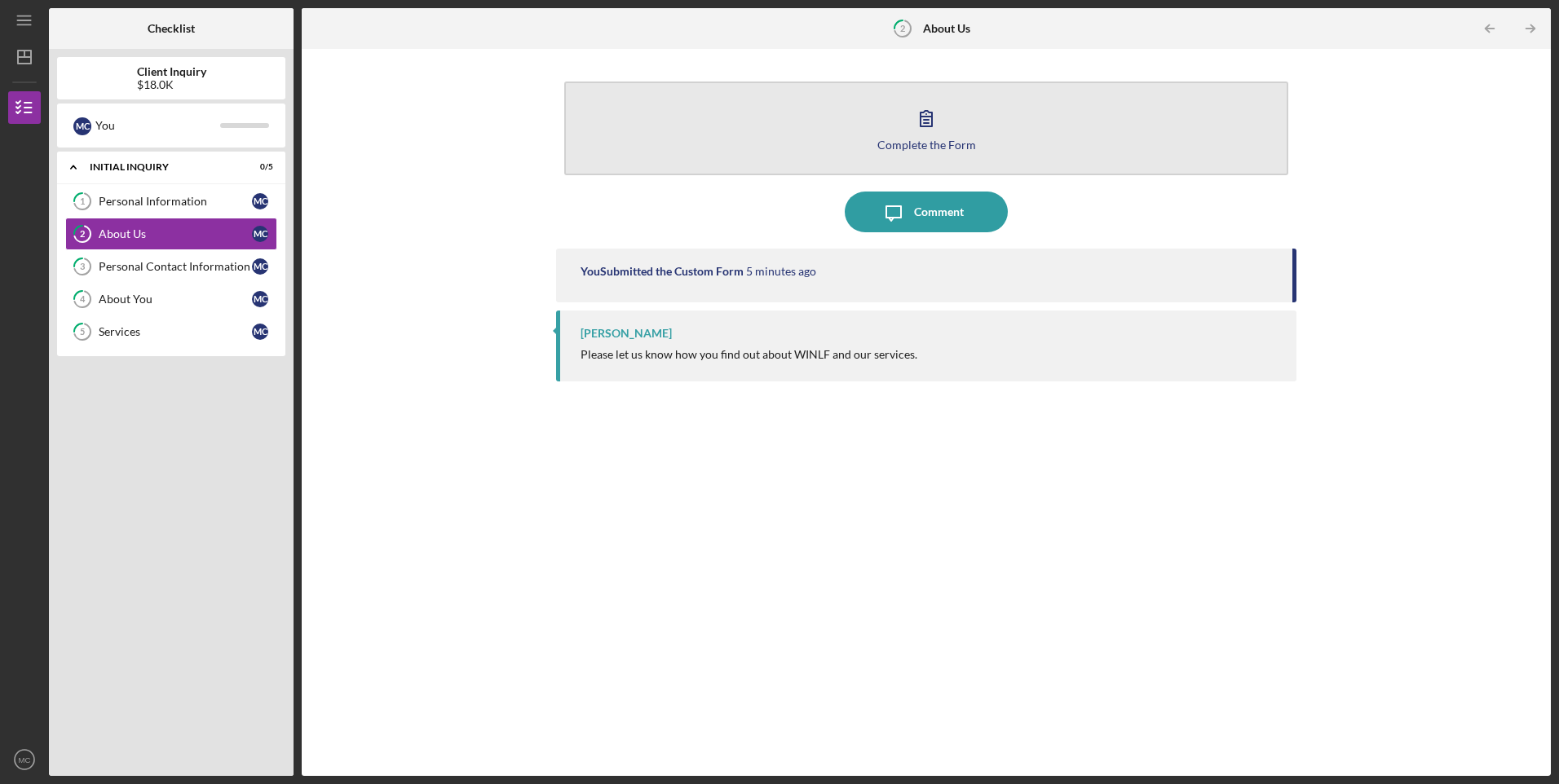
click at [877, 135] on button "Complete the Form Form" at bounding box center [926, 128] width 723 height 94
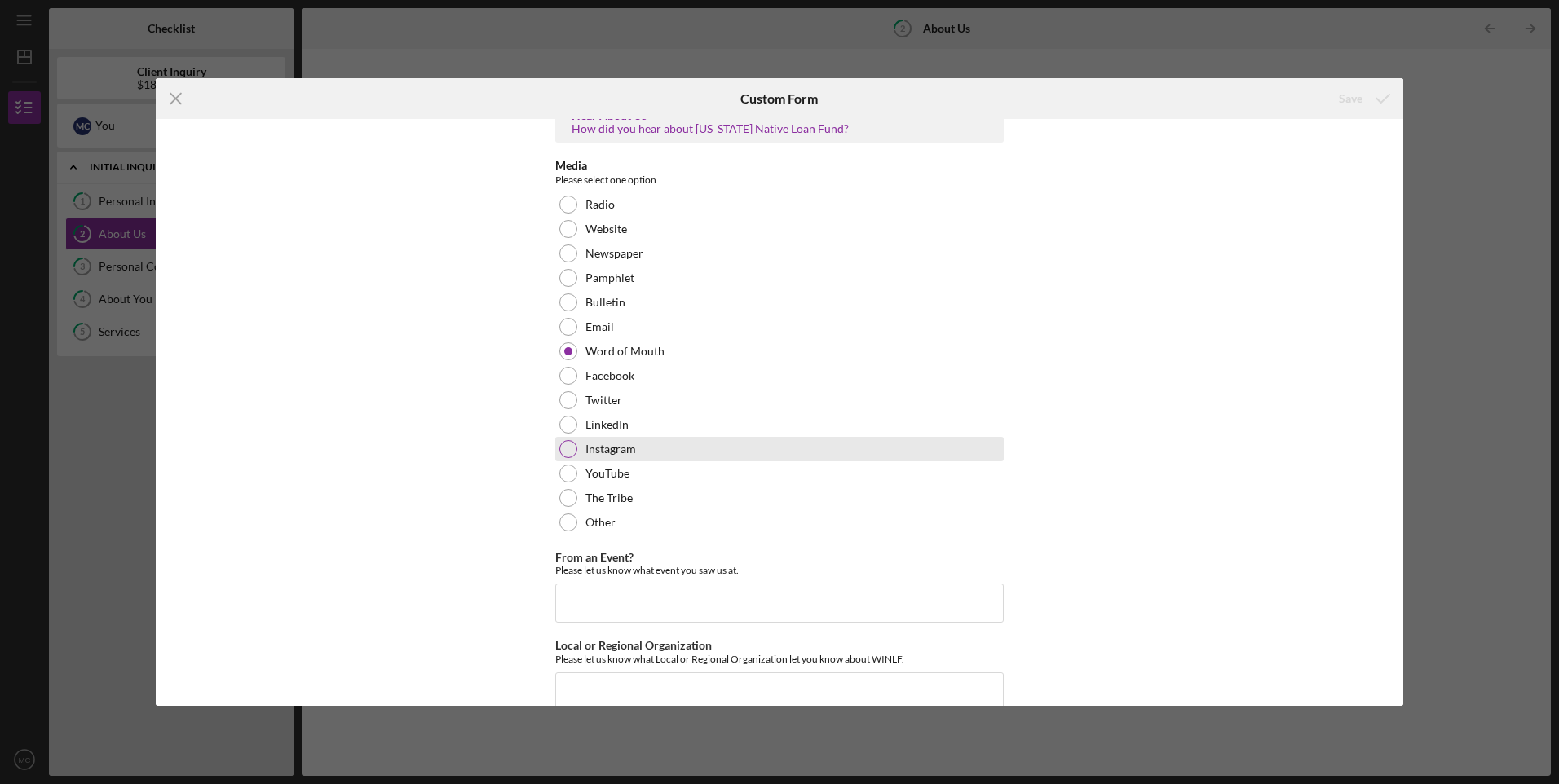
scroll to position [54, 0]
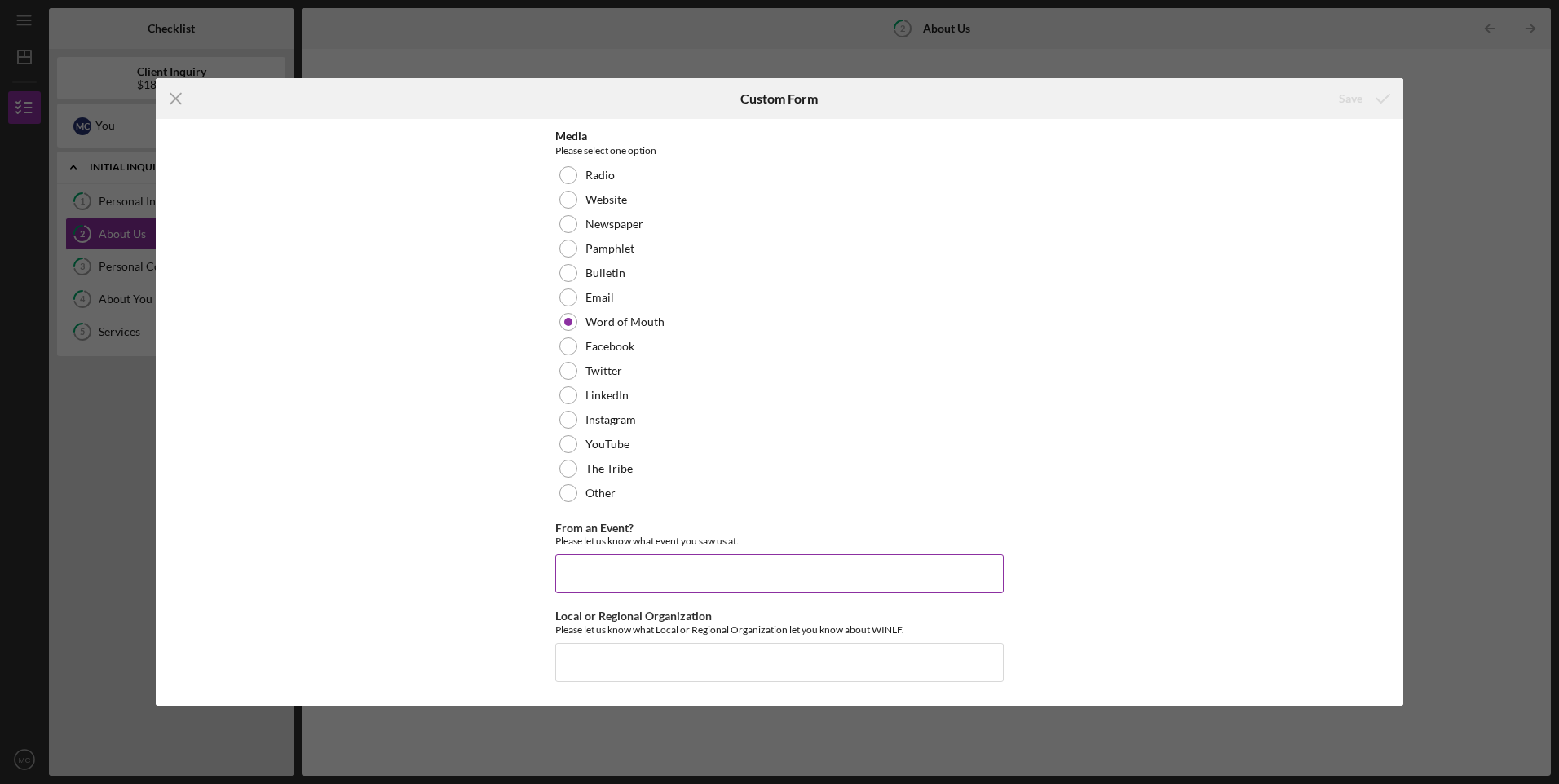
click at [797, 566] on input "From an Event?" at bounding box center [780, 573] width 449 height 39
click at [169, 96] on icon "Icon/Menu Close" at bounding box center [176, 99] width 41 height 41
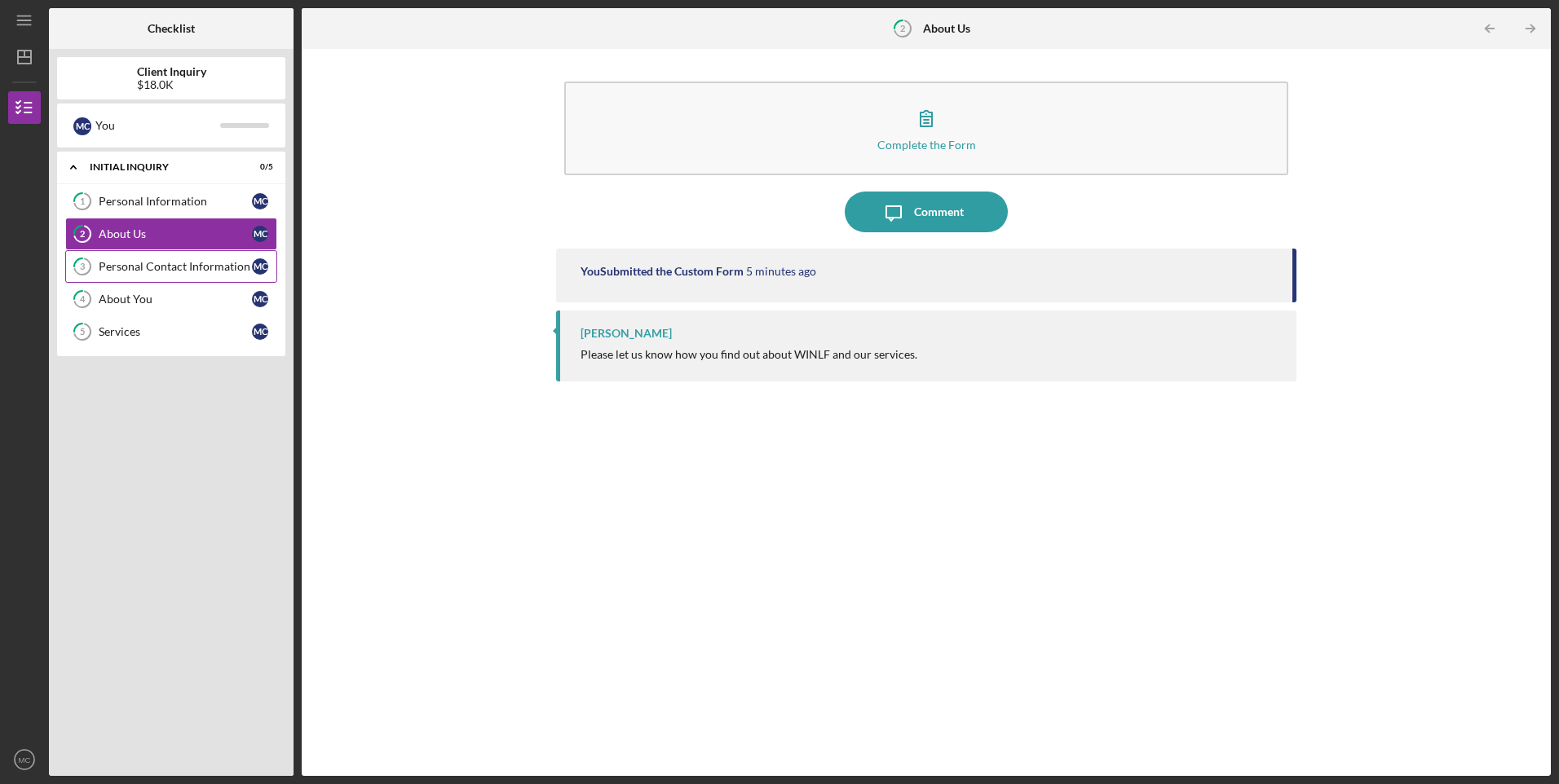
click at [119, 268] on div "Personal Contact Information" at bounding box center [175, 266] width 153 height 13
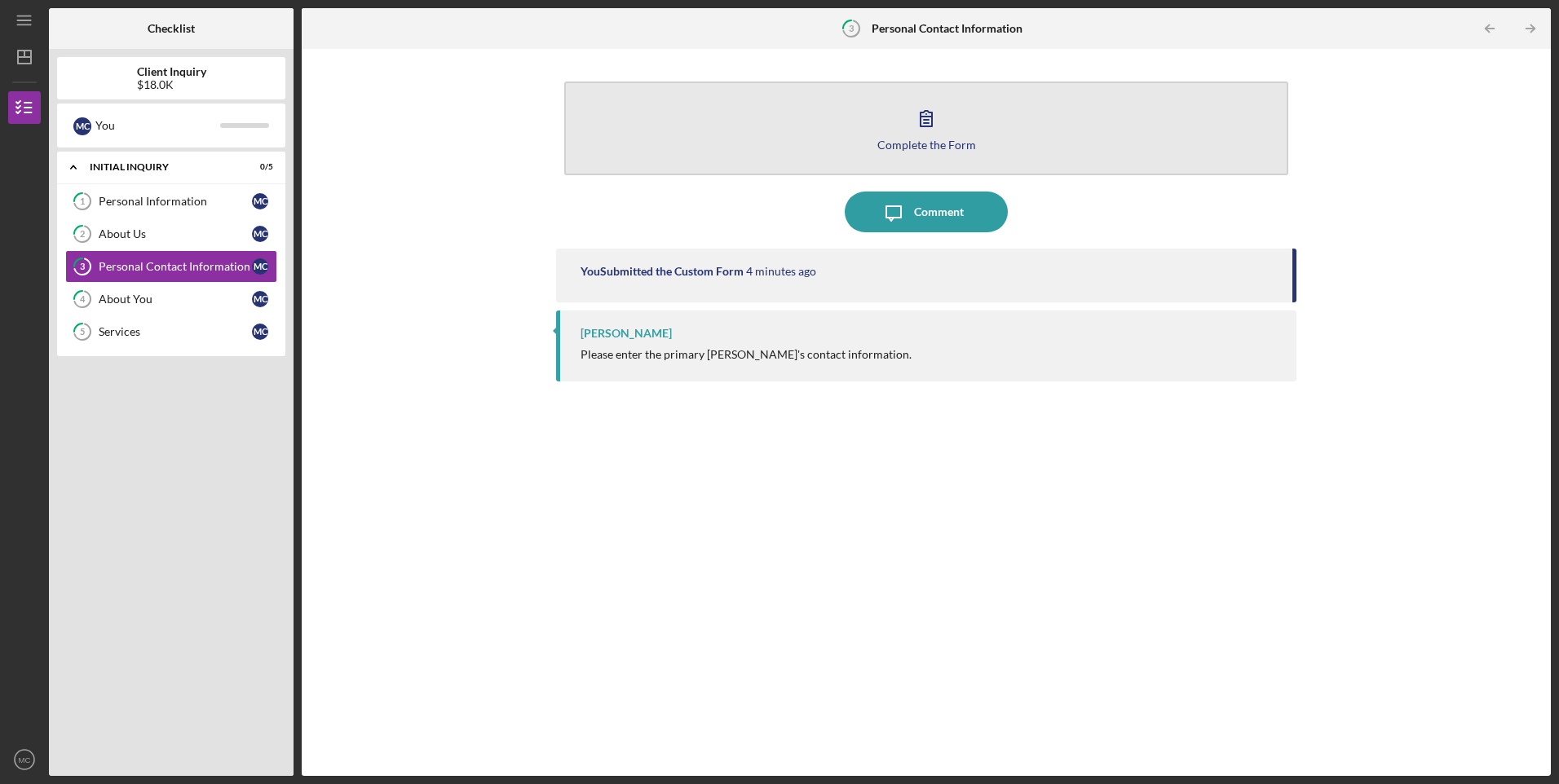
click at [875, 112] on button "Complete the Form Form" at bounding box center [926, 128] width 723 height 94
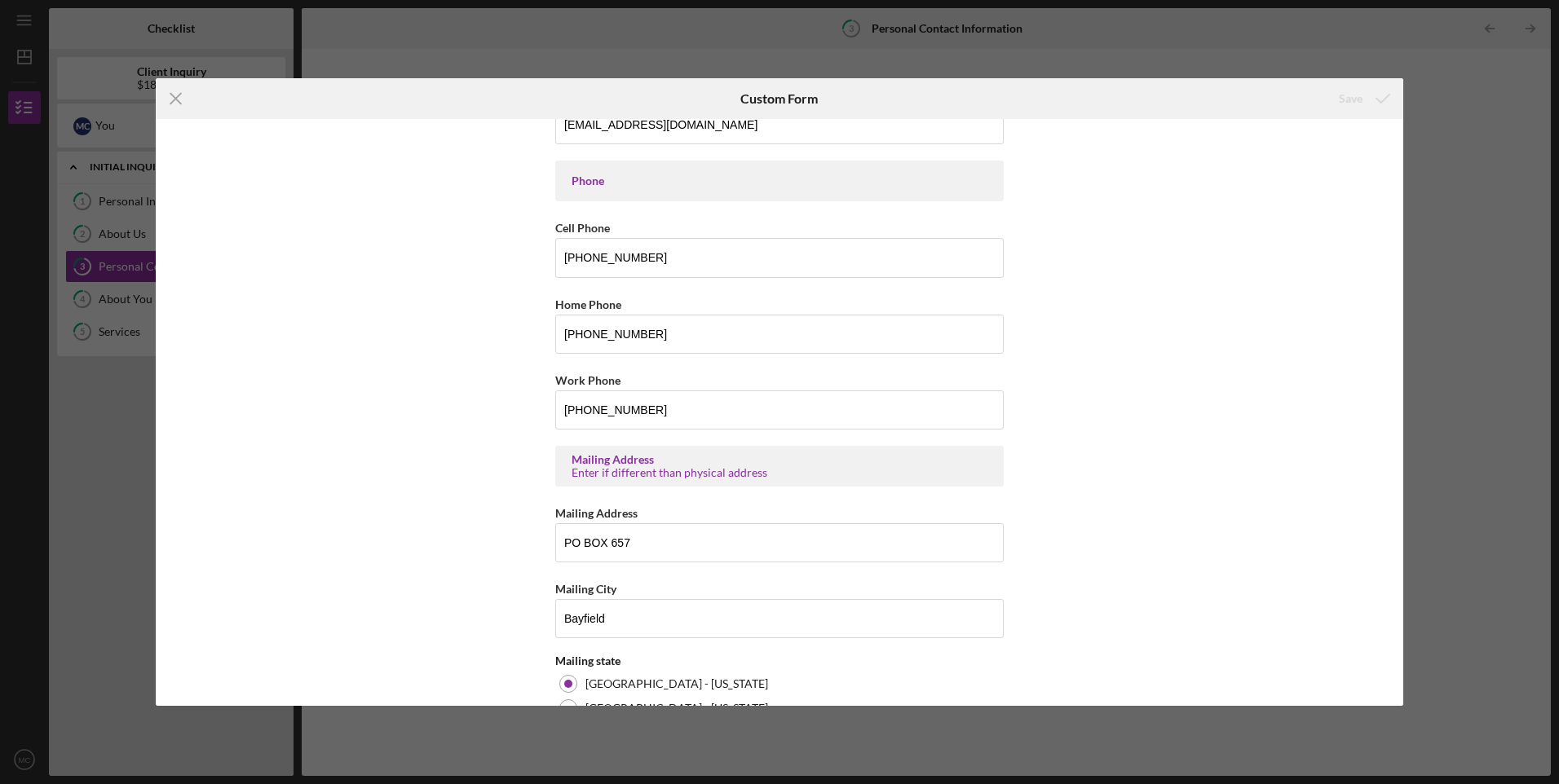
scroll to position [401, 0]
click at [171, 99] on icon "Icon/Menu Close" at bounding box center [176, 99] width 41 height 41
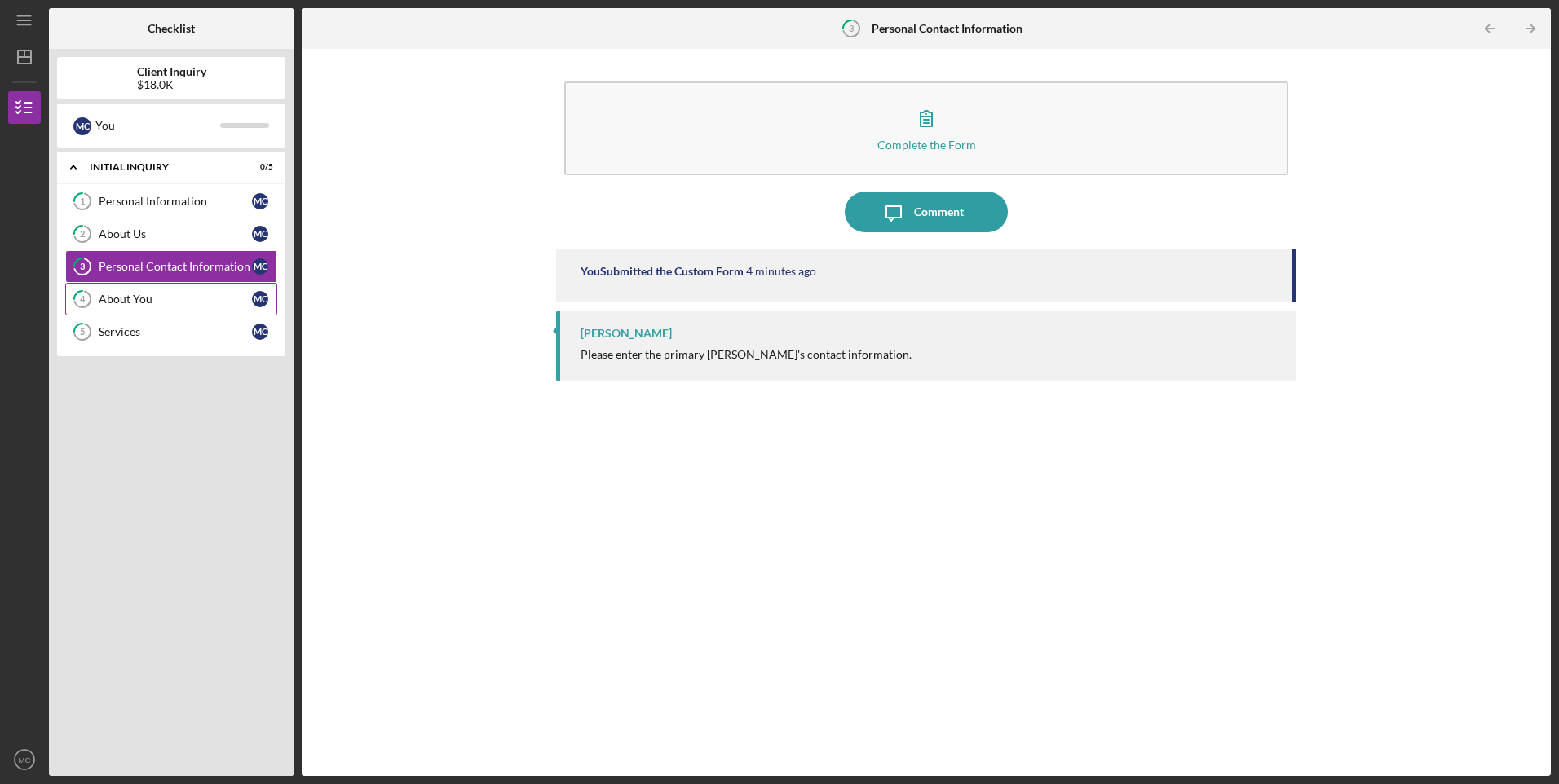
click at [135, 296] on div "About You" at bounding box center [175, 299] width 153 height 13
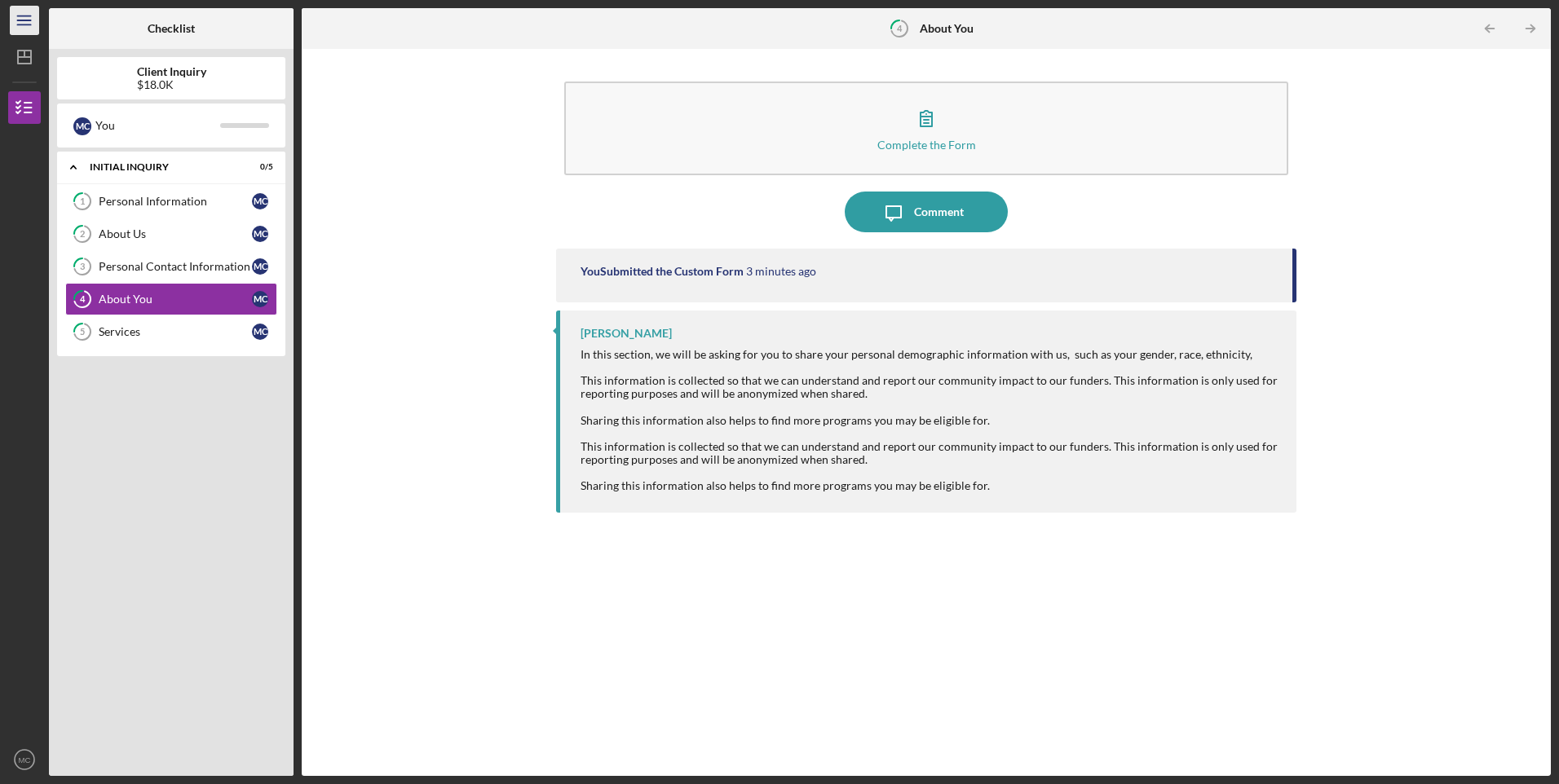
click at [24, 29] on icon "Icon/Menu" at bounding box center [25, 21] width 37 height 37
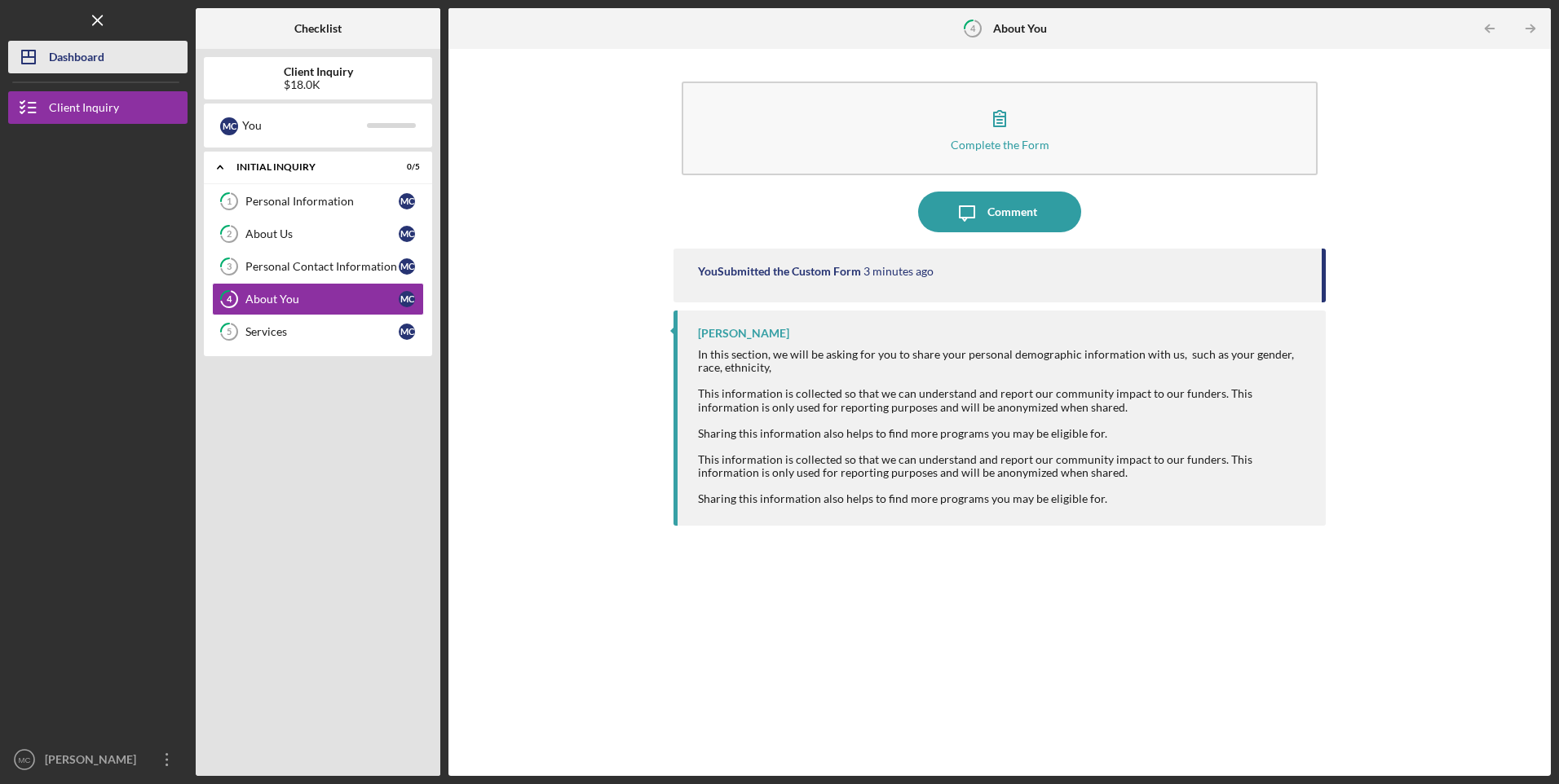
click at [55, 57] on div "Dashboard" at bounding box center [76, 59] width 55 height 37
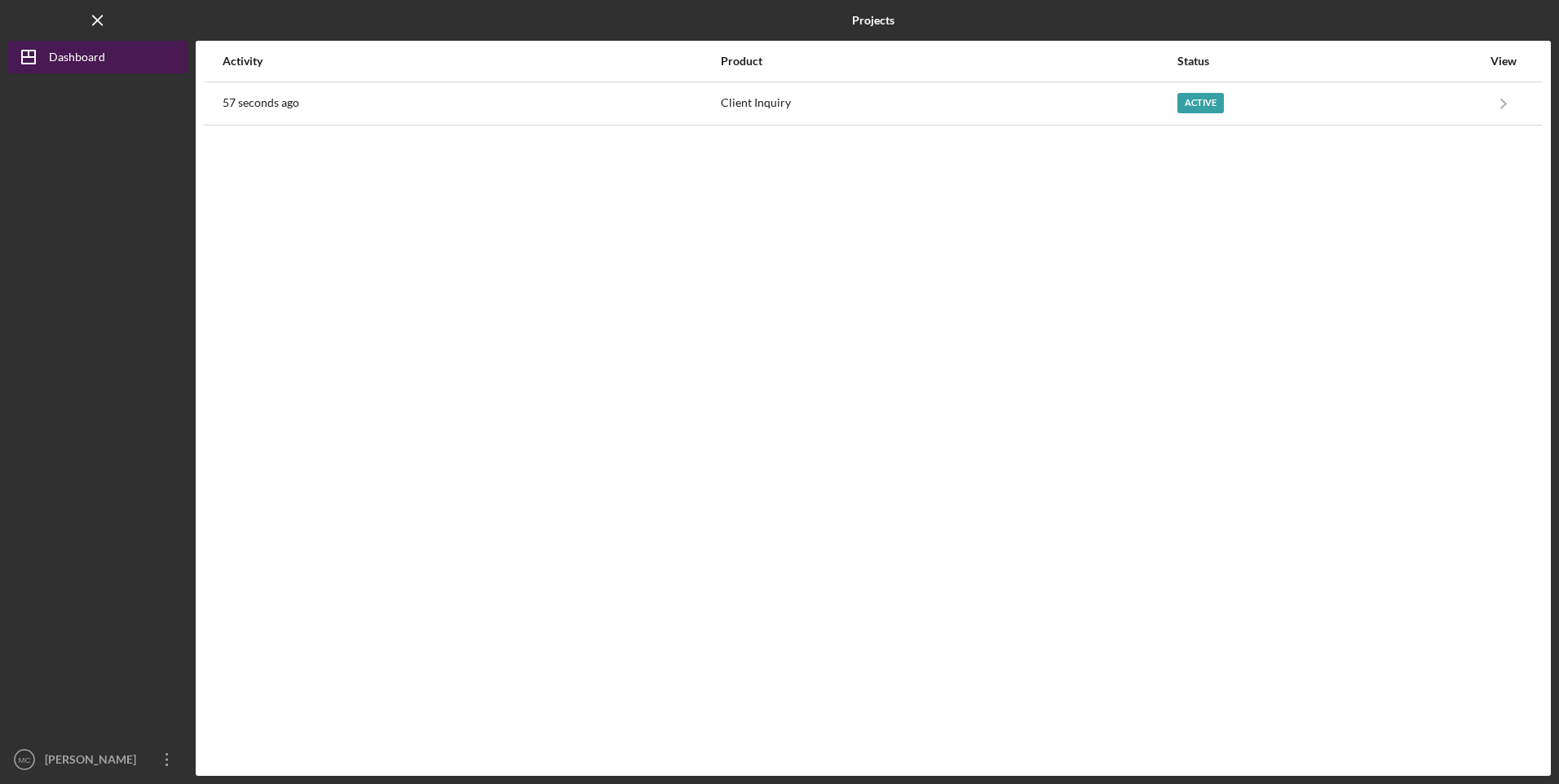
click at [93, 56] on div "Dashboard" at bounding box center [77, 59] width 56 height 37
click at [97, 24] on icon "Icon/Menu Close" at bounding box center [99, 21] width 37 height 37
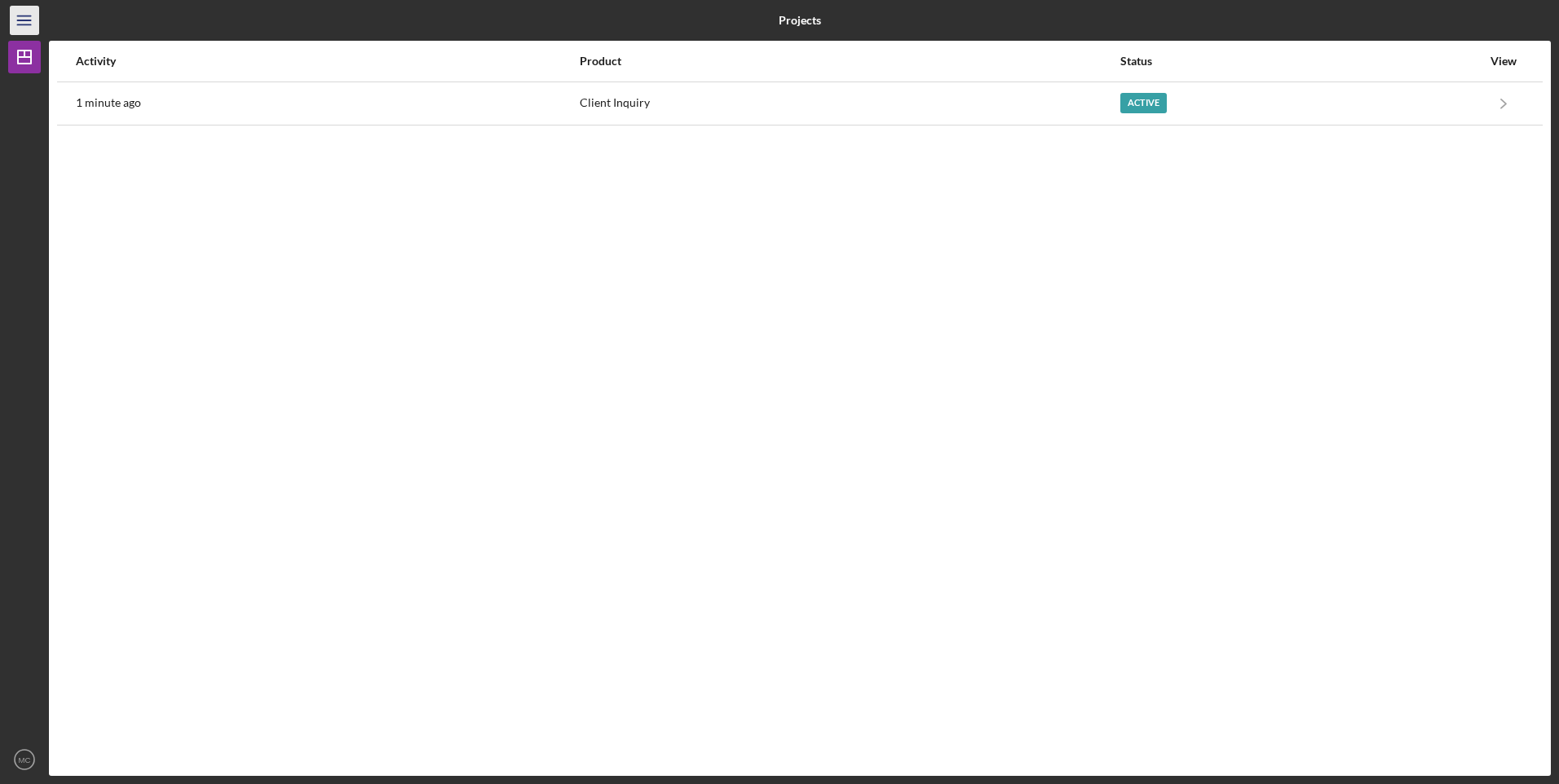
click at [16, 17] on icon "Icon/Menu" at bounding box center [25, 21] width 37 height 37
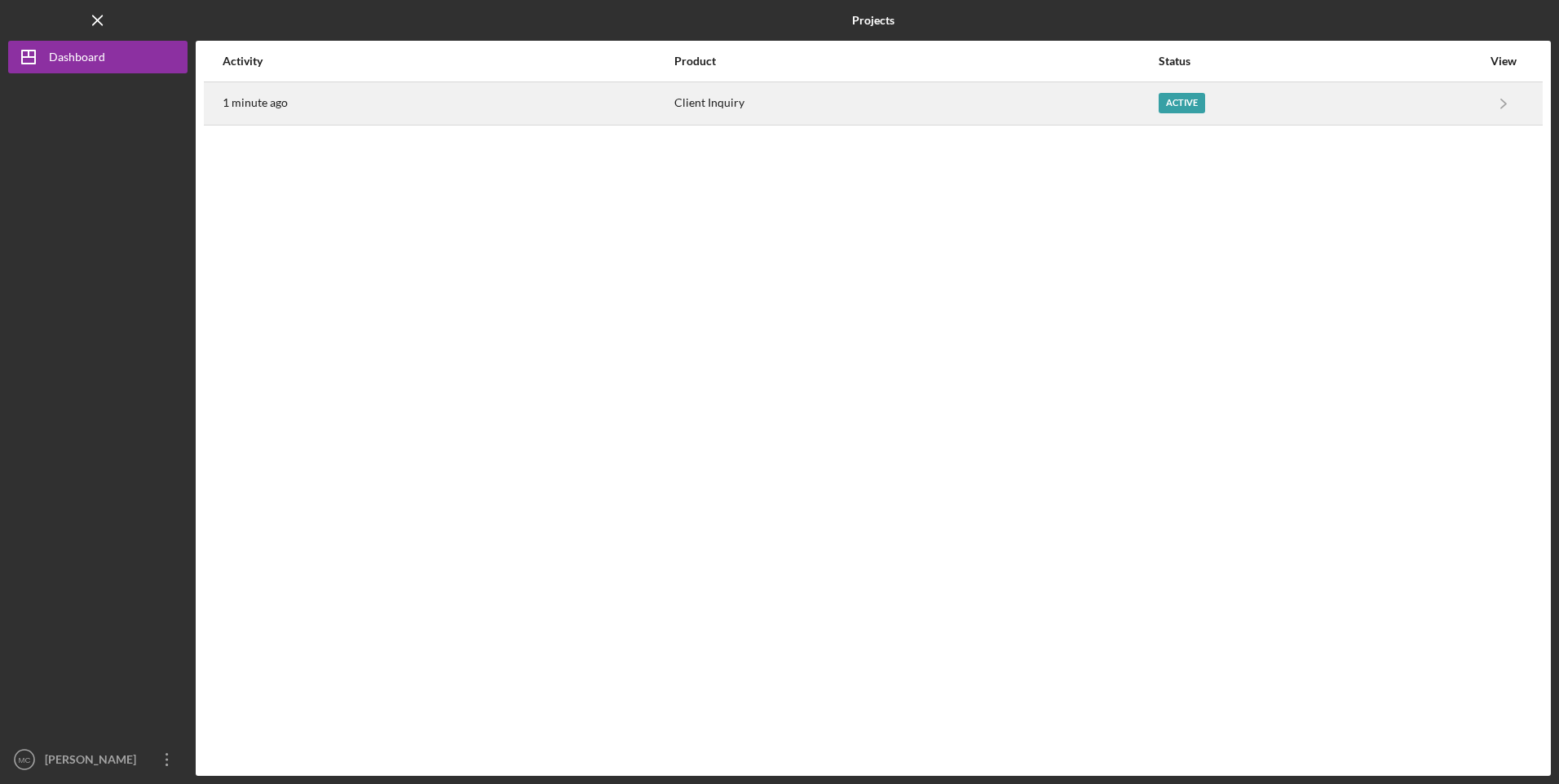
click at [434, 95] on div "1 minute ago" at bounding box center [447, 103] width 450 height 41
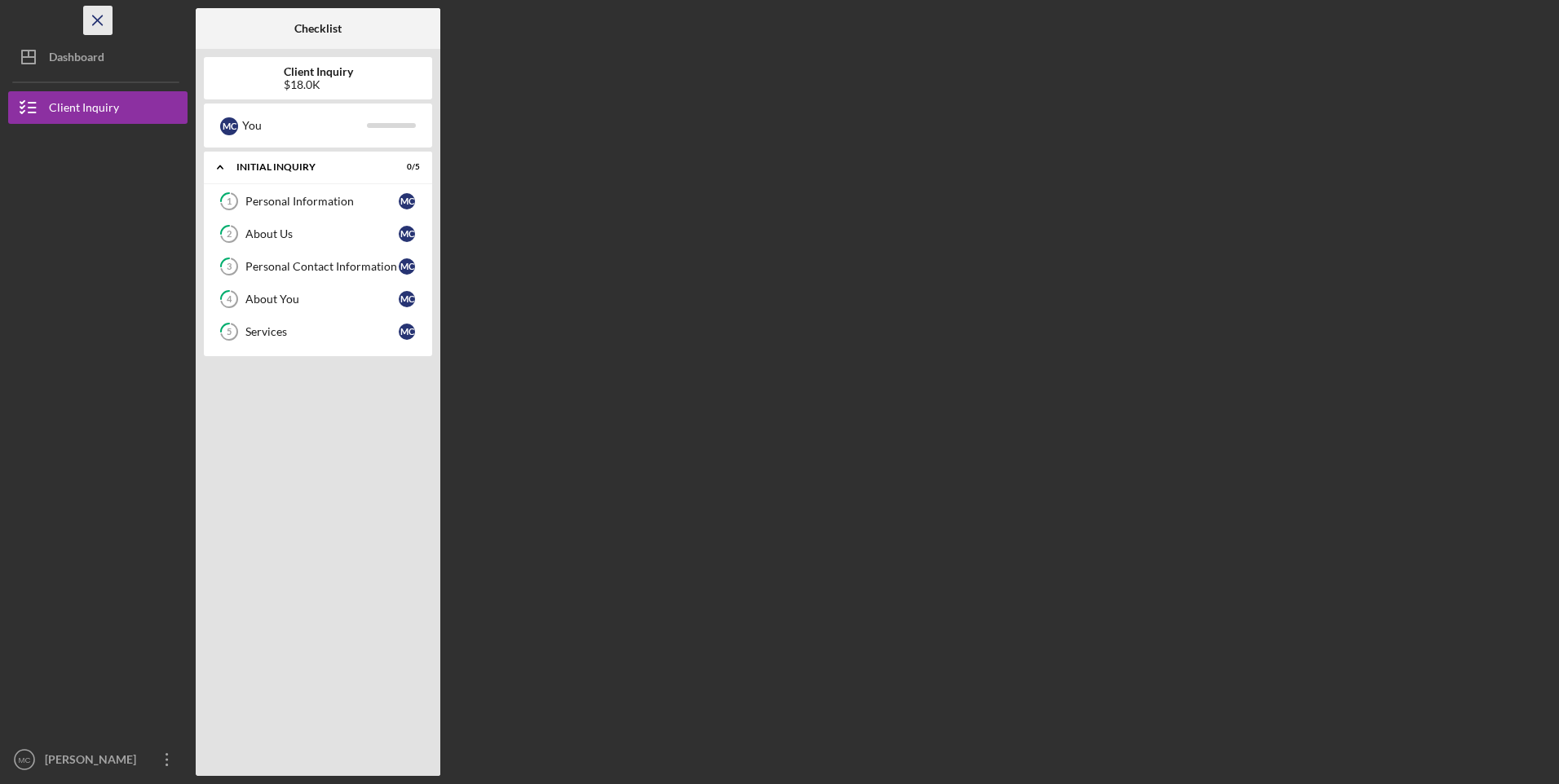
click at [85, 20] on icon "Icon/Menu Close" at bounding box center [99, 21] width 37 height 37
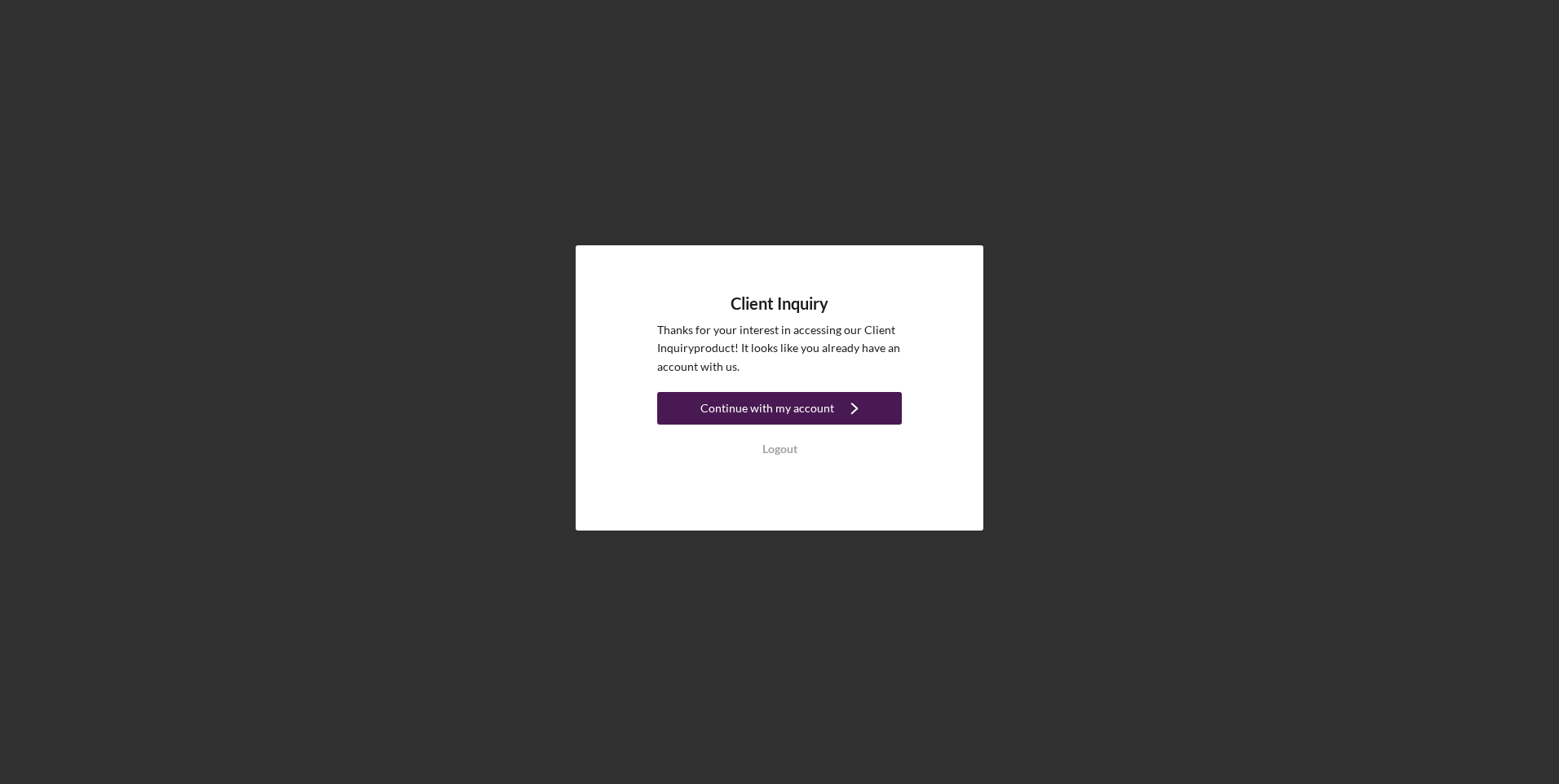
click at [798, 401] on div "Continue with my account" at bounding box center [767, 409] width 133 height 33
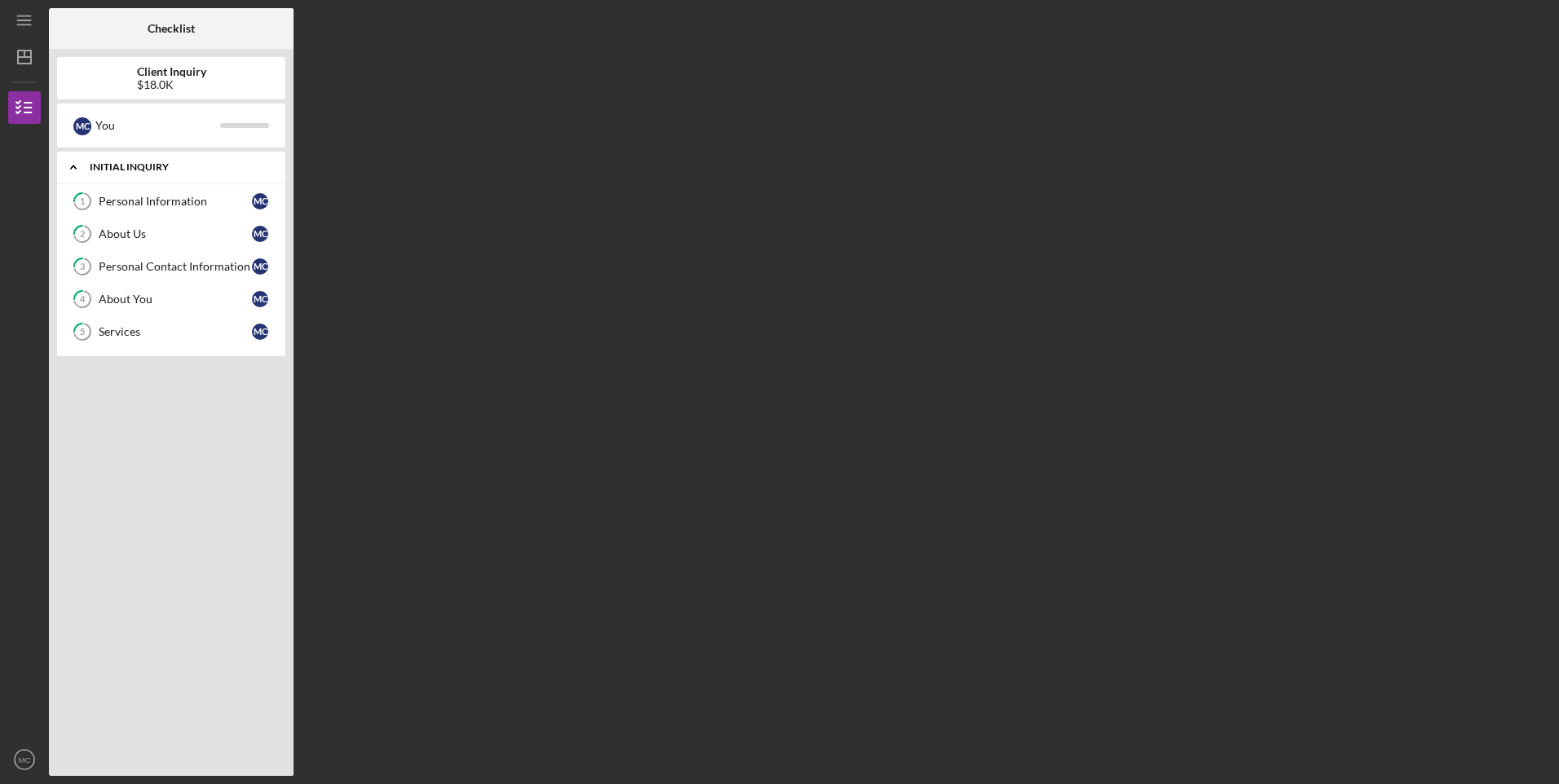
click at [261, 165] on div "Initial Inquiry" at bounding box center [177, 167] width 175 height 10
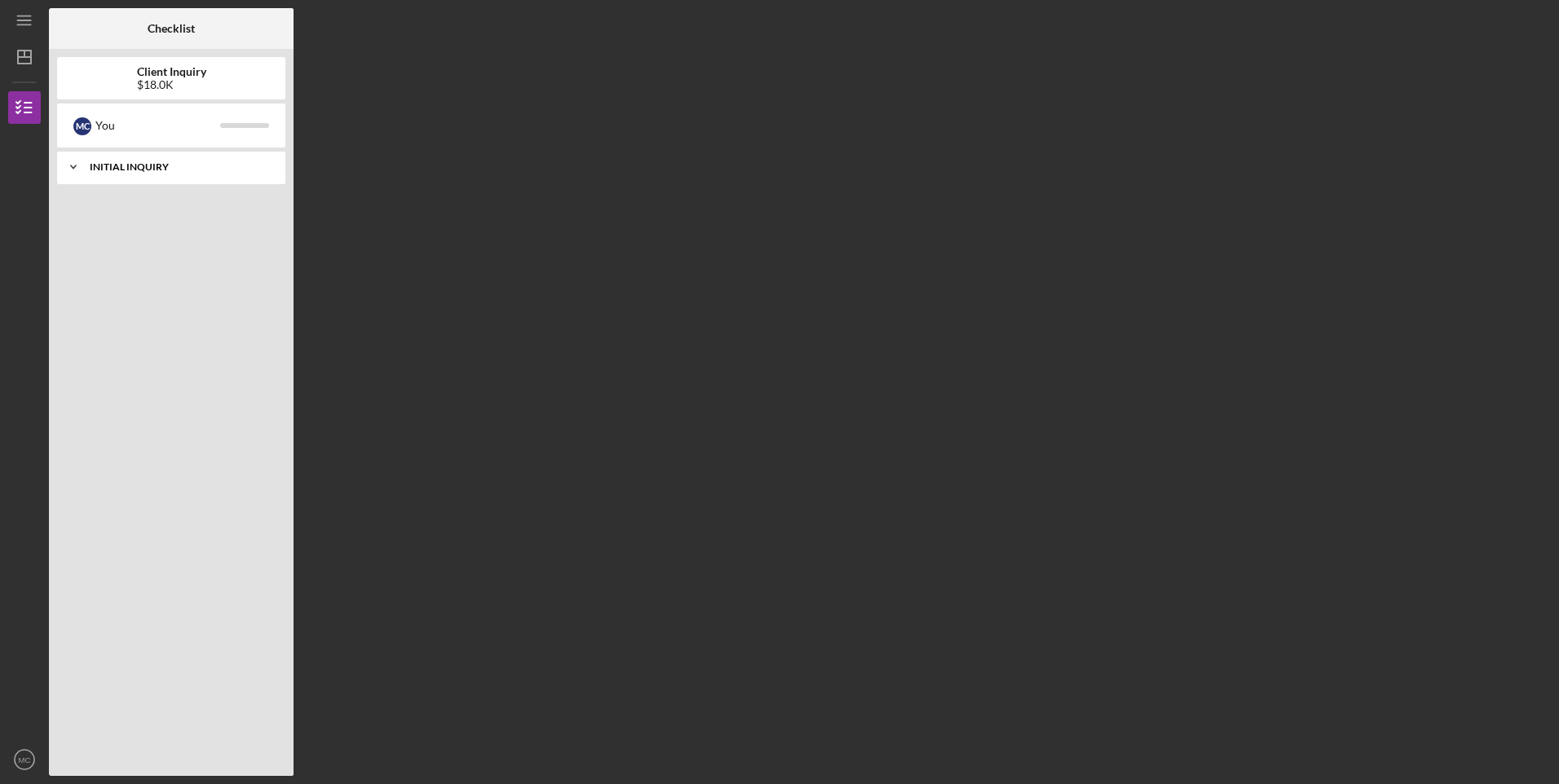
click at [261, 165] on div "Initial Inquiry" at bounding box center [177, 167] width 175 height 10
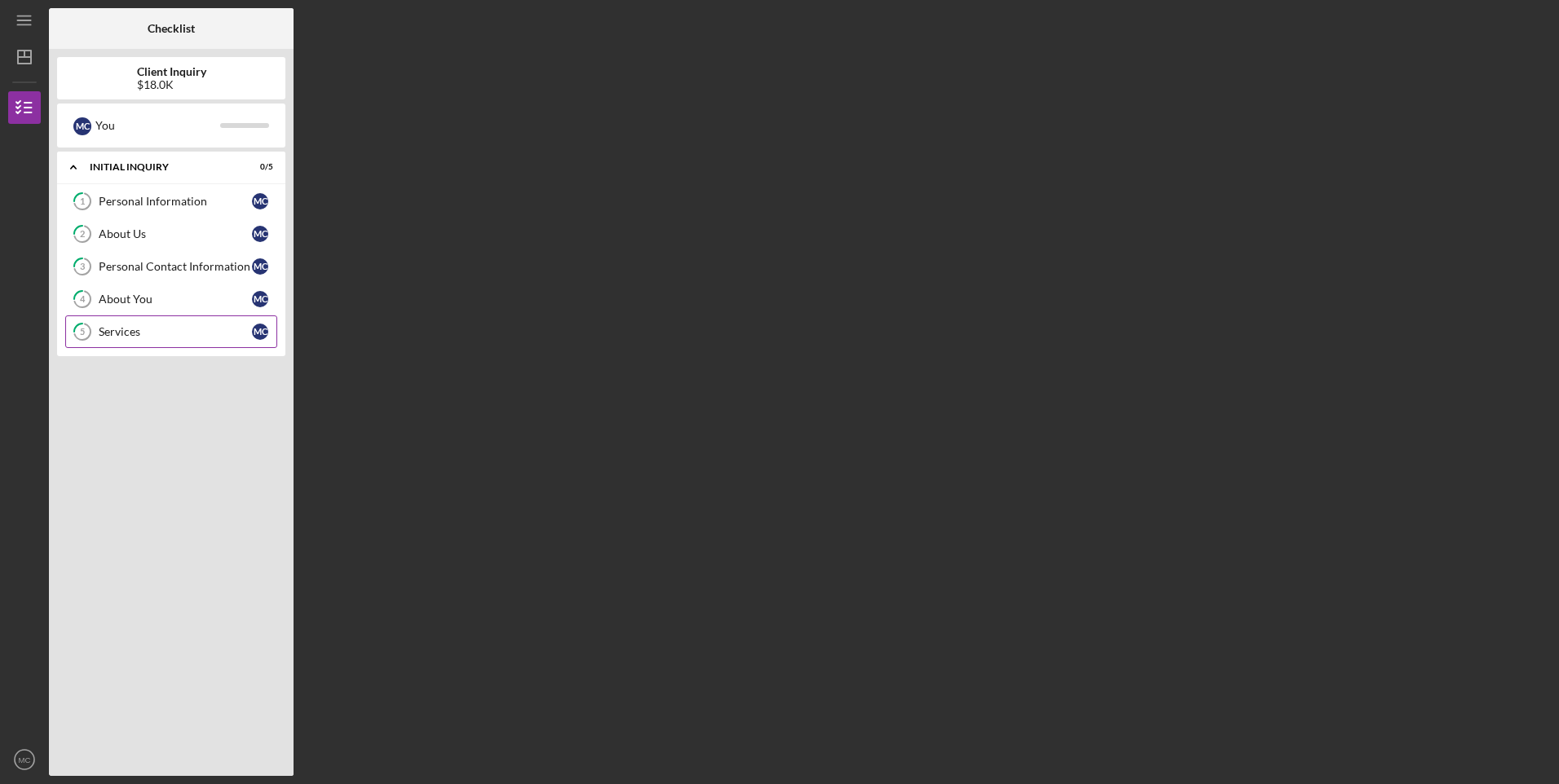
click at [155, 333] on div "Services" at bounding box center [175, 331] width 153 height 13
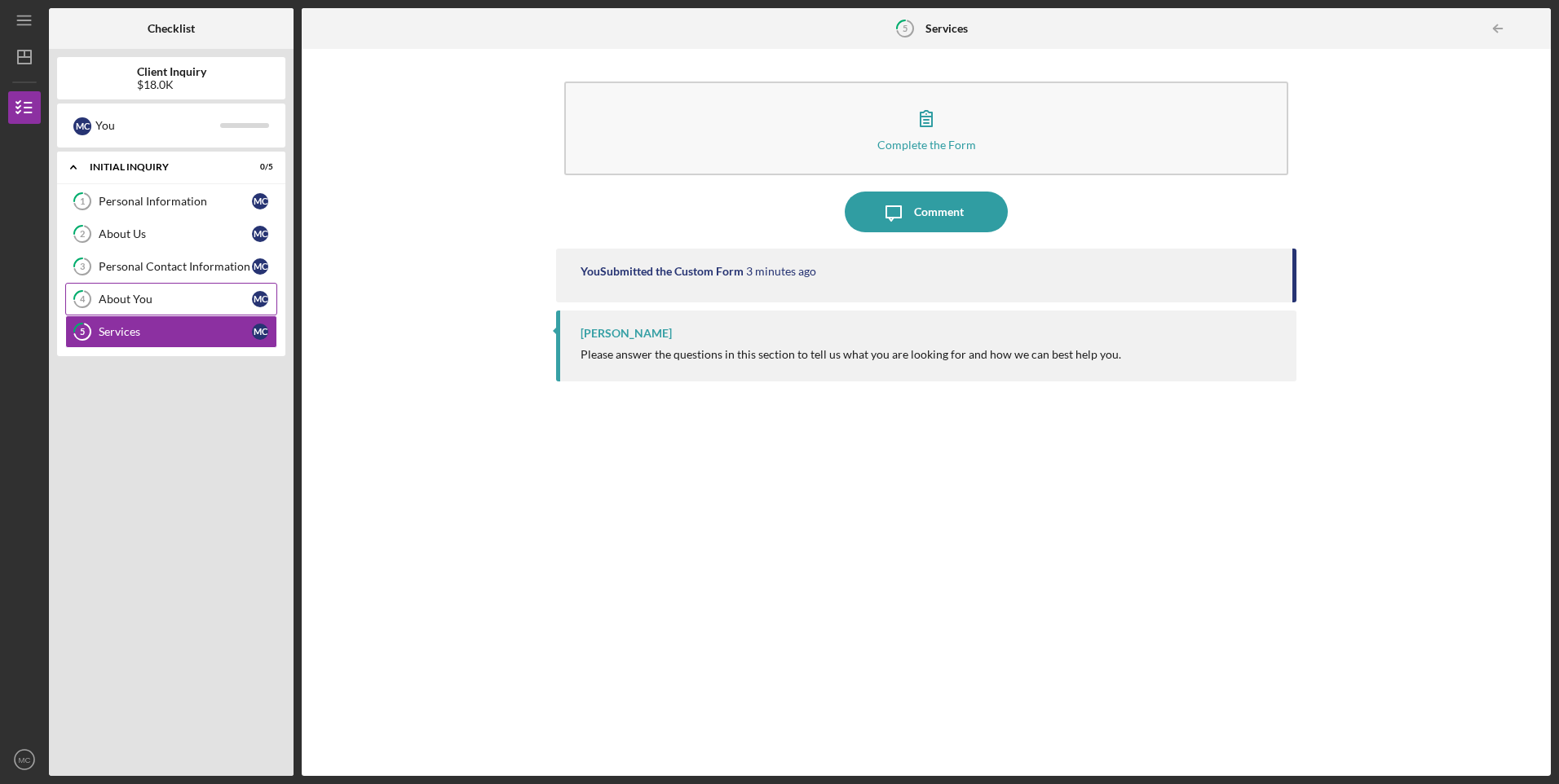
click at [172, 304] on div "About You" at bounding box center [175, 299] width 153 height 13
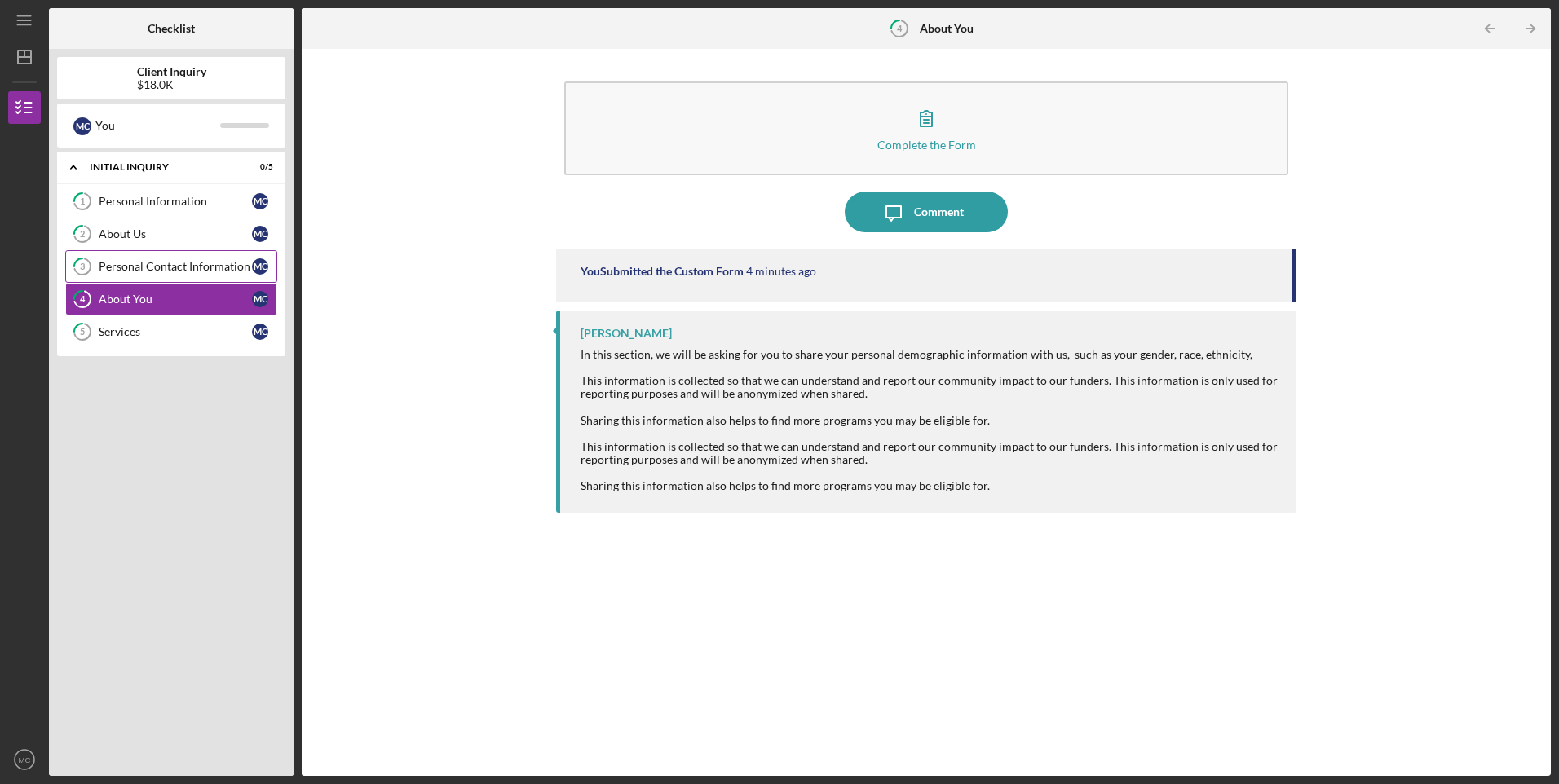
click at [137, 259] on link "3 Personal Contact Information M C" at bounding box center [170, 267] width 212 height 33
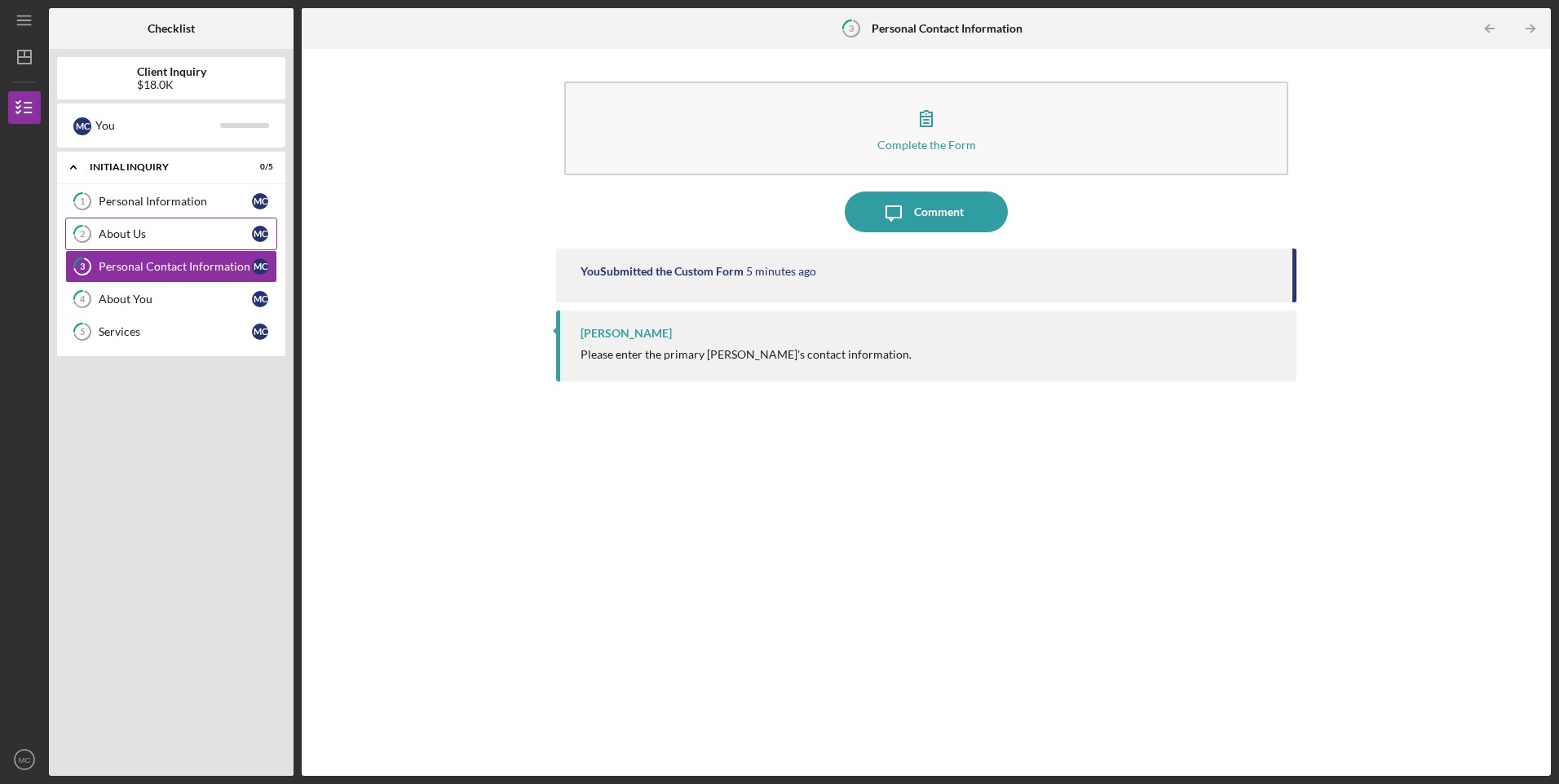
click at [150, 231] on div "About Us" at bounding box center [175, 233] width 153 height 13
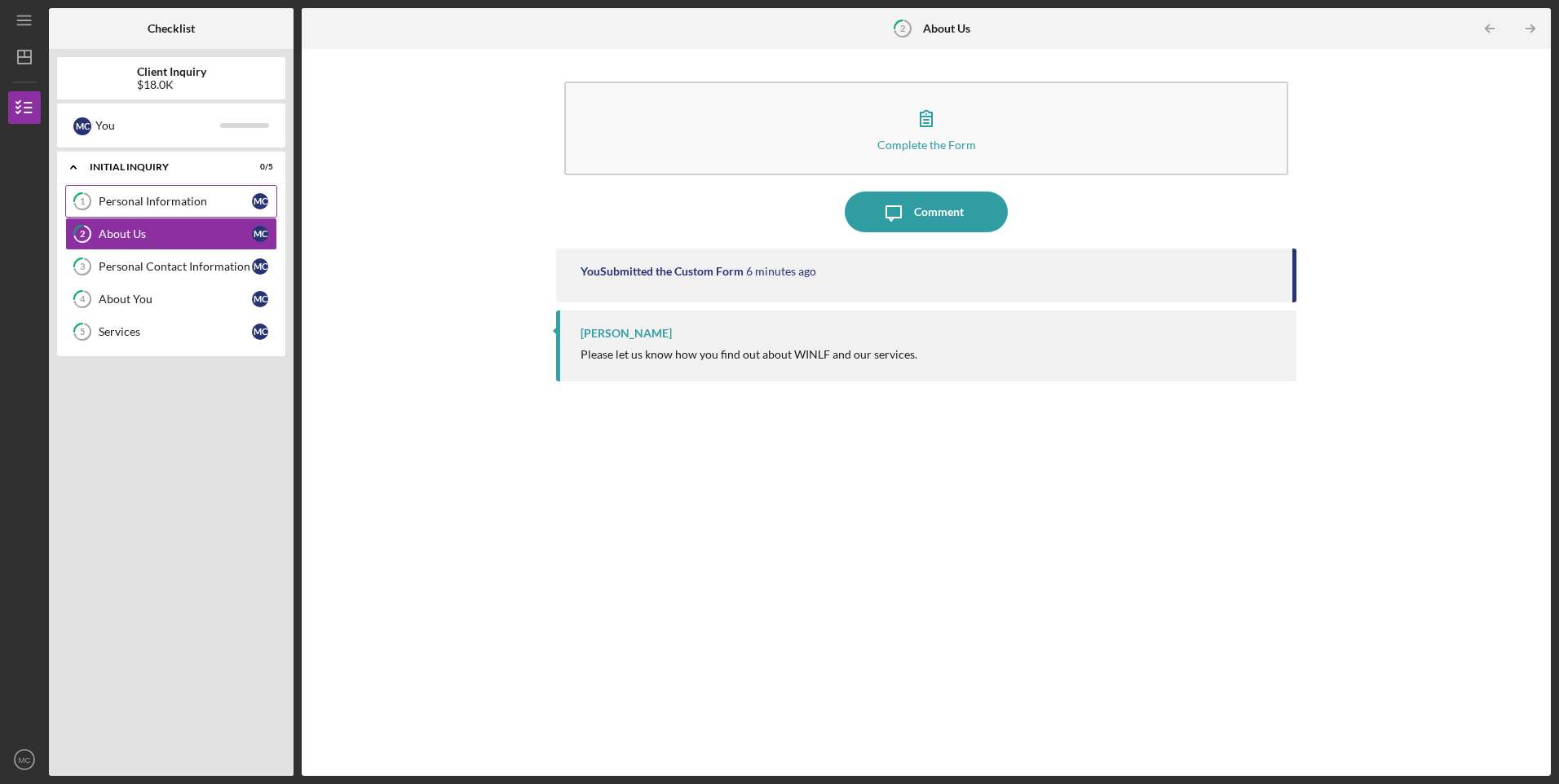
click at [174, 205] on div "Personal Information" at bounding box center [175, 200] width 153 height 13
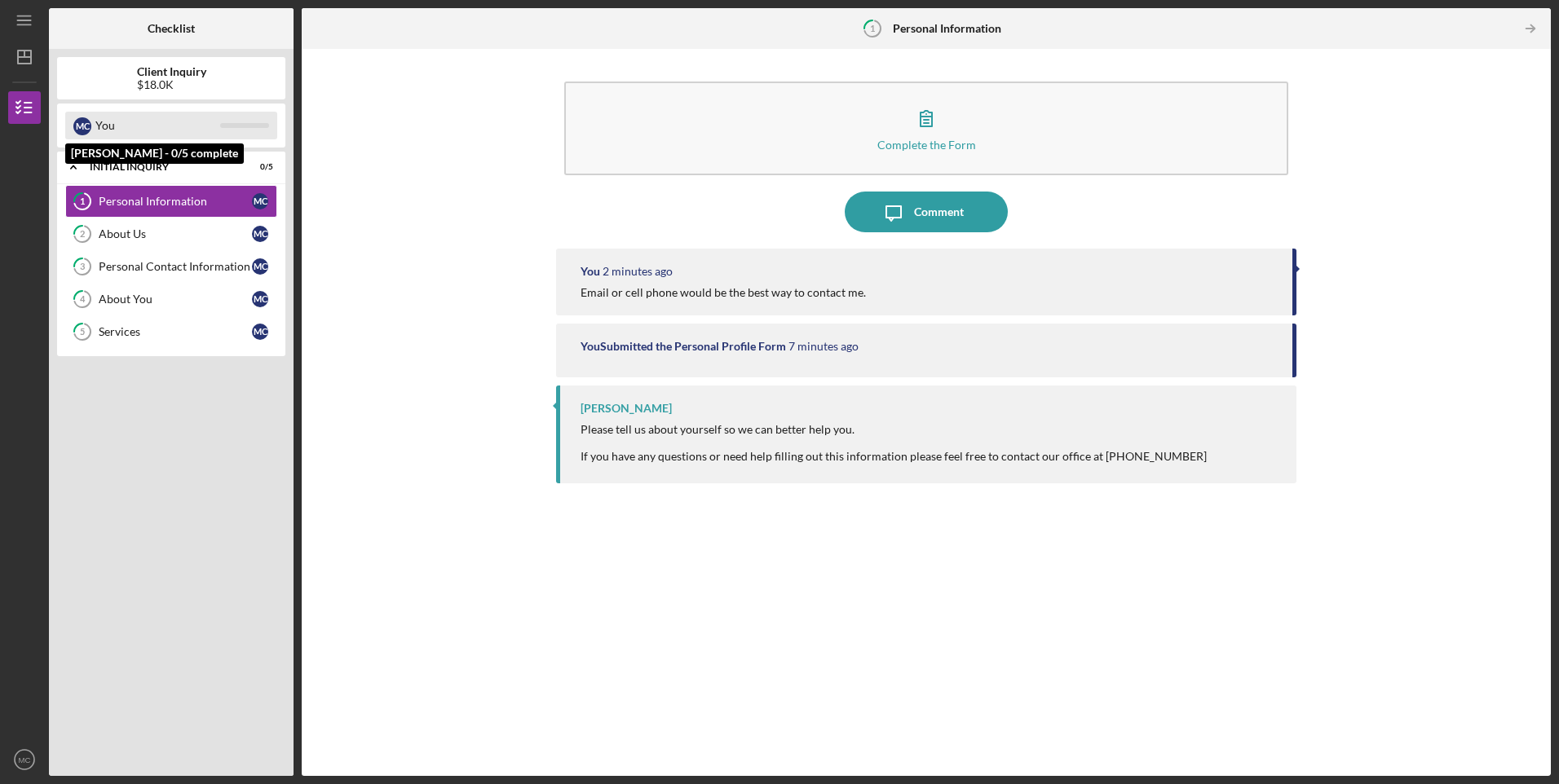
click at [140, 126] on div "You" at bounding box center [158, 126] width 125 height 28
click at [93, 127] on div "M C You" at bounding box center [170, 126] width 212 height 28
click at [162, 23] on b "Checklist" at bounding box center [171, 28] width 47 height 13
click at [1533, 25] on icon "Icon/Table Pagination Arrow" at bounding box center [1531, 29] width 37 height 37
